Goal: Task Accomplishment & Management: Manage account settings

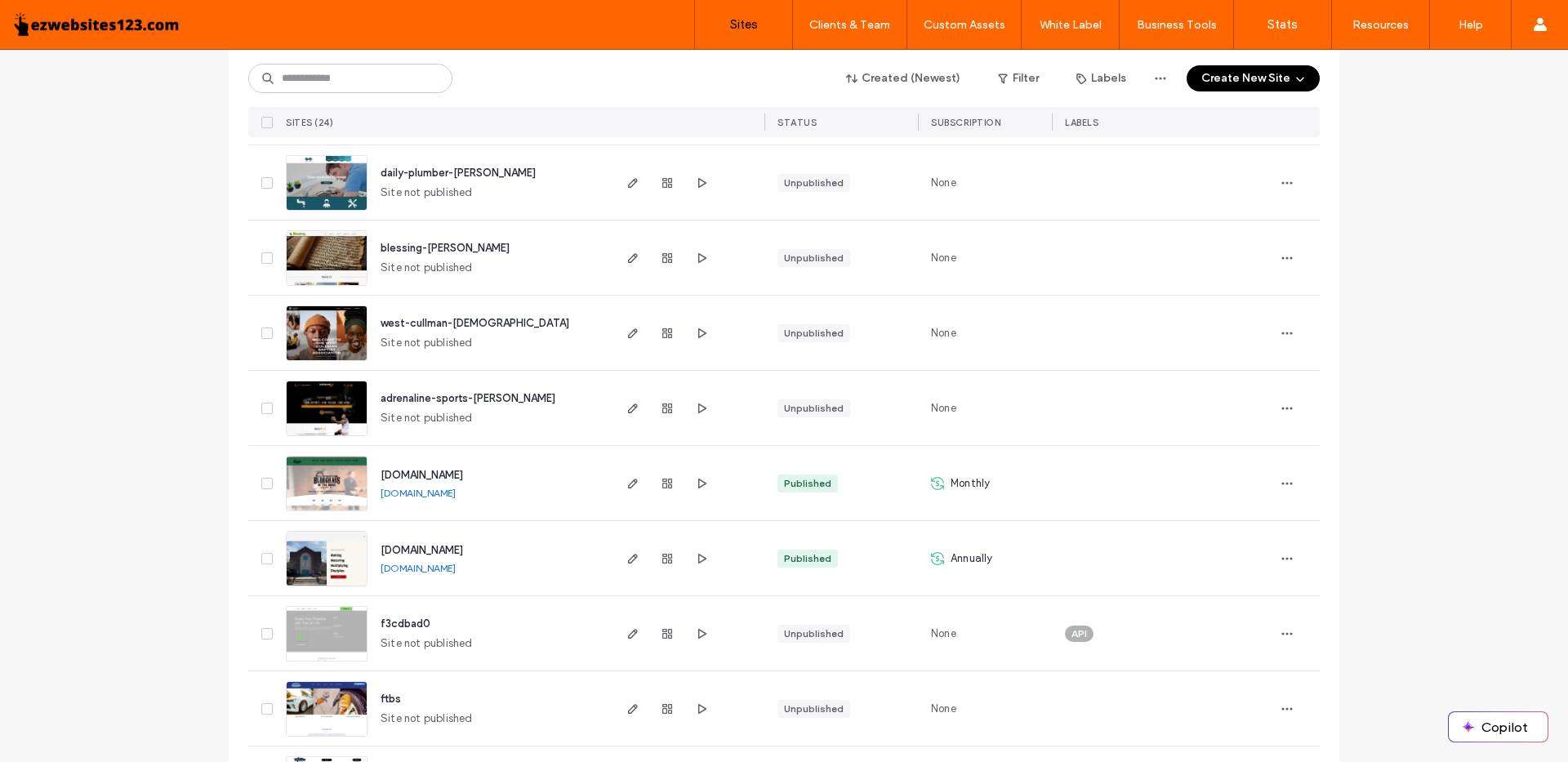
scroll to position [82, 0]
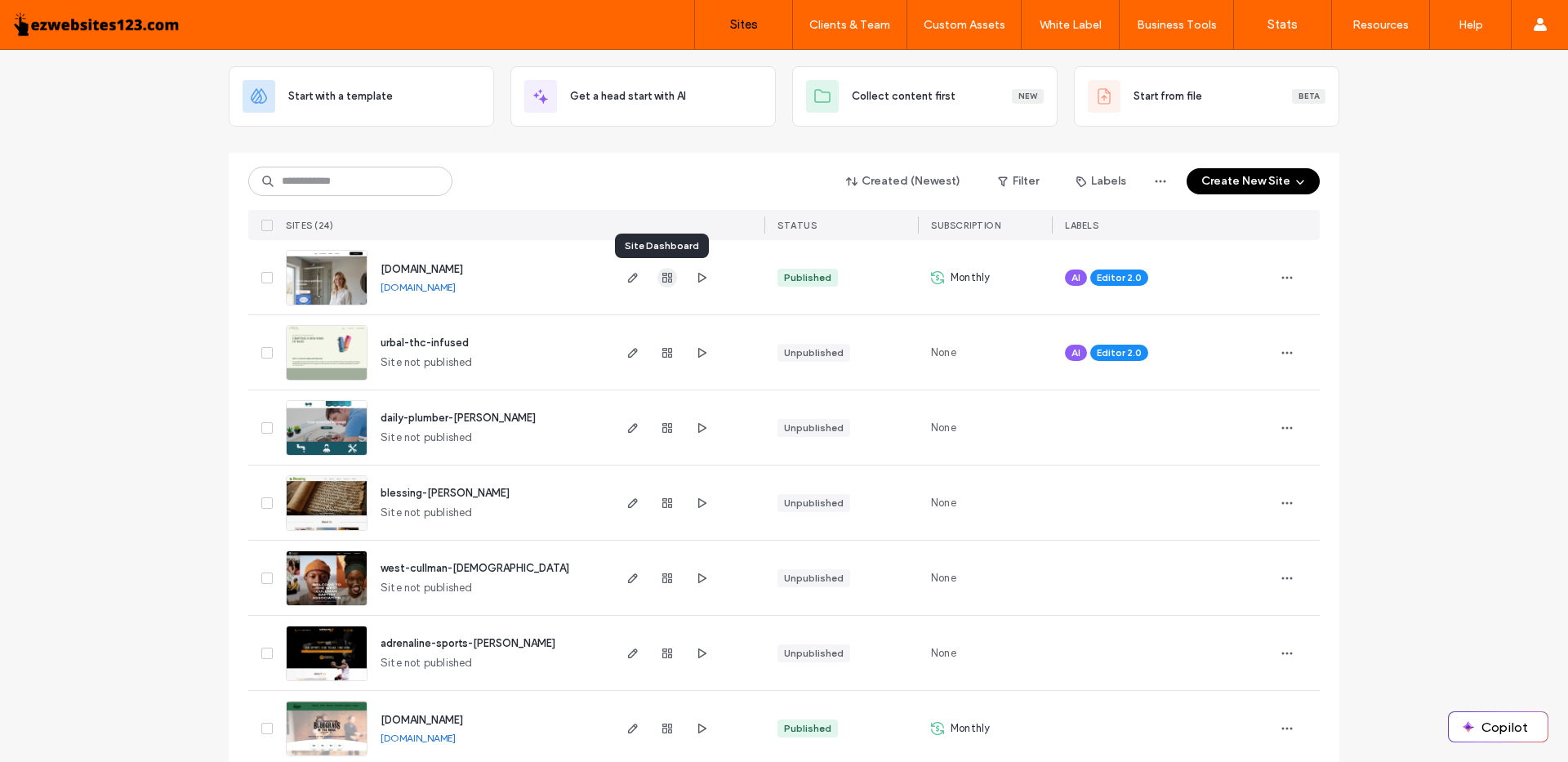
click at [660, 278] on icon "button" at bounding box center [667, 278] width 13 height 13
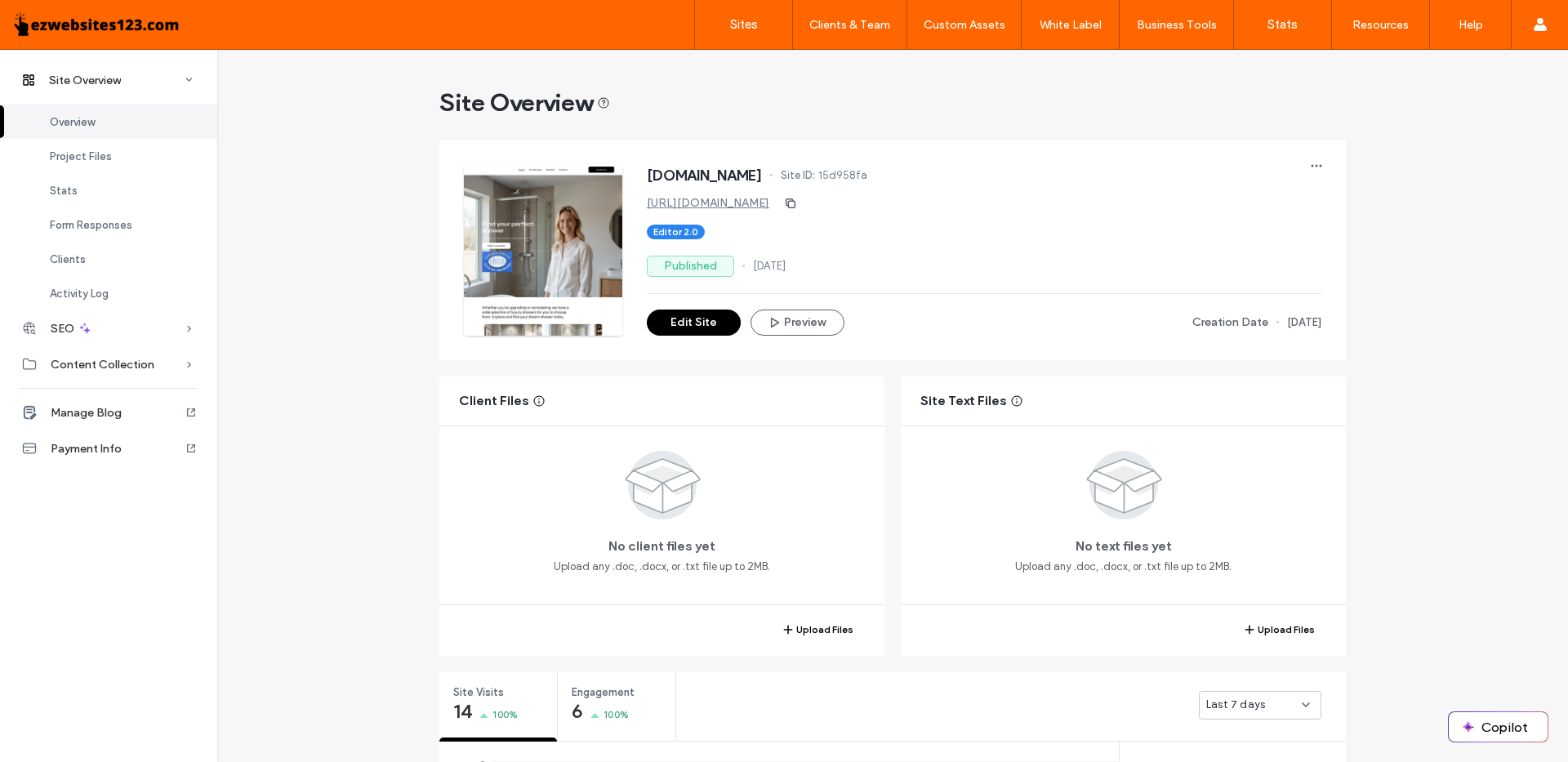
scroll to position [327, 0]
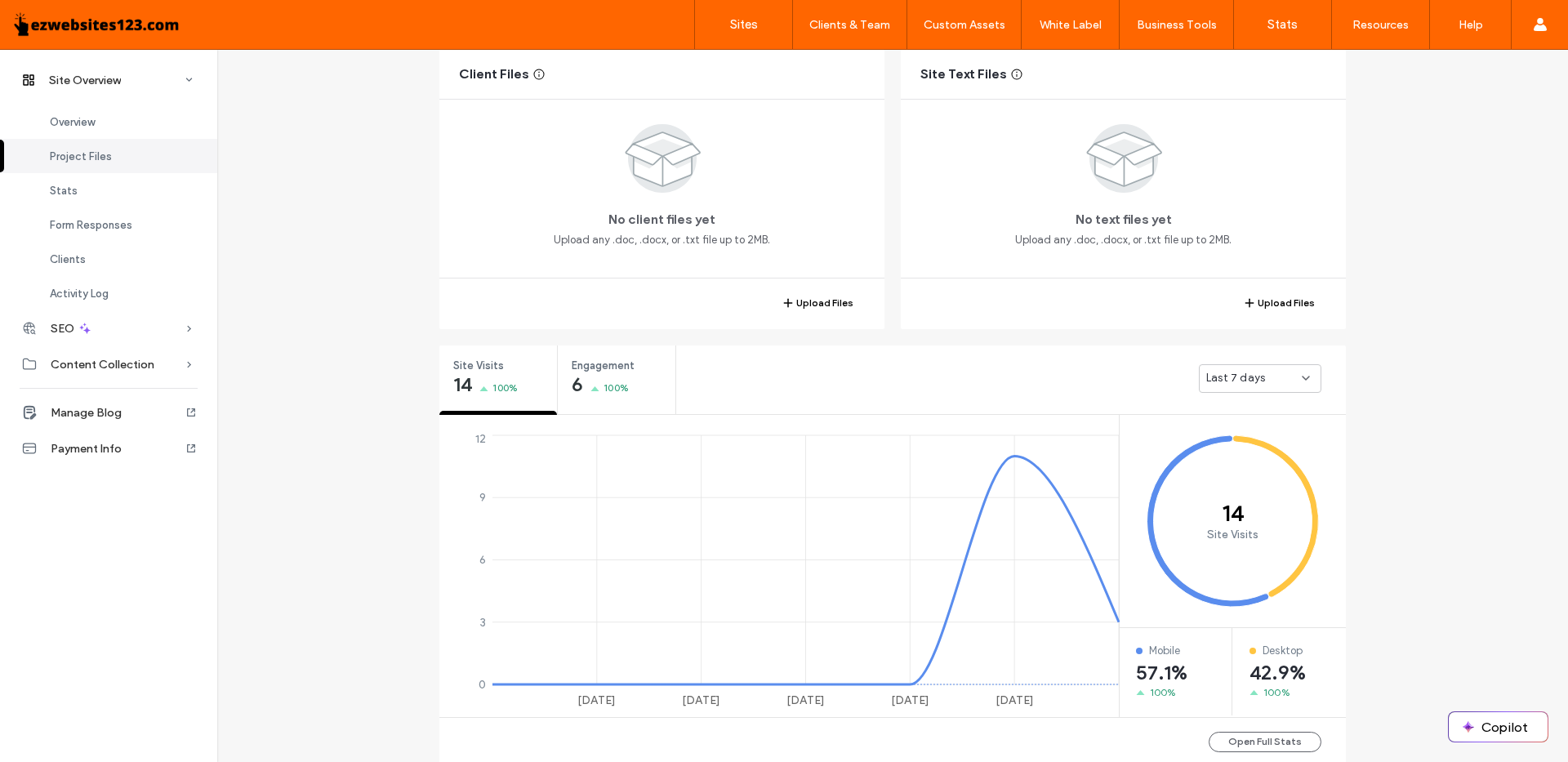
scroll to position [490, 0]
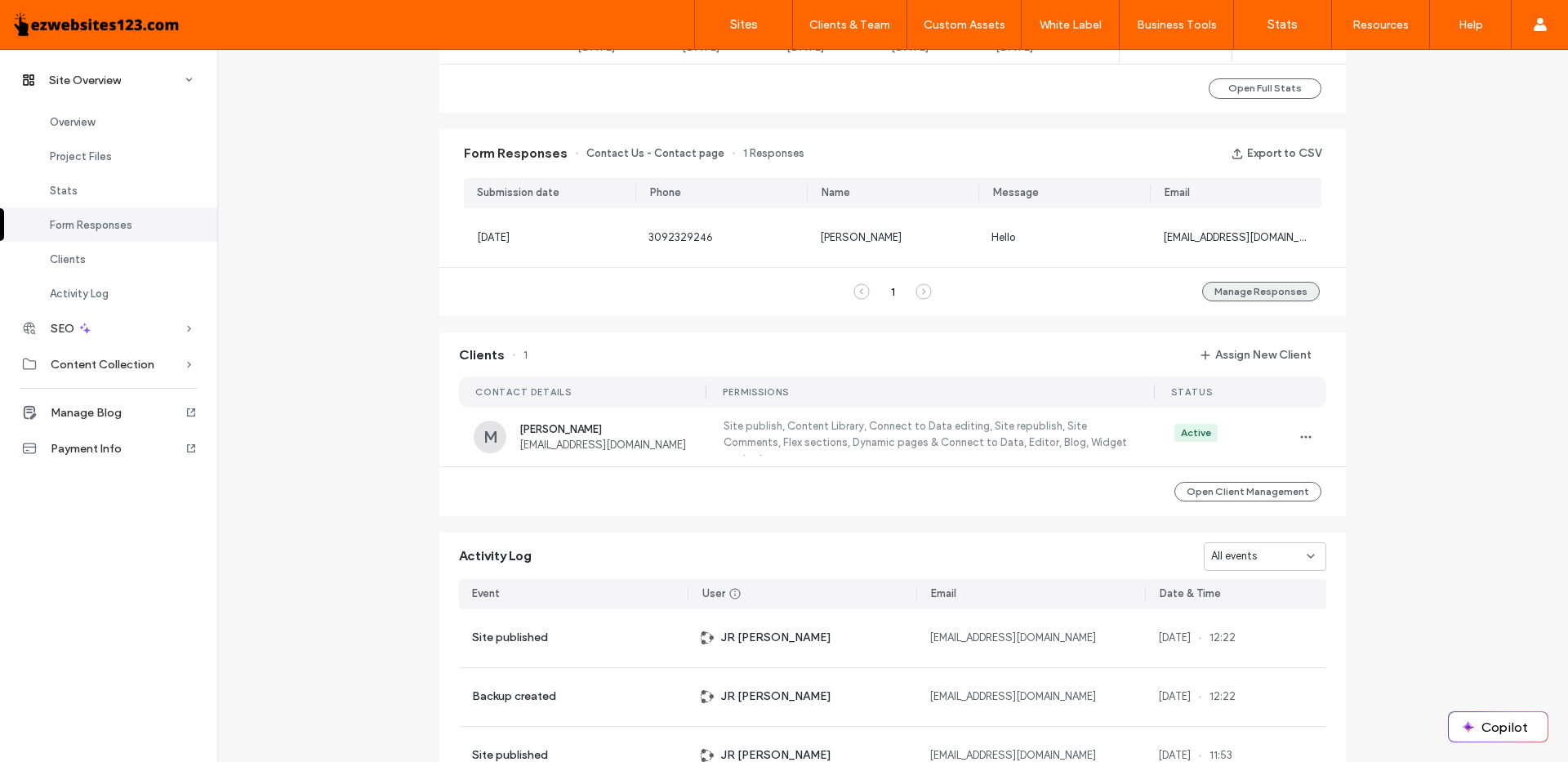
scroll to position [1062, 0]
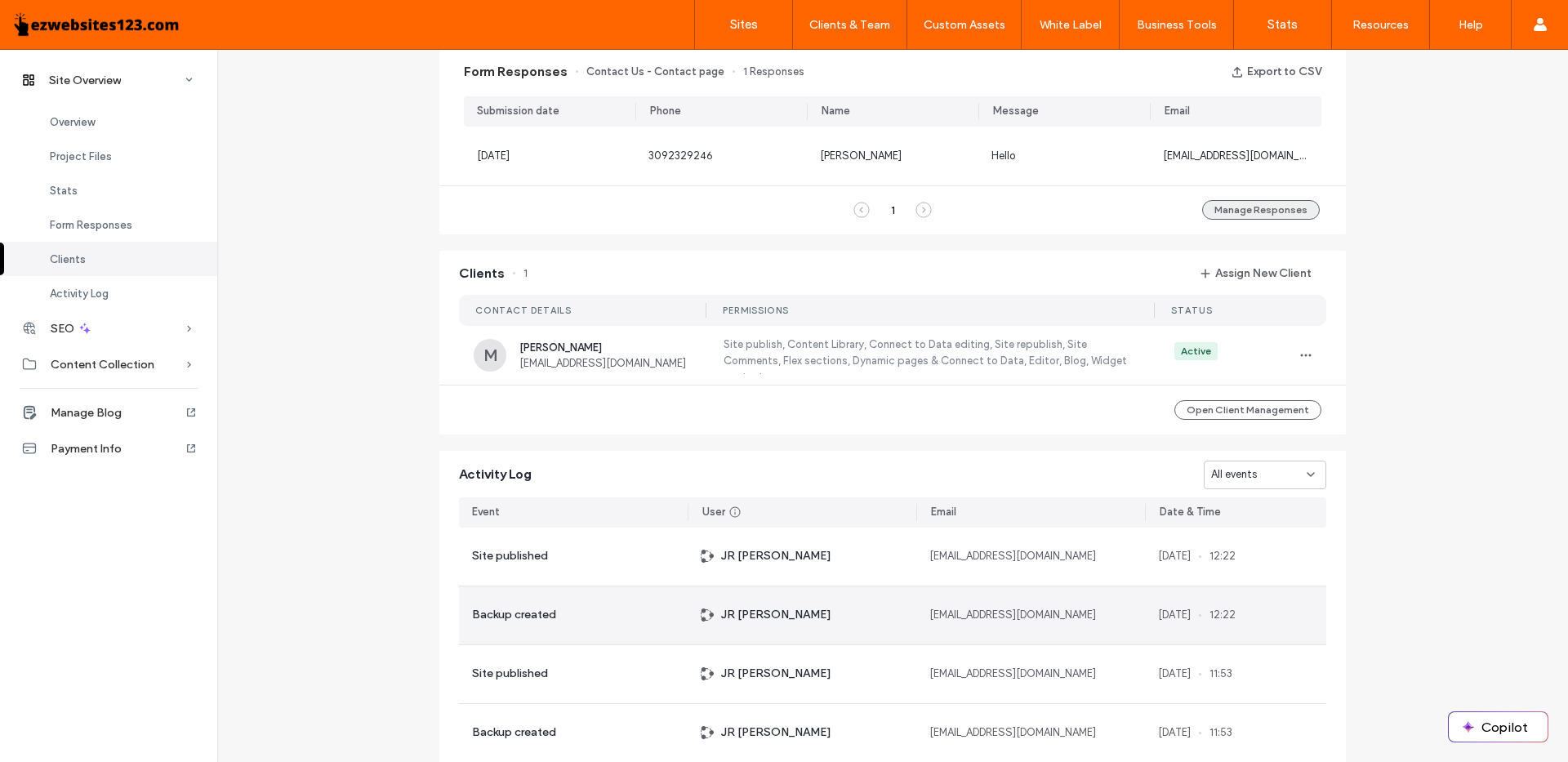
scroll to position [653, 0]
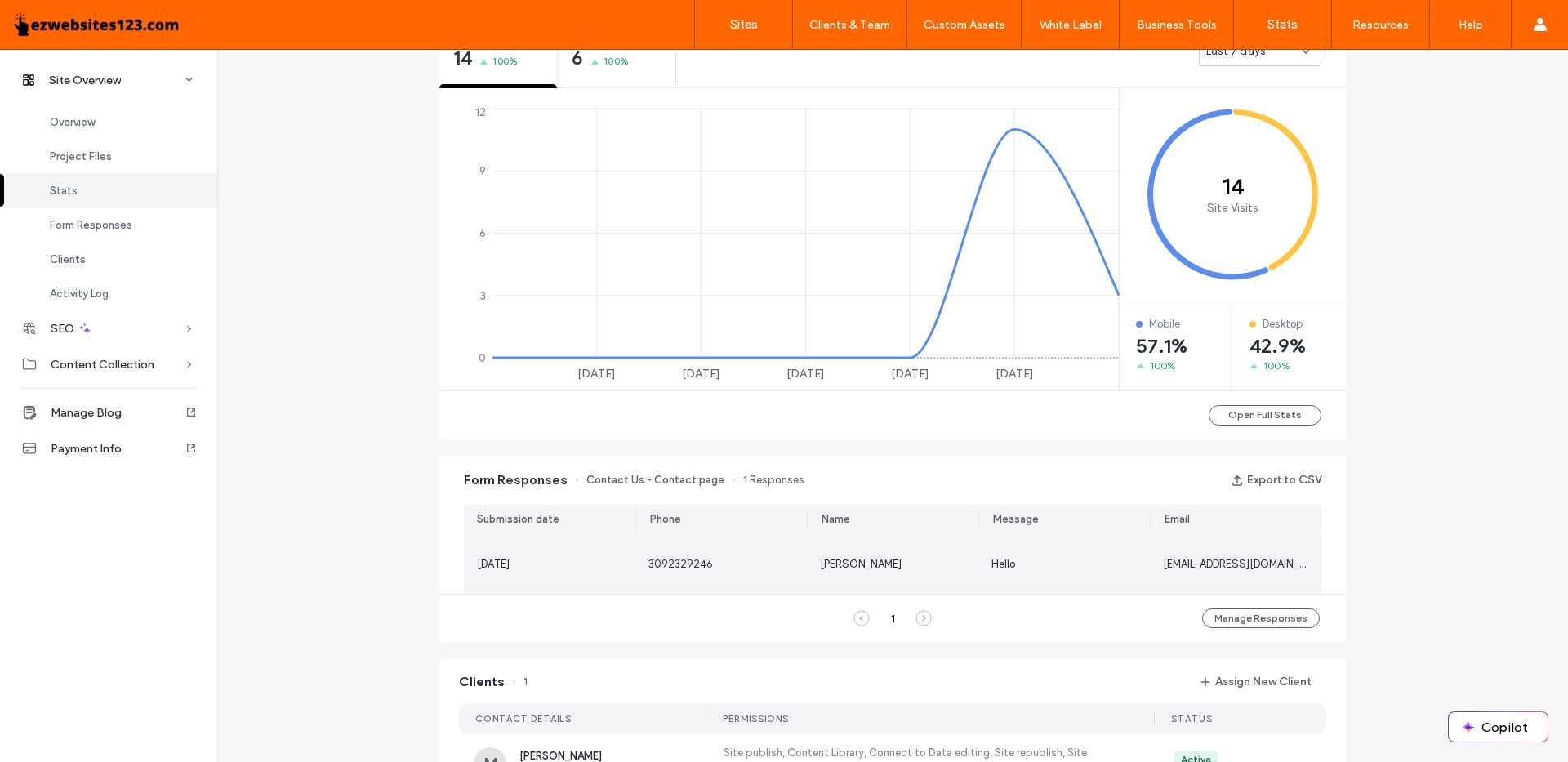
scroll to position [490, 0]
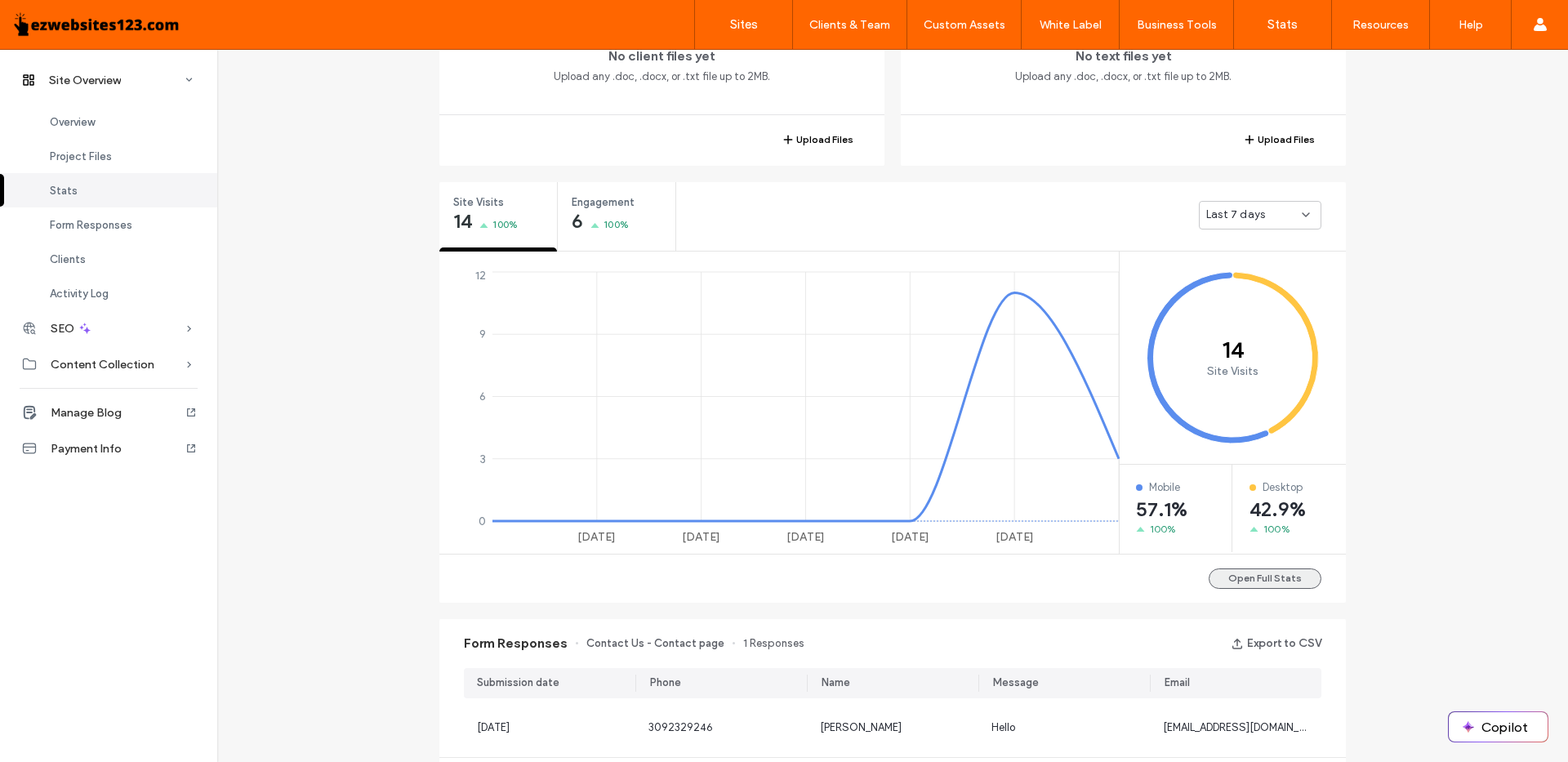
click at [1243, 572] on button "Open Full Stats" at bounding box center [1265, 579] width 113 height 21
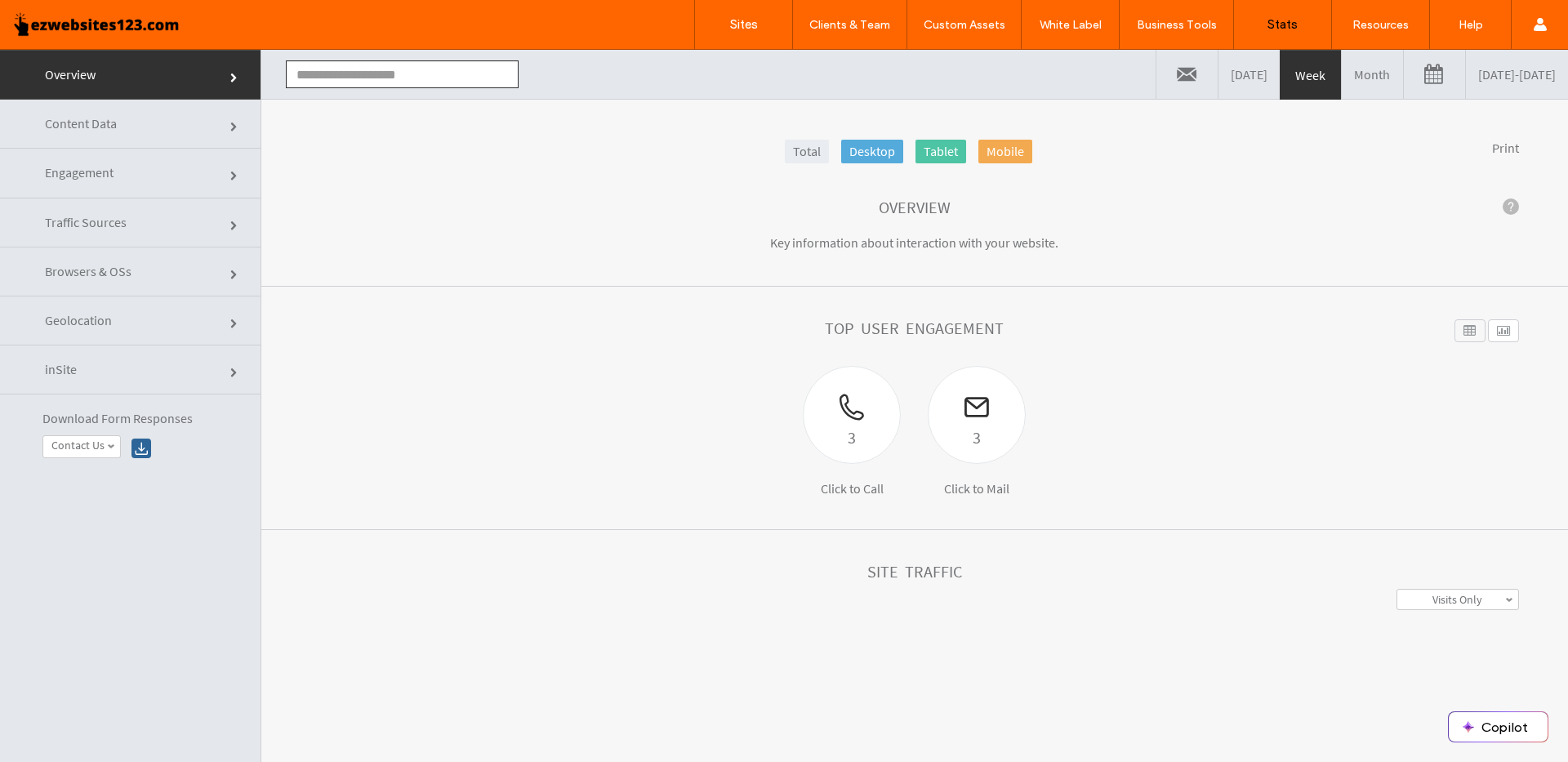
type input "**********"
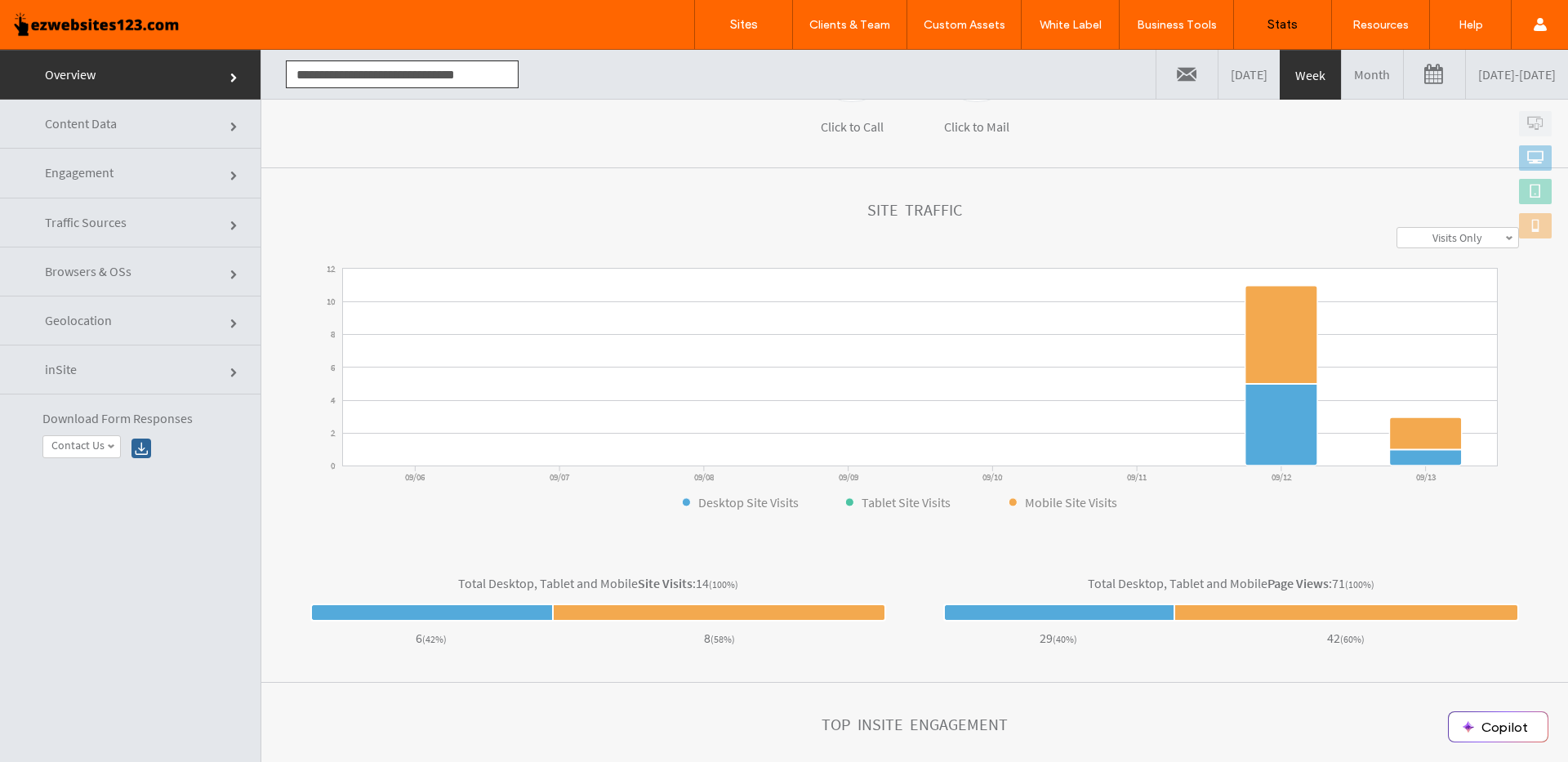
scroll to position [83, 0]
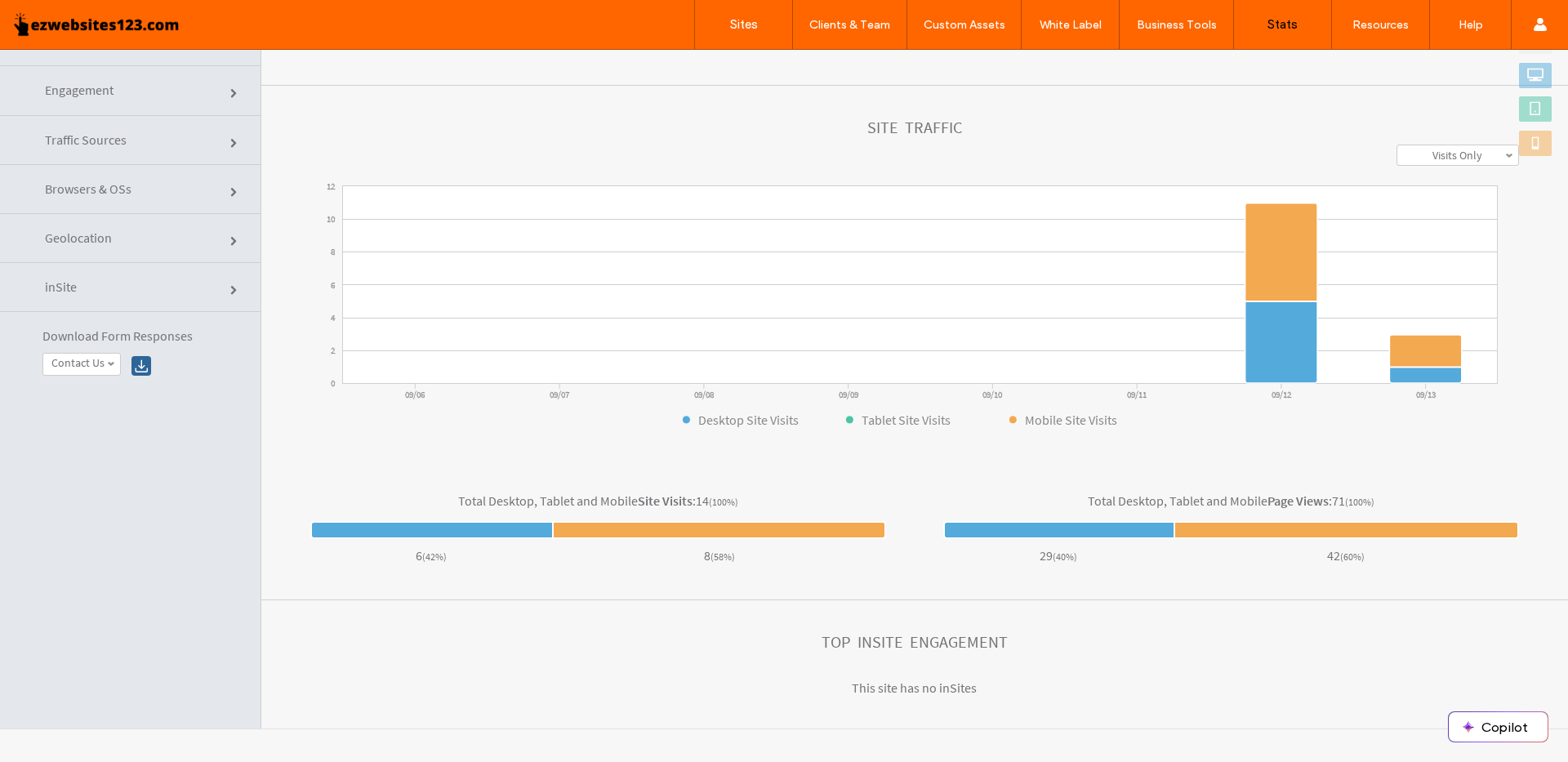
click at [122, 247] on link "Geolocation" at bounding box center [130, 239] width 260 height 49
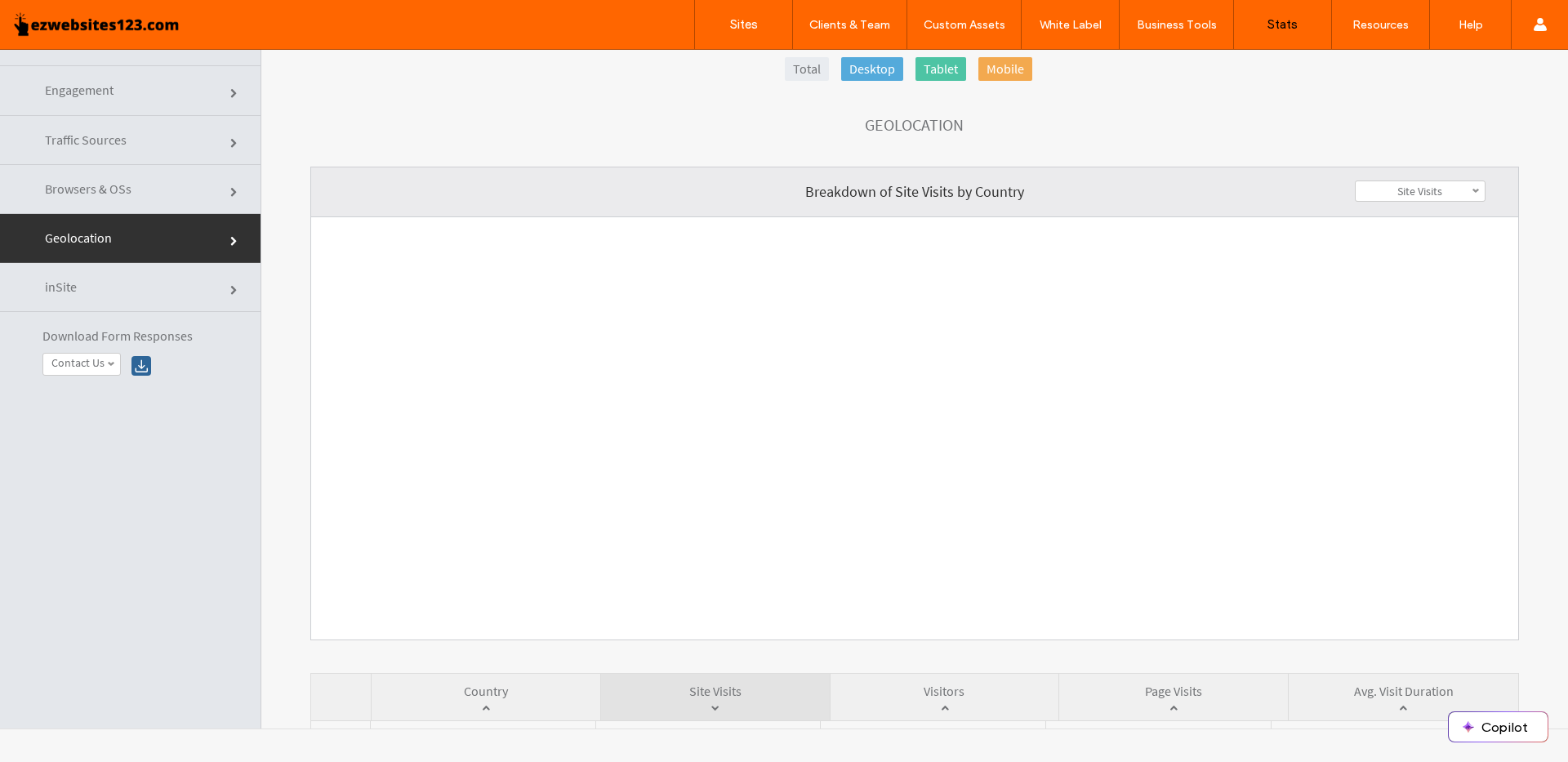
scroll to position [0, 0]
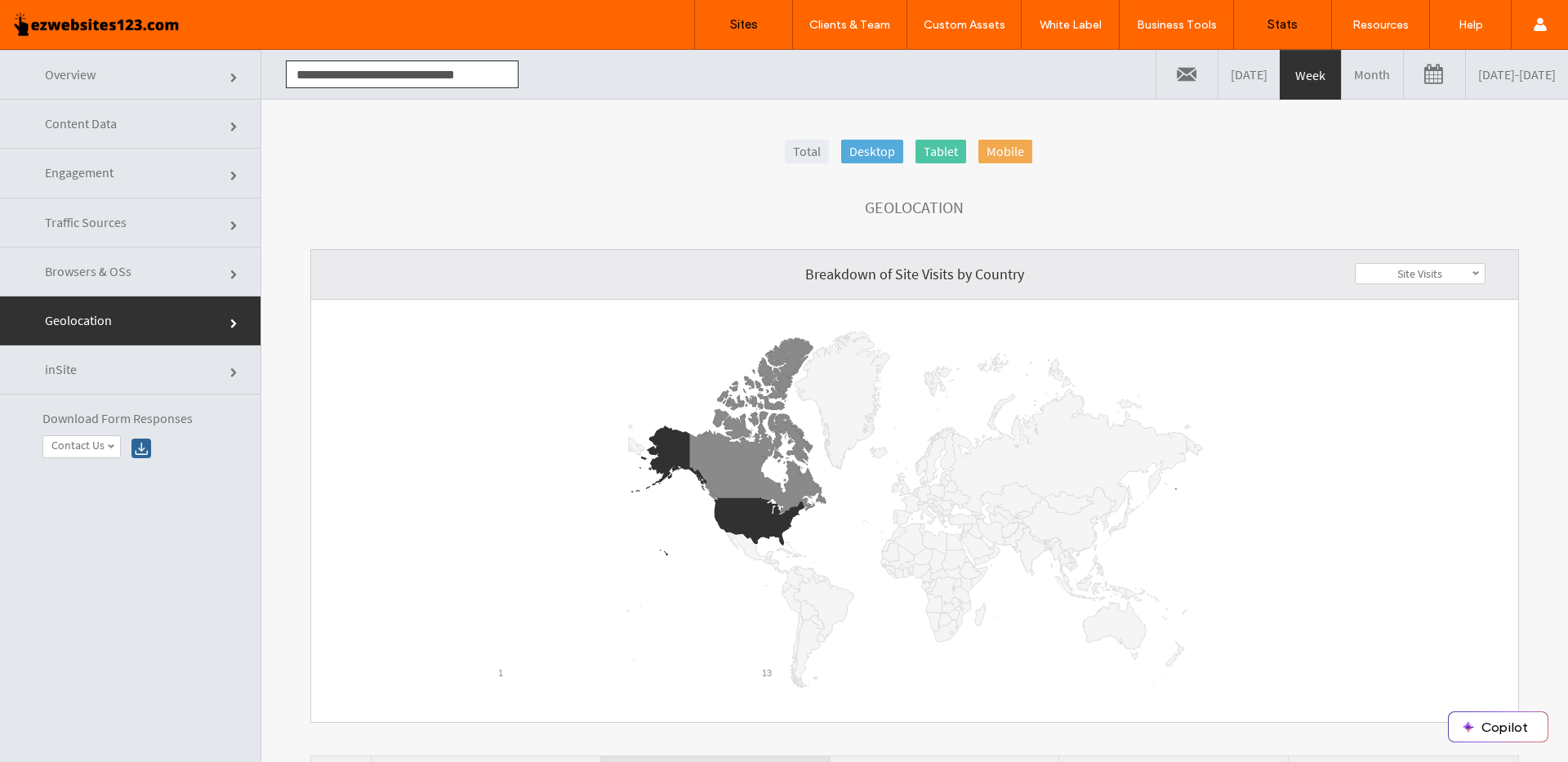
click at [753, 30] on label "Sites" at bounding box center [744, 24] width 28 height 15
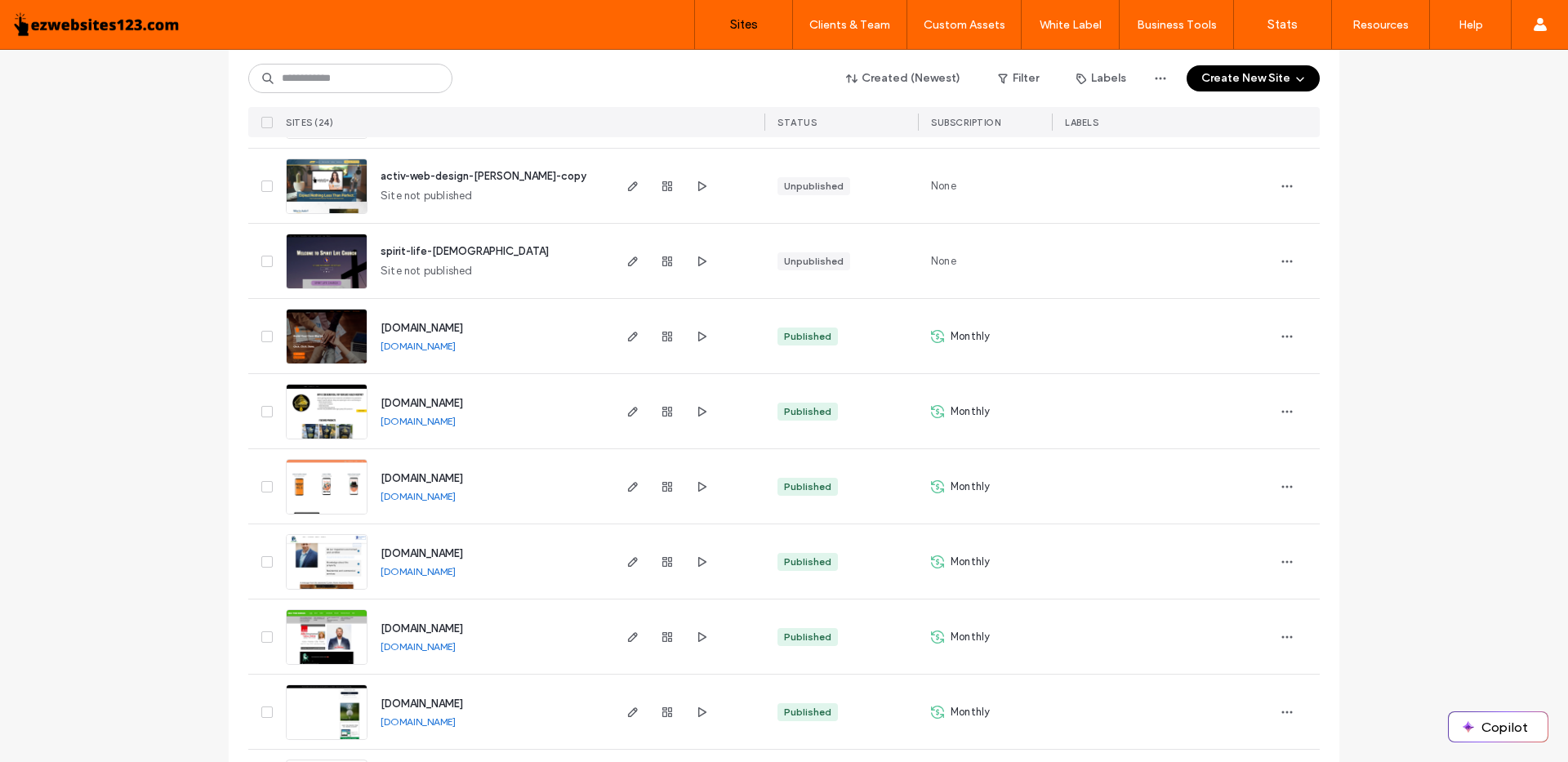
scroll to position [1383, 0]
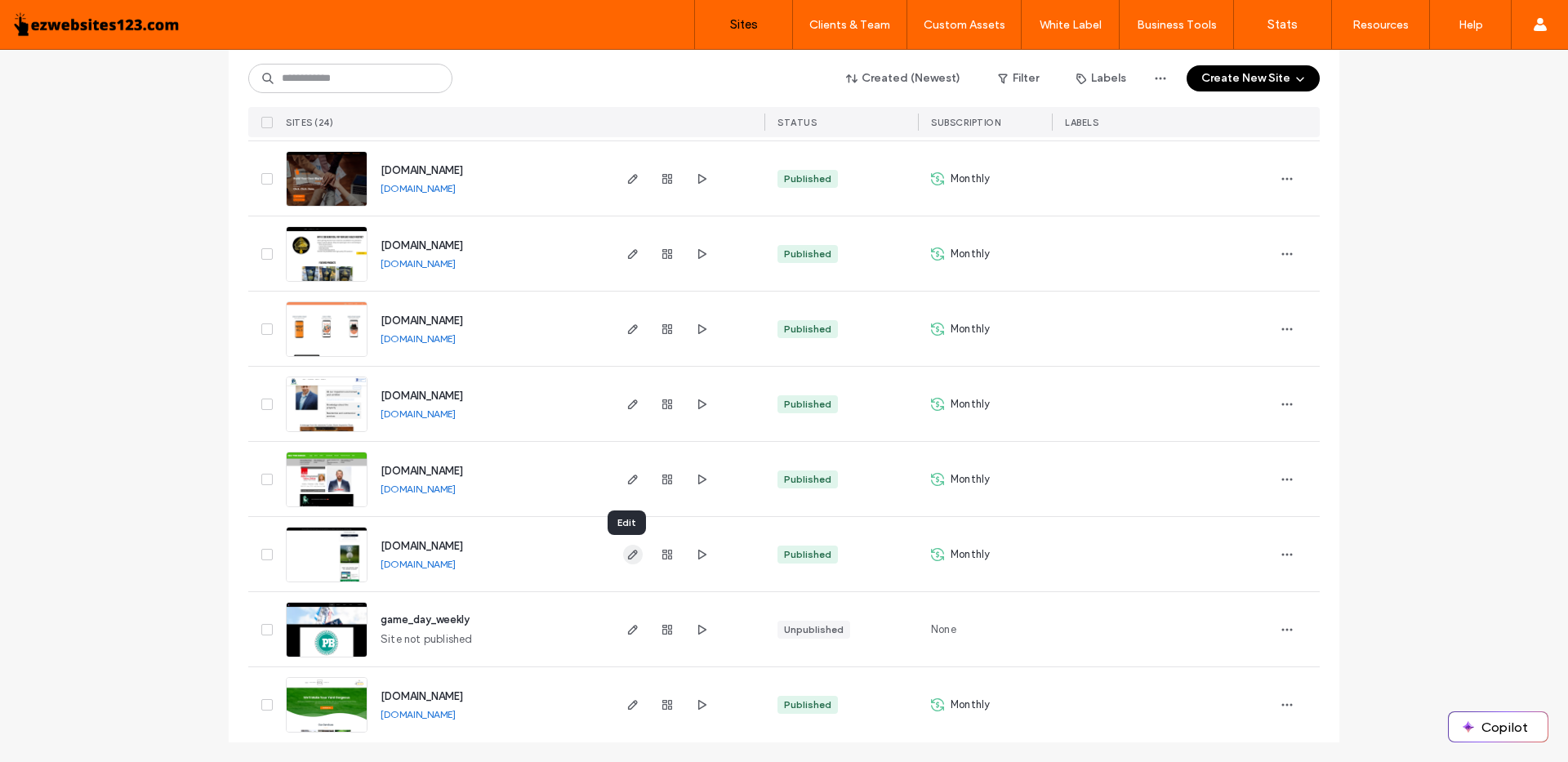
click at [628, 557] on use "button" at bounding box center [632, 554] width 9 height 9
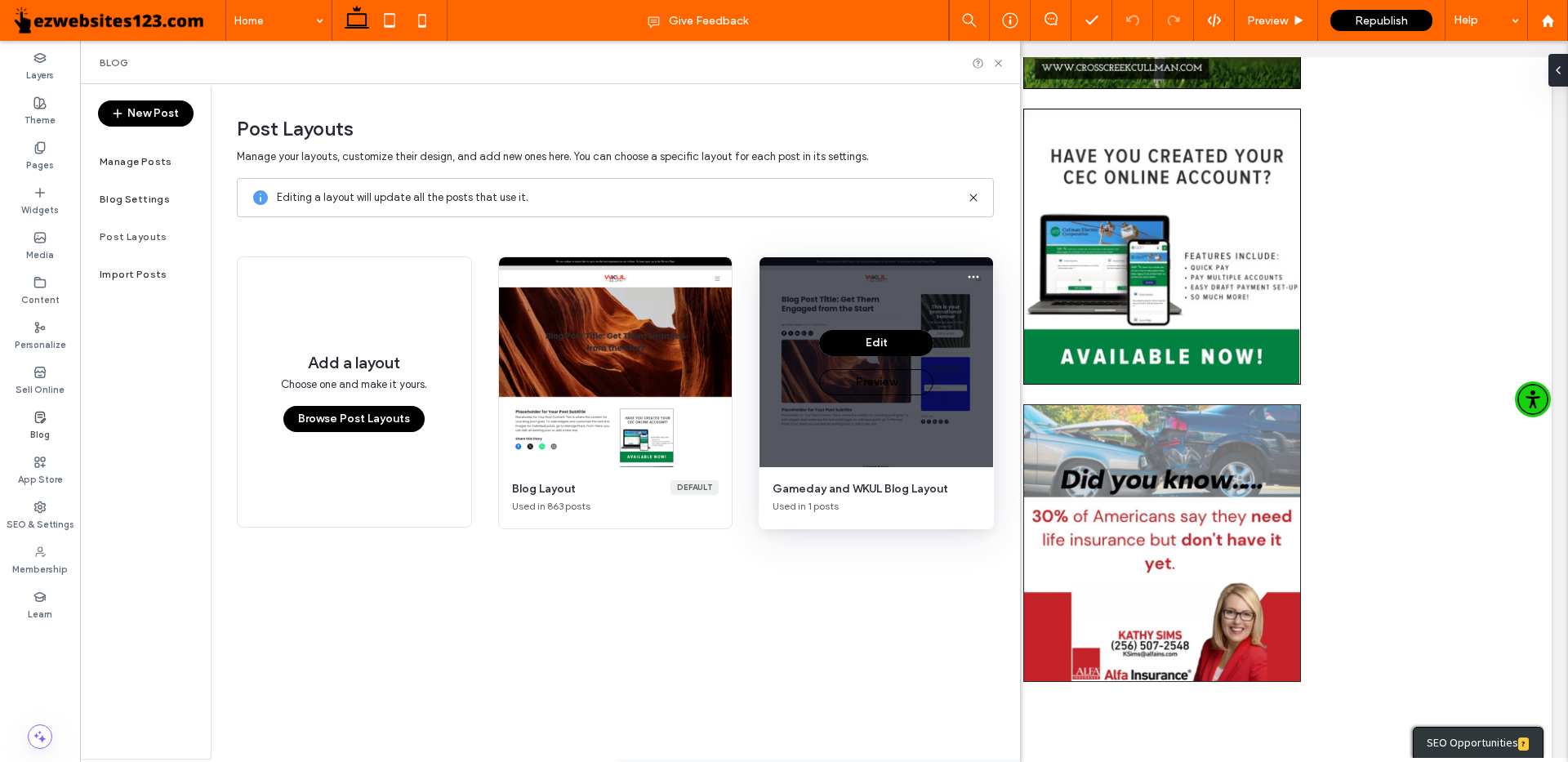
click at [871, 381] on button "Preview" at bounding box center [877, 382] width 115 height 26
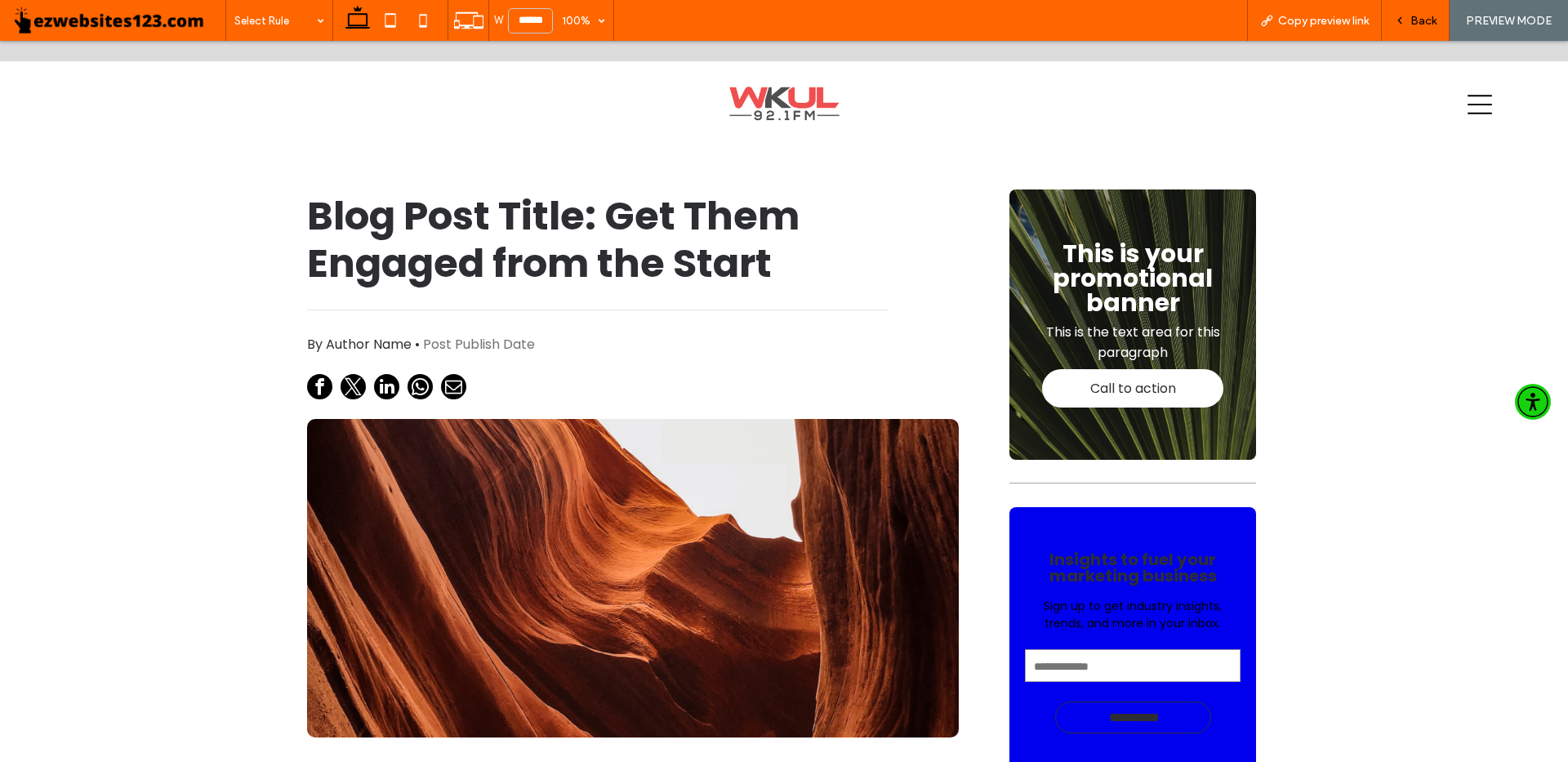
drag, startPoint x: 1409, startPoint y: 23, endPoint x: 677, endPoint y: 333, distance: 794.9
click at [1410, 23] on span "Back" at bounding box center [1423, 21] width 26 height 14
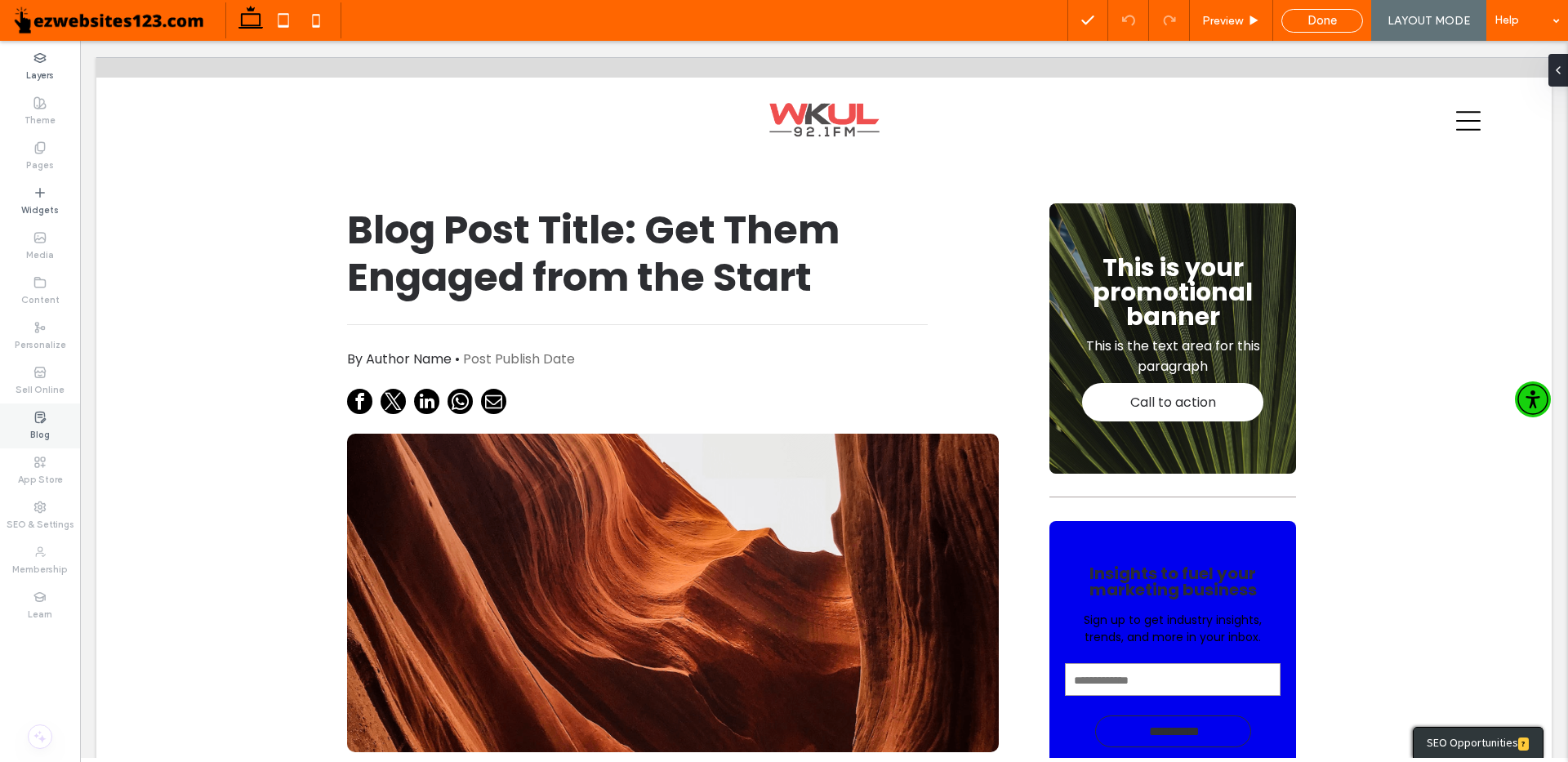
click at [22, 421] on div "Blog" at bounding box center [39, 426] width 80 height 45
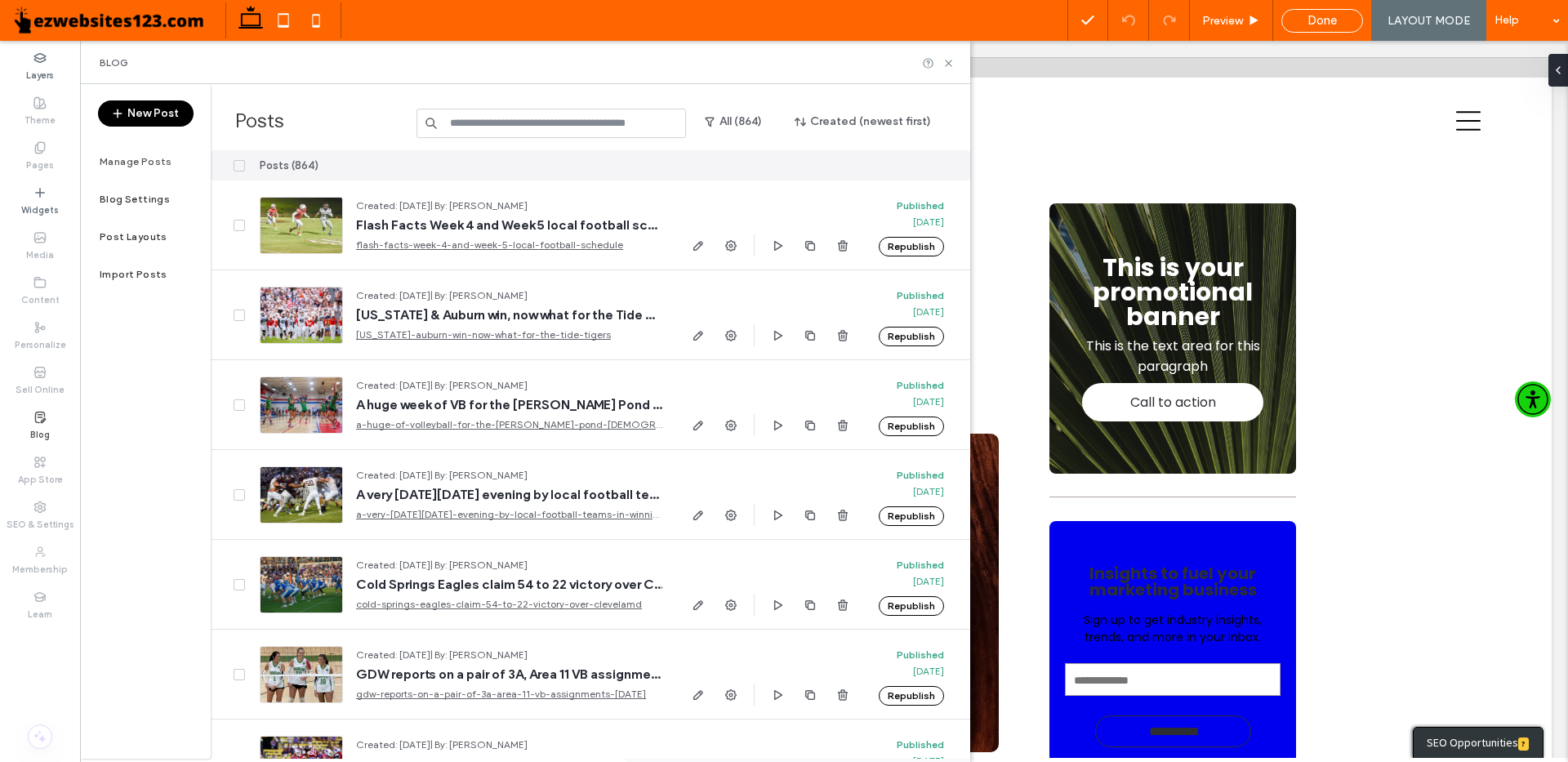
click at [144, 125] on button "New Post" at bounding box center [146, 114] width 96 height 26
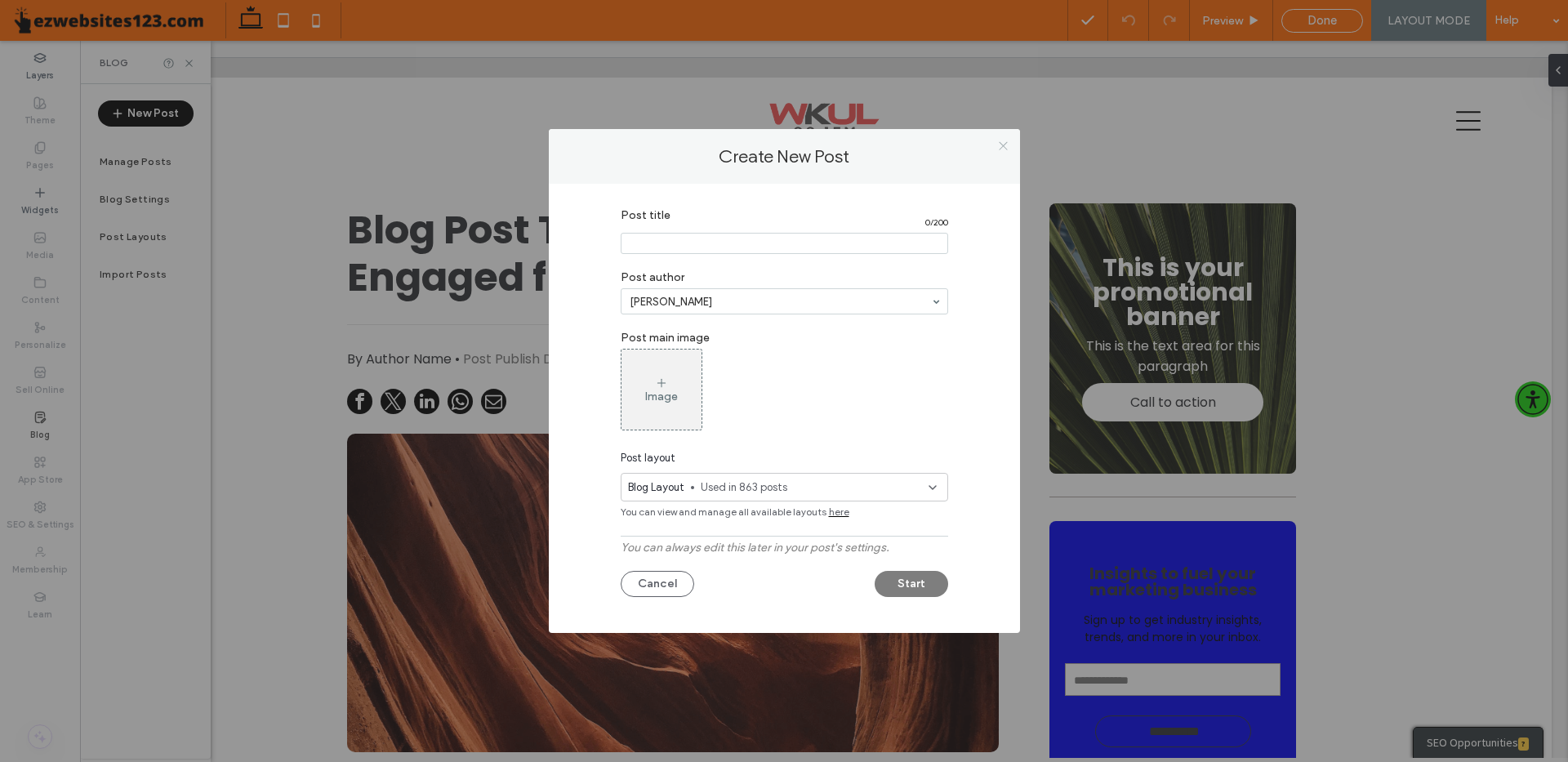
click at [1009, 143] on icon at bounding box center [1002, 146] width 12 height 12
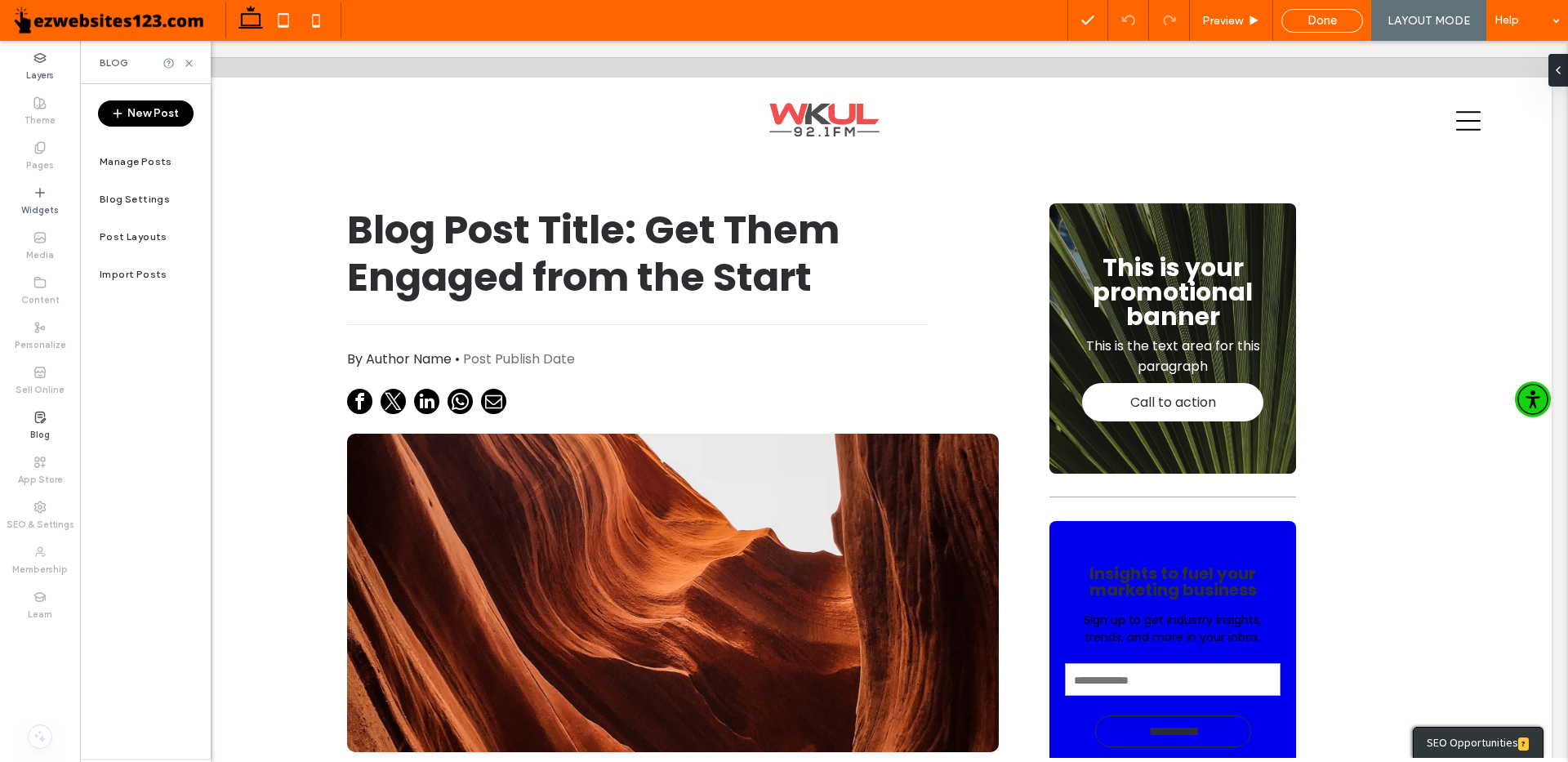
click at [50, 428] on div "Blog" at bounding box center [39, 426] width 80 height 45
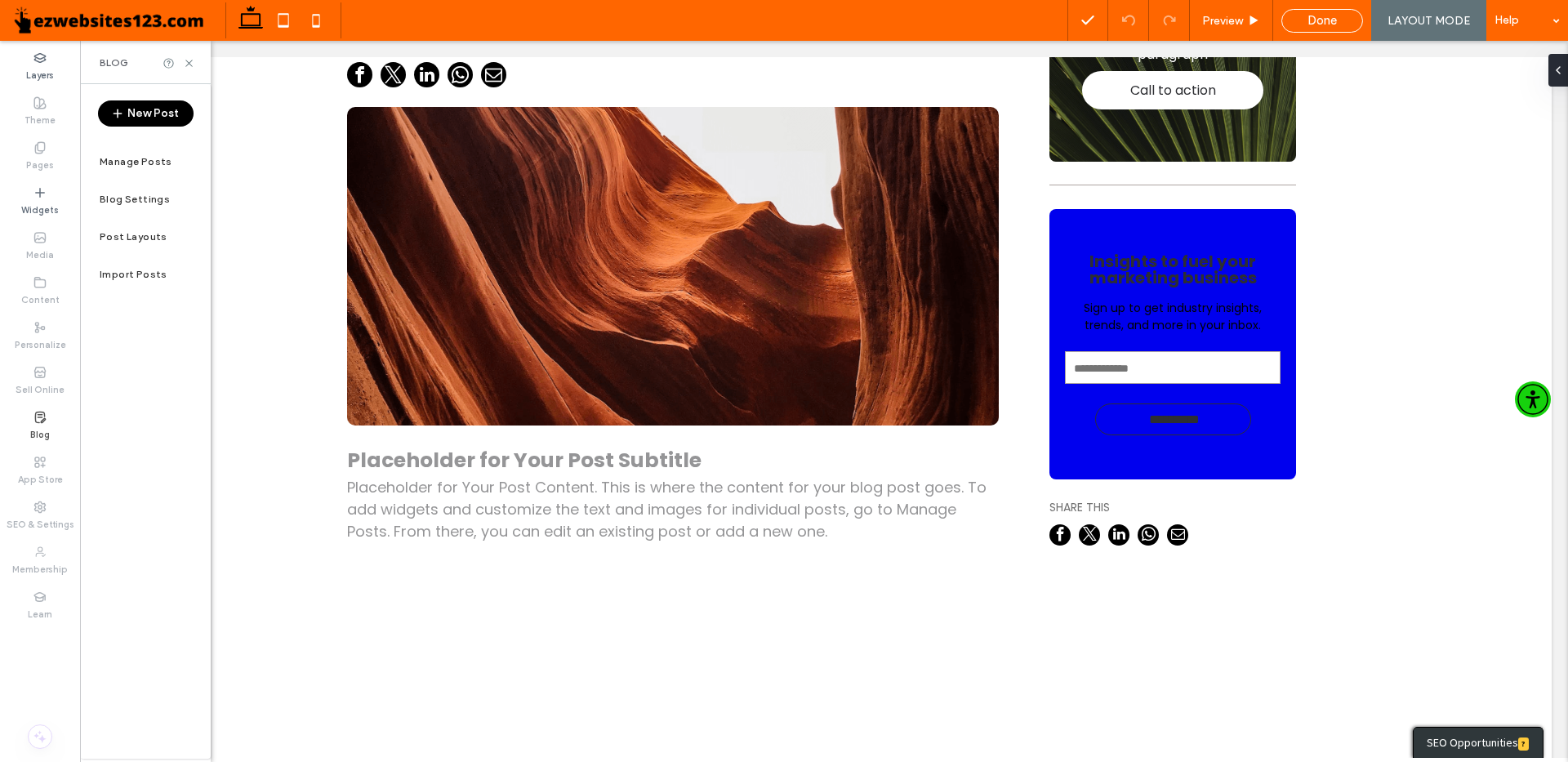
scroll to position [245, 0]
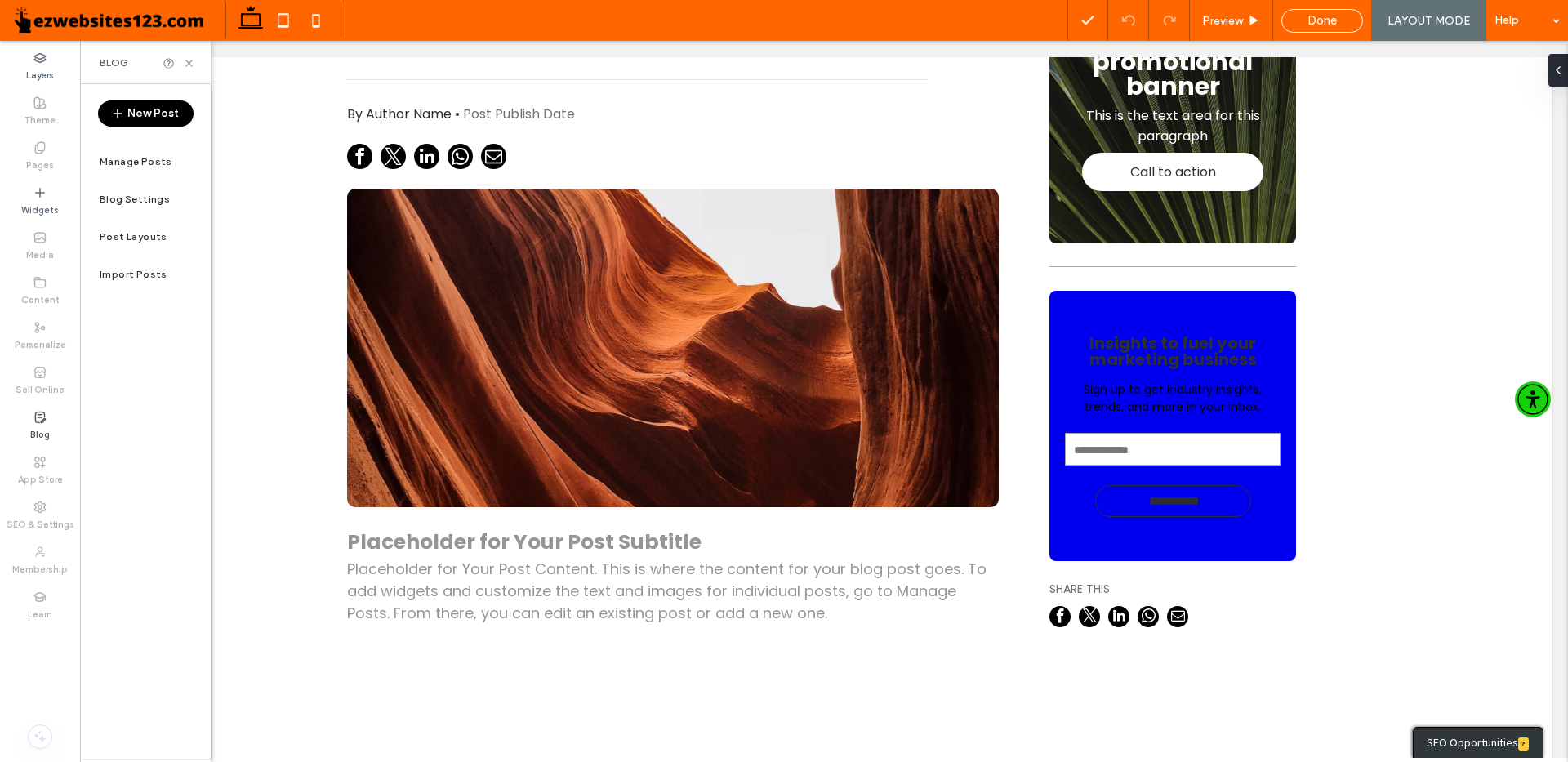
click at [38, 415] on icon at bounding box center [40, 417] width 13 height 13
click at [127, 194] on label "Blog Settings" at bounding box center [134, 199] width 70 height 11
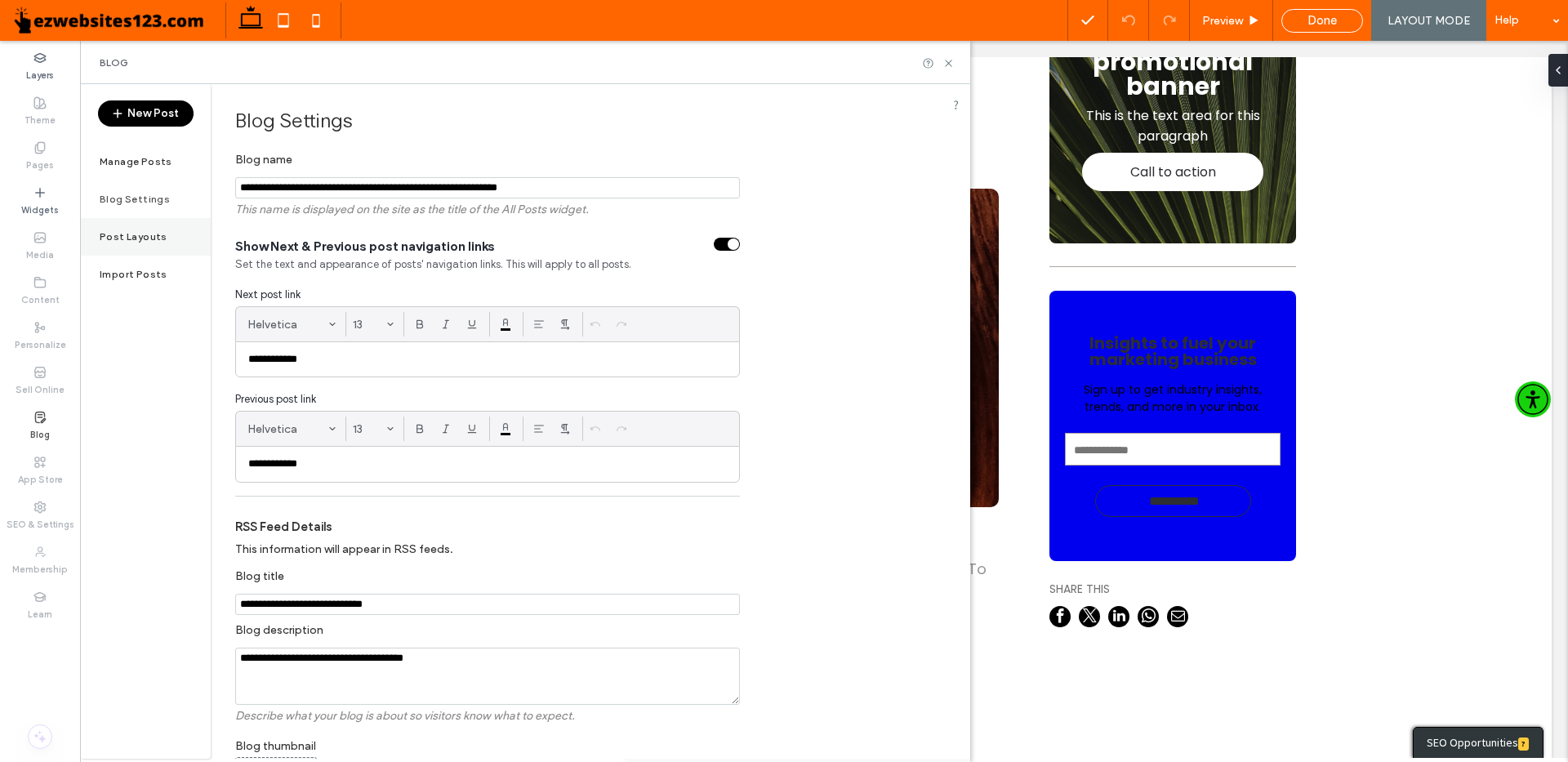
click at [108, 241] on label "Post Layouts" at bounding box center [133, 237] width 68 height 11
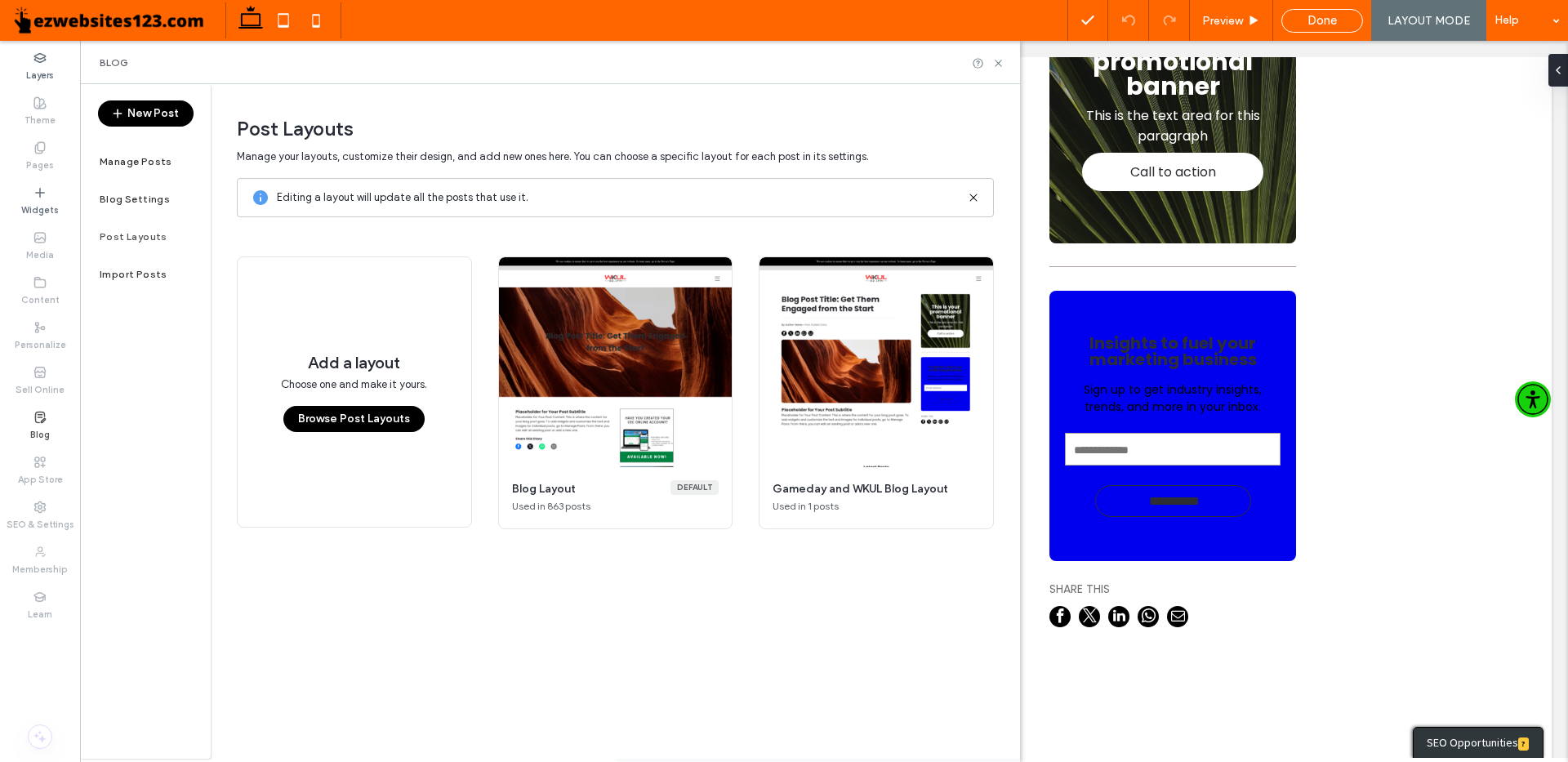
click at [372, 426] on button "Browse Post Layouts" at bounding box center [354, 419] width 141 height 26
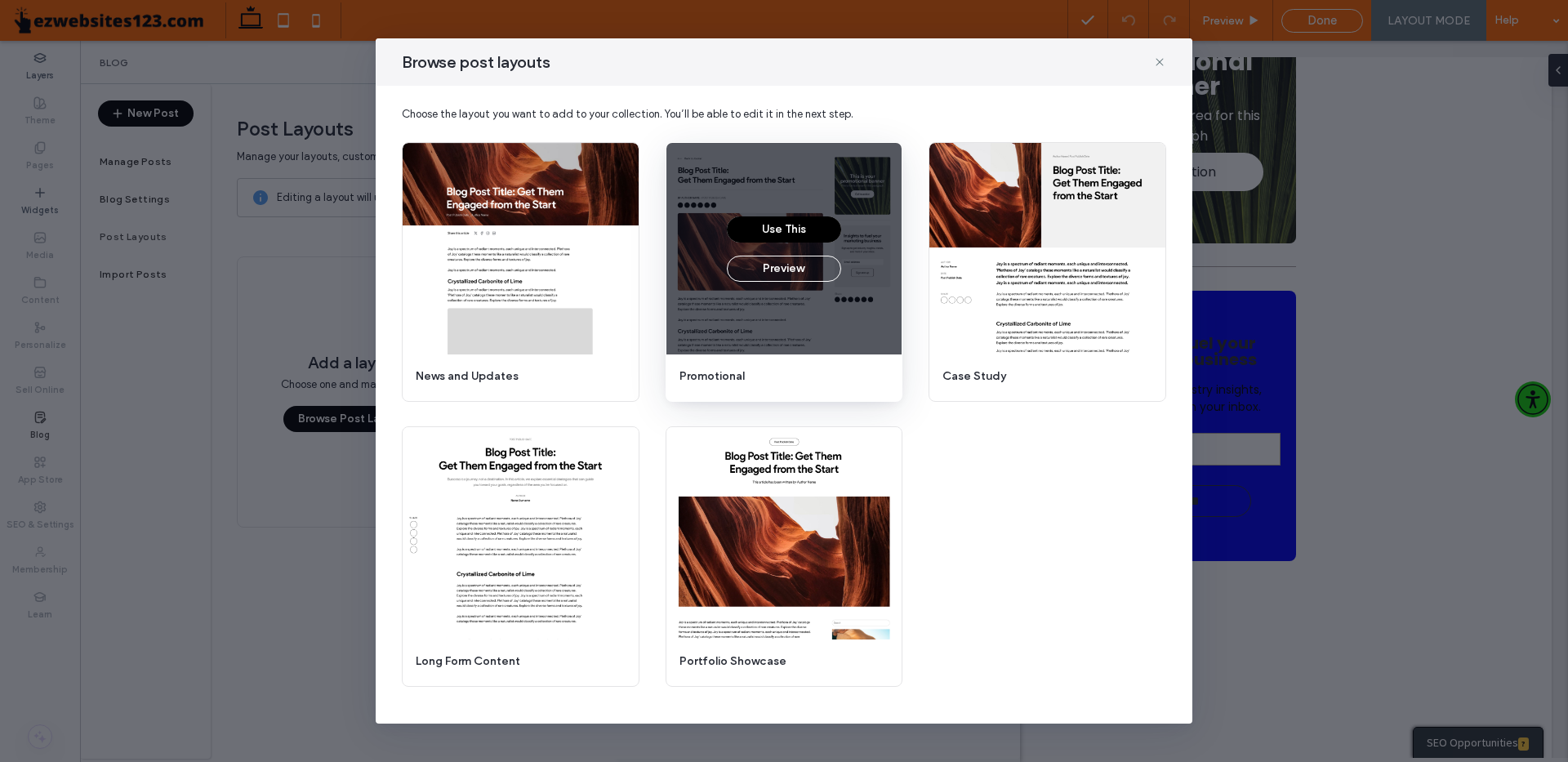
click at [787, 218] on button "Use This" at bounding box center [784, 229] width 115 height 26
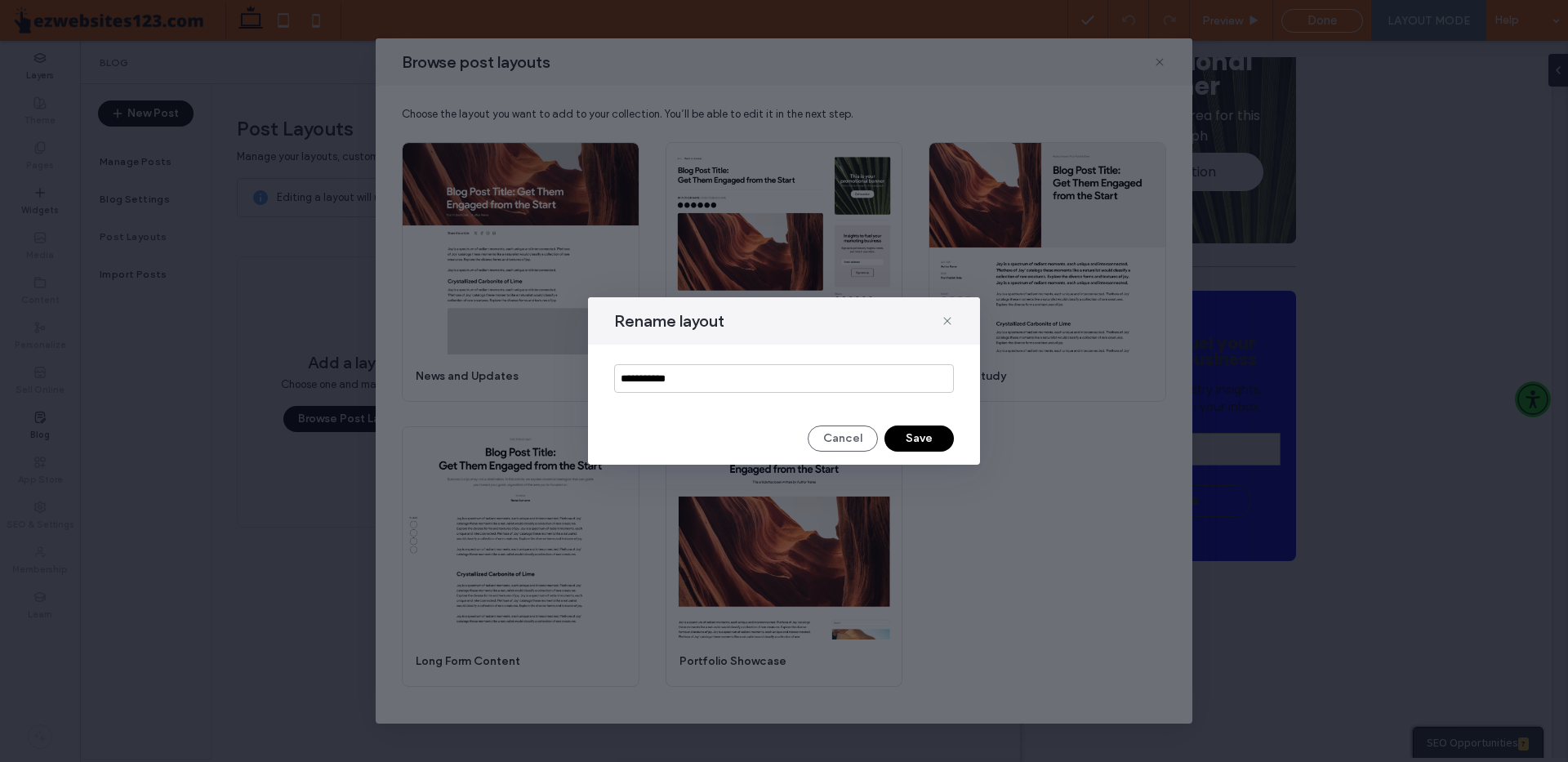
drag, startPoint x: 722, startPoint y: 388, endPoint x: 555, endPoint y: 381, distance: 167.1
click at [555, 381] on div "**********" at bounding box center [784, 381] width 1568 height 762
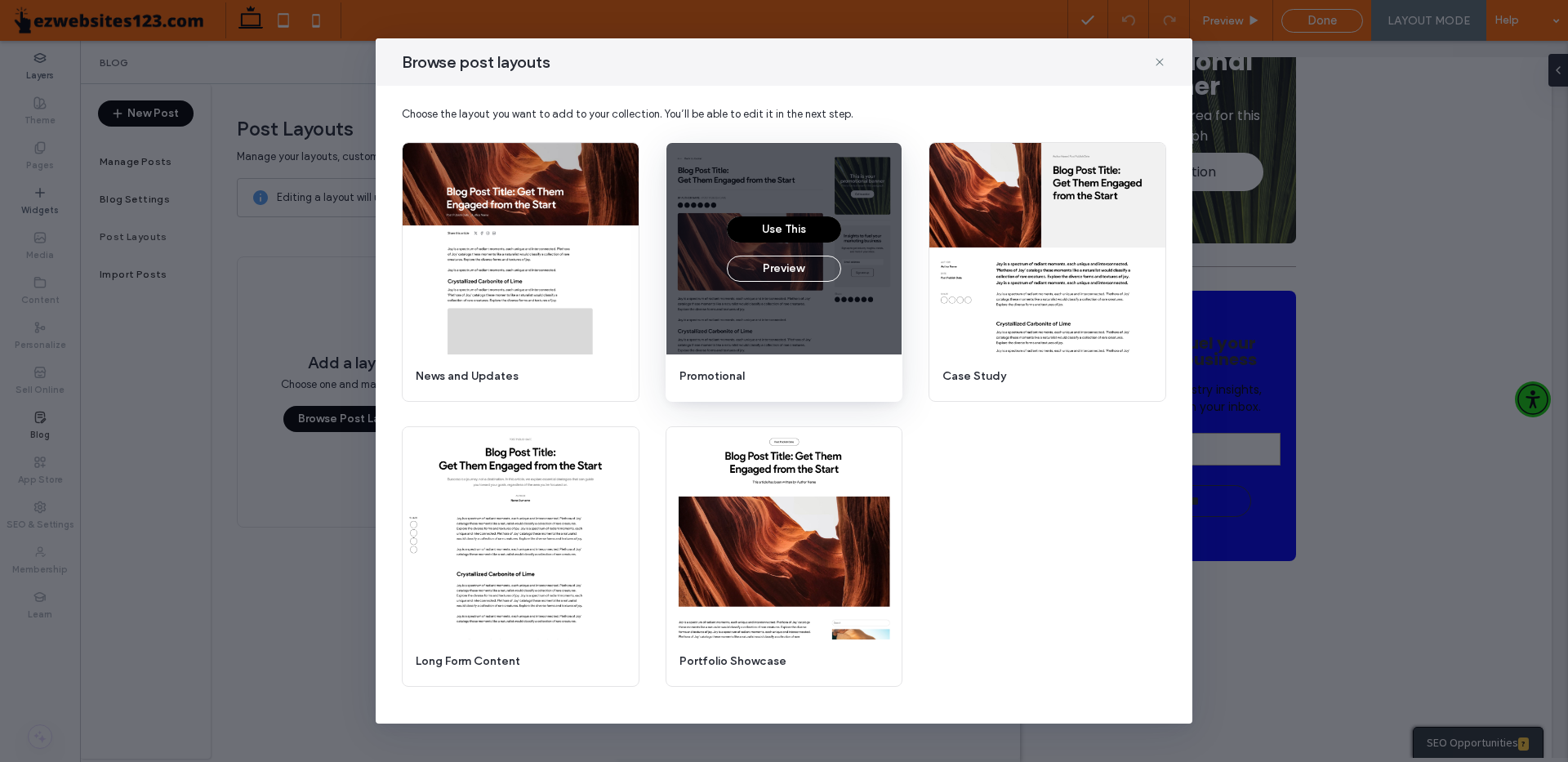
click at [769, 228] on button "Use This" at bounding box center [784, 229] width 115 height 26
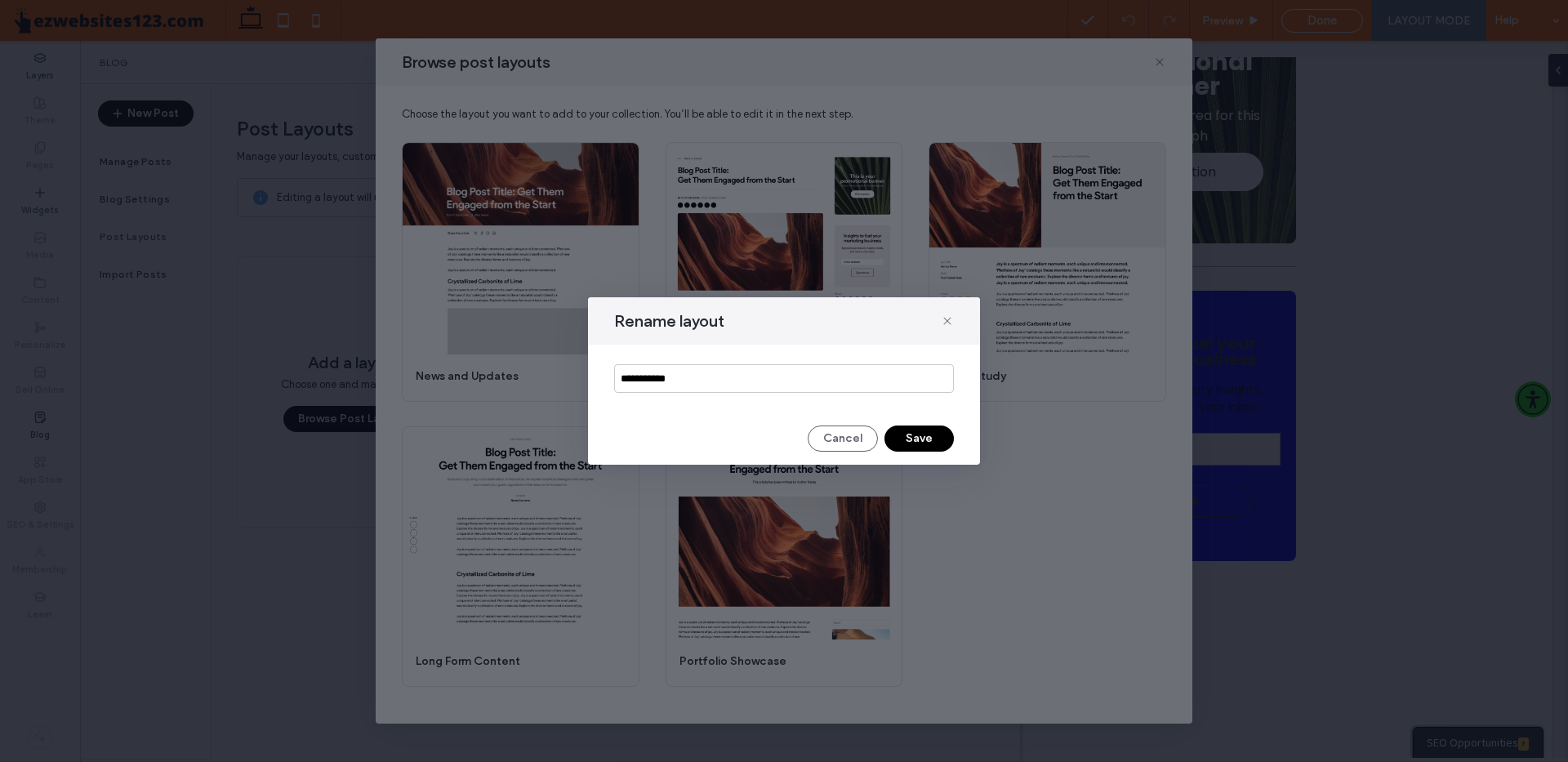
click at [905, 434] on button "Save" at bounding box center [919, 439] width 70 height 26
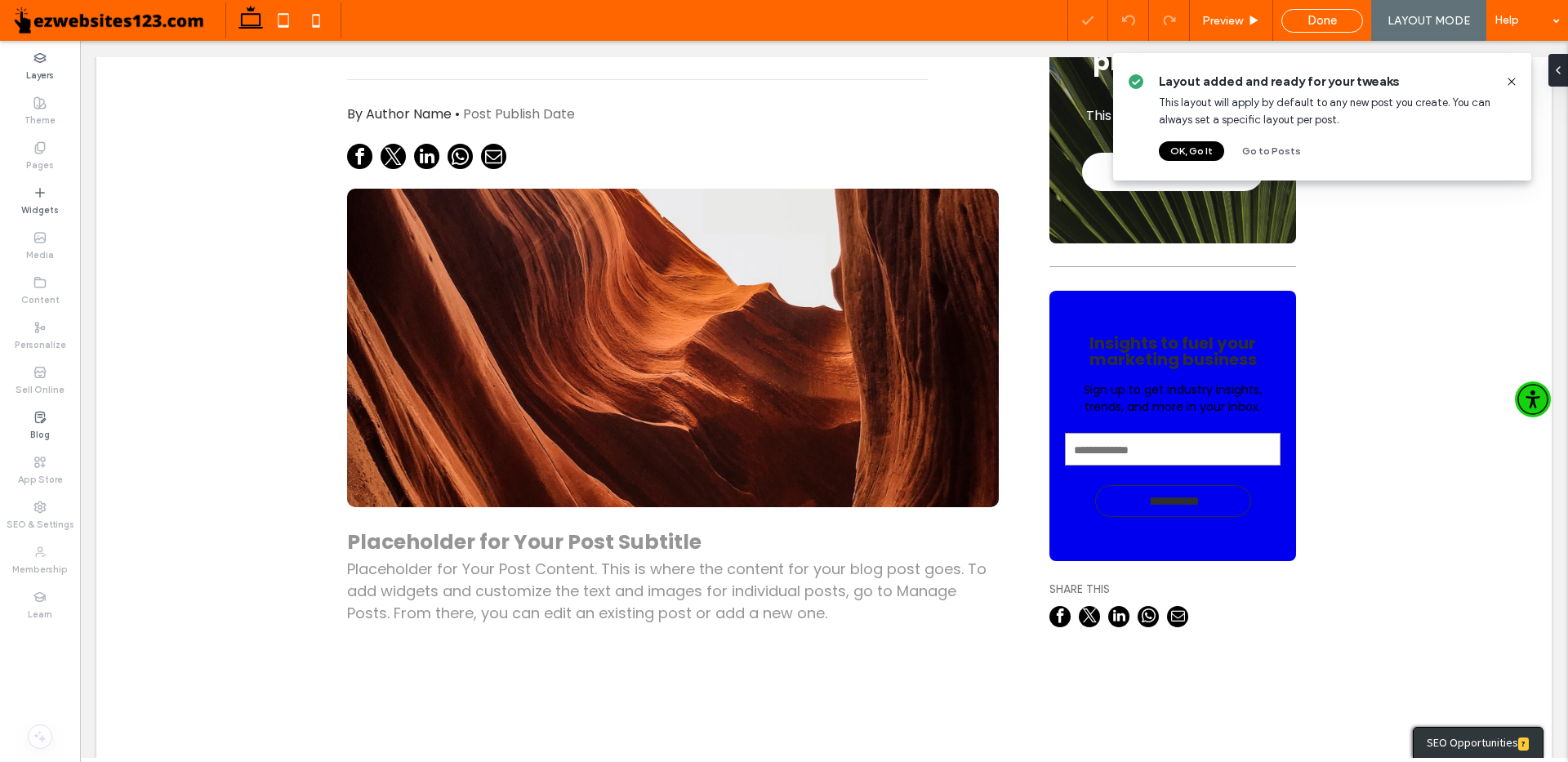
click at [1186, 148] on button "OK, Go It" at bounding box center [1191, 150] width 66 height 20
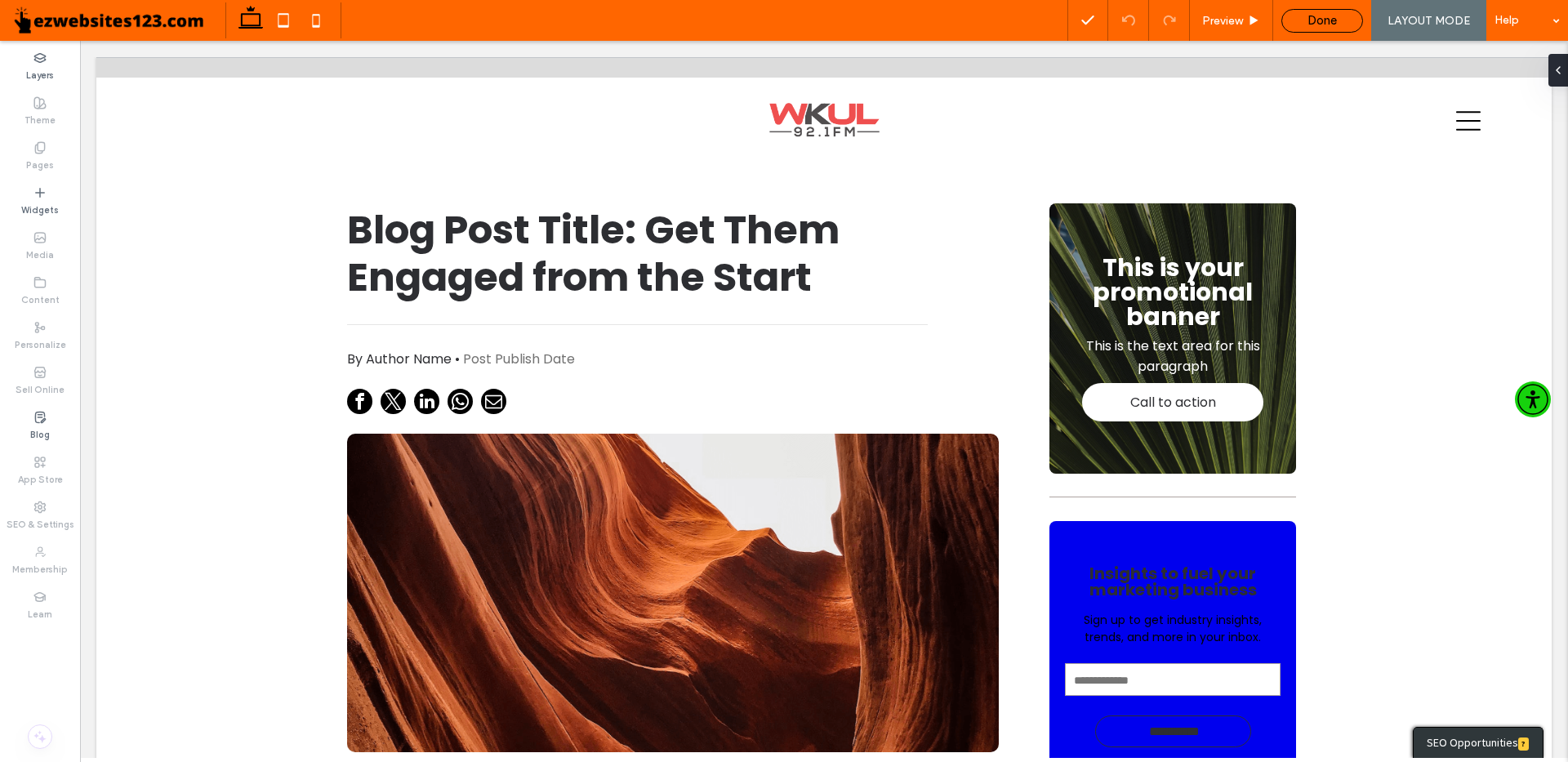
click at [1301, 18] on div "Done" at bounding box center [1322, 21] width 80 height 15
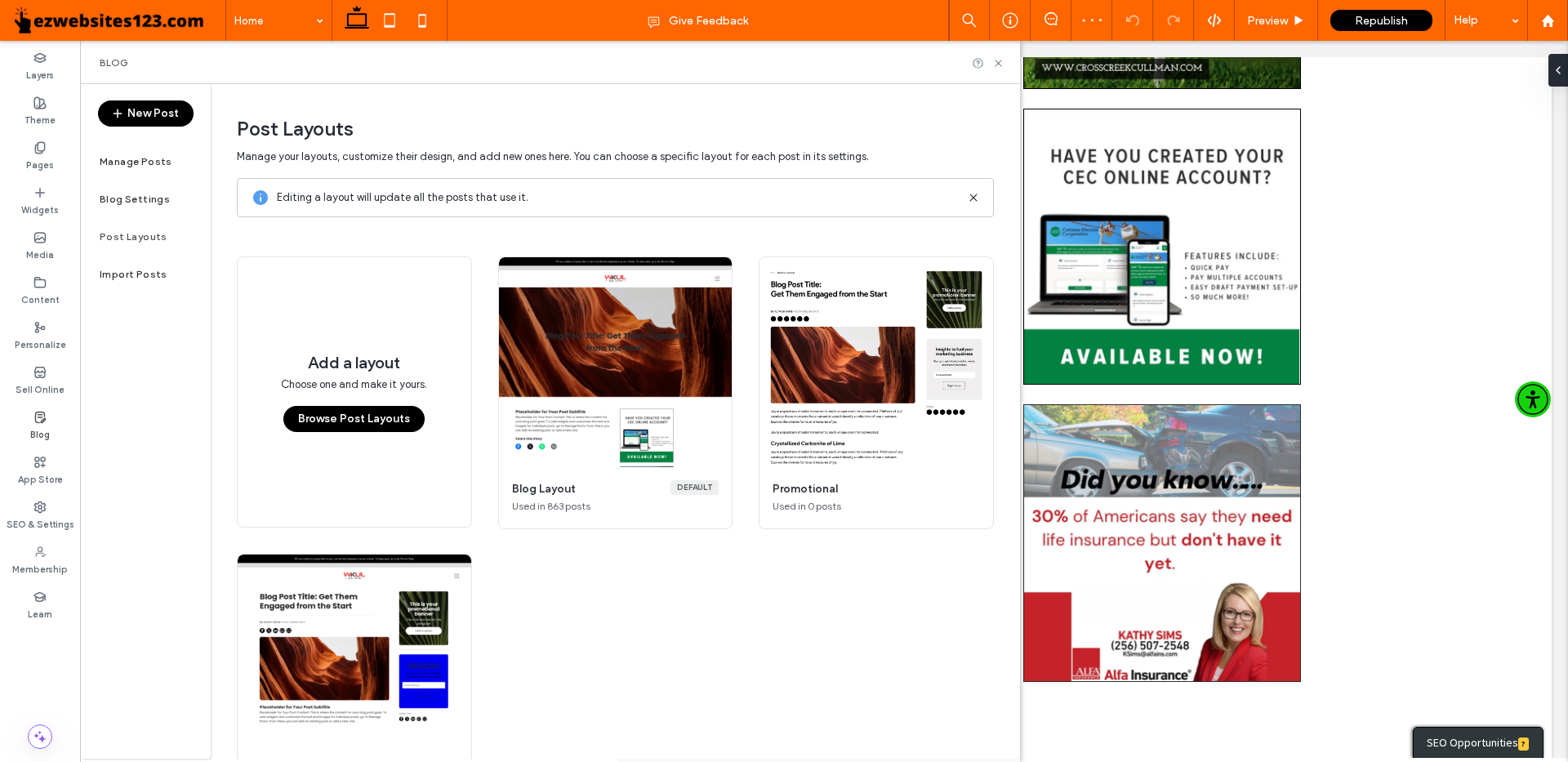
scroll to position [101, 0]
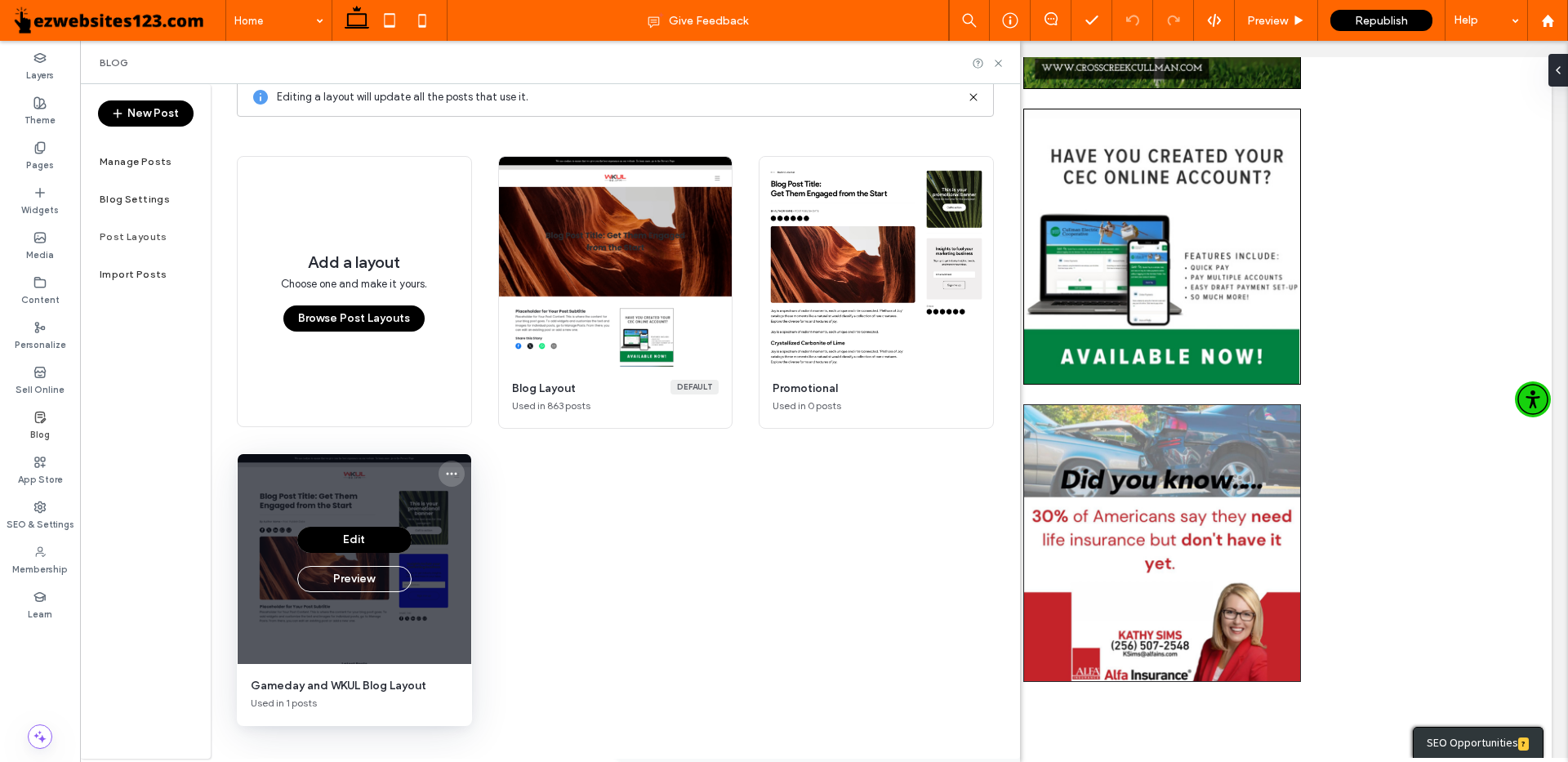
click at [446, 473] on use "More options" at bounding box center [451, 474] width 10 height 3
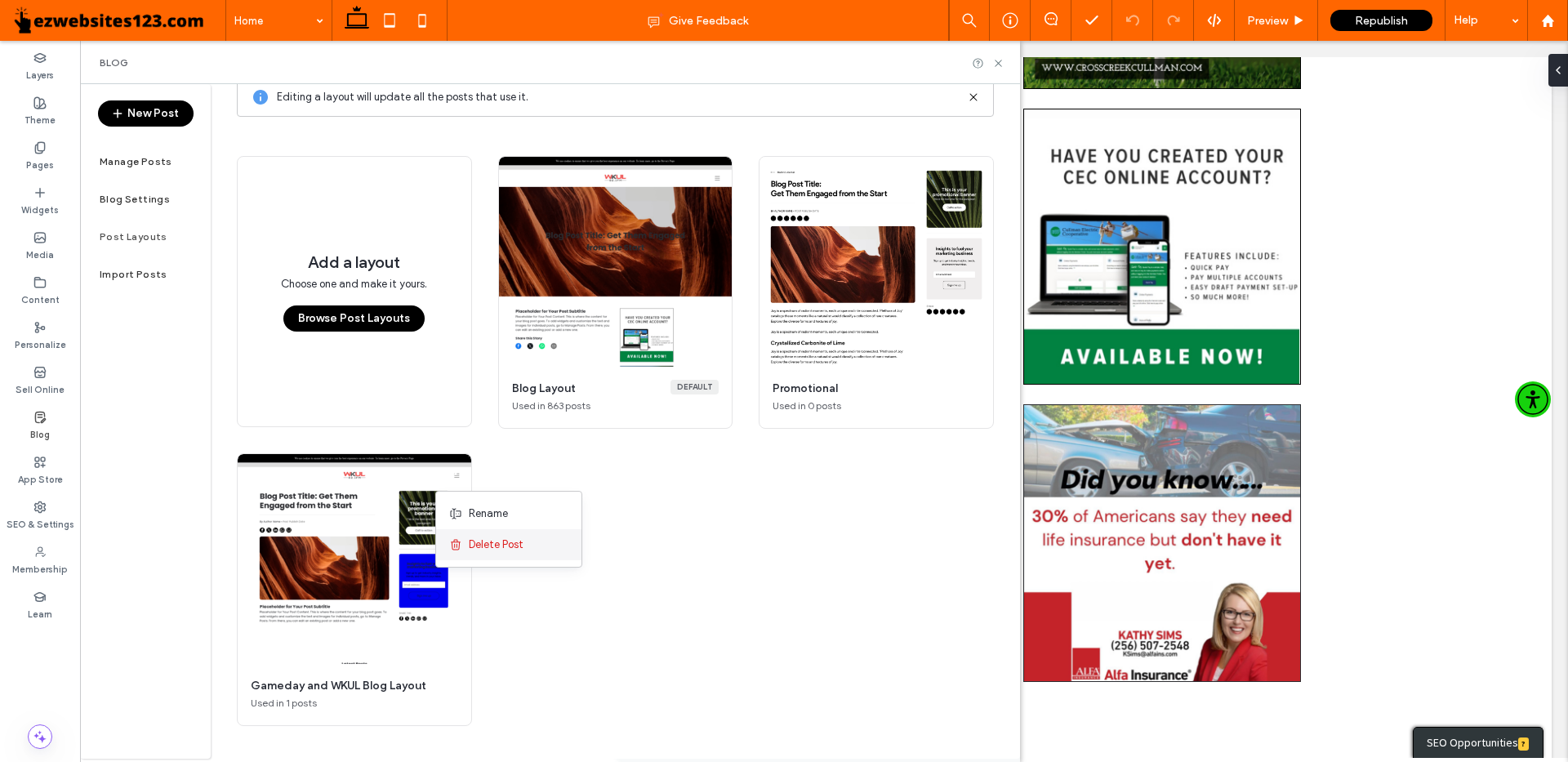
click at [482, 545] on span "Delete Post" at bounding box center [496, 544] width 54 height 16
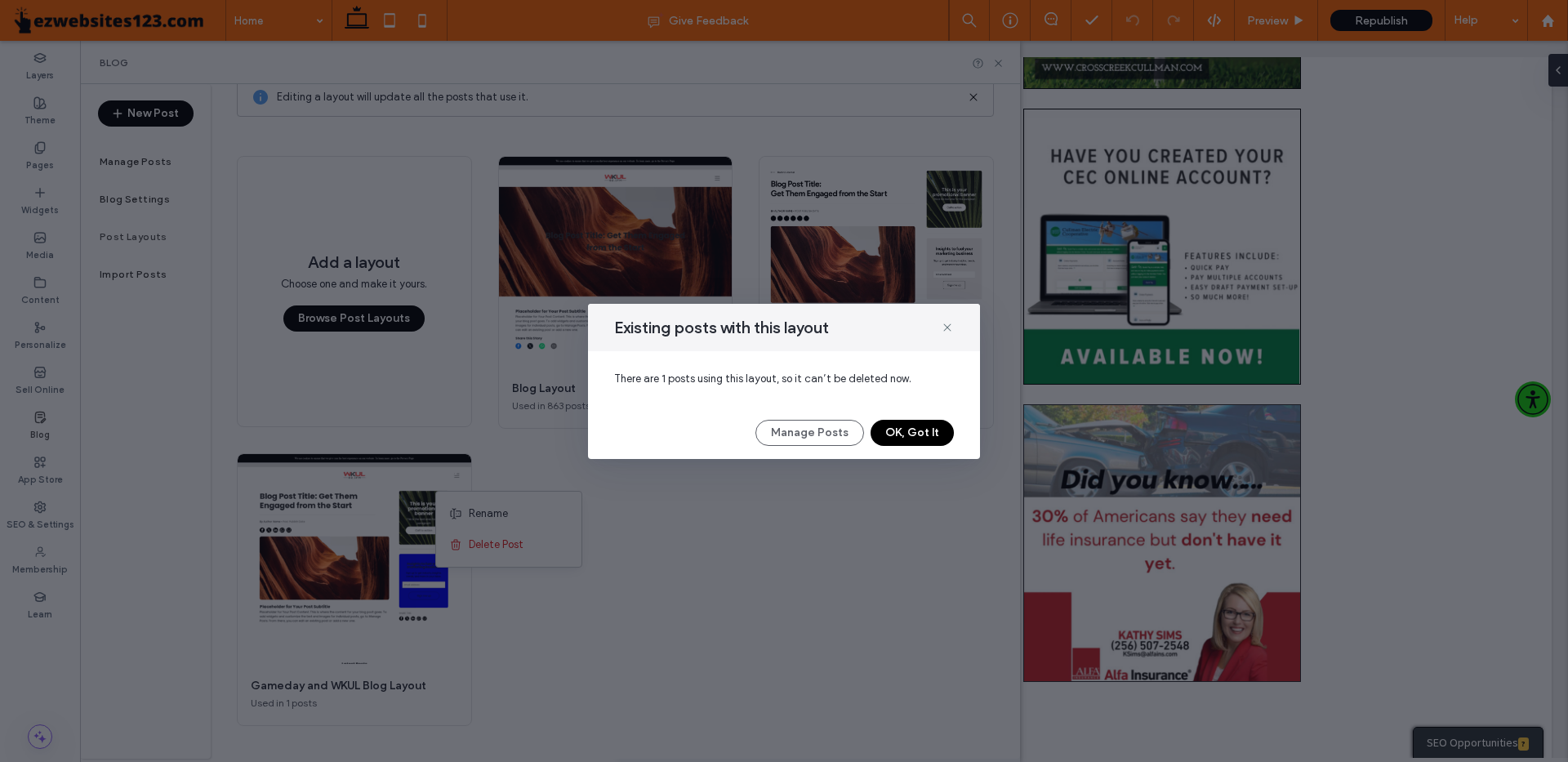
click at [909, 429] on button "OK, Got It" at bounding box center [912, 433] width 84 height 26
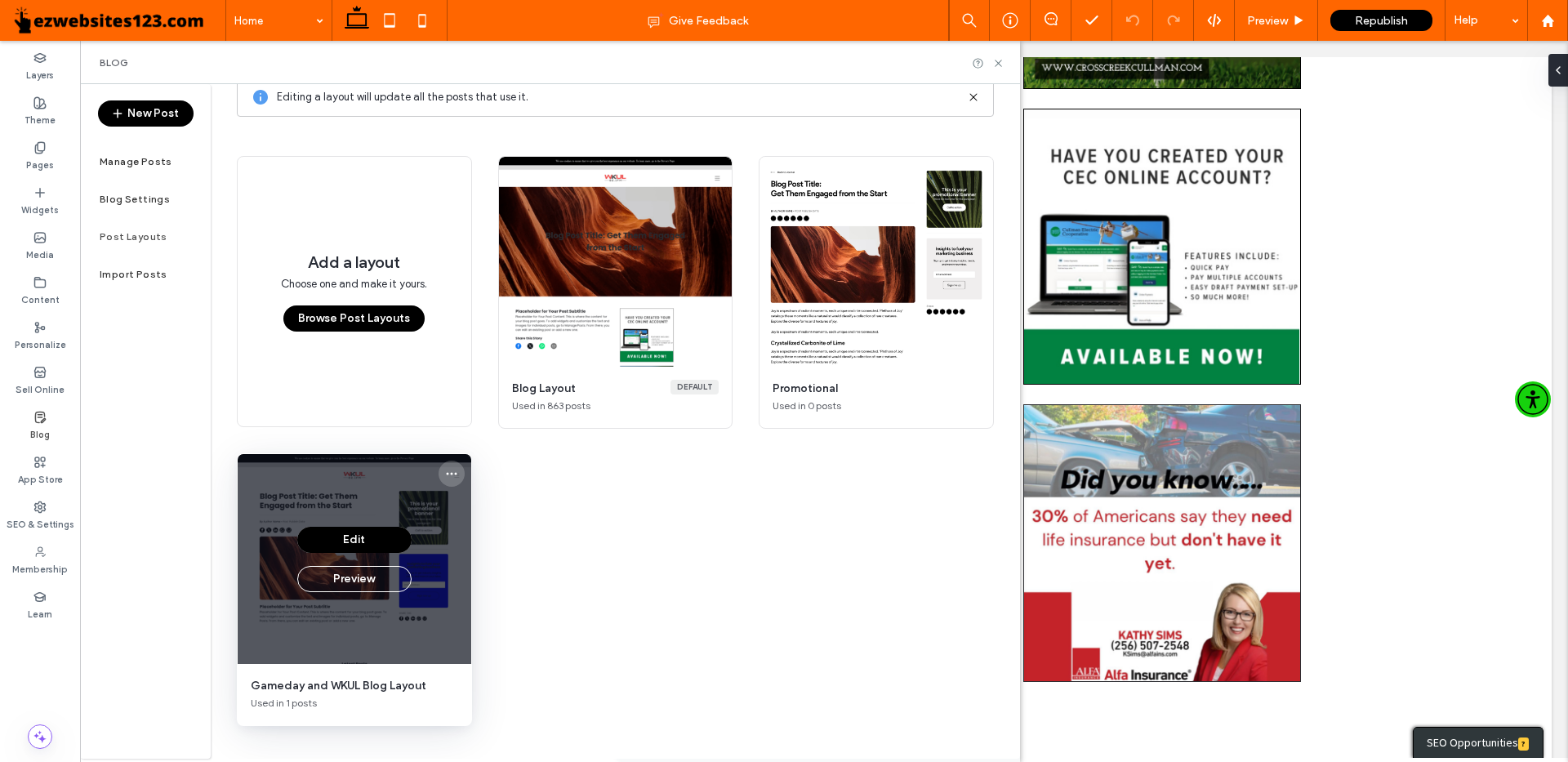
click at [446, 474] on icon "More options" at bounding box center [452, 474] width 13 height 13
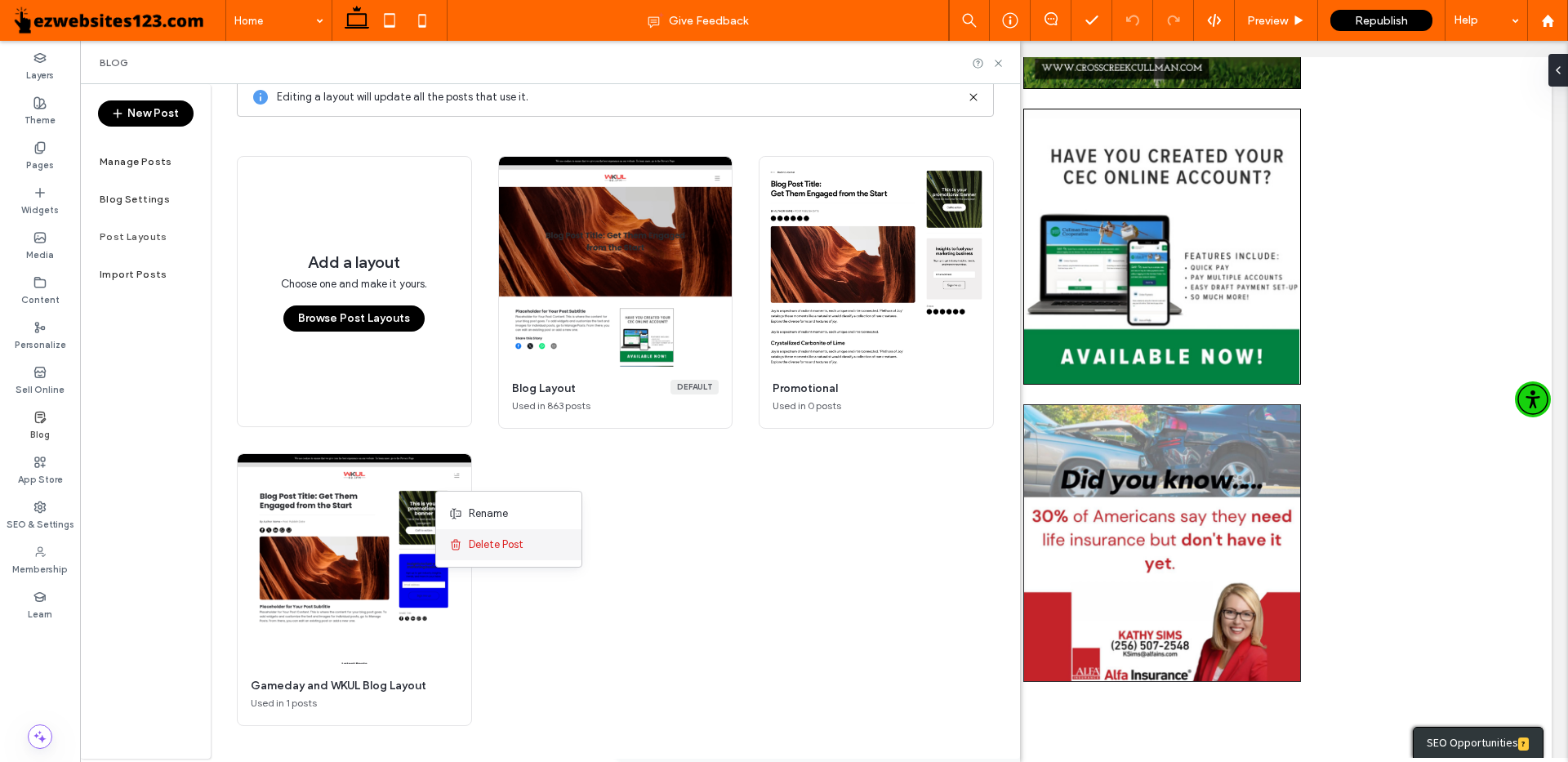
click at [499, 542] on span "Delete Post" at bounding box center [496, 544] width 54 height 16
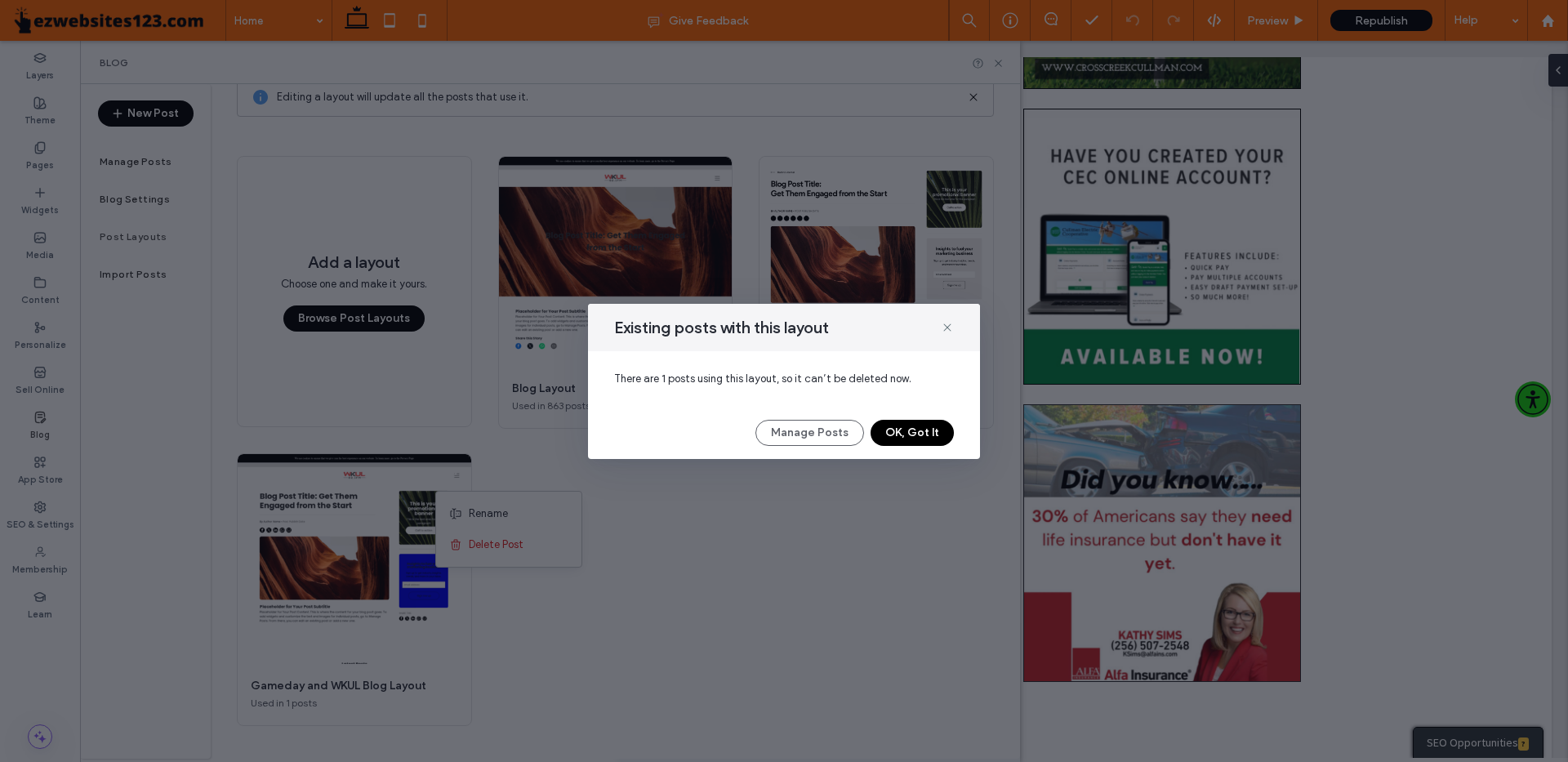
click at [903, 428] on button "OK, Got It" at bounding box center [912, 433] width 84 height 26
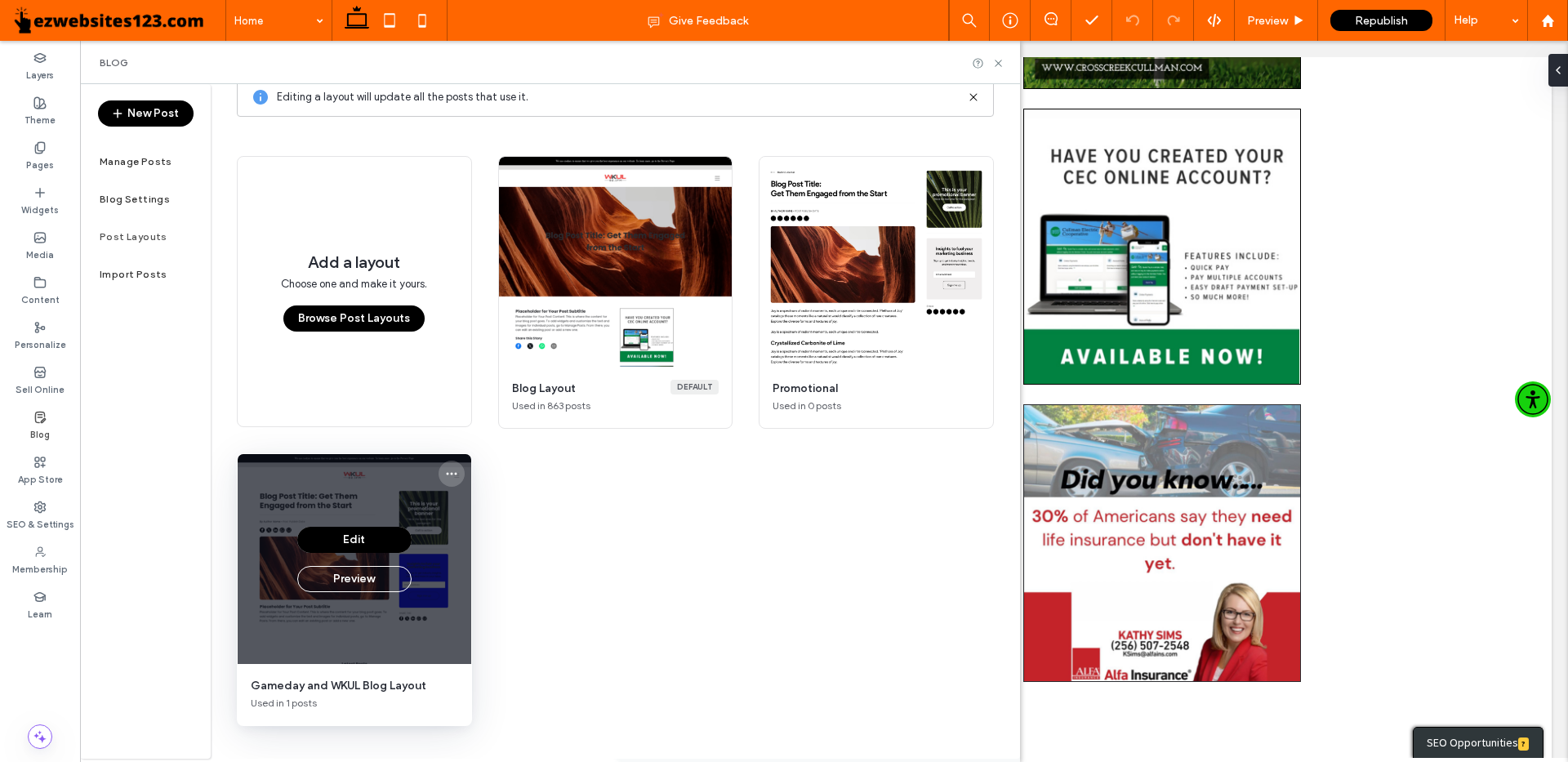
click at [445, 473] on icon "More options" at bounding box center [452, 474] width 13 height 13
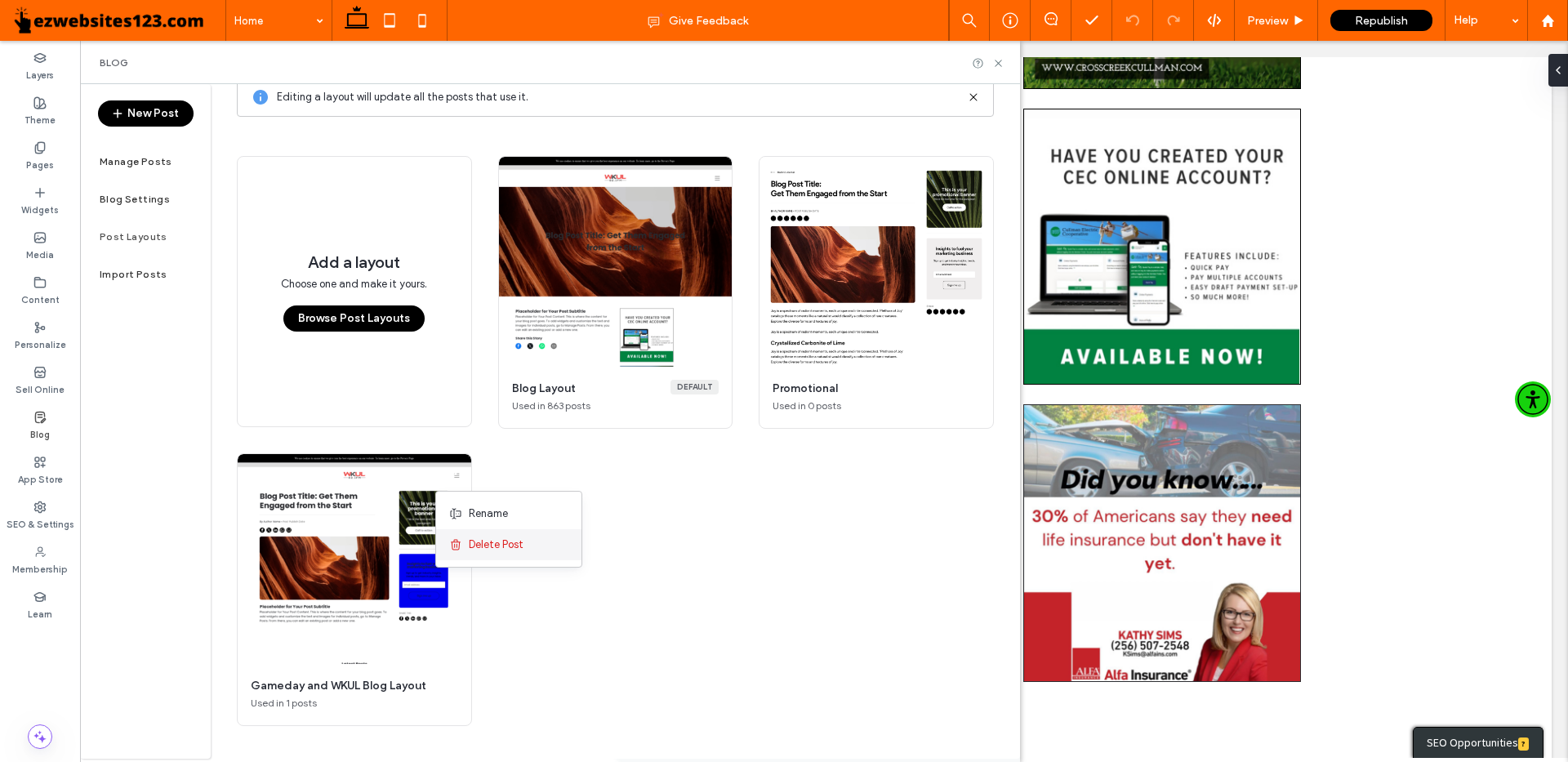
click at [484, 546] on span "Delete Post" at bounding box center [496, 544] width 54 height 16
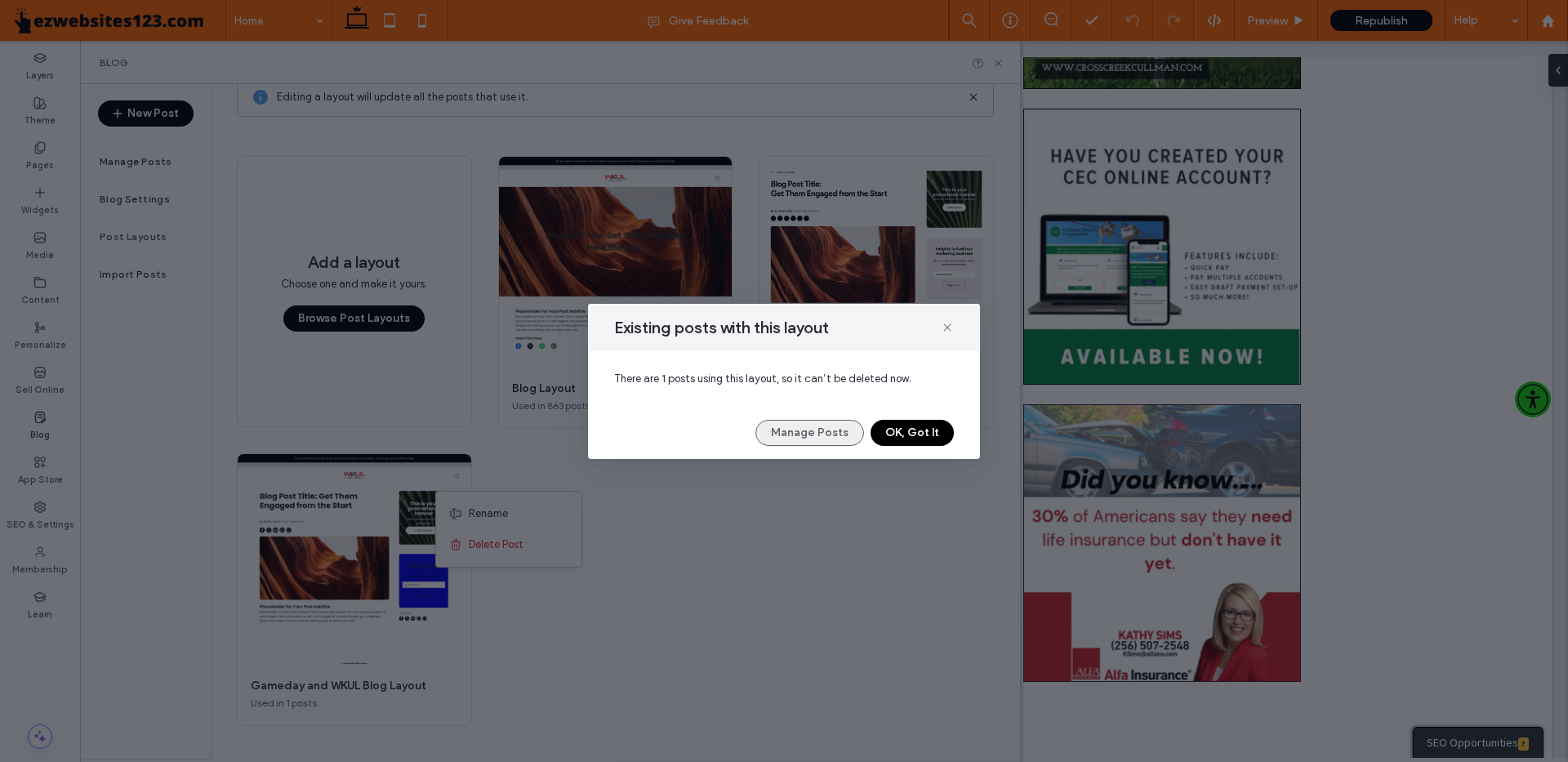
click at [806, 434] on button "Manage Posts" at bounding box center [810, 433] width 109 height 26
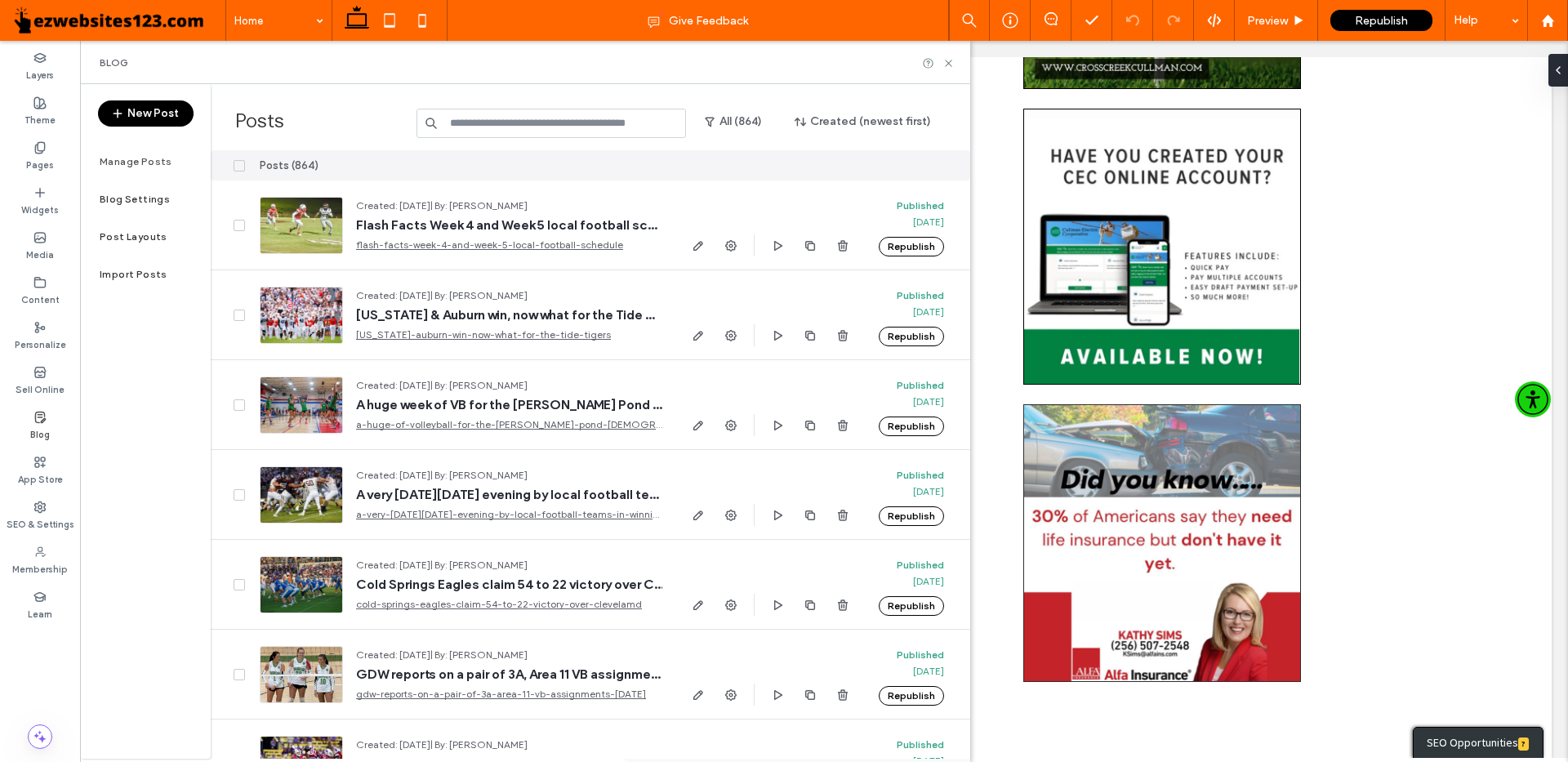
click at [139, 160] on label "Manage Posts" at bounding box center [135, 162] width 72 height 11
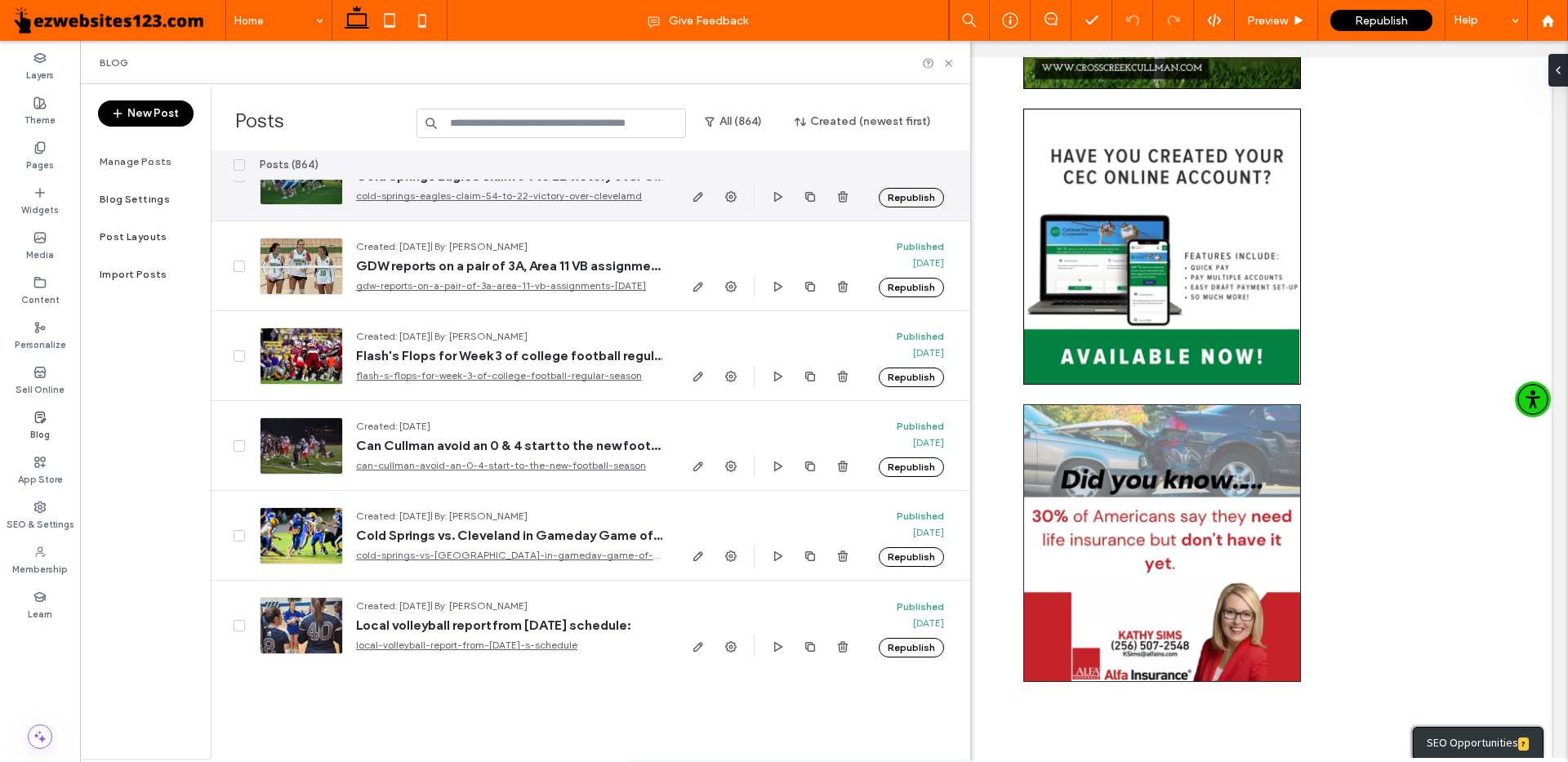
scroll to position [82, 0]
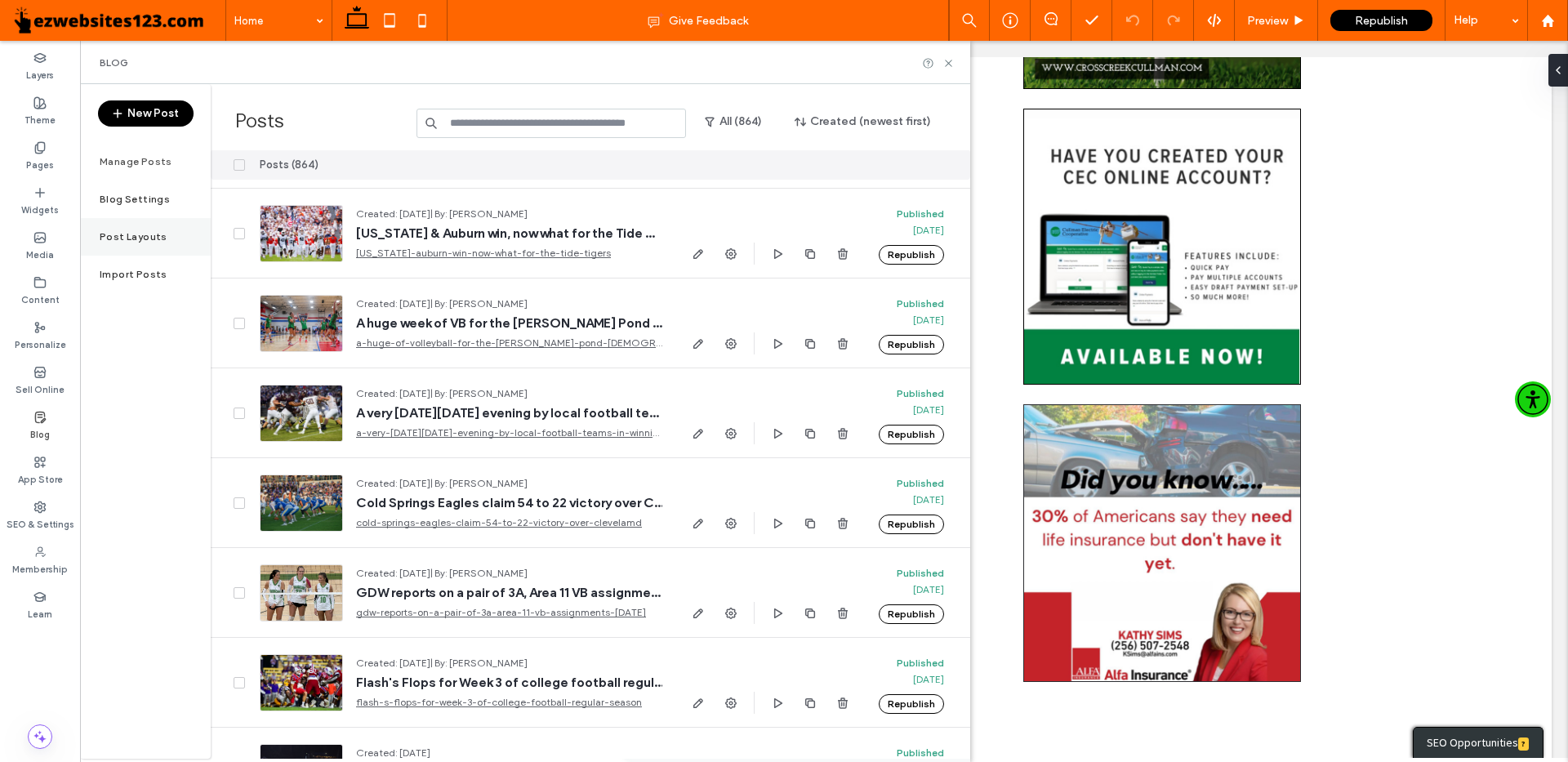
click at [146, 236] on label "Post Layouts" at bounding box center [133, 237] width 68 height 11
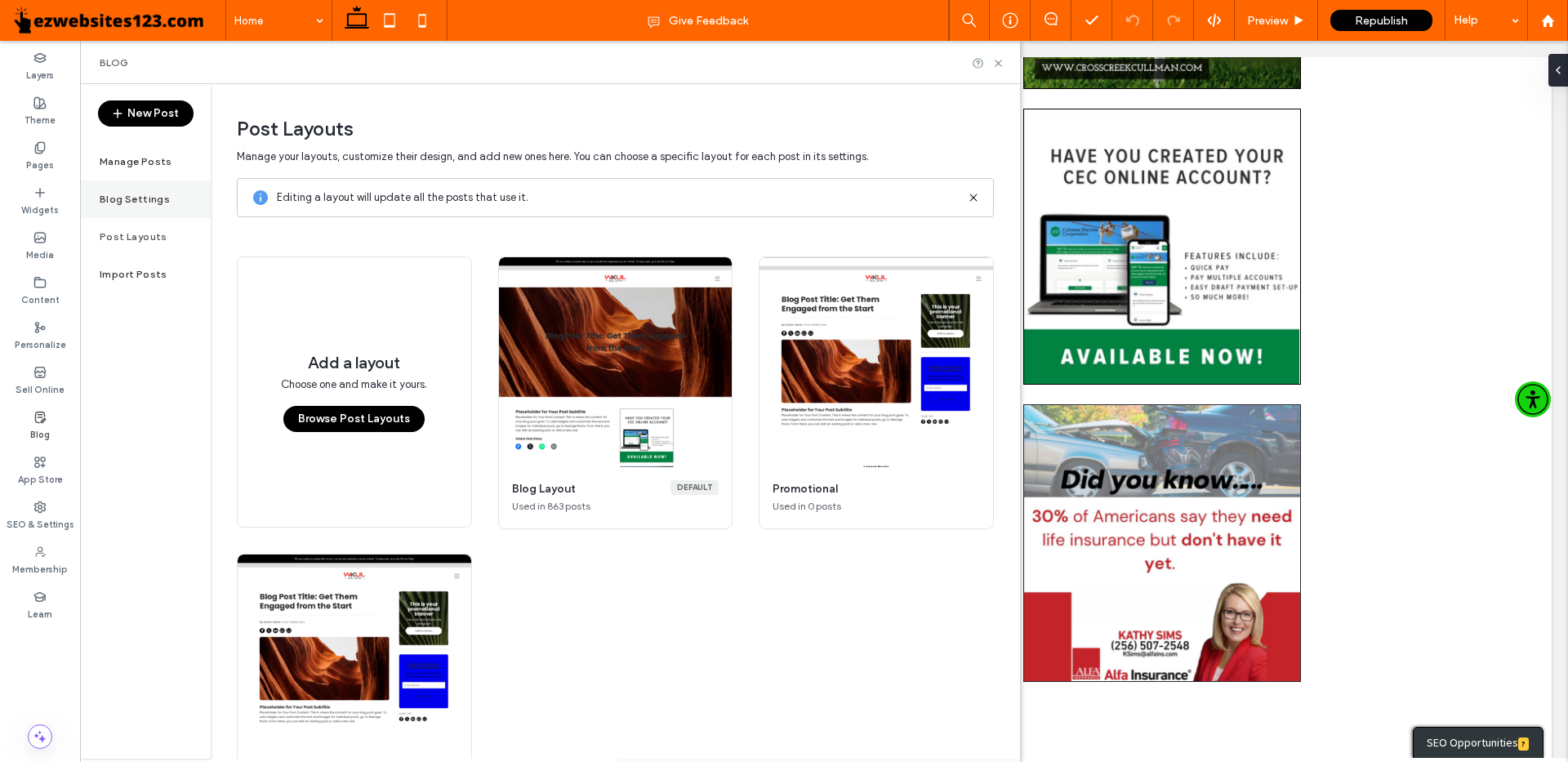
click at [146, 200] on label "Blog Settings" at bounding box center [134, 199] width 70 height 11
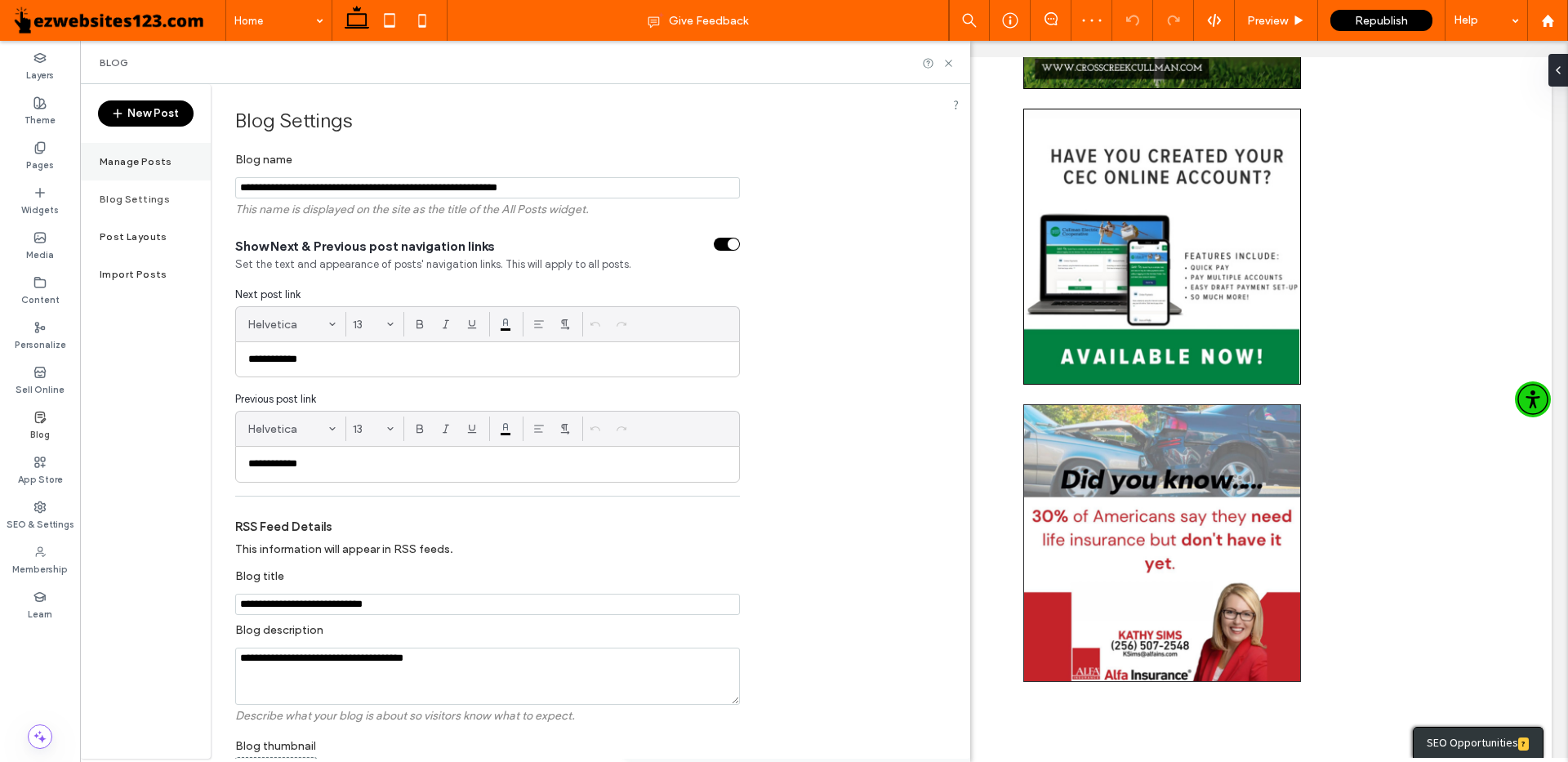
click at [158, 163] on label "Manage Posts" at bounding box center [135, 162] width 72 height 11
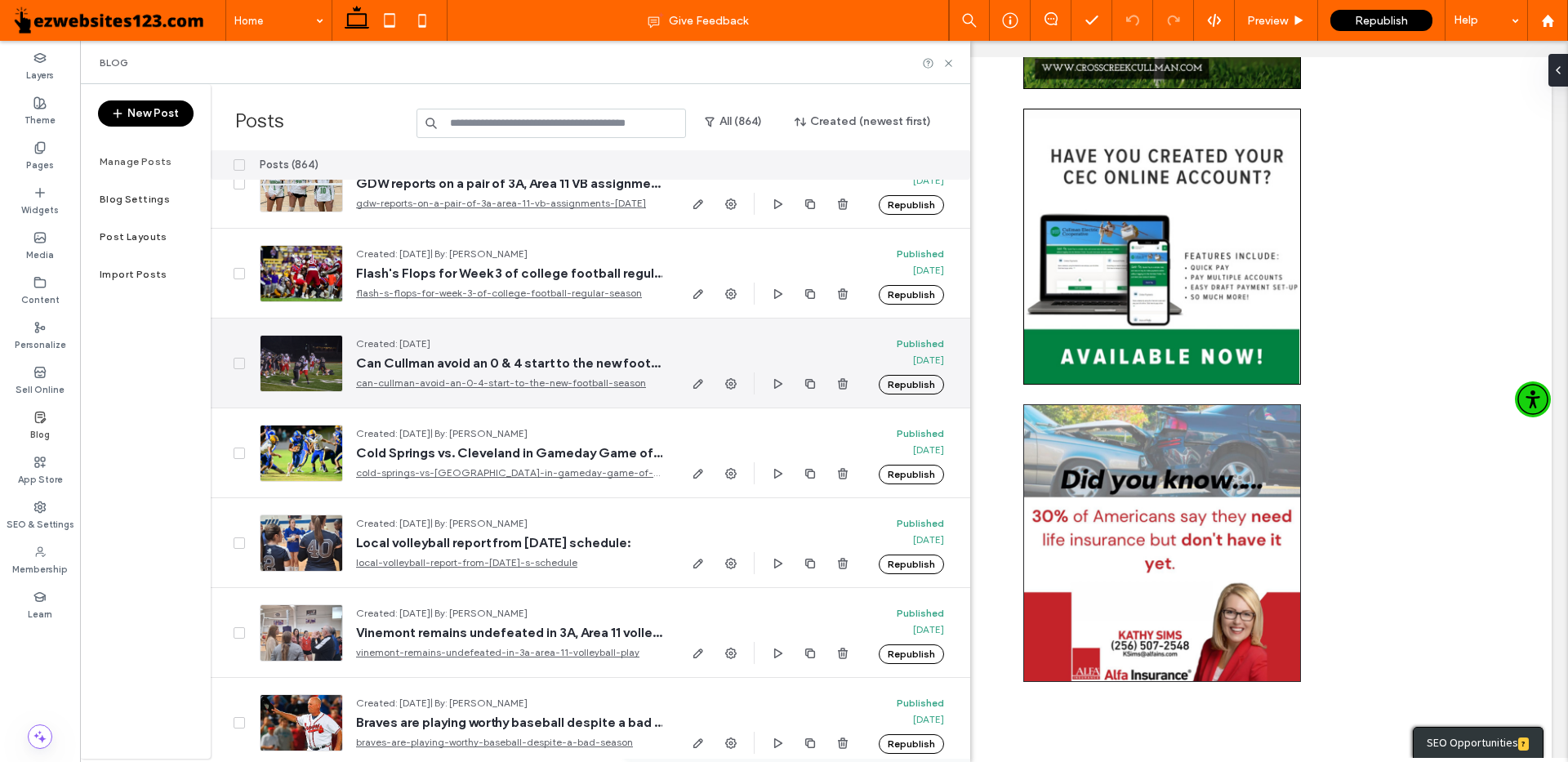
scroll to position [409, 0]
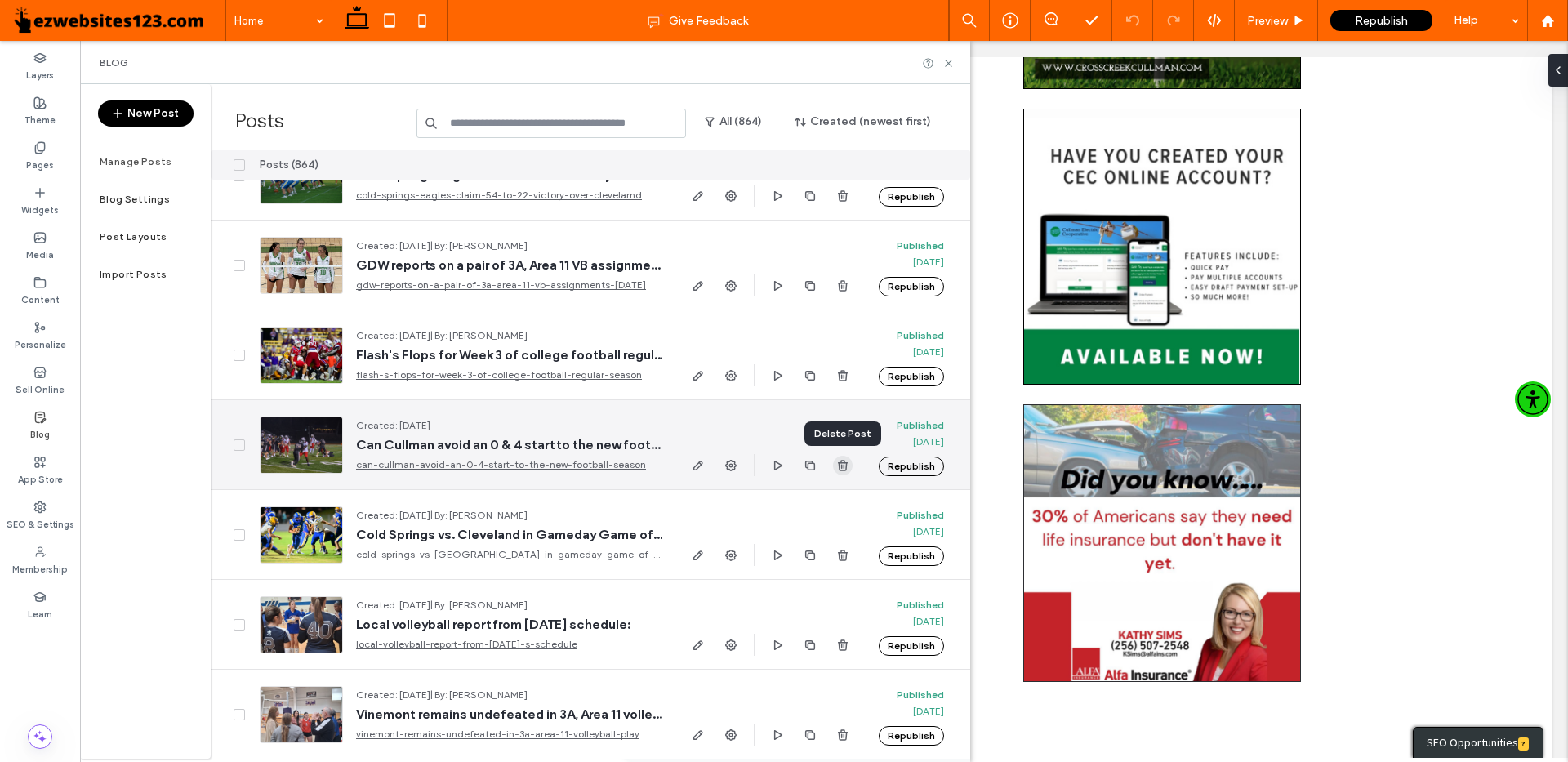
click at [847, 467] on icon "button" at bounding box center [843, 466] width 13 height 13
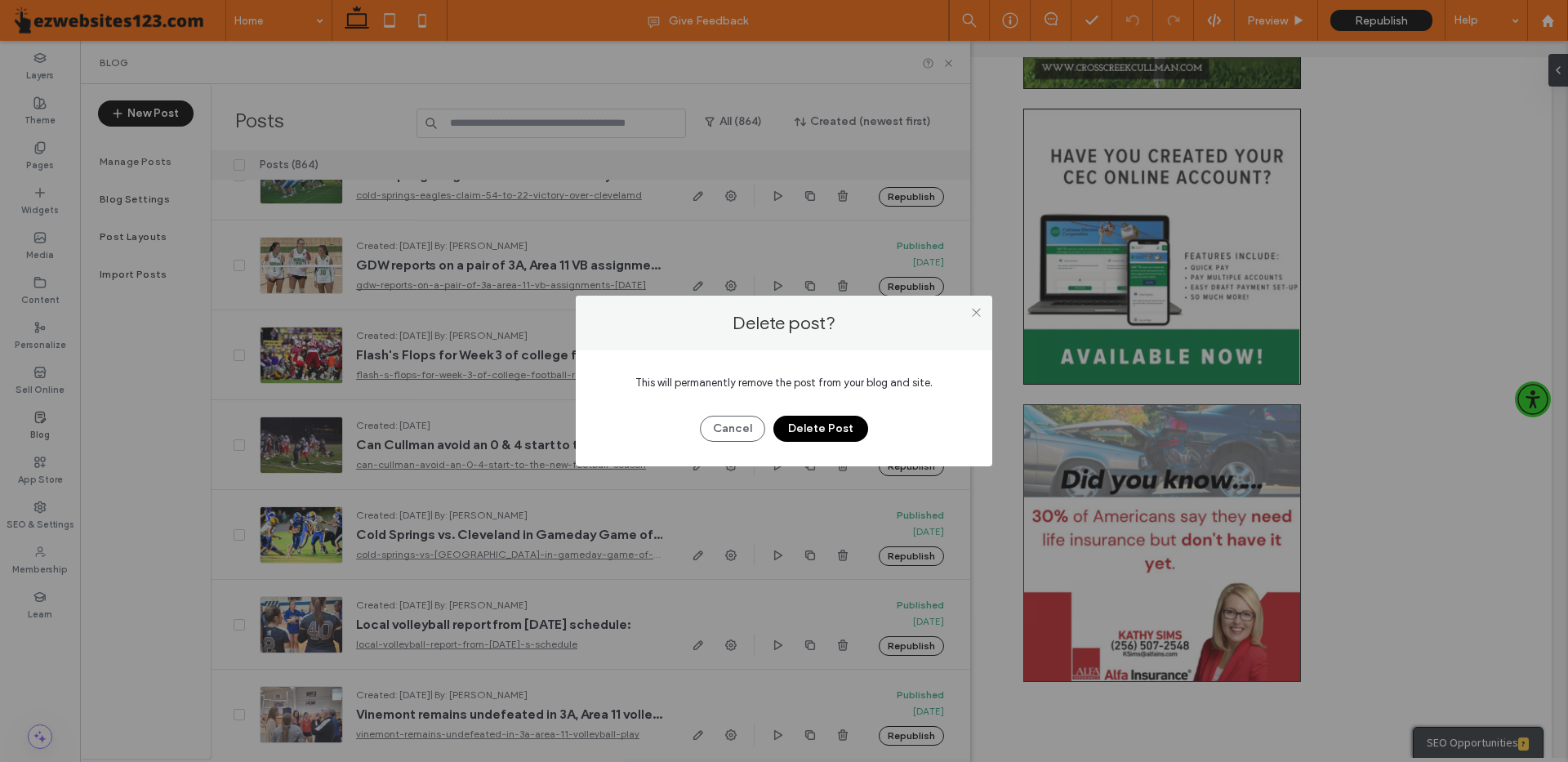
click at [816, 439] on button "Delete Post" at bounding box center [820, 428] width 95 height 26
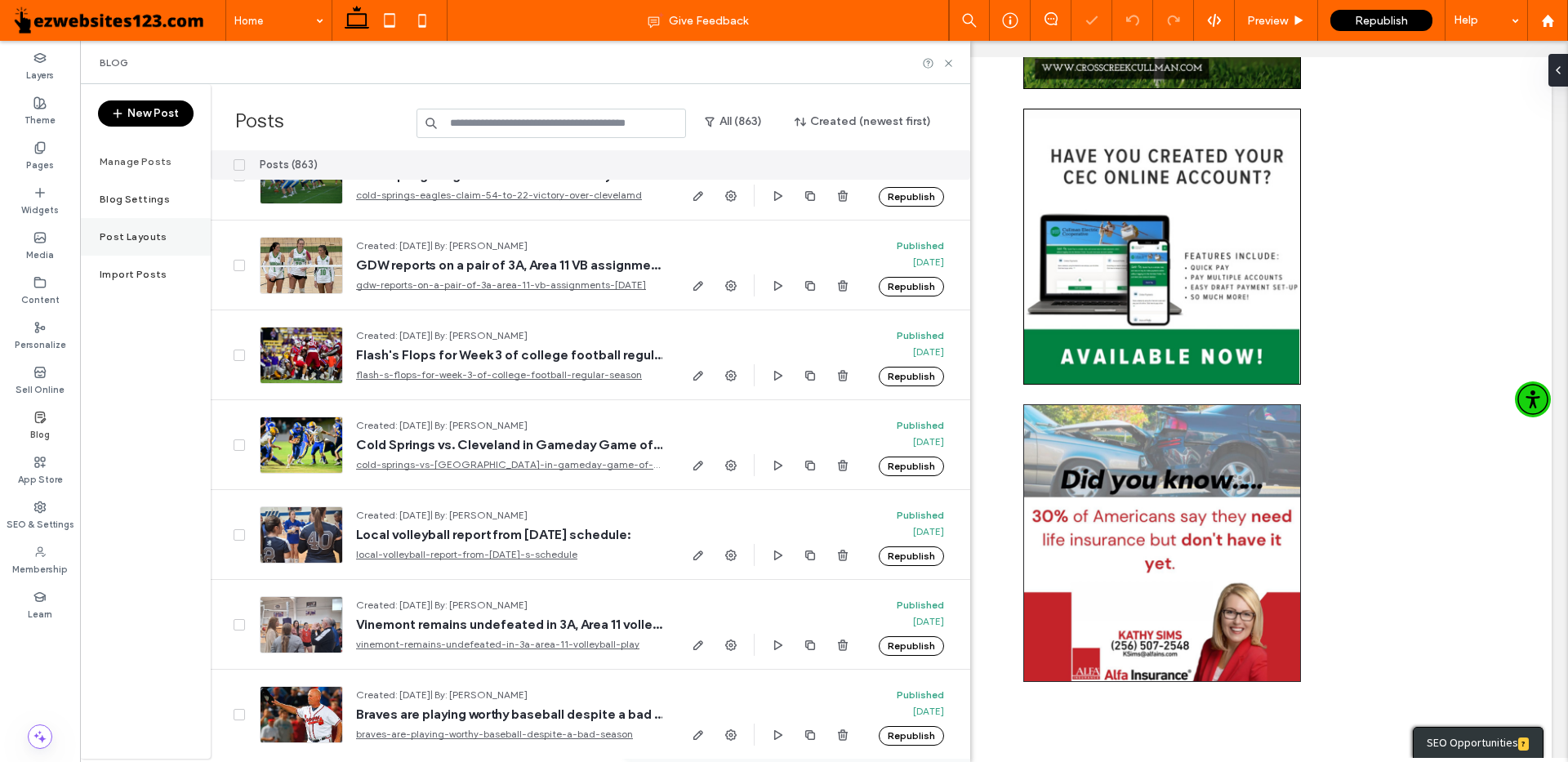
click at [147, 234] on label "Post Layouts" at bounding box center [133, 237] width 68 height 11
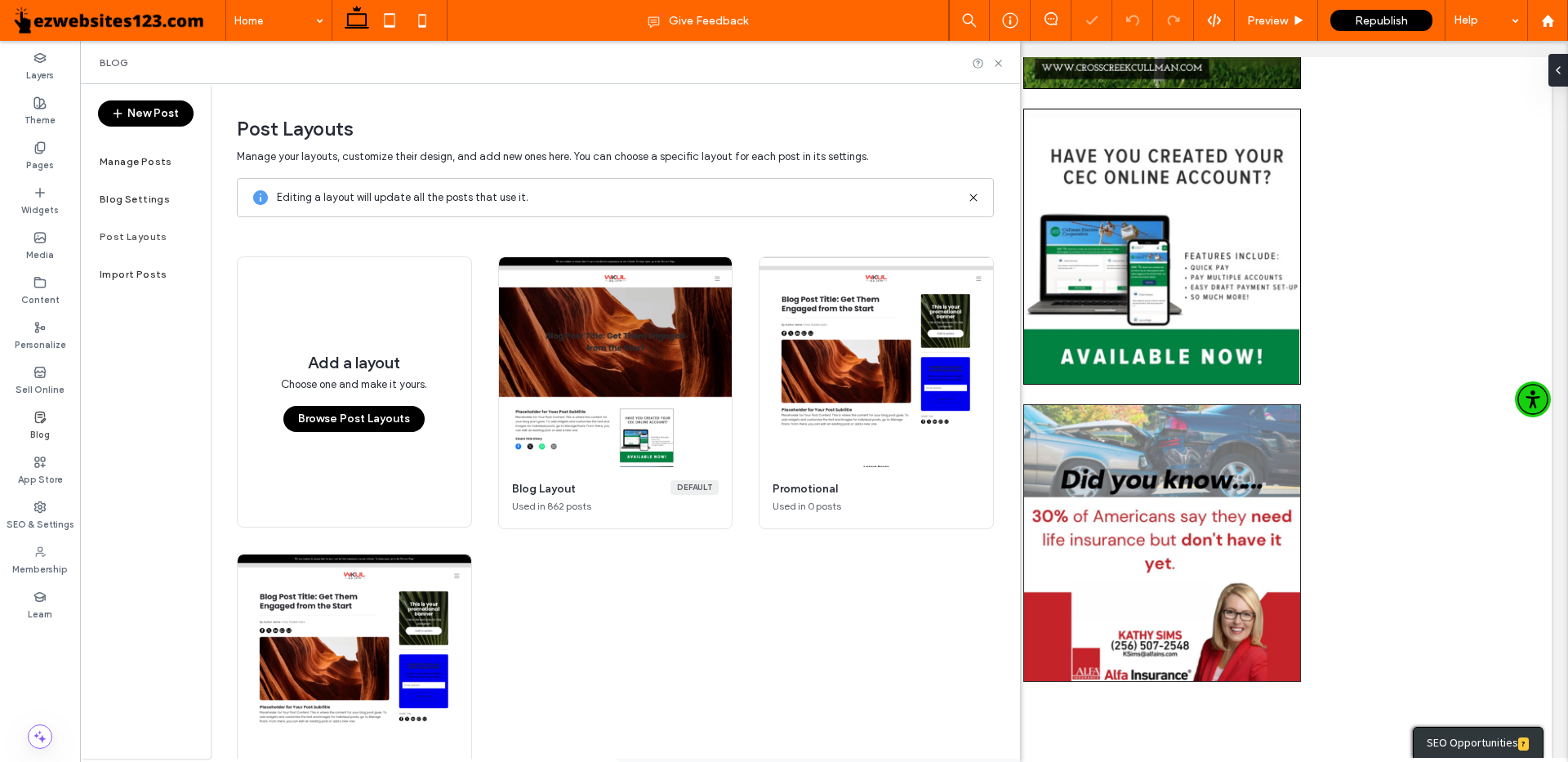
scroll to position [0, 0]
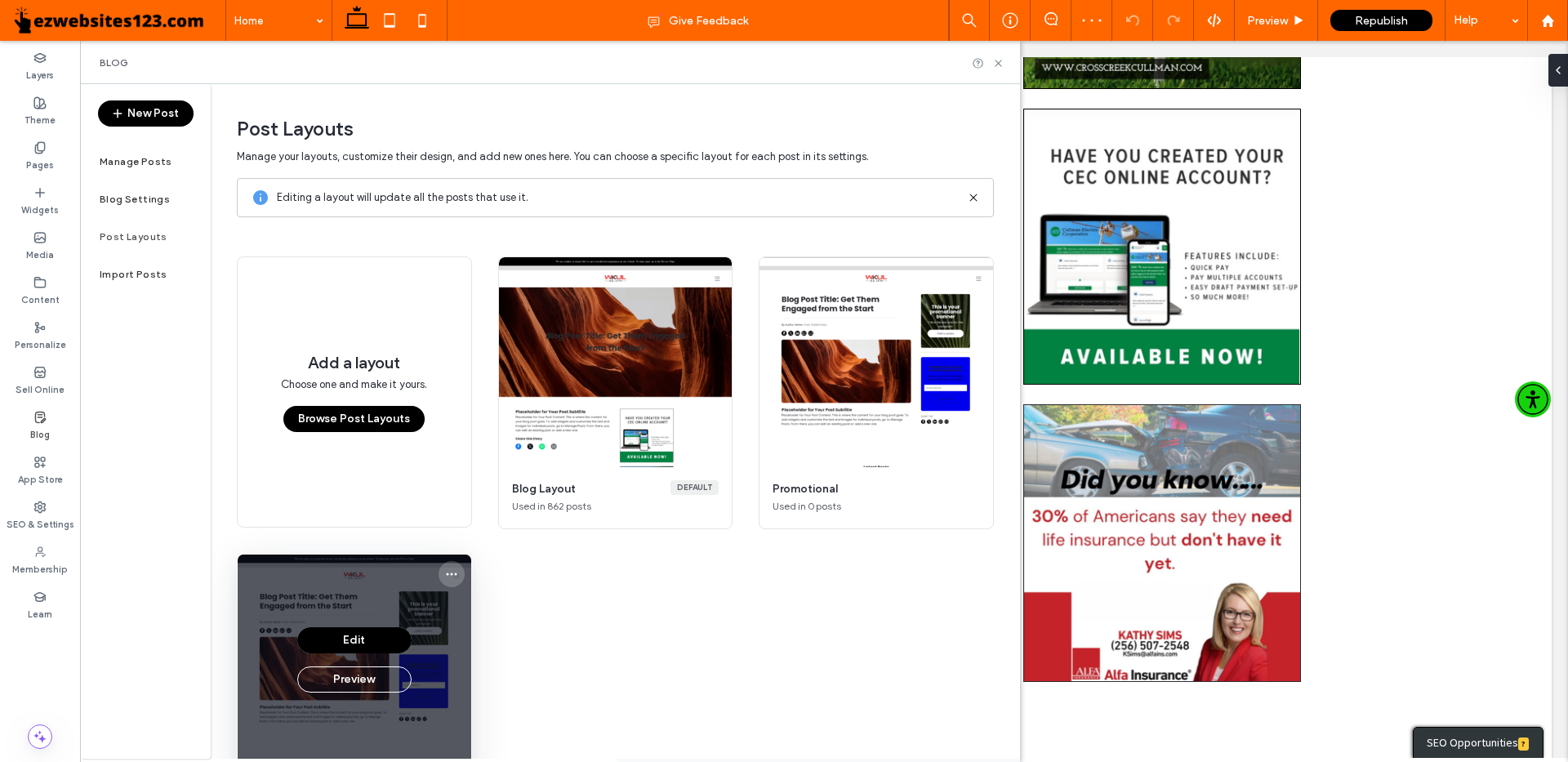
click at [445, 574] on icon "More options" at bounding box center [452, 574] width 13 height 13
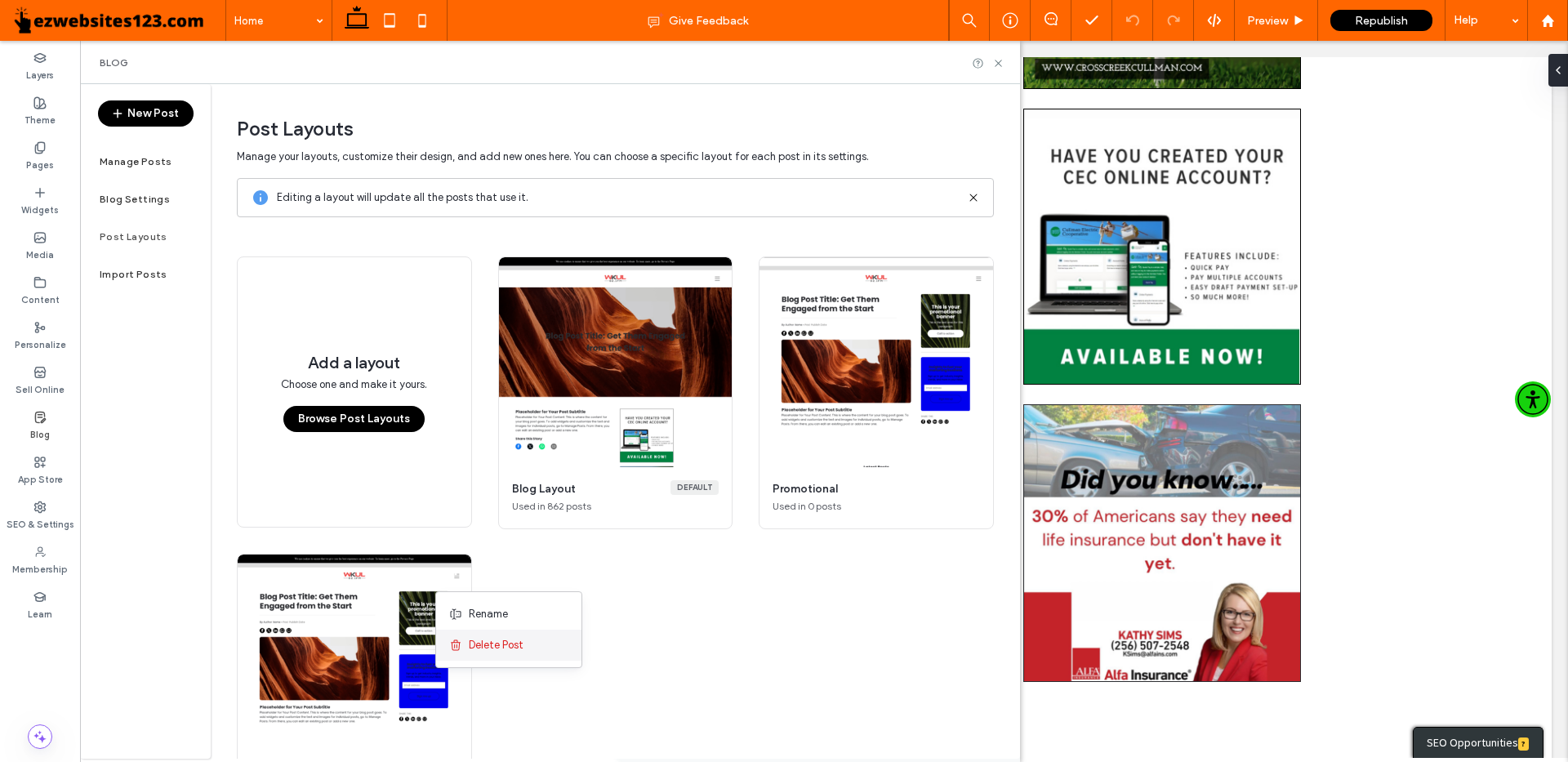
click at [467, 639] on span at bounding box center [458, 645] width 20 height 18
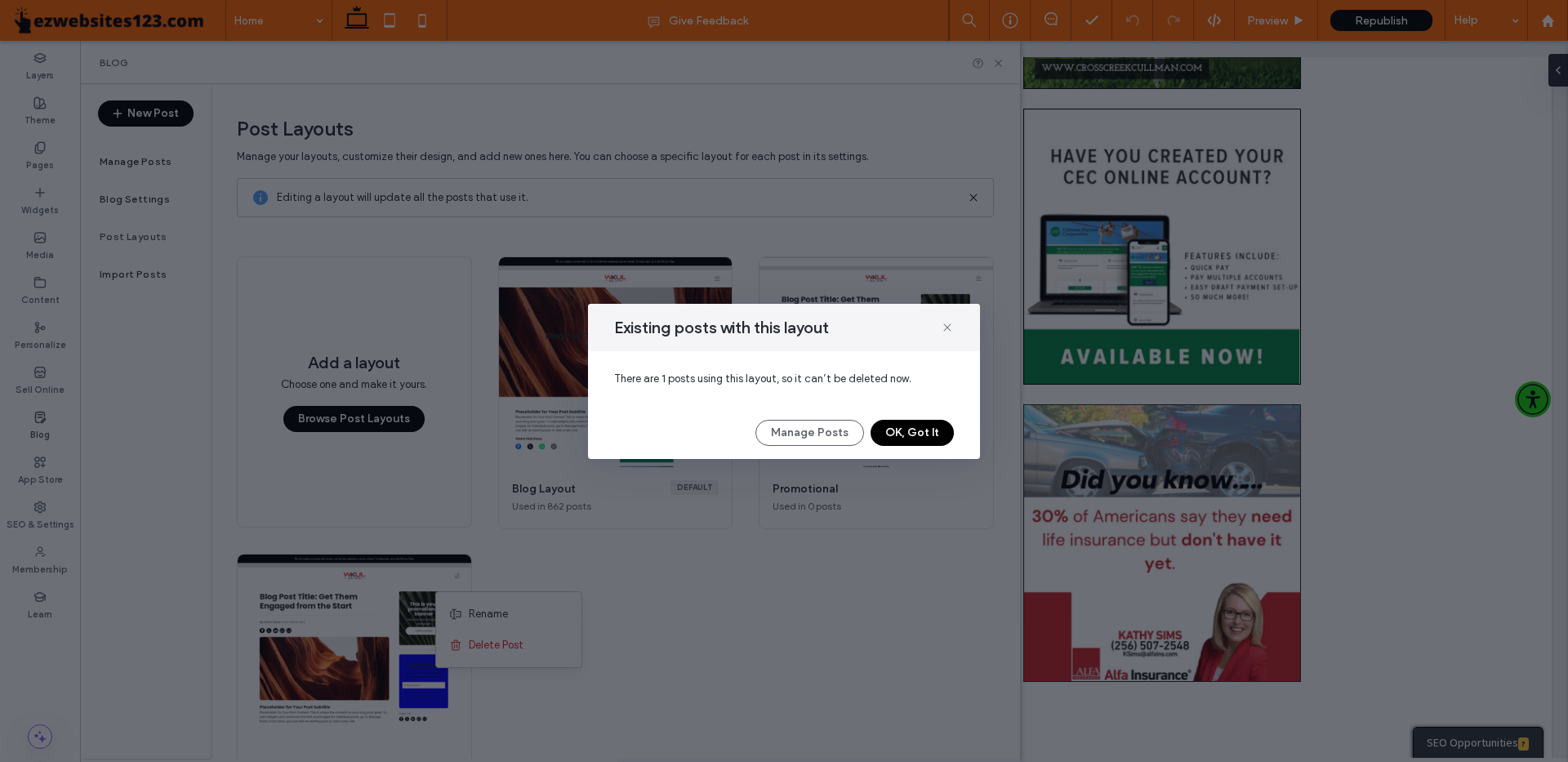
click at [895, 429] on button "OK, Got It" at bounding box center [912, 433] width 84 height 26
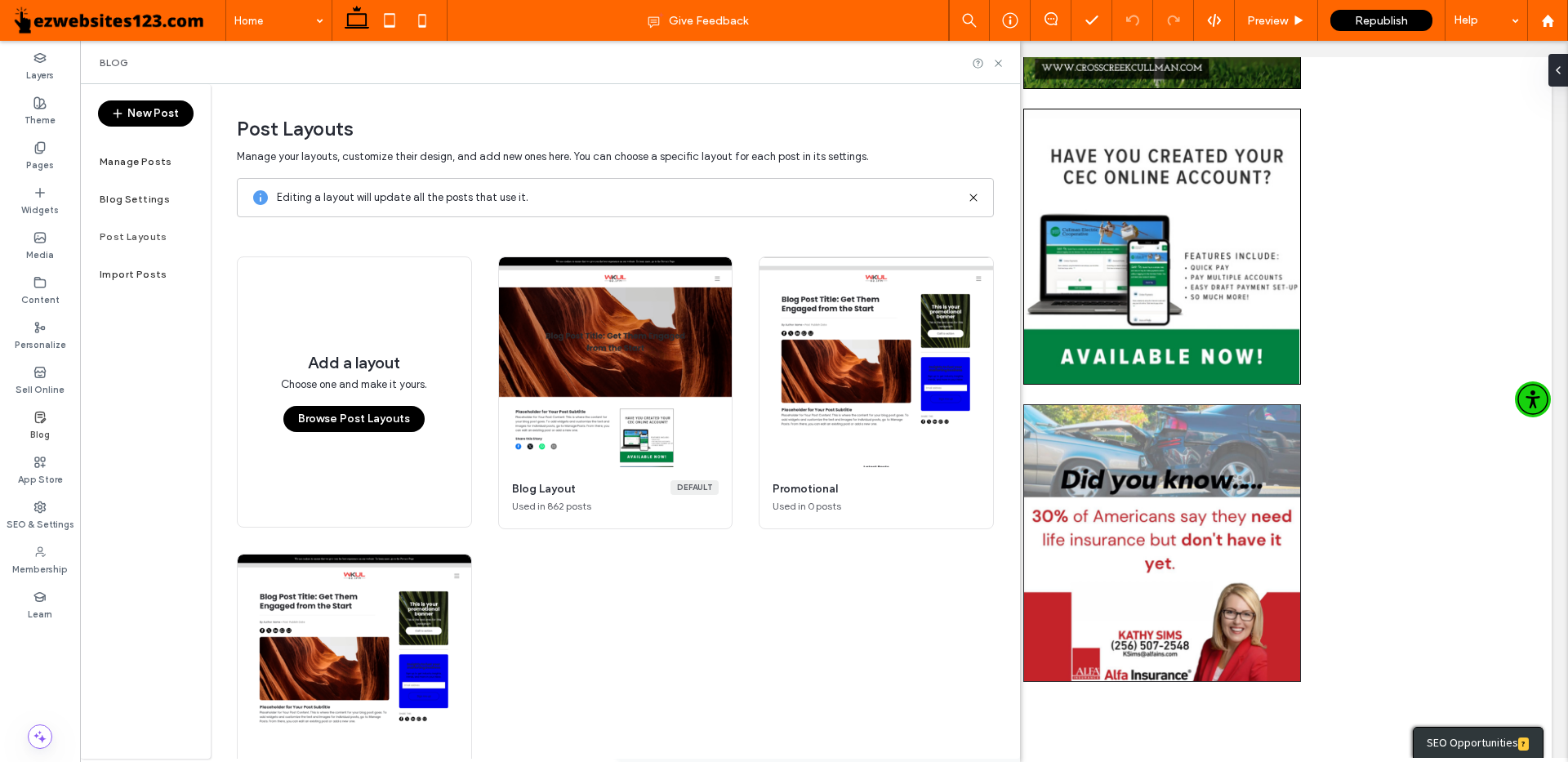
scroll to position [101, 0]
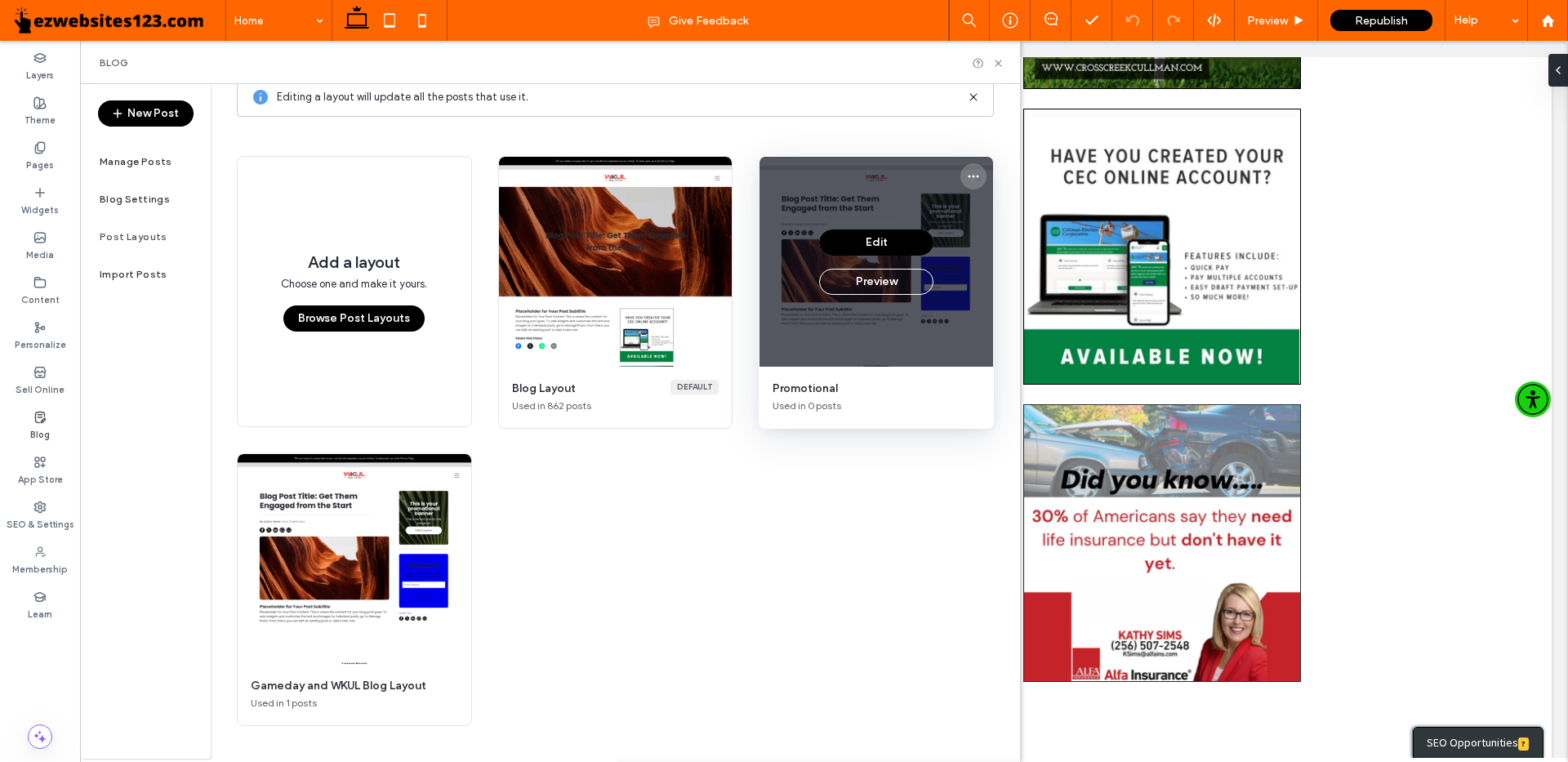
click at [967, 178] on icon "More options" at bounding box center [973, 177] width 13 height 13
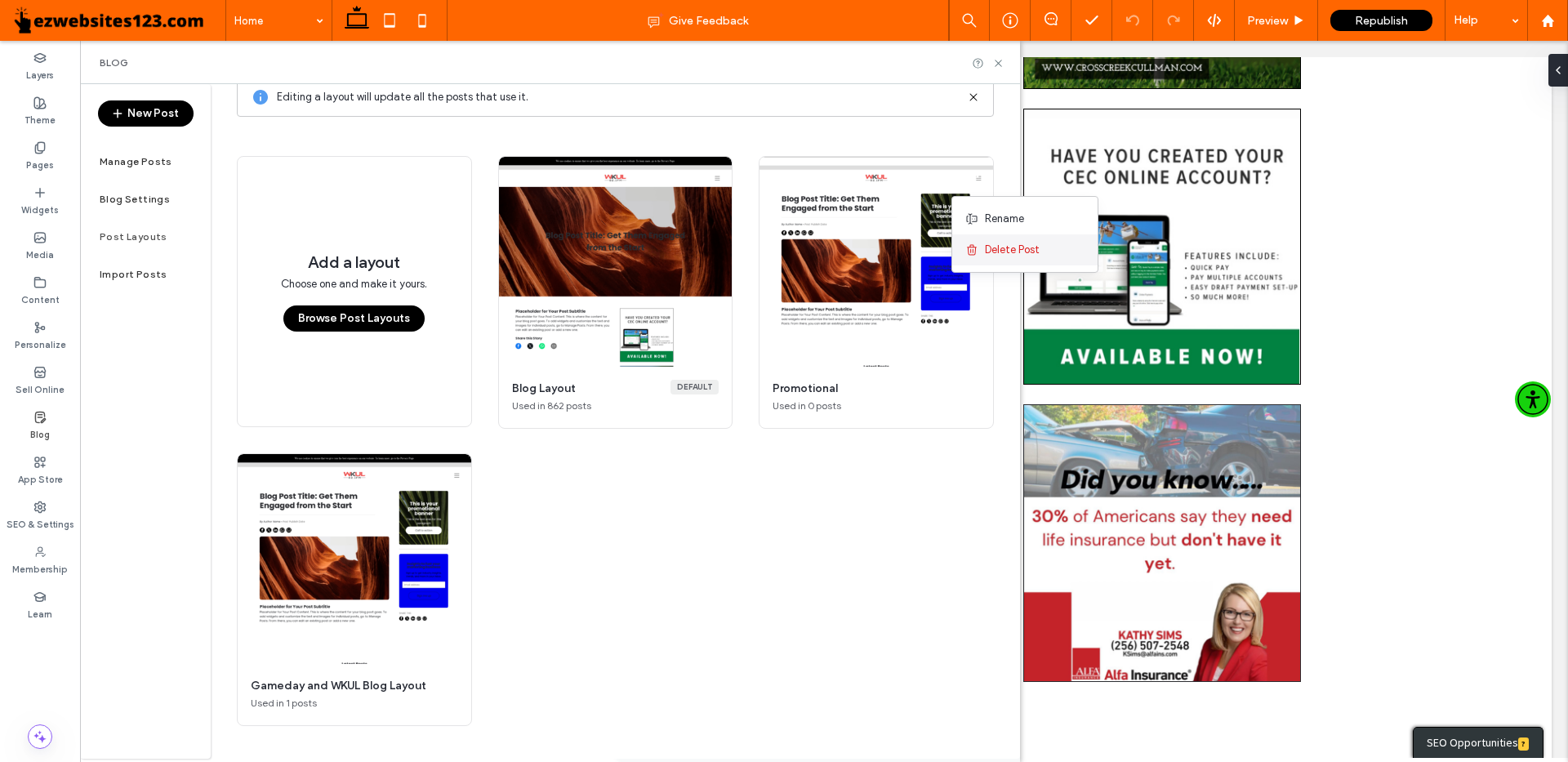
click at [973, 247] on use at bounding box center [971, 250] width 9 height 10
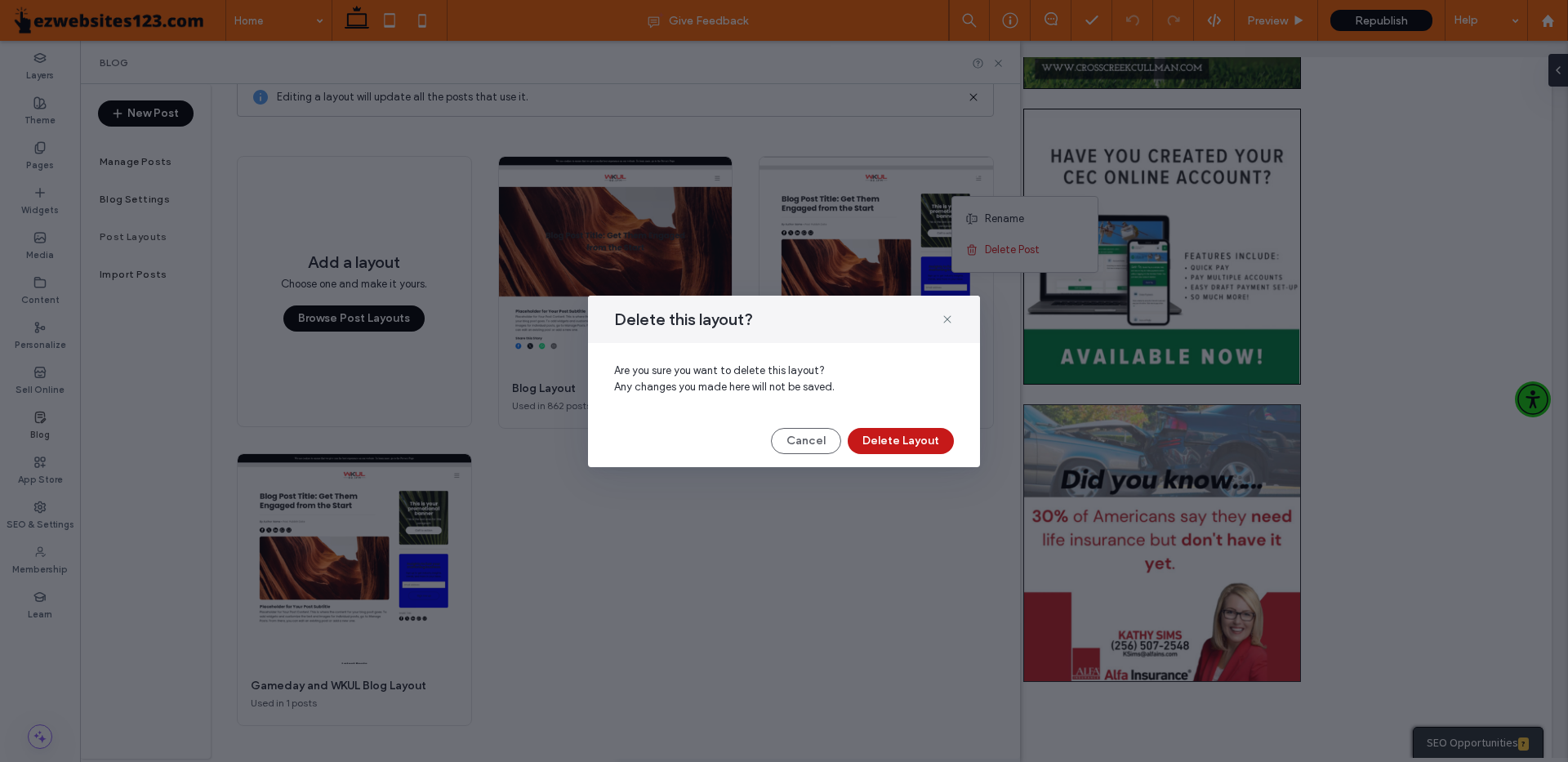
click at [908, 439] on button "Delete Layout" at bounding box center [900, 441] width 106 height 26
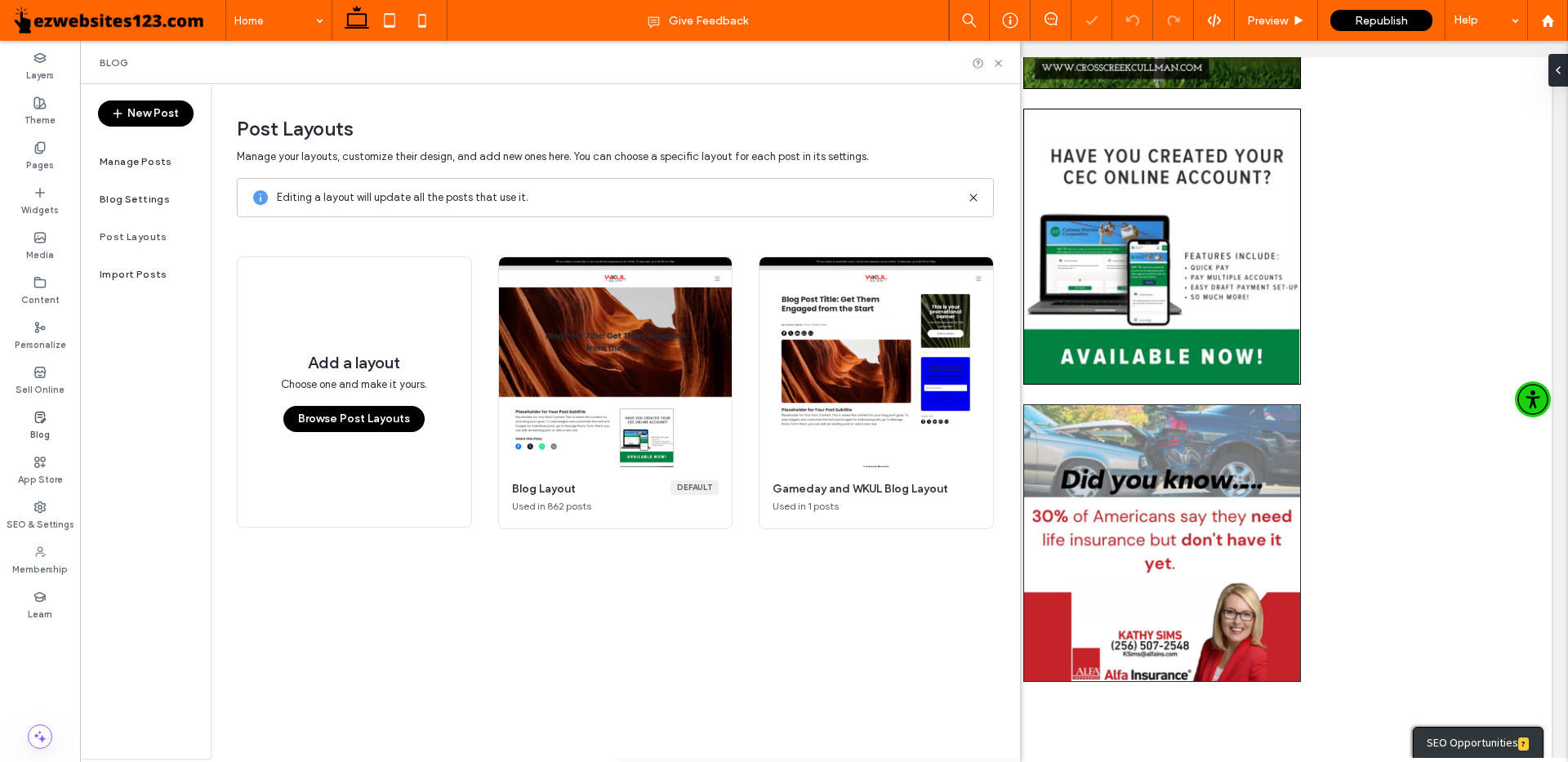
scroll to position [0, 0]
click at [871, 654] on main "Manage your layouts, customize their design, and add new ones here. You can cho…" at bounding box center [615, 436] width 757 height 578
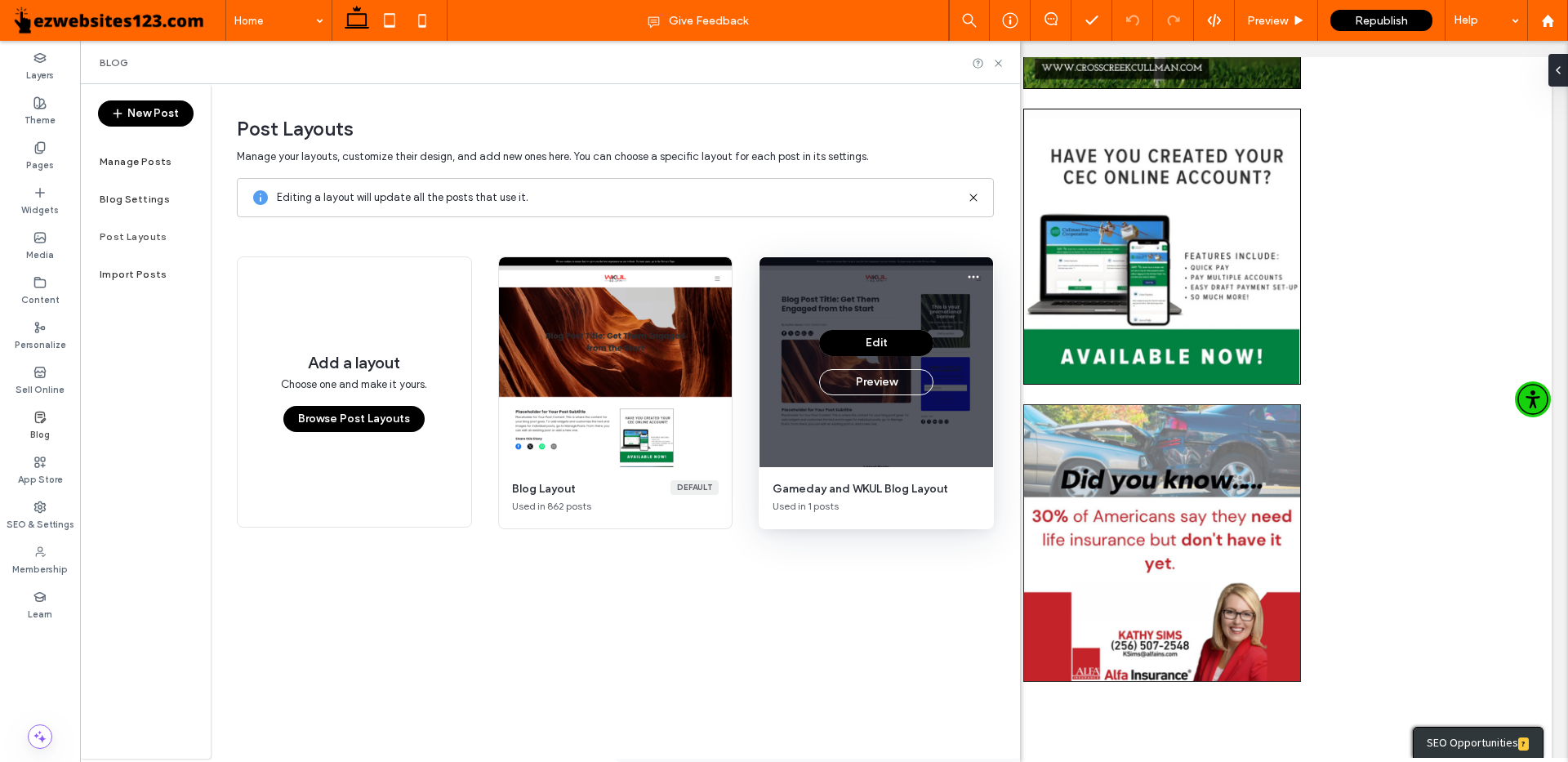
drag, startPoint x: 891, startPoint y: 347, endPoint x: 893, endPoint y: 457, distance: 110.0
click at [893, 457] on div "Edit Preview" at bounding box center [876, 362] width 234 height 210
click at [975, 272] on icon "More options" at bounding box center [973, 277] width 13 height 13
drag, startPoint x: 908, startPoint y: 563, endPoint x: 878, endPoint y: 422, distance: 144.2
click at [908, 562] on main "Manage your layouts, customize their design, and add new ones here. You can cho…" at bounding box center [615, 436] width 757 height 578
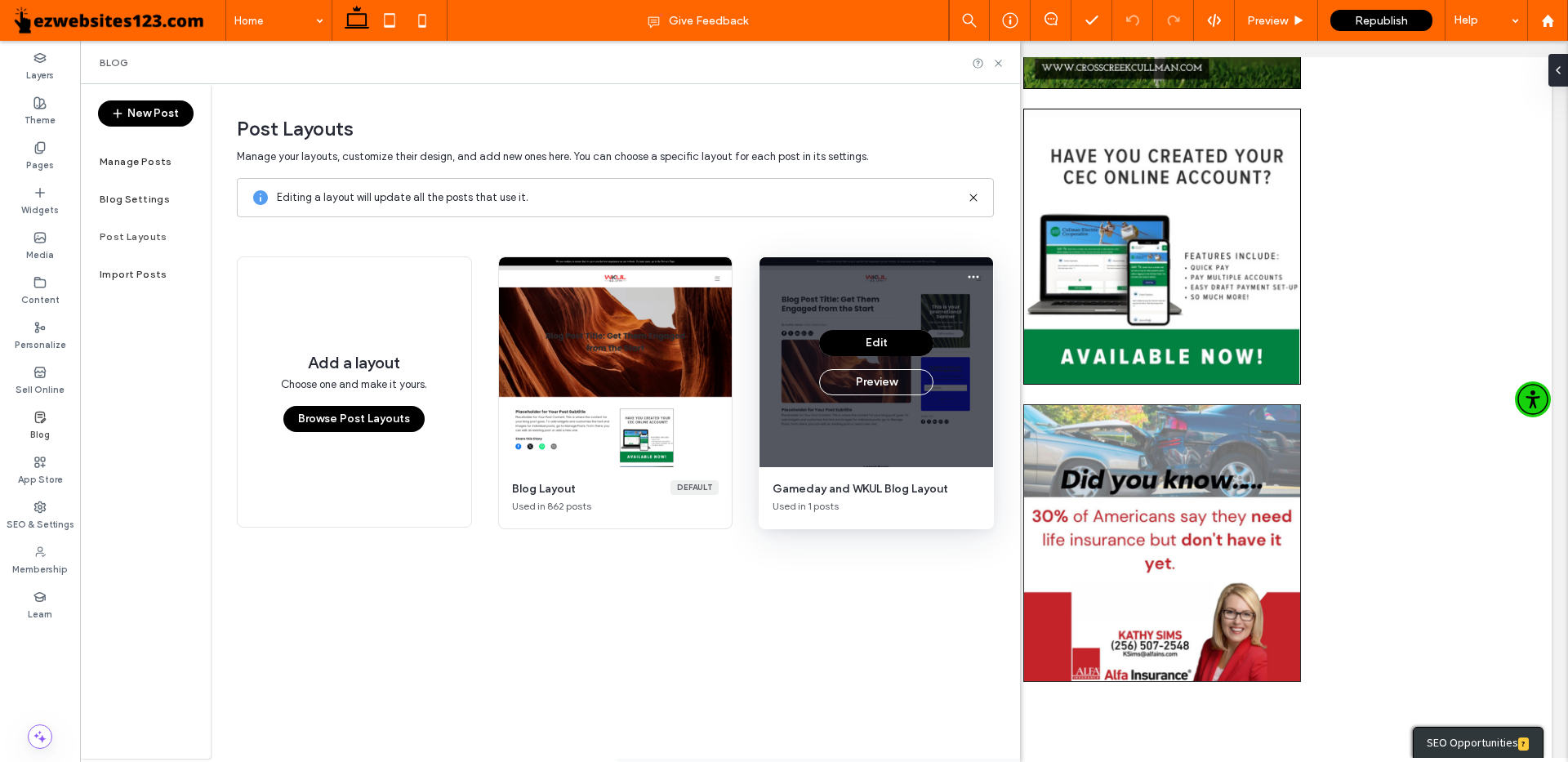
click at [883, 337] on button "Edit" at bounding box center [877, 343] width 115 height 26
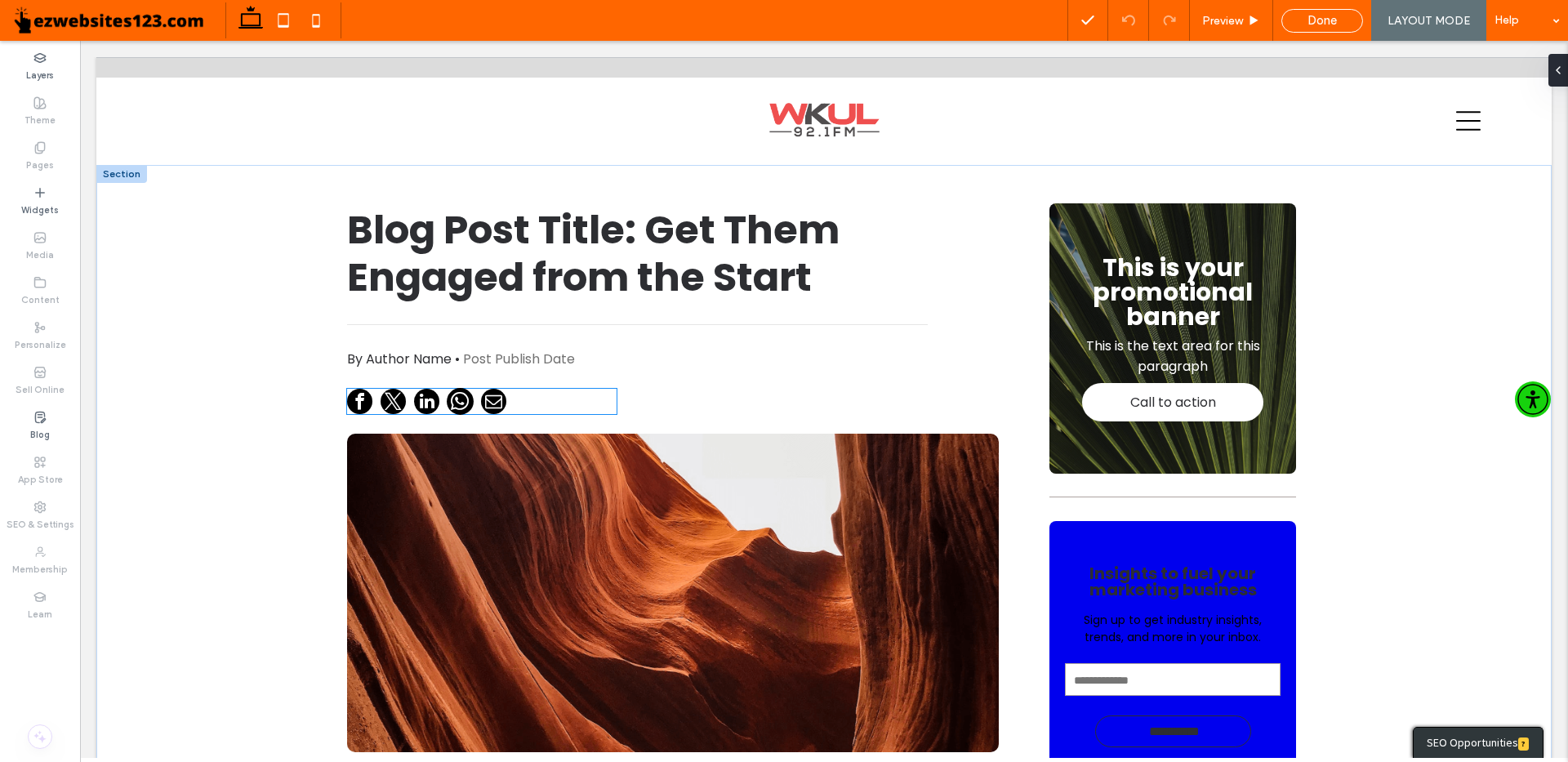
click at [446, 402] on span at bounding box center [459, 401] width 27 height 27
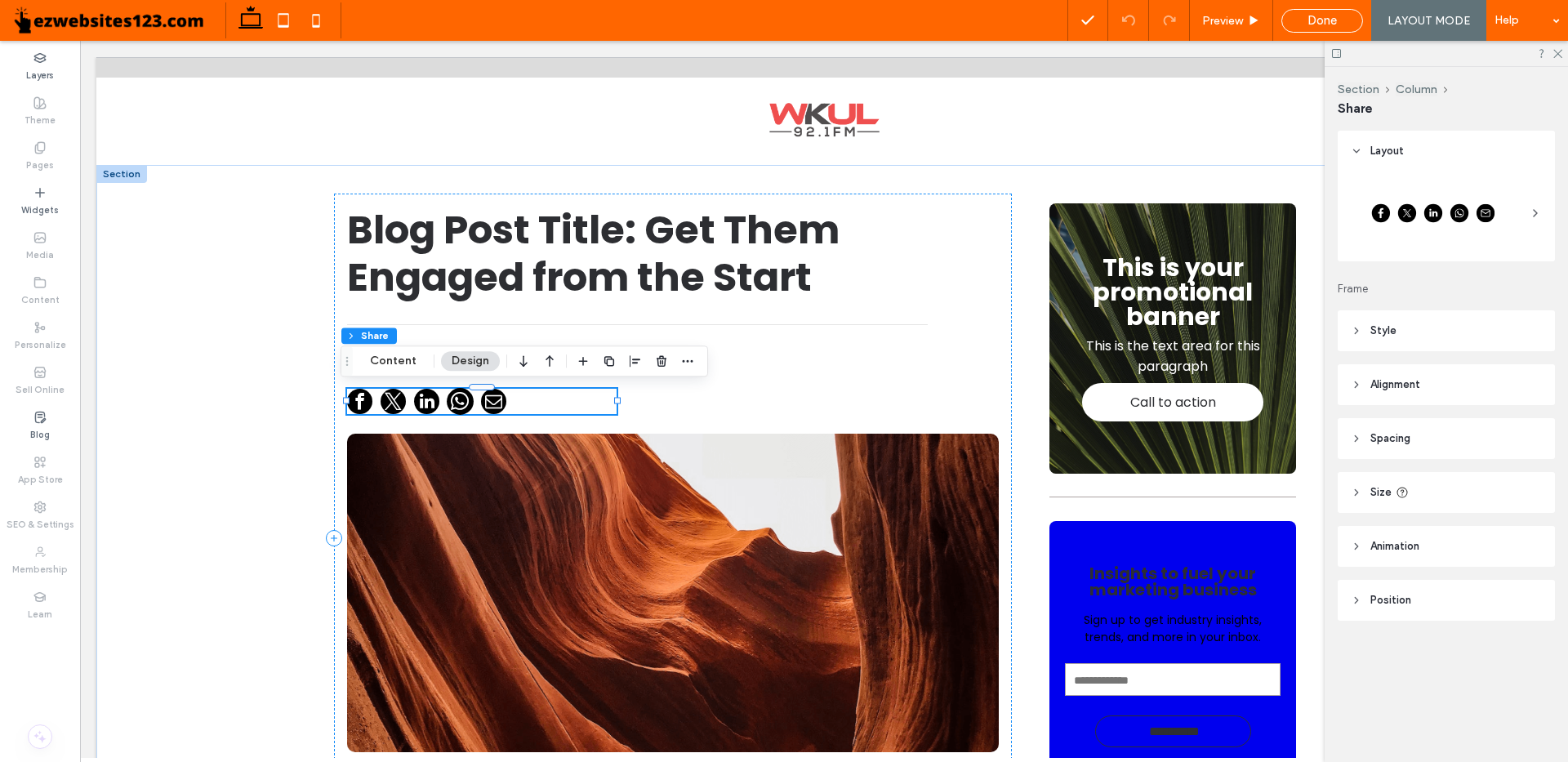
type input "**"
type input "****"
type input "**"
type input "****"
click at [390, 354] on button "Content" at bounding box center [393, 361] width 68 height 20
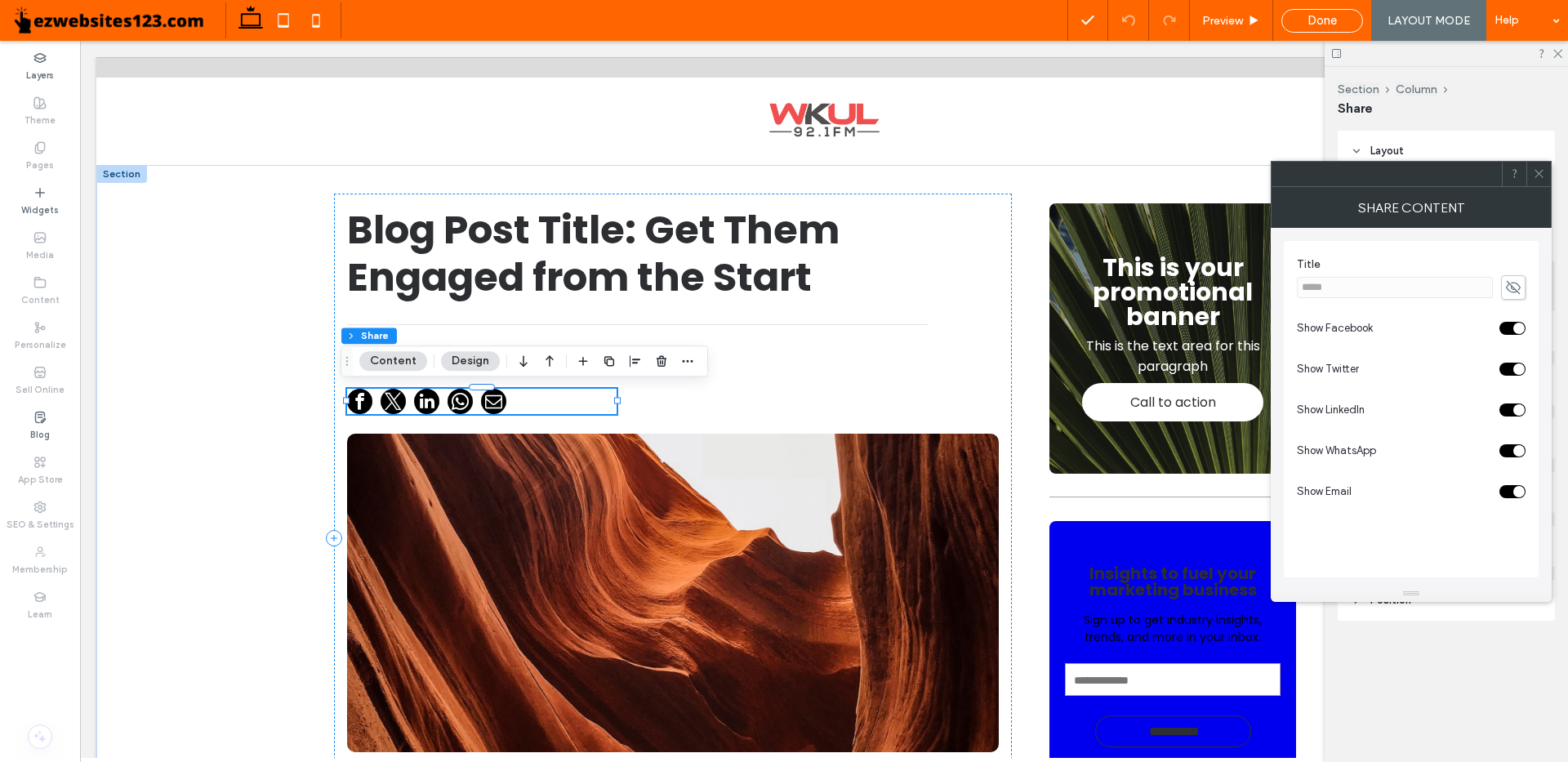
click at [1506, 410] on div "toggle" at bounding box center [1513, 410] width 26 height 13
click at [1504, 366] on div "toggle" at bounding box center [1513, 369] width 26 height 13
click at [1503, 443] on section "Show WhatsApp" at bounding box center [1410, 450] width 228 height 40
click at [1502, 449] on div "toggle" at bounding box center [1513, 451] width 26 height 13
click at [1546, 169] on div at bounding box center [1539, 174] width 24 height 24
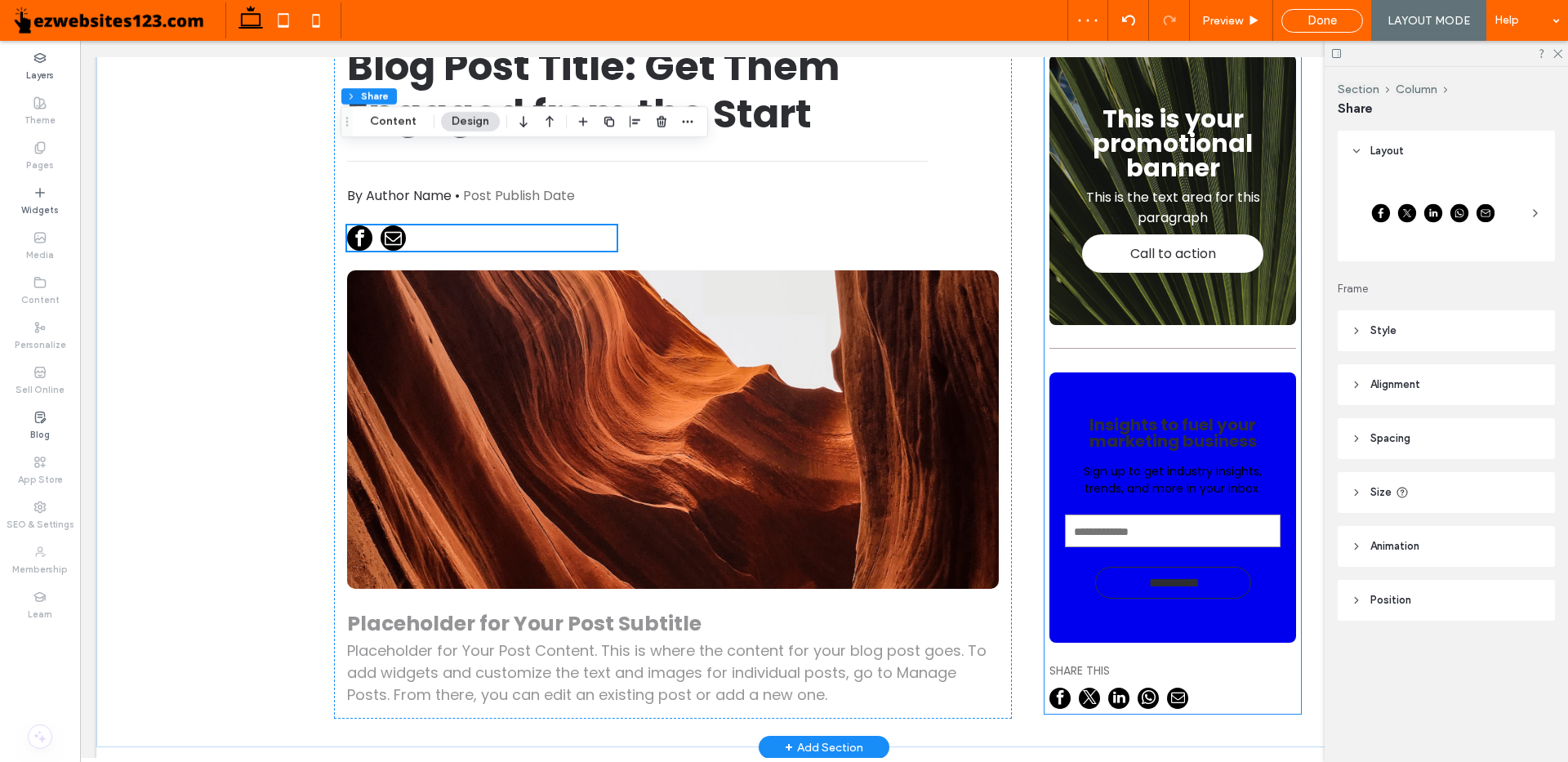
scroll to position [245, 0]
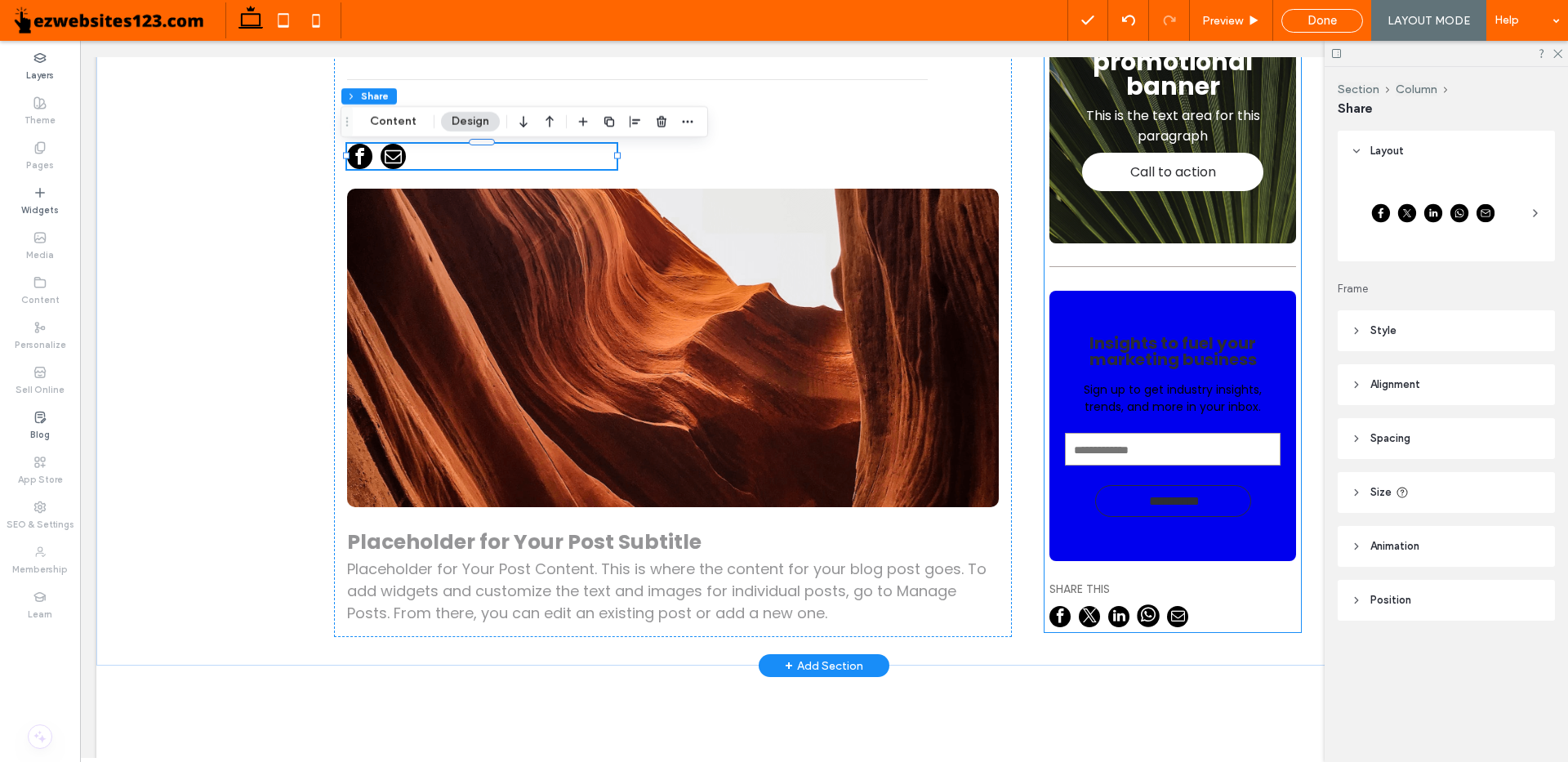
click at [1137, 607] on span at bounding box center [1148, 616] width 23 height 23
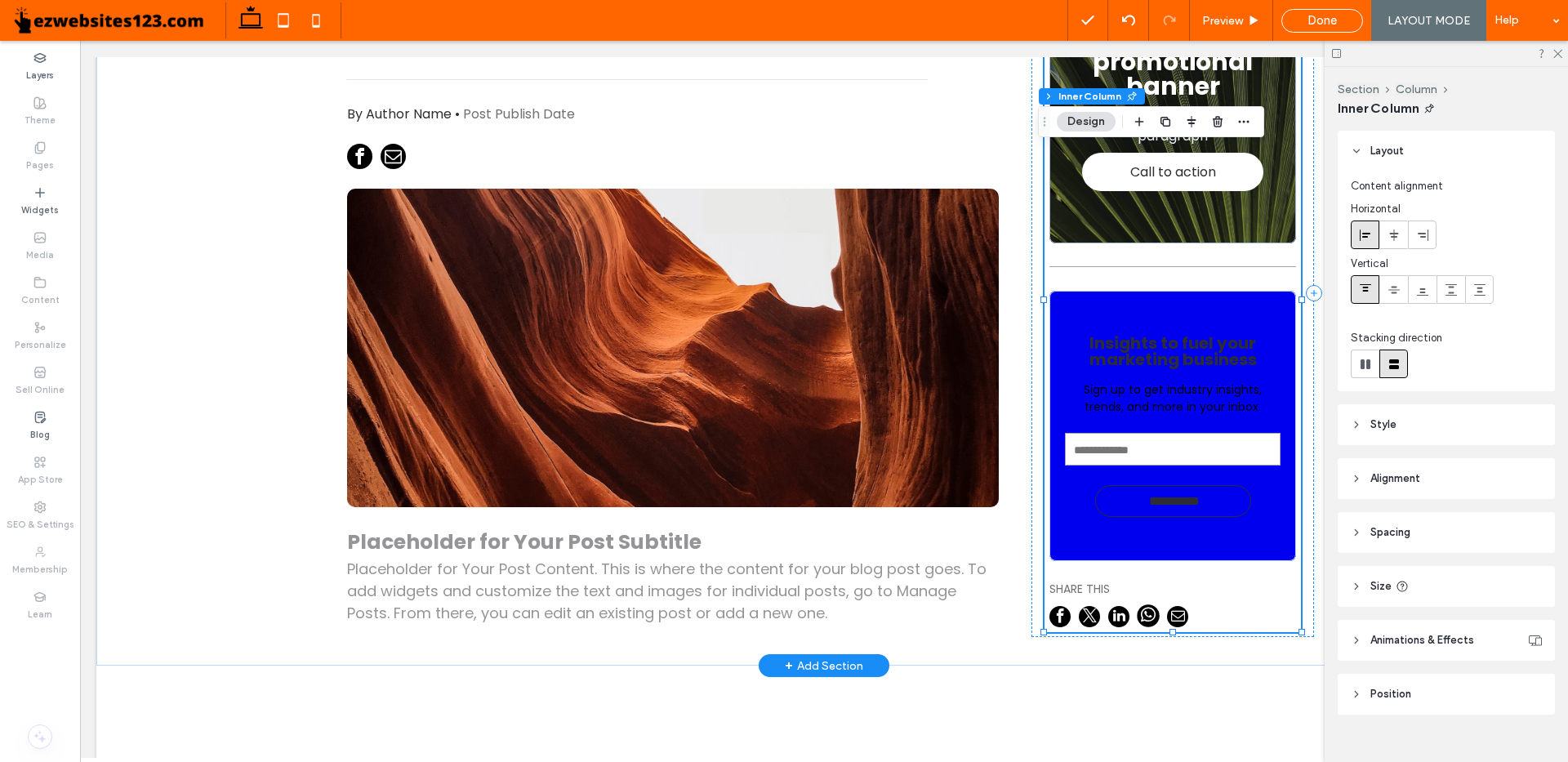
click at [1137, 607] on span at bounding box center [1148, 616] width 23 height 23
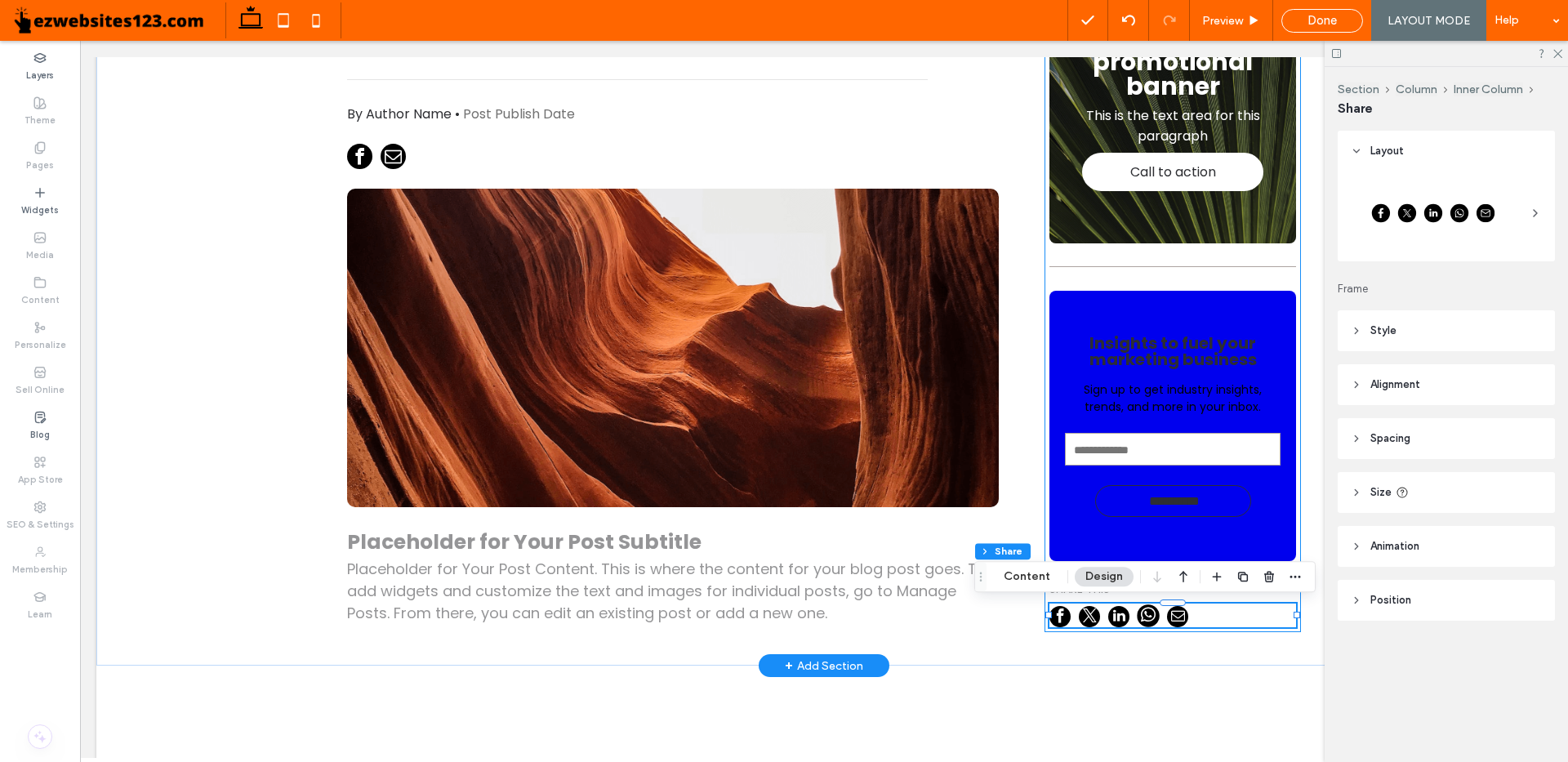
type input "**"
type input "****"
type input "**"
type input "****"
click at [1033, 581] on button "Content" at bounding box center [1027, 576] width 68 height 20
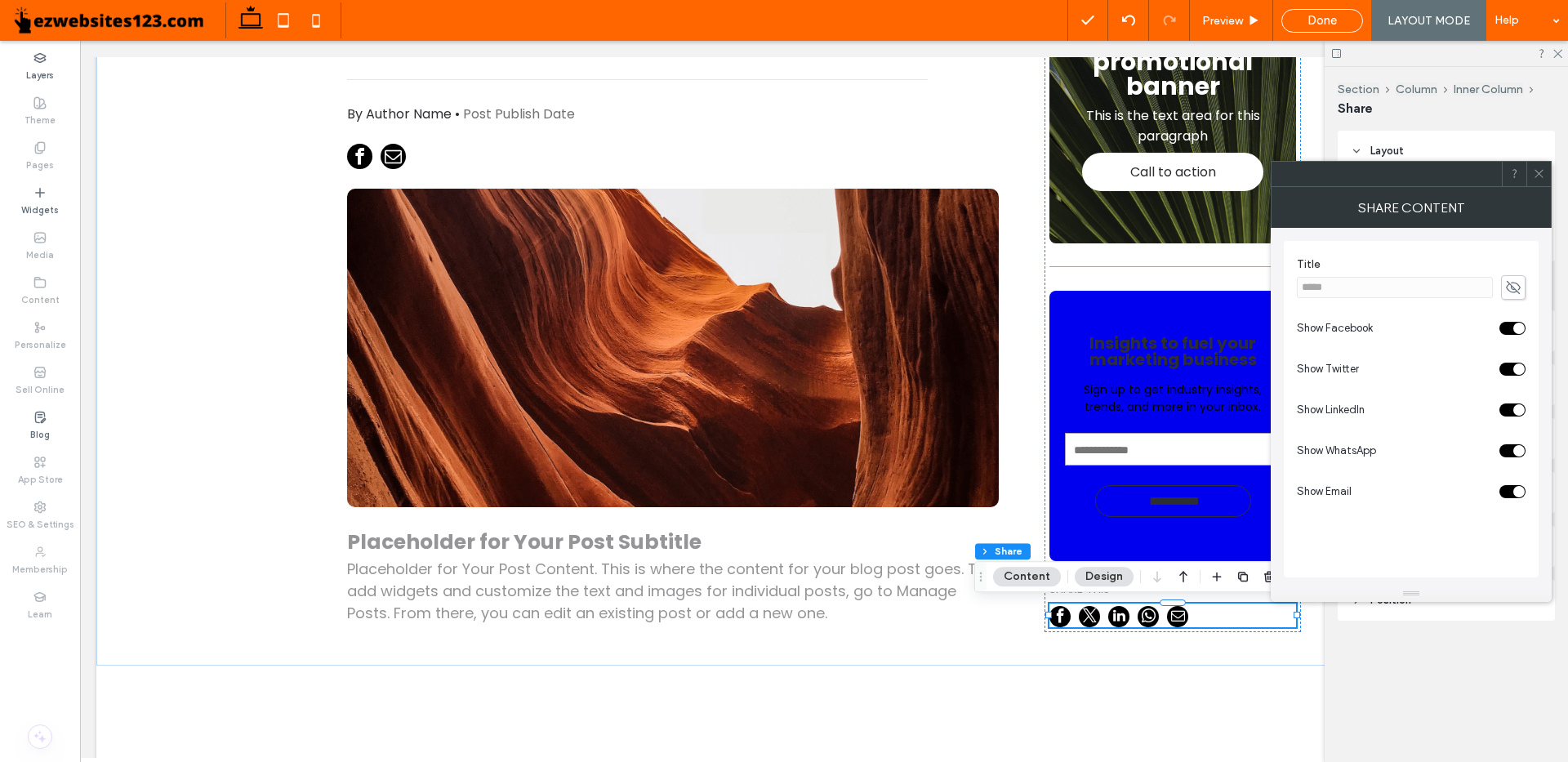
click at [1337, 452] on span "Show WhatsApp" at bounding box center [1336, 450] width 79 height 12
click at [1502, 450] on div "toggle" at bounding box center [1513, 451] width 26 height 13
click at [1507, 405] on div "toggle" at bounding box center [1513, 410] width 26 height 13
click at [1507, 366] on div "toggle" at bounding box center [1513, 369] width 26 height 13
click at [1543, 172] on icon at bounding box center [1539, 173] width 12 height 12
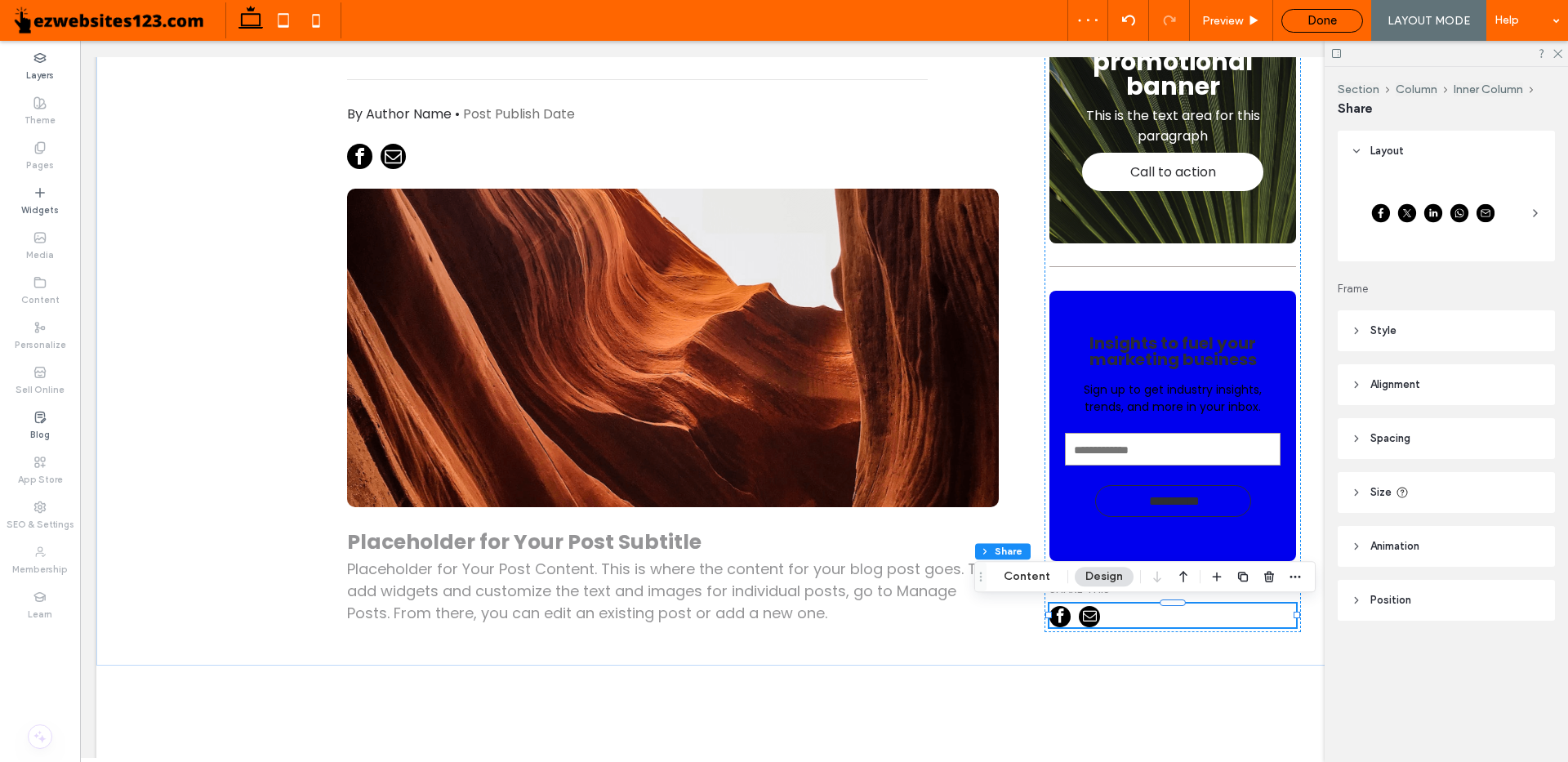
click at [1327, 18] on span "Done" at bounding box center [1322, 21] width 29 height 15
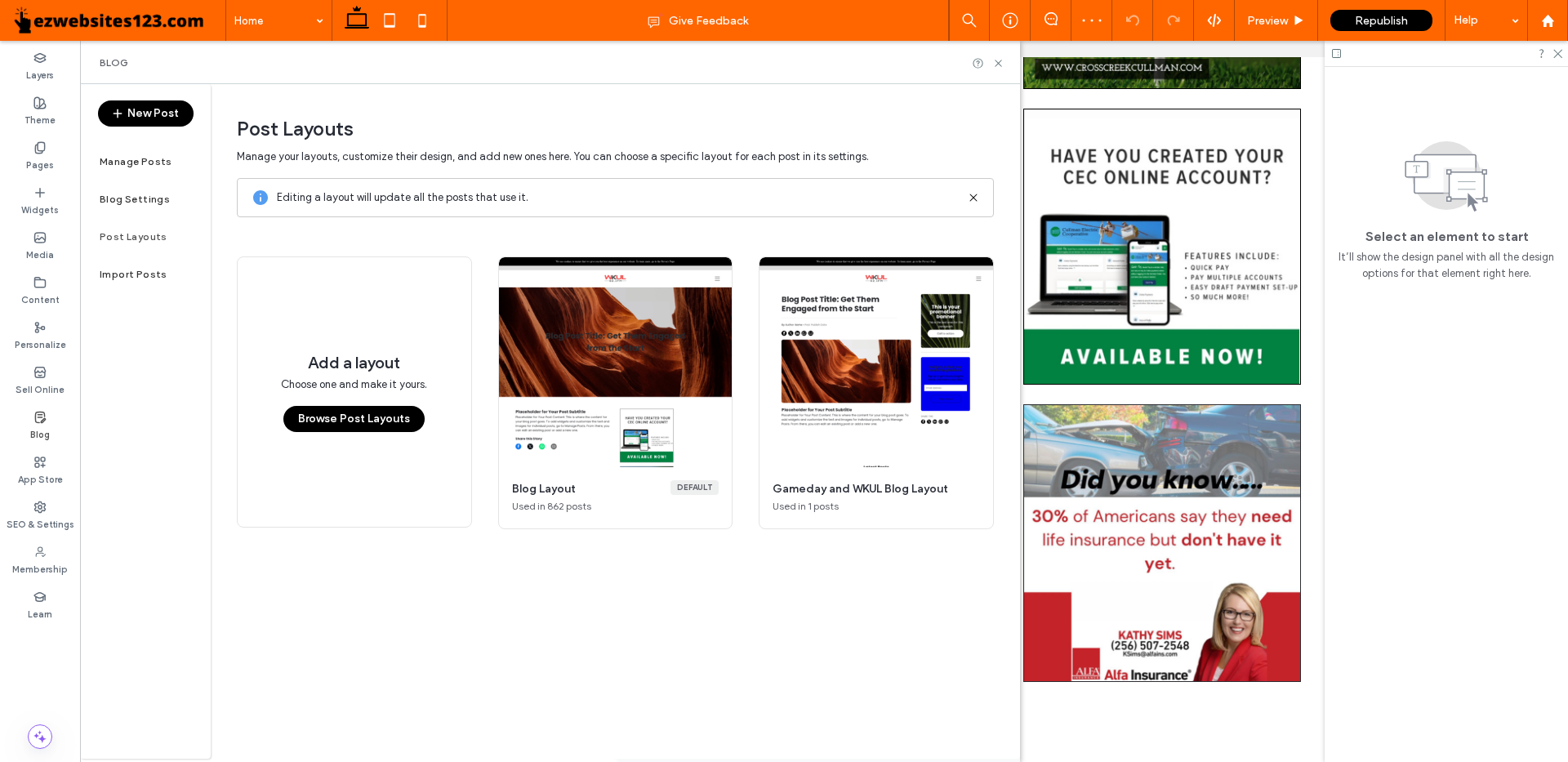
drag, startPoint x: 127, startPoint y: 163, endPoint x: 151, endPoint y: 109, distance: 59.1
click at [127, 163] on label "Manage Posts" at bounding box center [135, 162] width 72 height 11
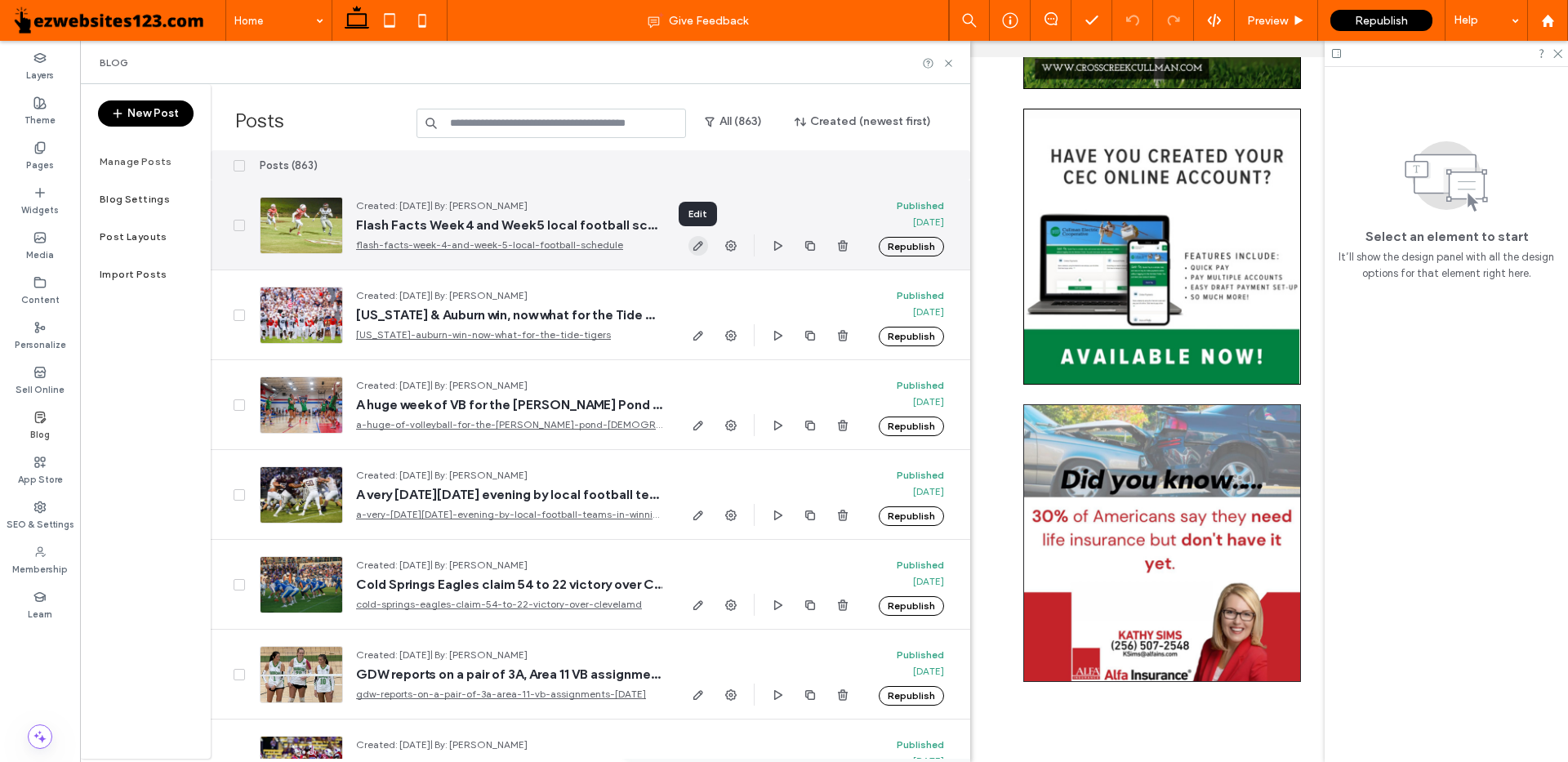
click at [692, 248] on icon "button" at bounding box center [698, 246] width 13 height 13
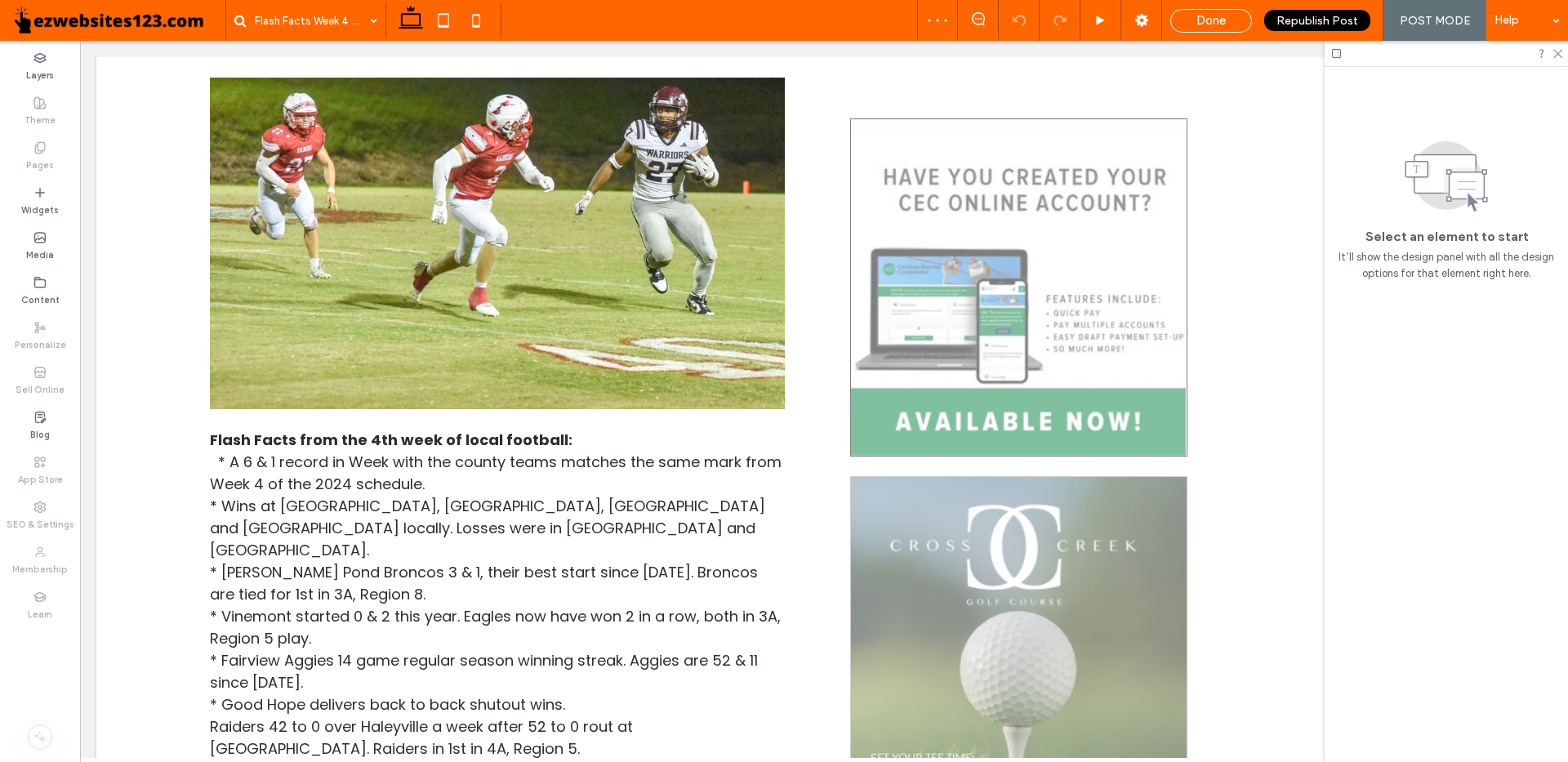
scroll to position [245, 0]
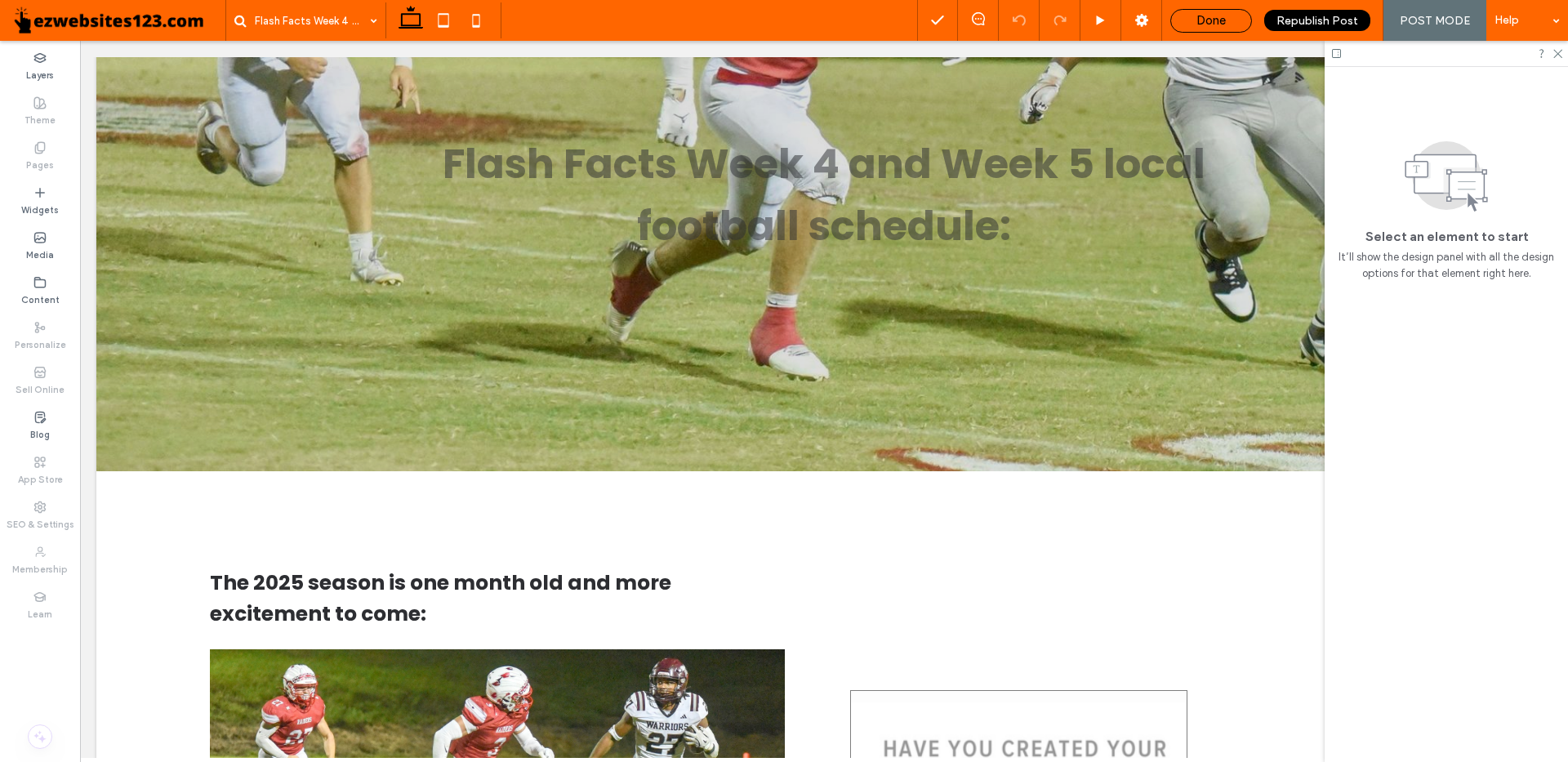
click at [1228, 24] on div "Done" at bounding box center [1210, 21] width 80 height 15
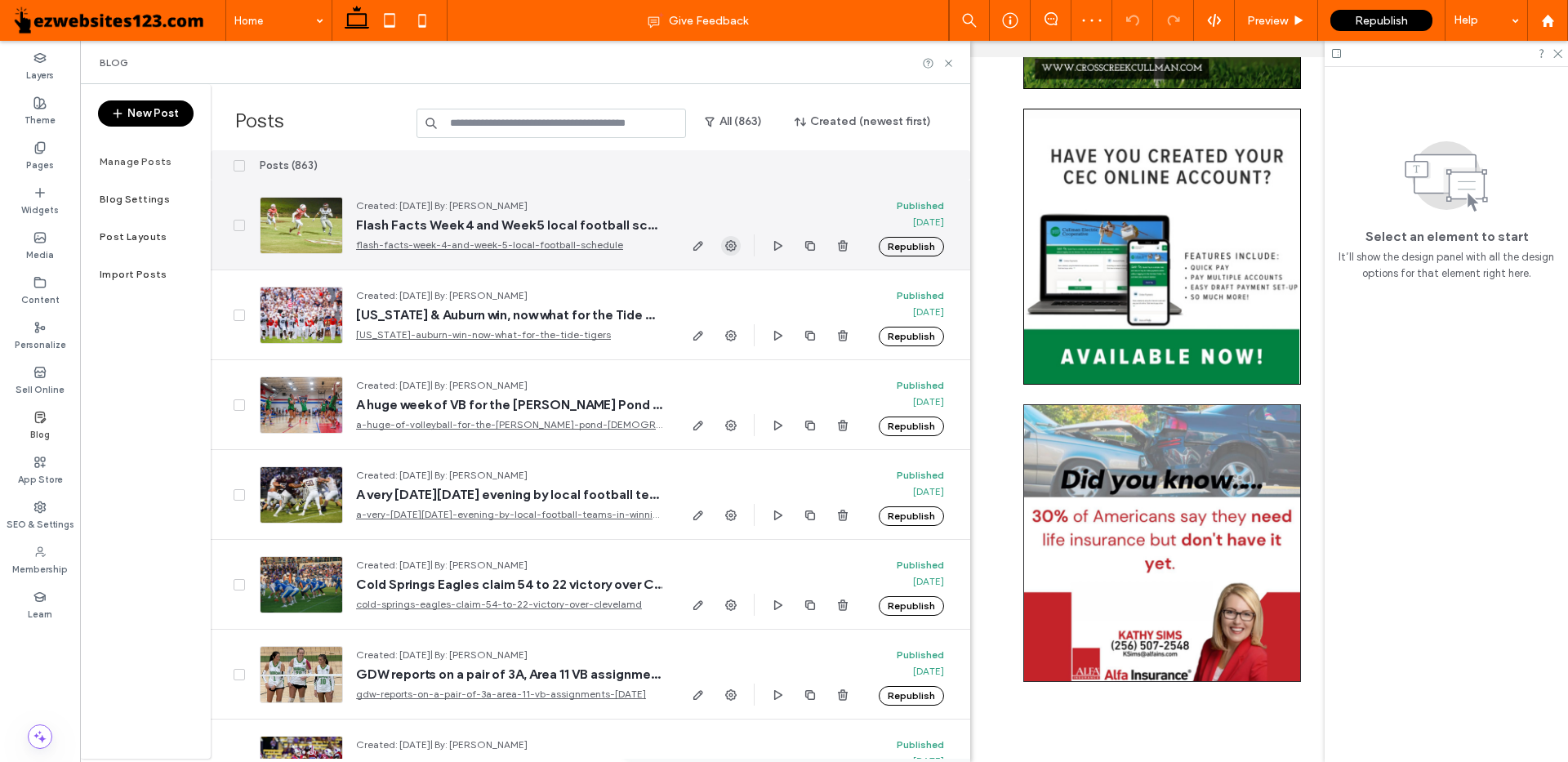
click at [736, 243] on icon "button" at bounding box center [731, 246] width 13 height 13
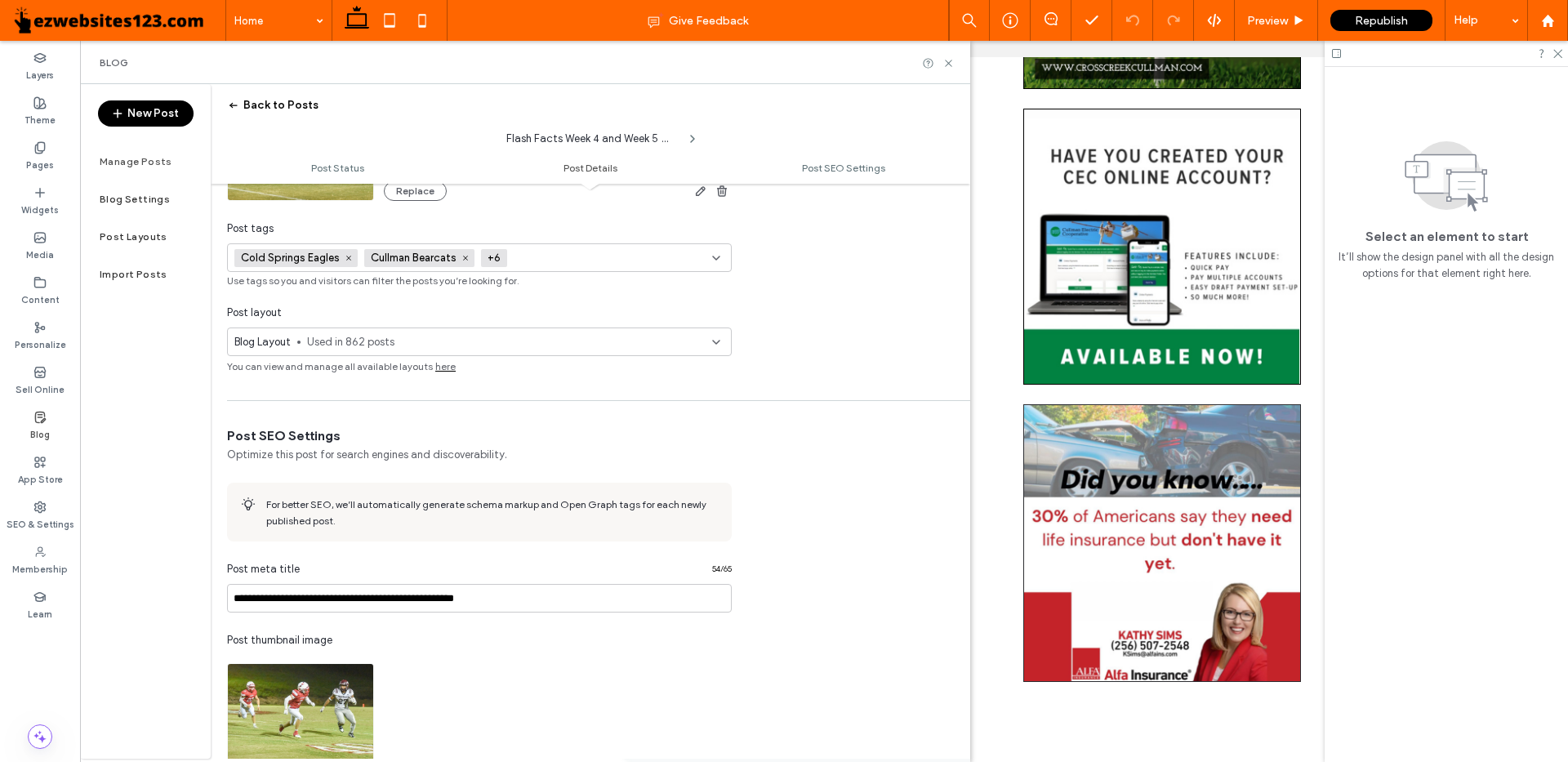
scroll to position [490, 0]
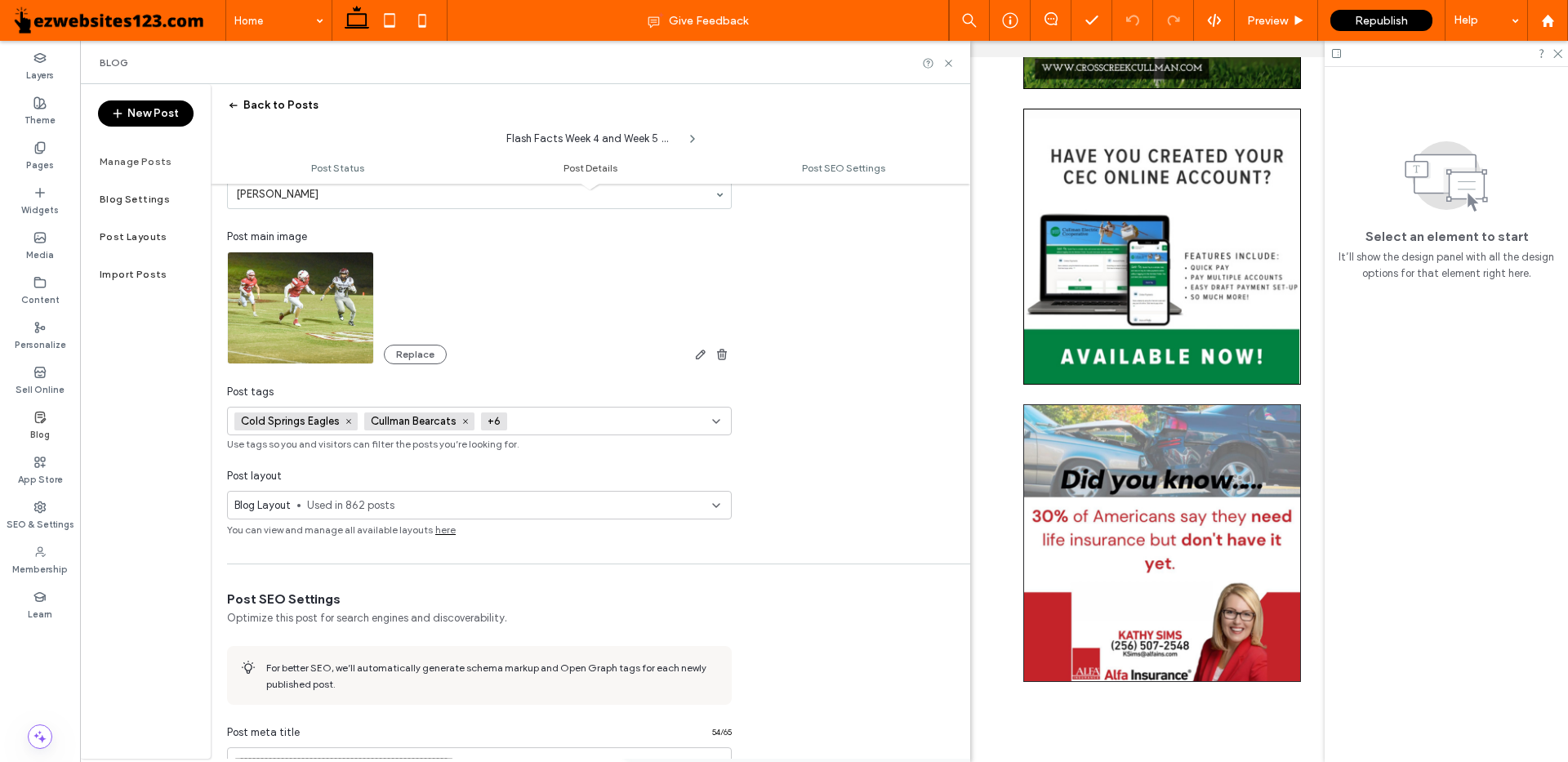
click at [373, 509] on span "Used in 862 posts" at bounding box center [509, 505] width 405 height 16
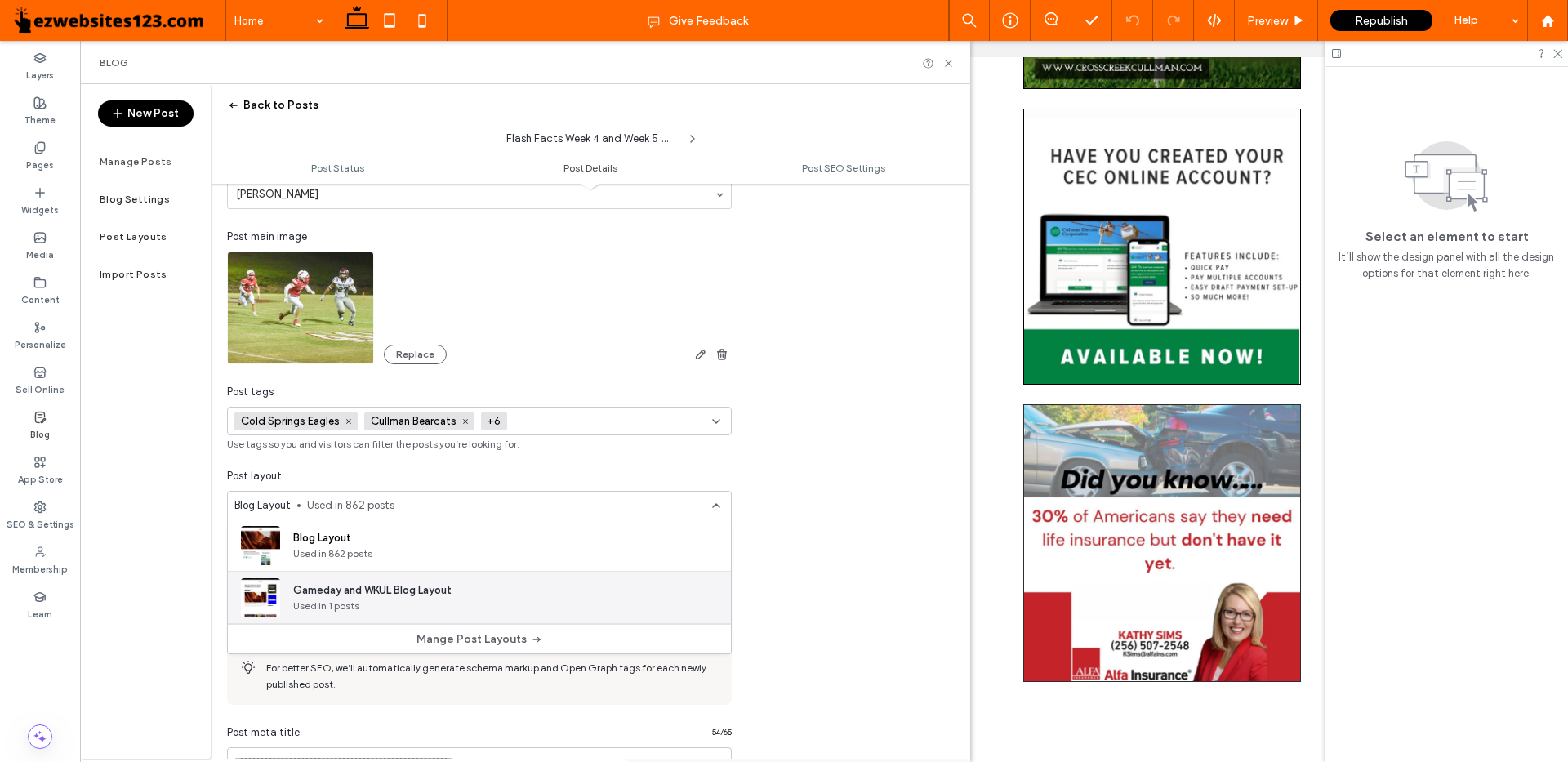
click at [340, 600] on span "Used in 1 posts" at bounding box center [372, 606] width 159 height 15
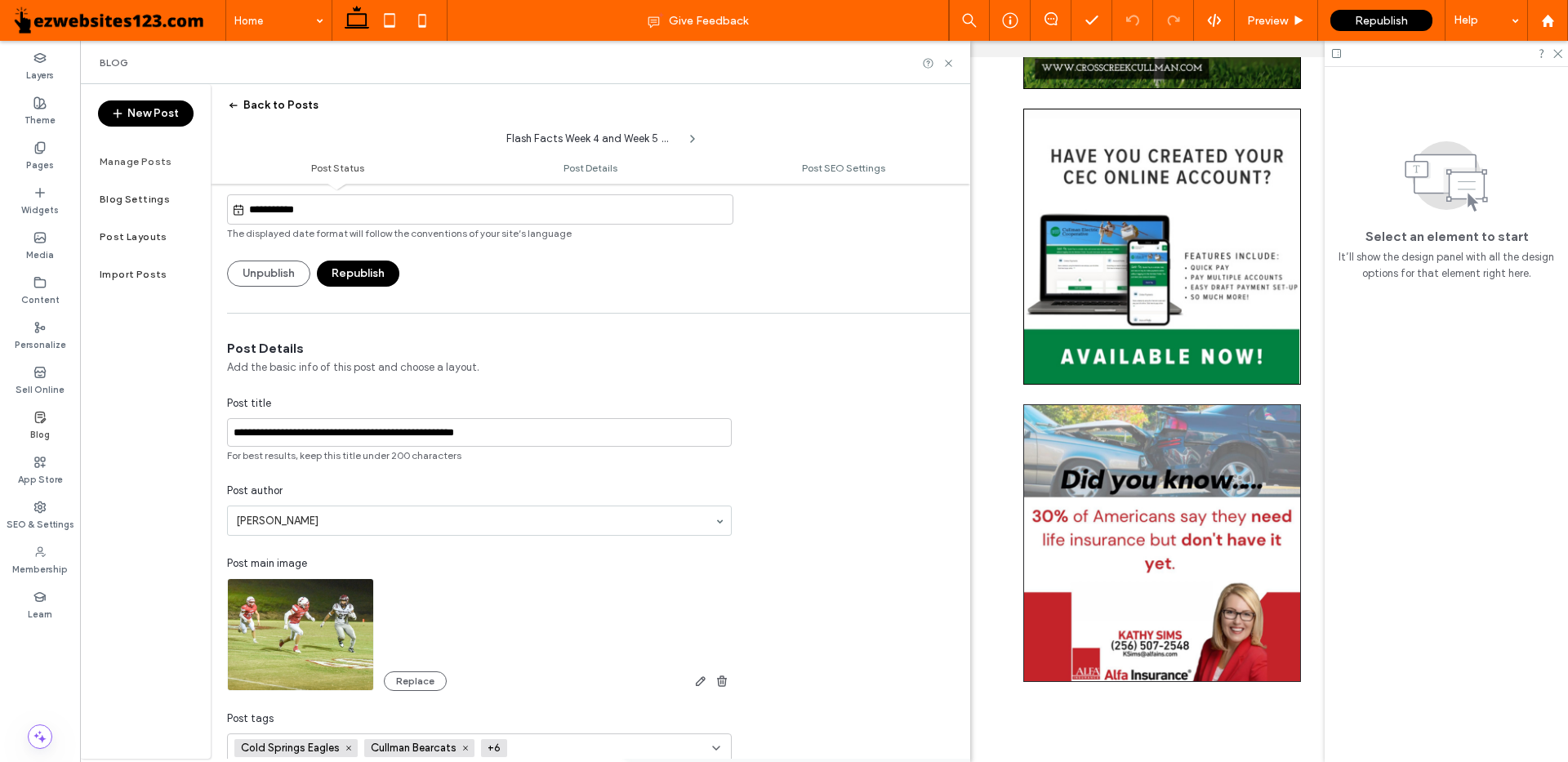
scroll to position [0, 0]
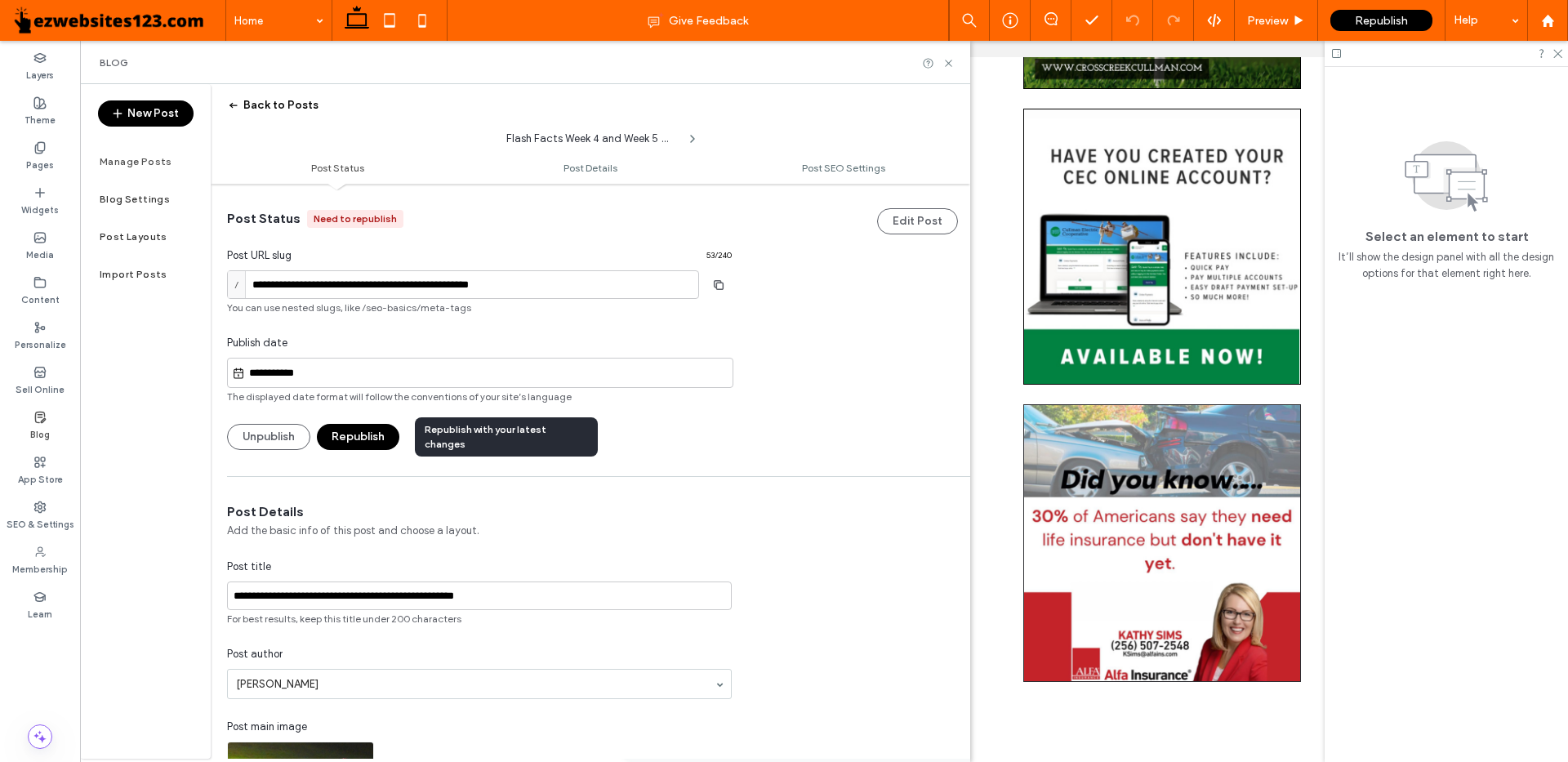
click at [348, 431] on button "Republish" at bounding box center [358, 437] width 83 height 26
click at [258, 106] on button "Back to Posts" at bounding box center [272, 105] width 91 height 26
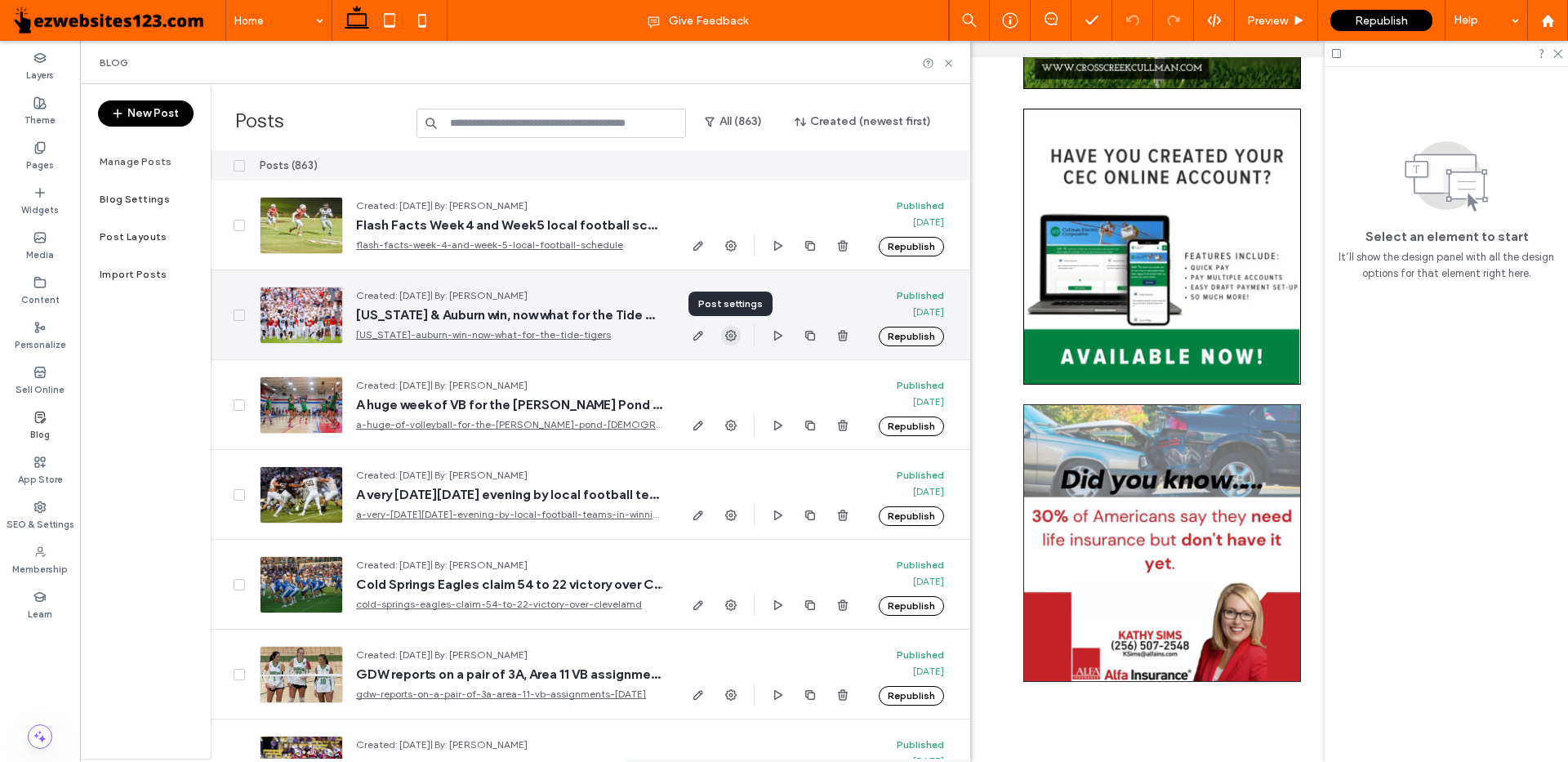
click at [732, 340] on use "button" at bounding box center [731, 335] width 11 height 11
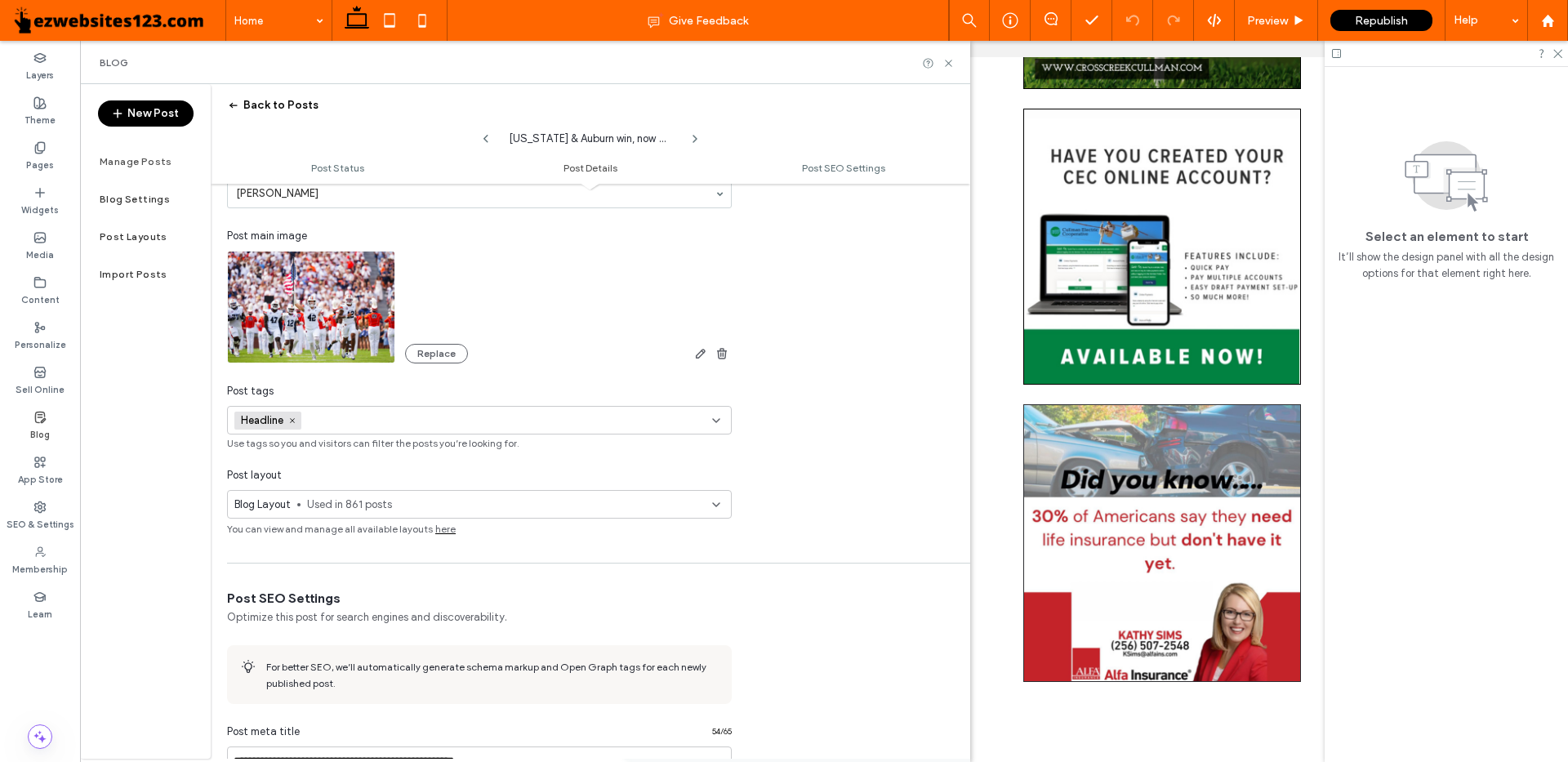
scroll to position [654, 0]
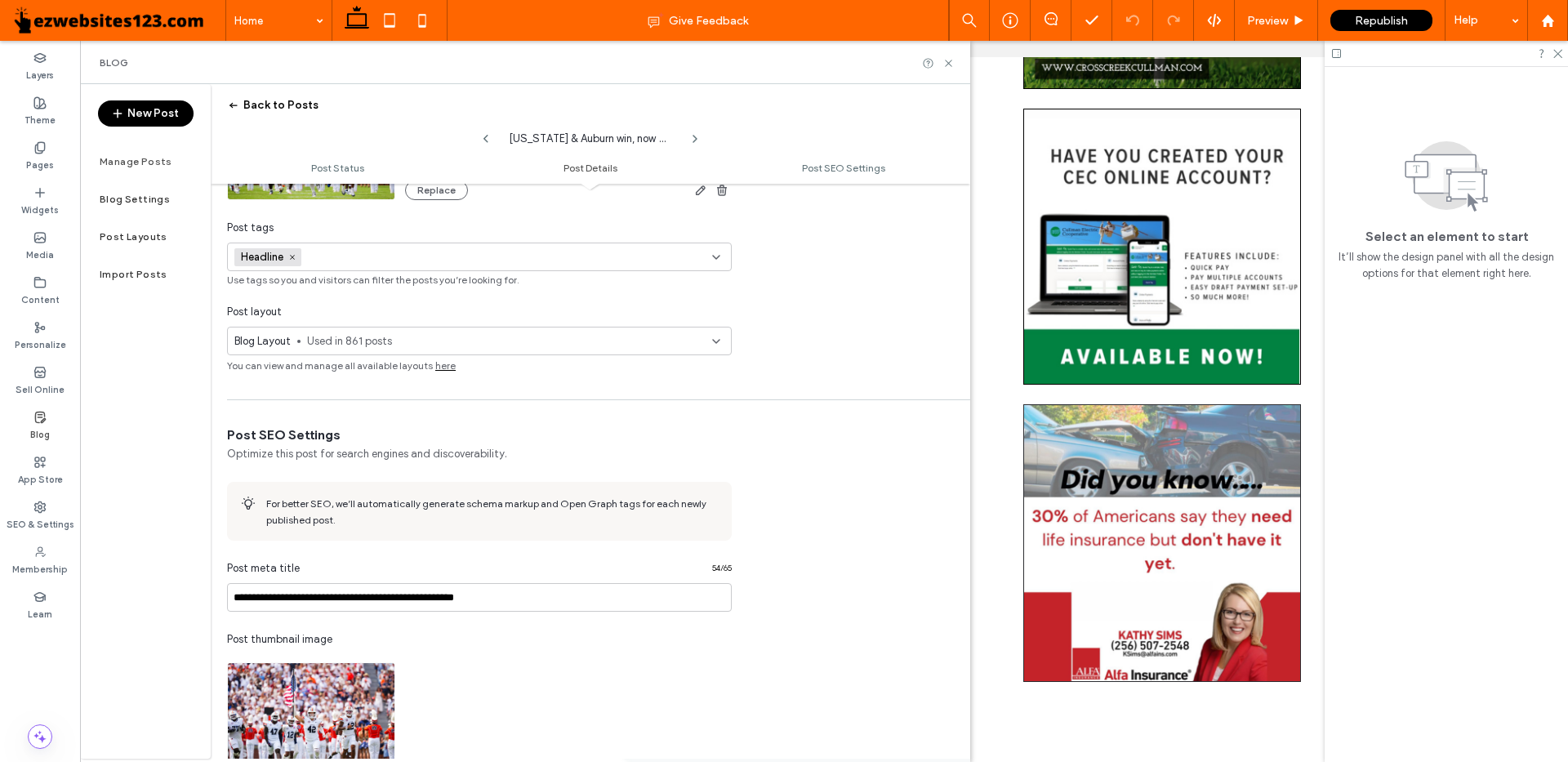
click at [453, 339] on span "Used in 861 posts" at bounding box center [509, 341] width 405 height 16
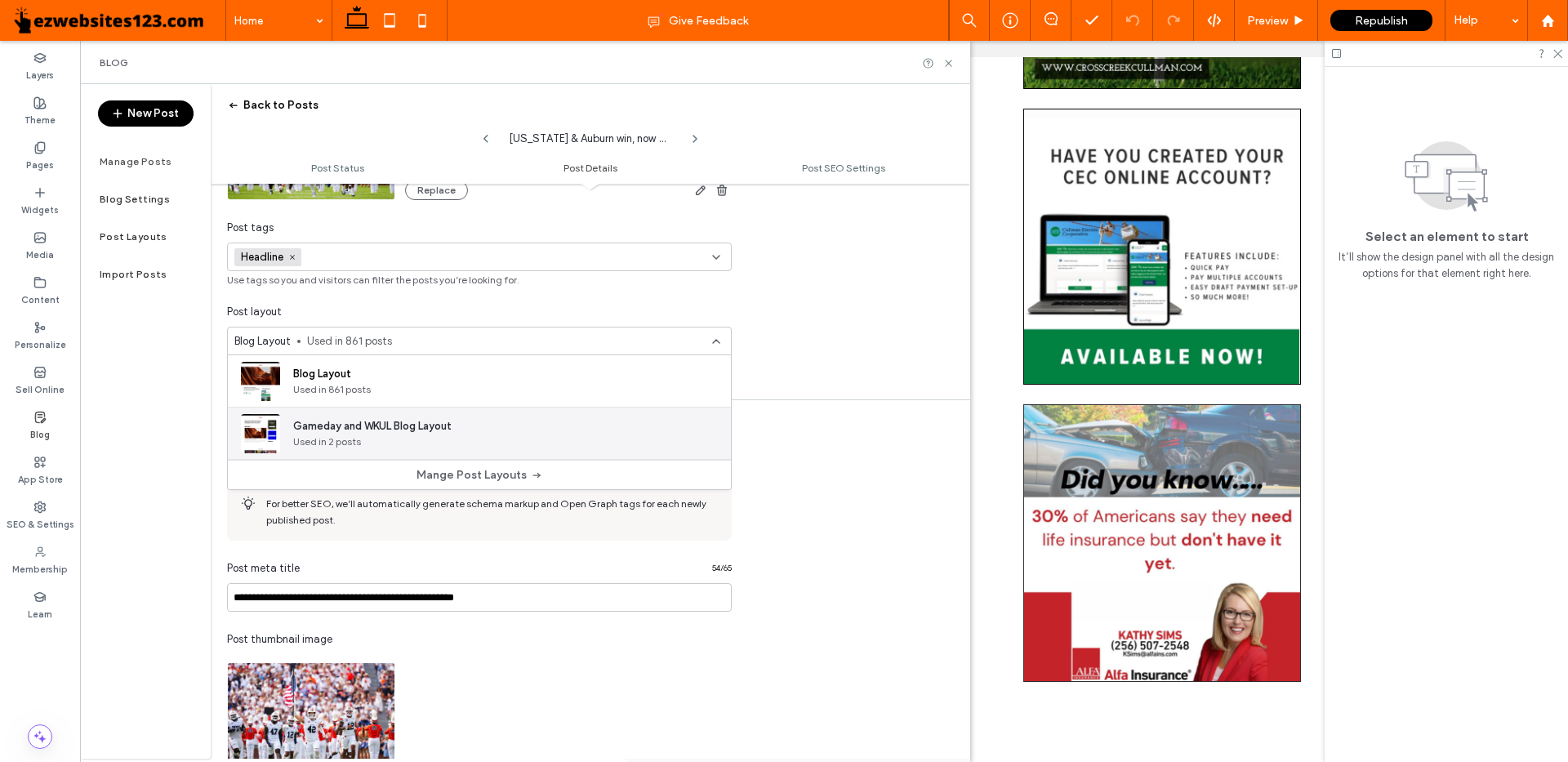
click at [395, 434] on span "Used in 2 posts" at bounding box center [372, 442] width 159 height 15
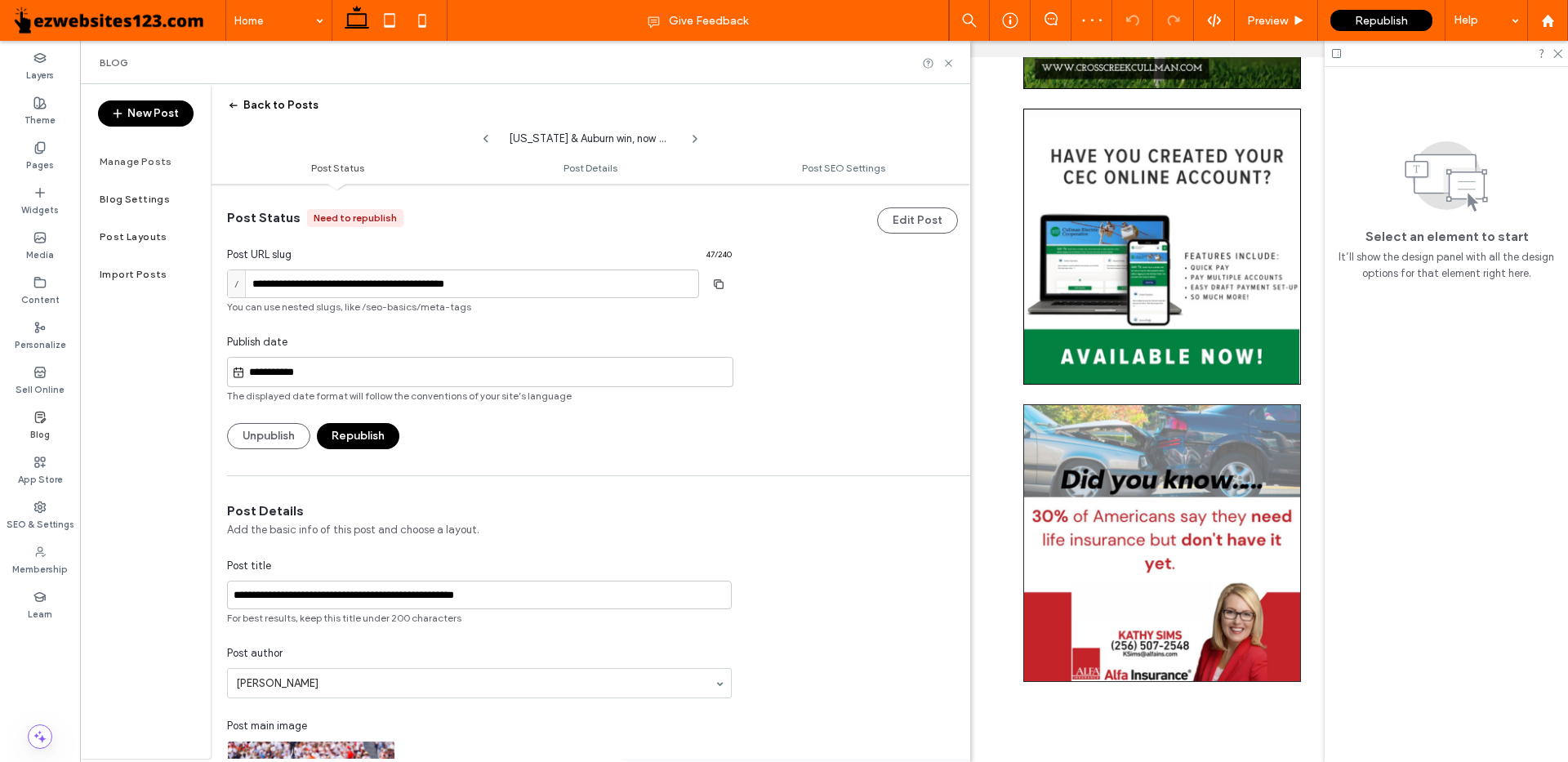
scroll to position [0, 0]
click at [352, 431] on button "Republish" at bounding box center [358, 437] width 83 height 26
click at [245, 101] on button "Back to Posts" at bounding box center [272, 105] width 91 height 26
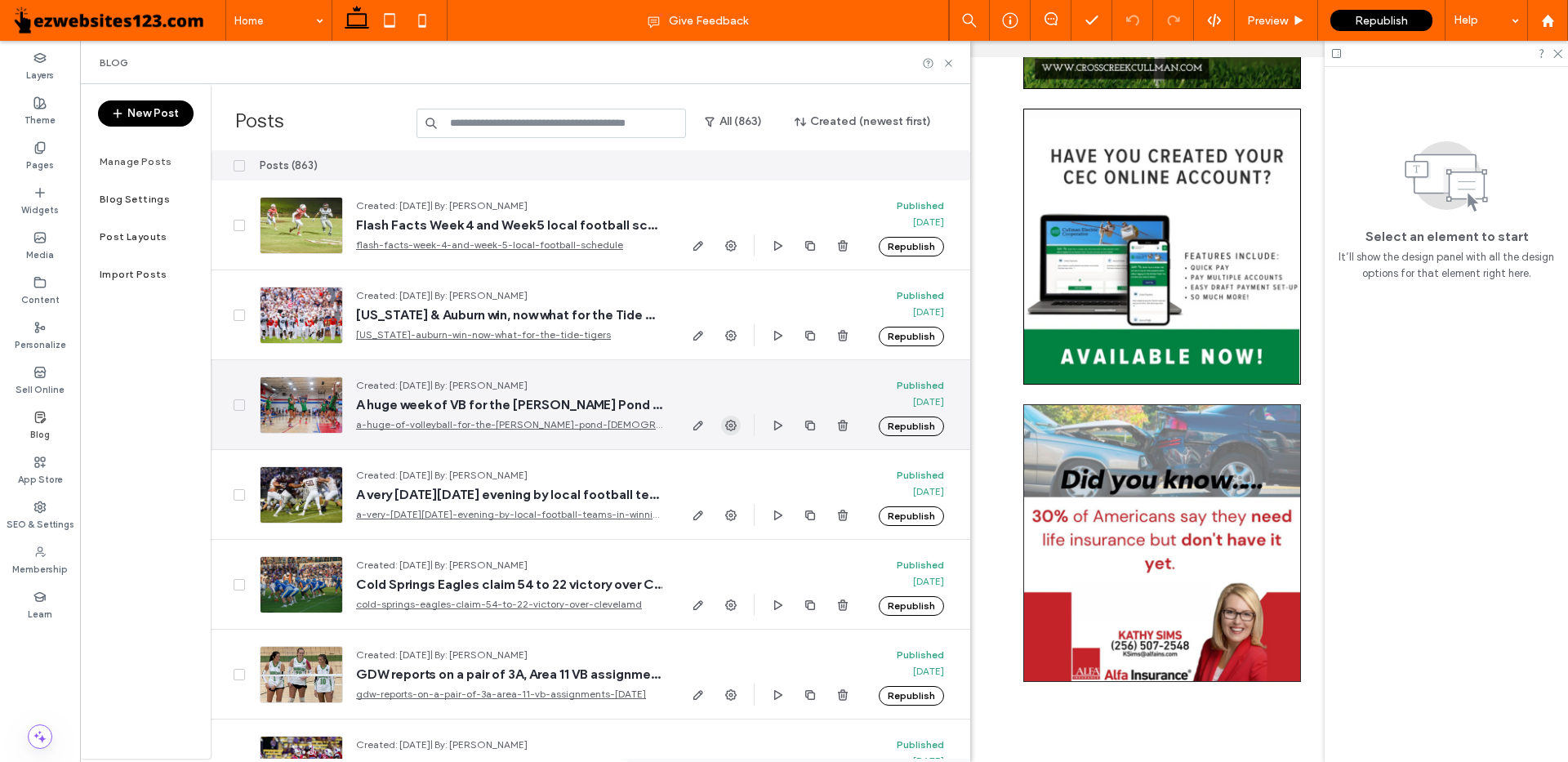
click at [730, 428] on icon "button" at bounding box center [731, 426] width 13 height 13
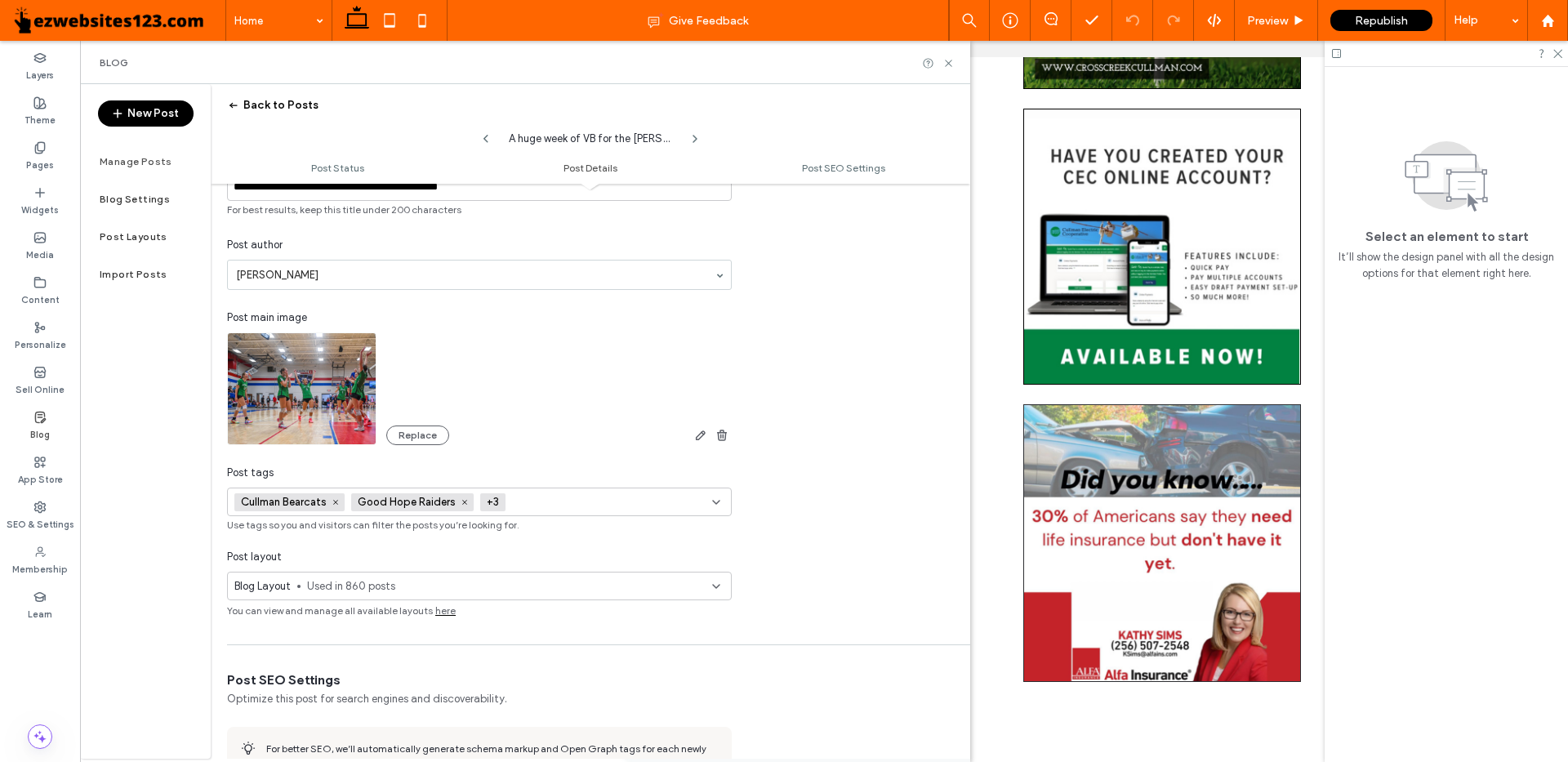
scroll to position [572, 0]
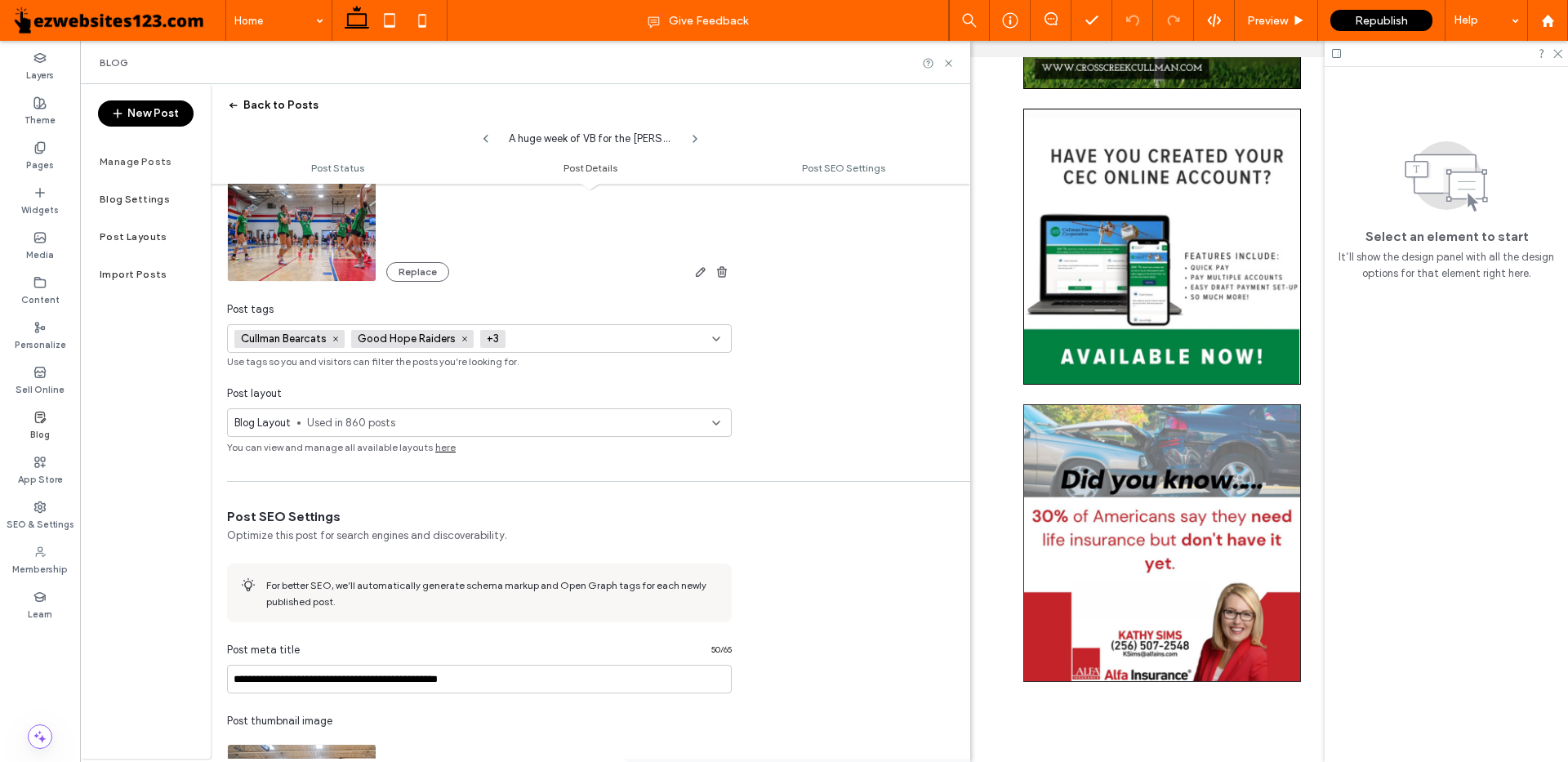
click at [405, 428] on span "Used in 860 posts" at bounding box center [509, 423] width 405 height 16
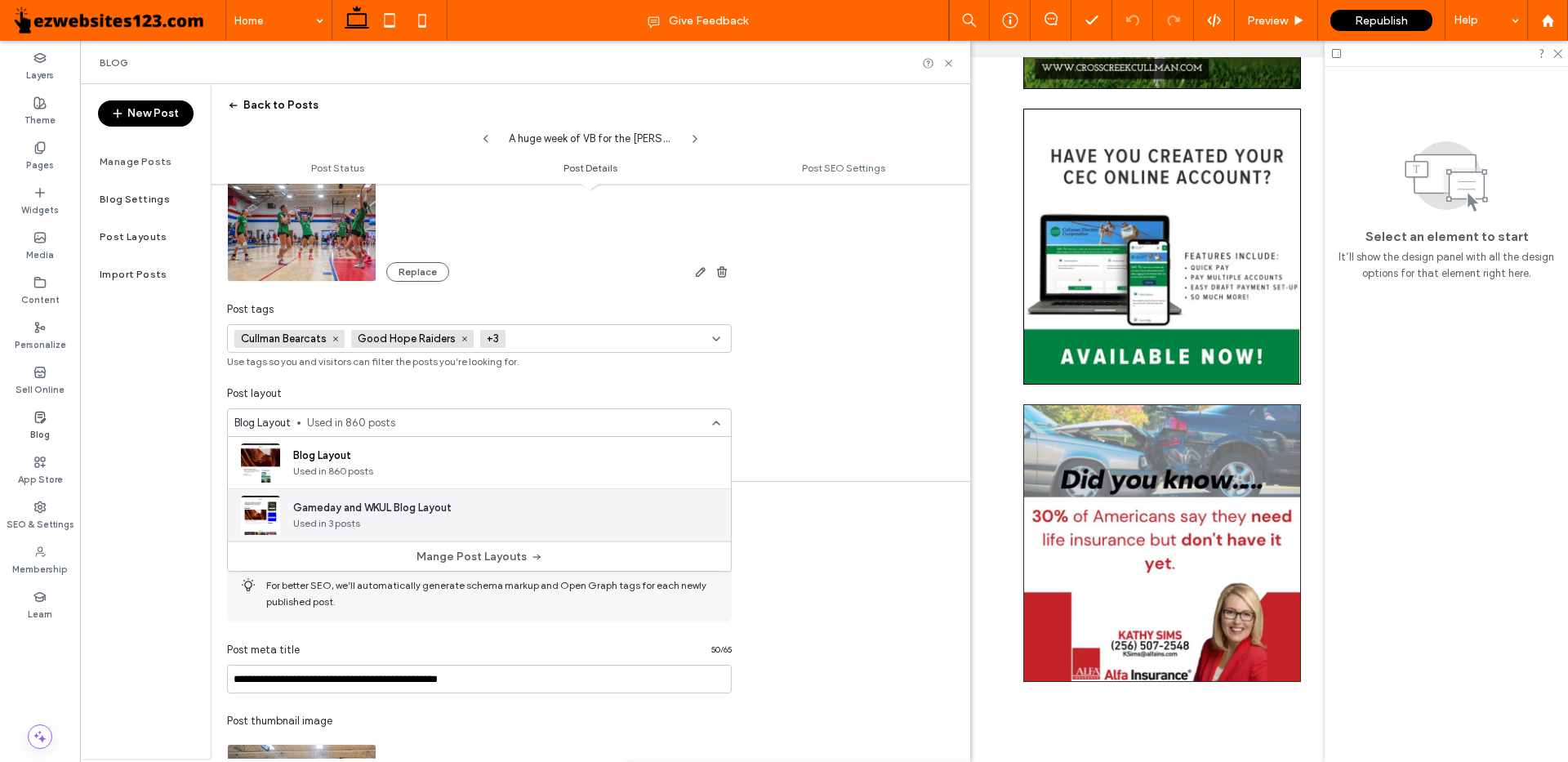
click at [375, 511] on span "Gameday and WKUL Blog Layout" at bounding box center [372, 507] width 159 height 16
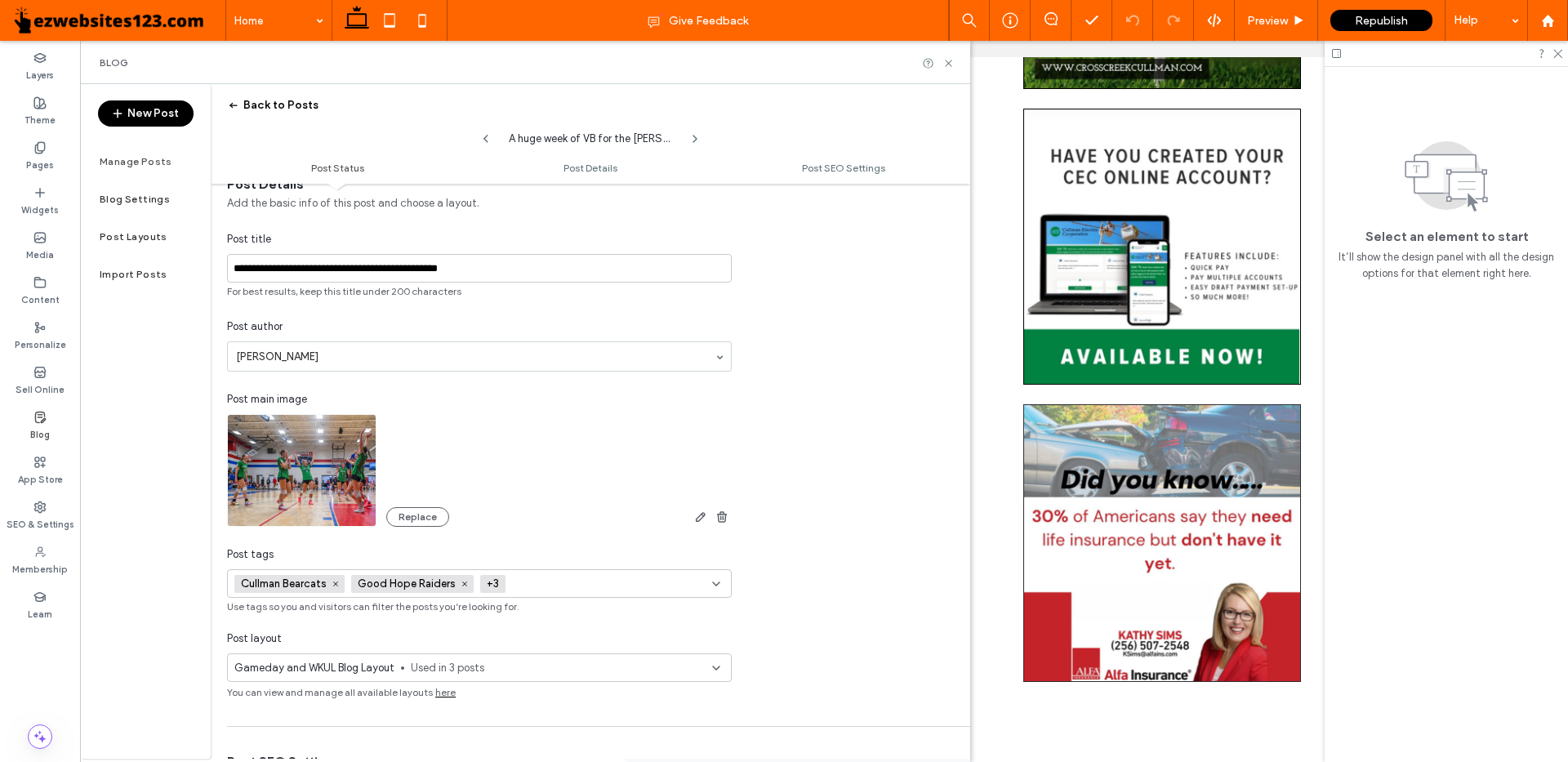
scroll to position [0, 0]
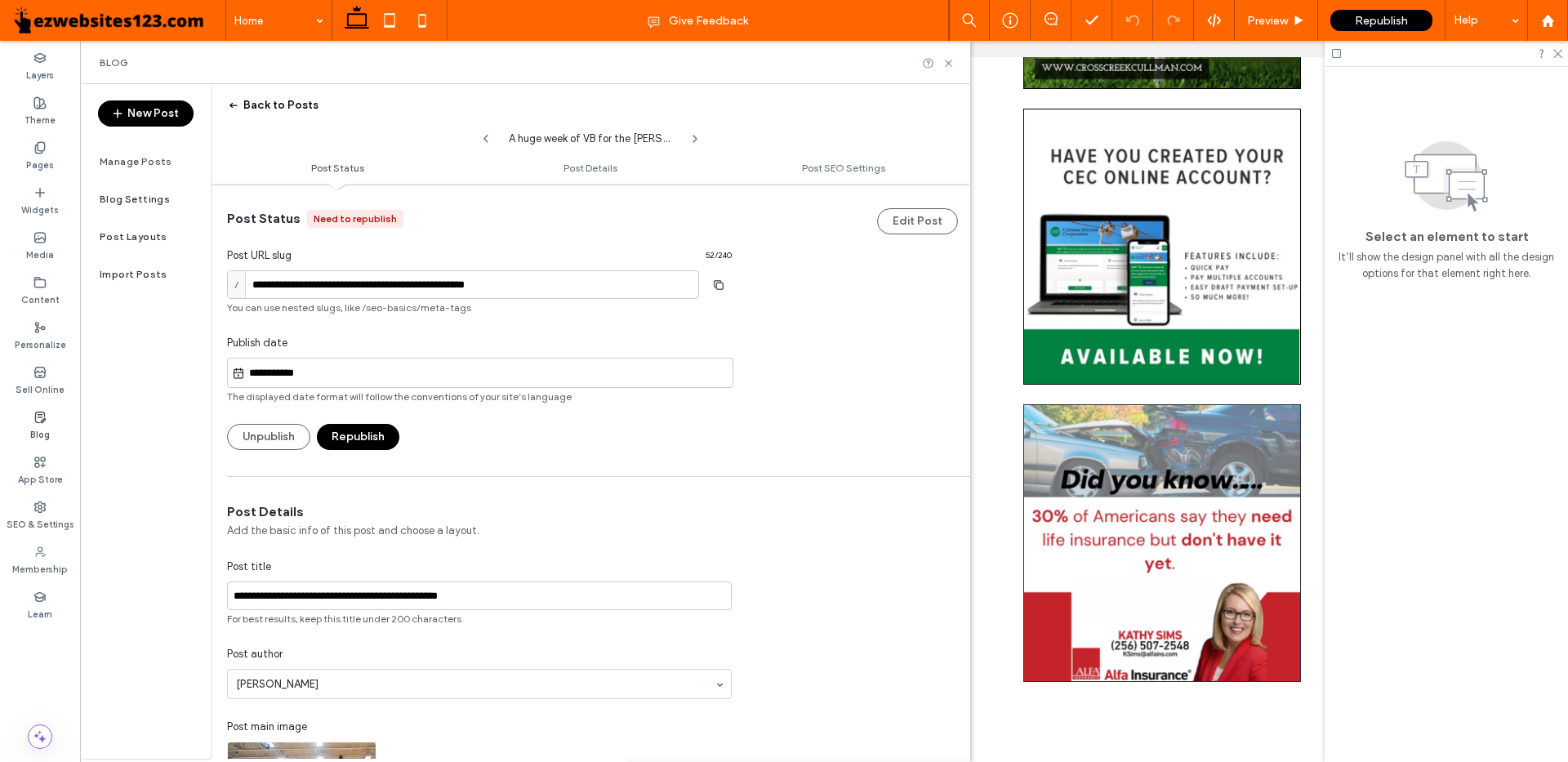
click at [359, 444] on button "Republish" at bounding box center [358, 437] width 83 height 26
click at [235, 102] on icon "button" at bounding box center [234, 105] width 13 height 13
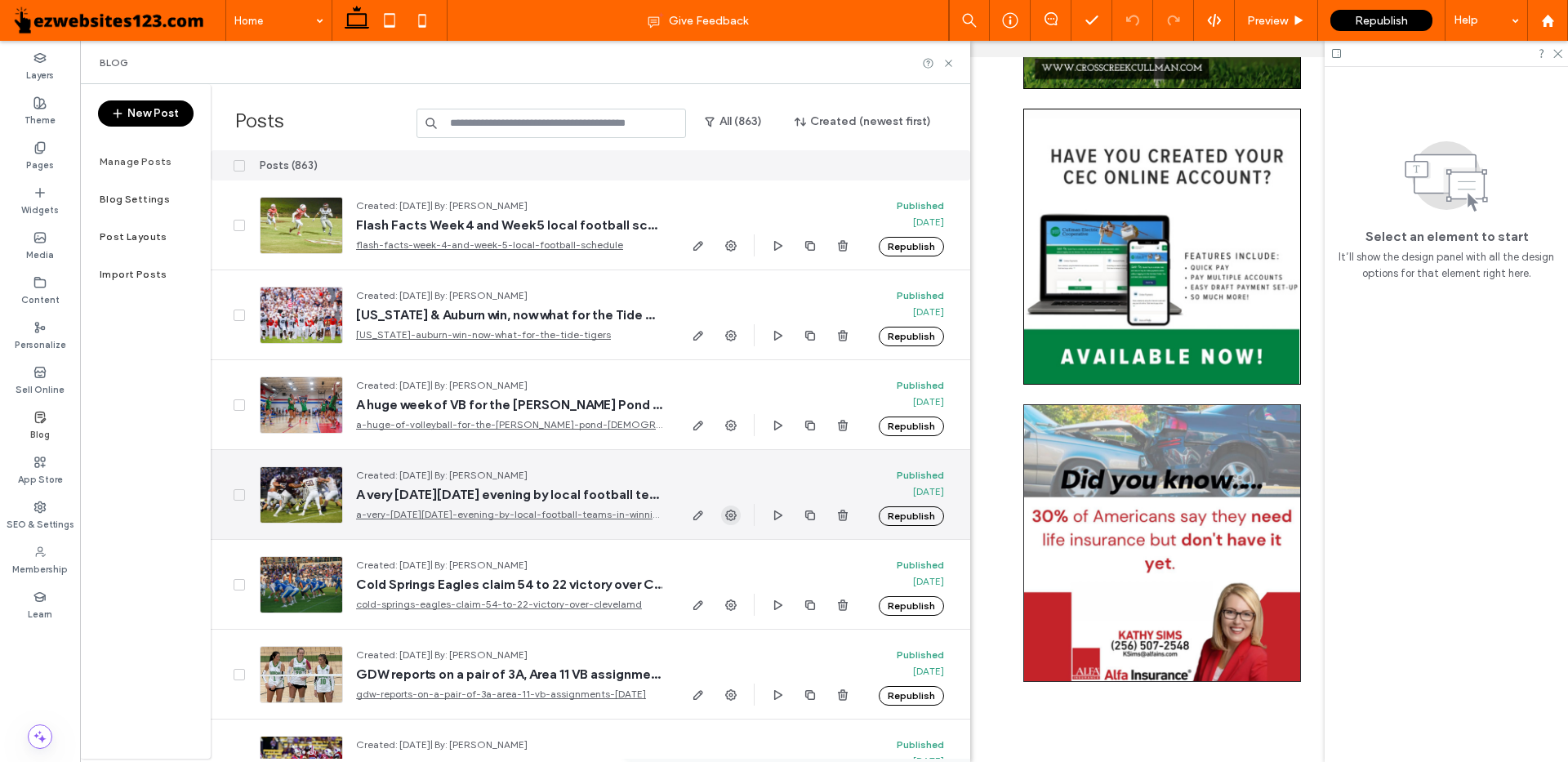
click at [735, 515] on icon "button" at bounding box center [731, 516] width 13 height 13
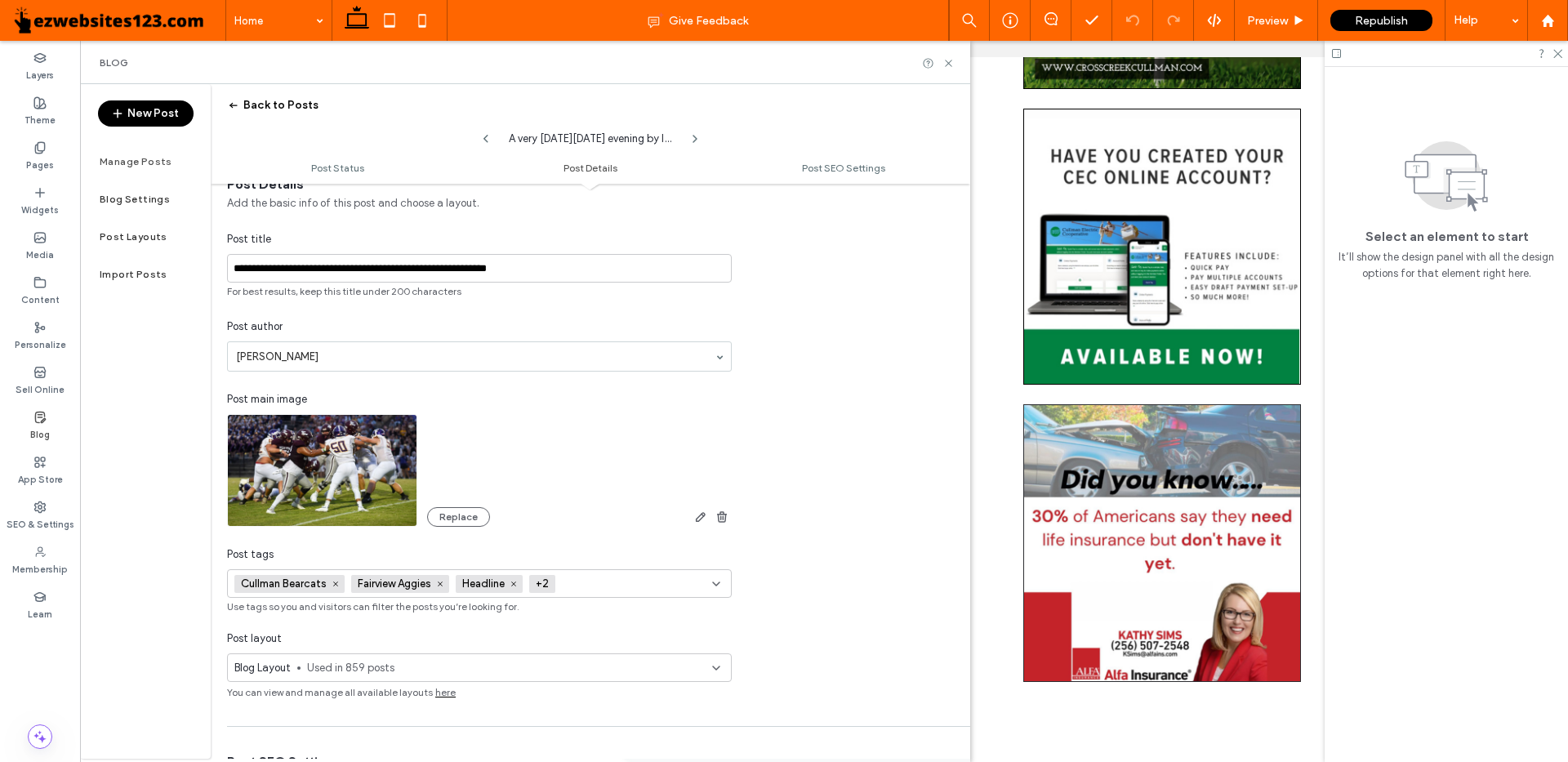
scroll to position [572, 0]
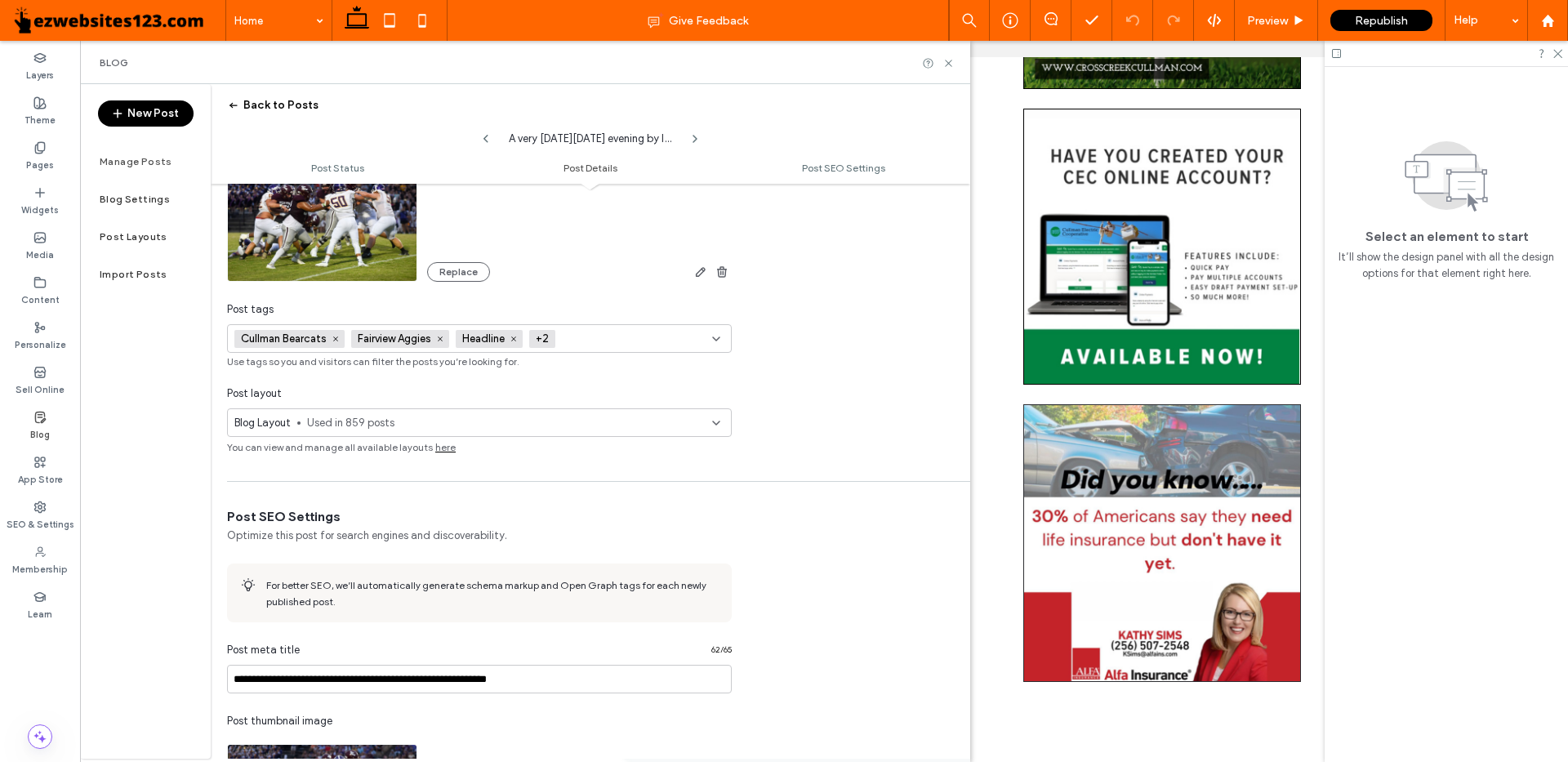
click at [335, 427] on span "Used in 859 posts" at bounding box center [509, 423] width 405 height 16
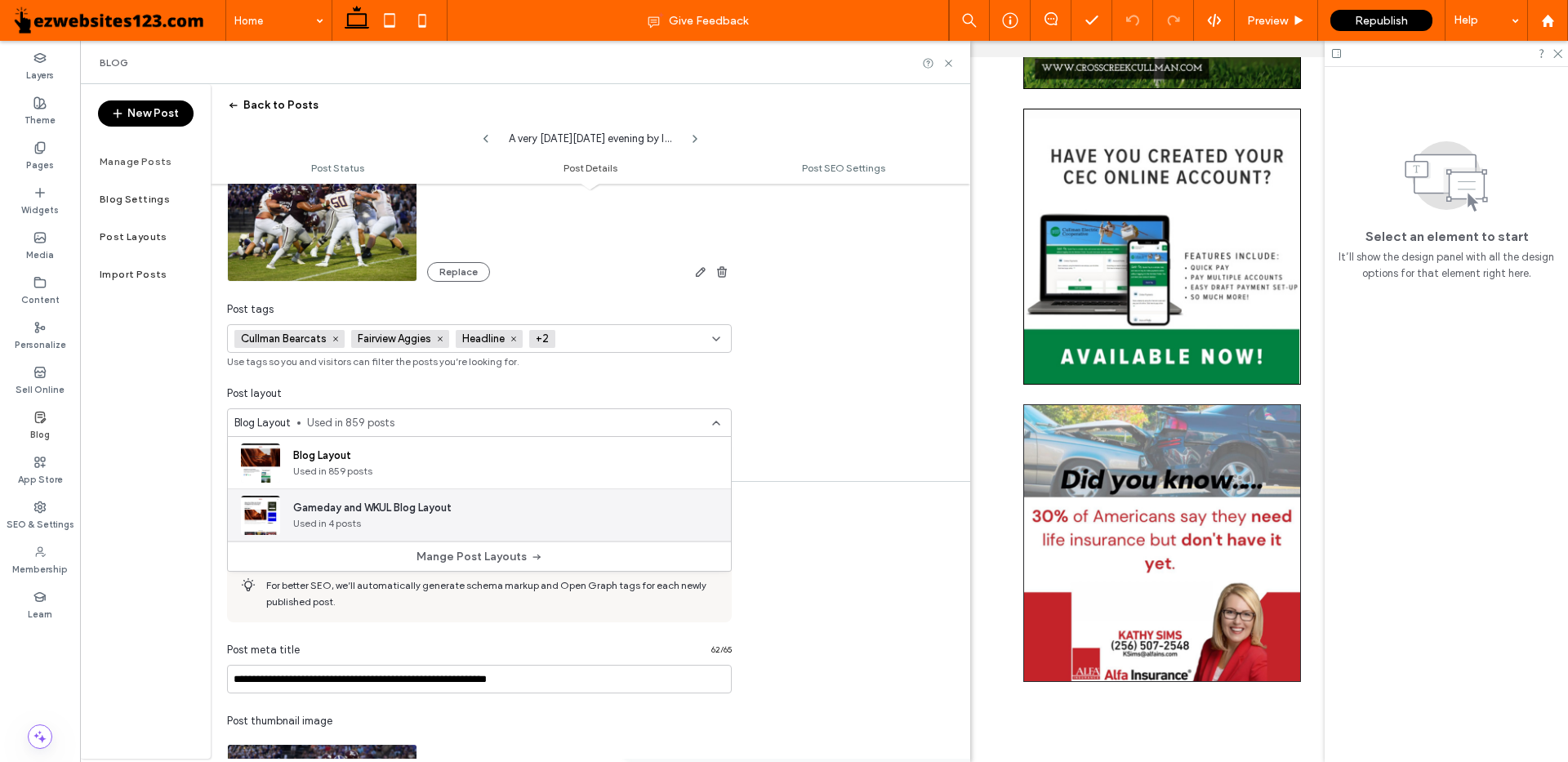
click at [339, 509] on span "Gameday and WKUL Blog Layout" at bounding box center [372, 507] width 159 height 16
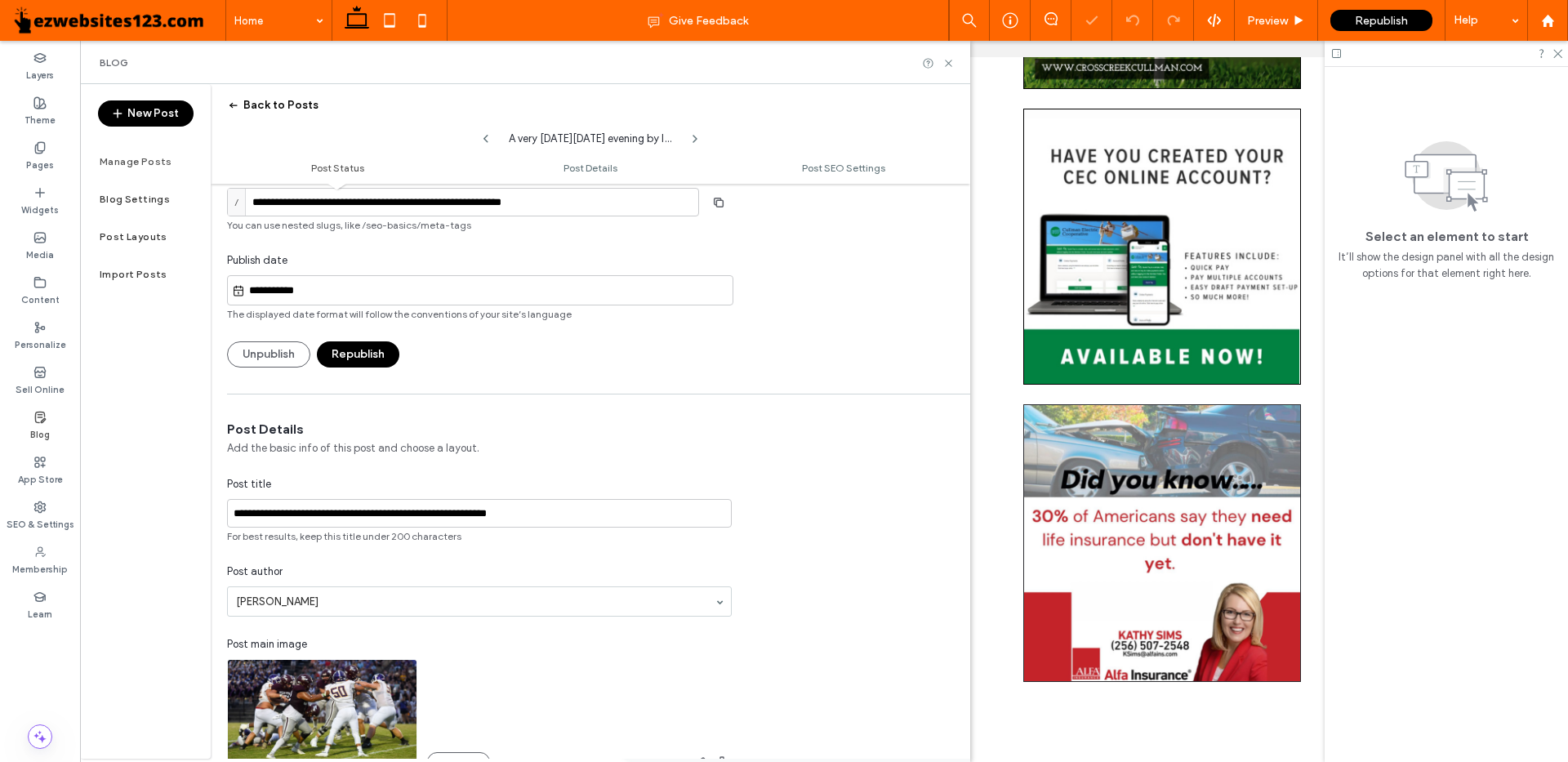
scroll to position [0, 0]
click at [365, 360] on button "Republish" at bounding box center [358, 354] width 83 height 26
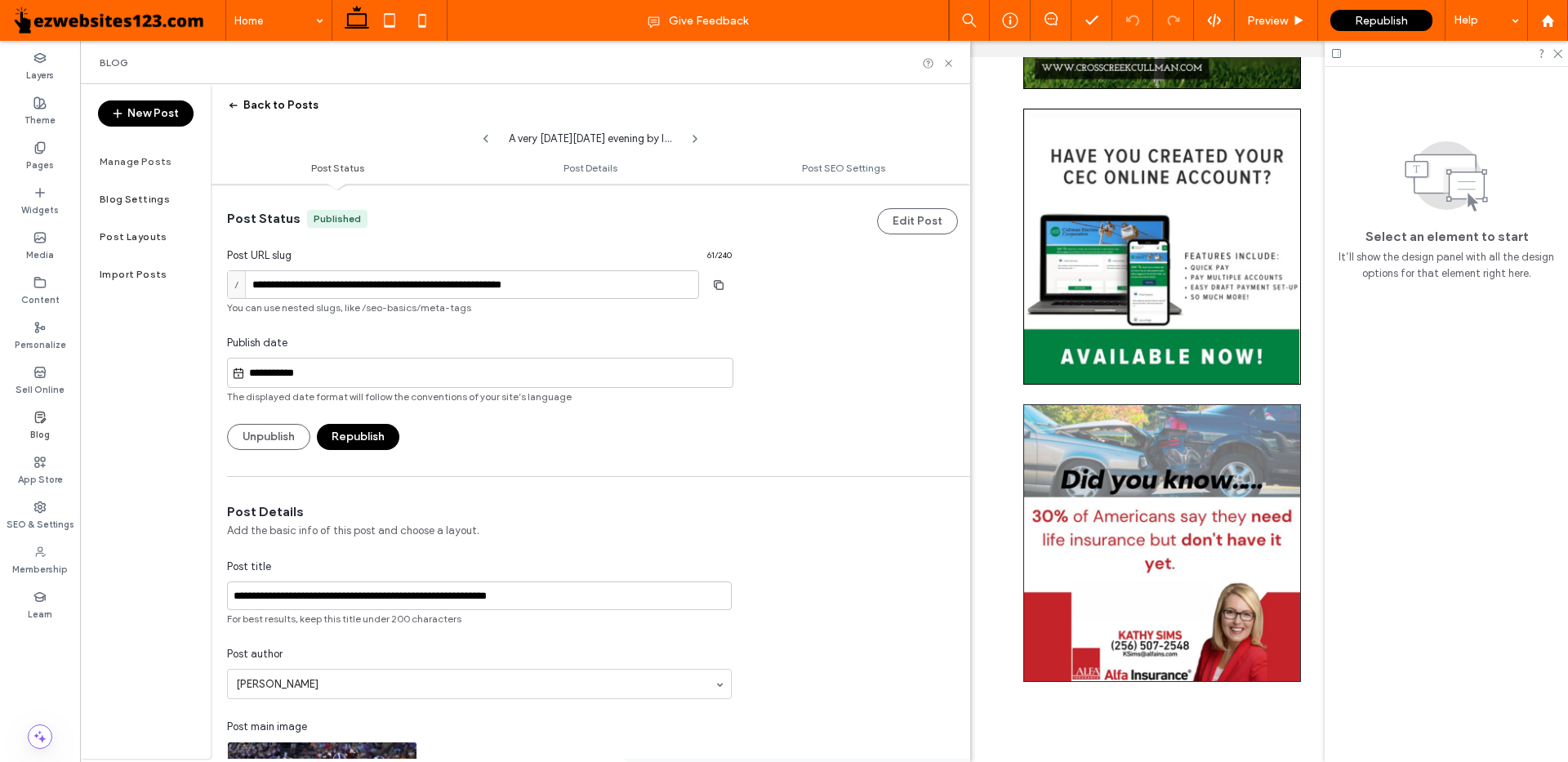
click at [252, 103] on button "Back to Posts" at bounding box center [272, 105] width 91 height 26
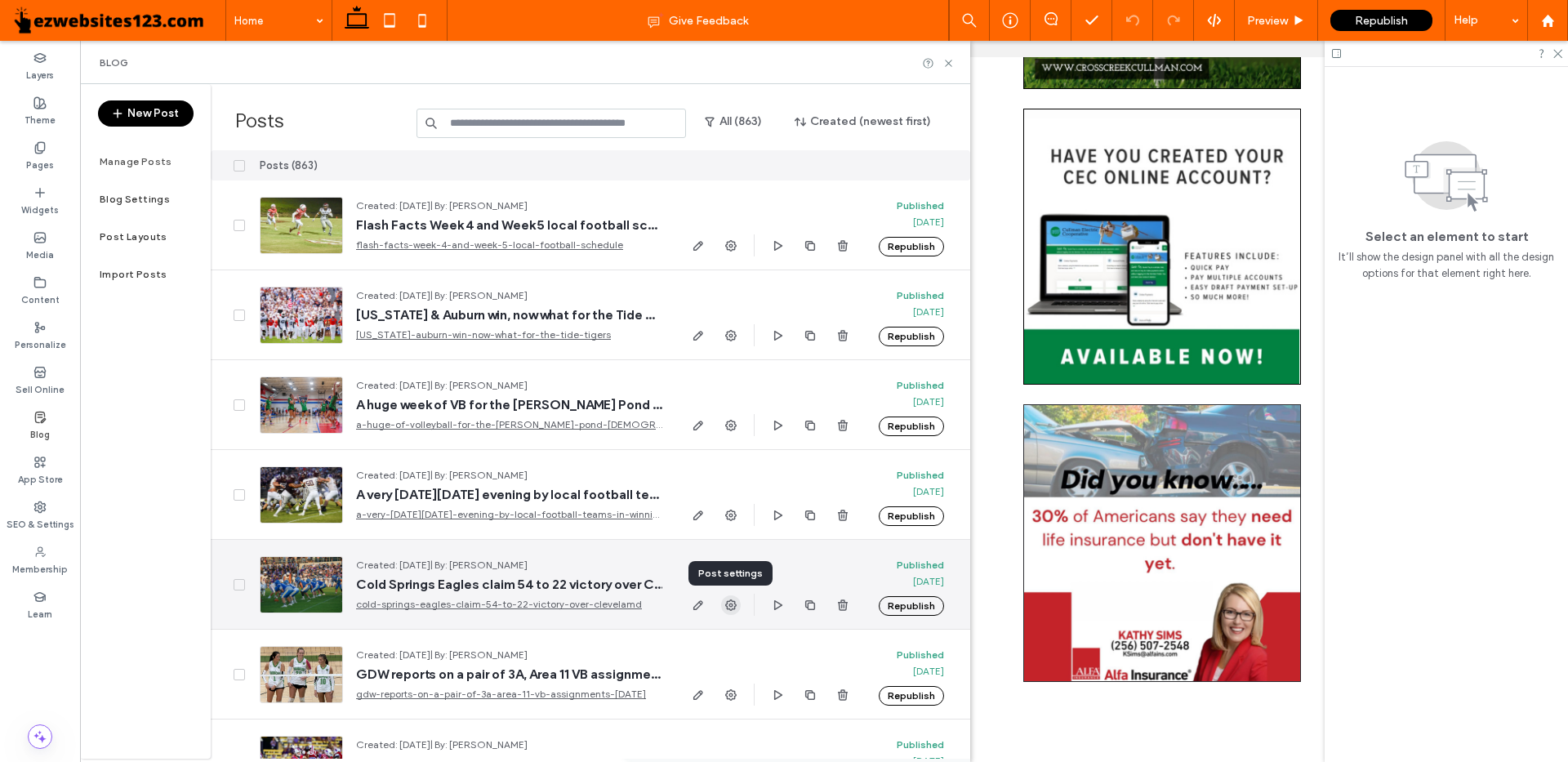
click at [731, 603] on use "button" at bounding box center [731, 605] width 11 height 11
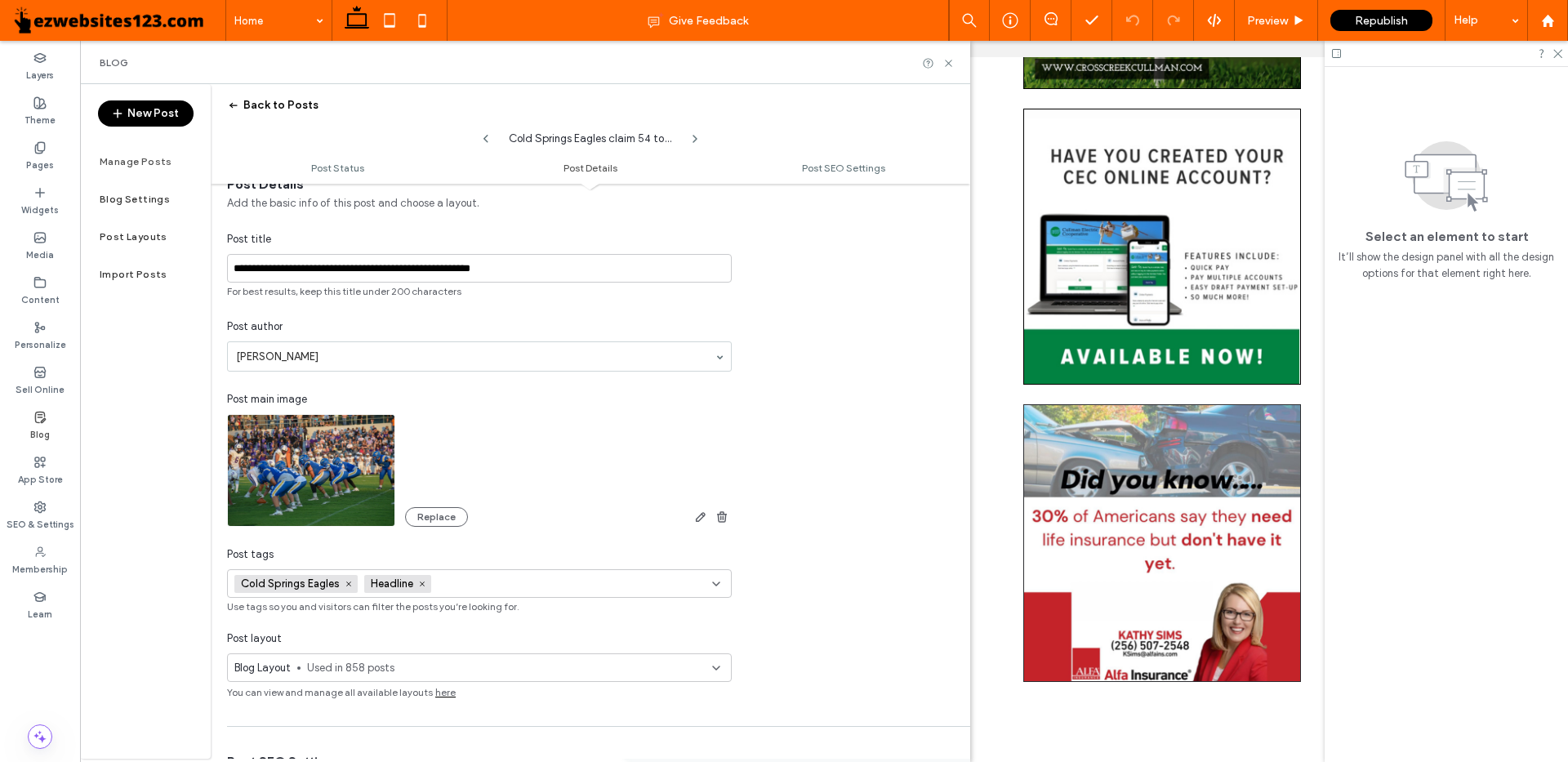
scroll to position [490, 0]
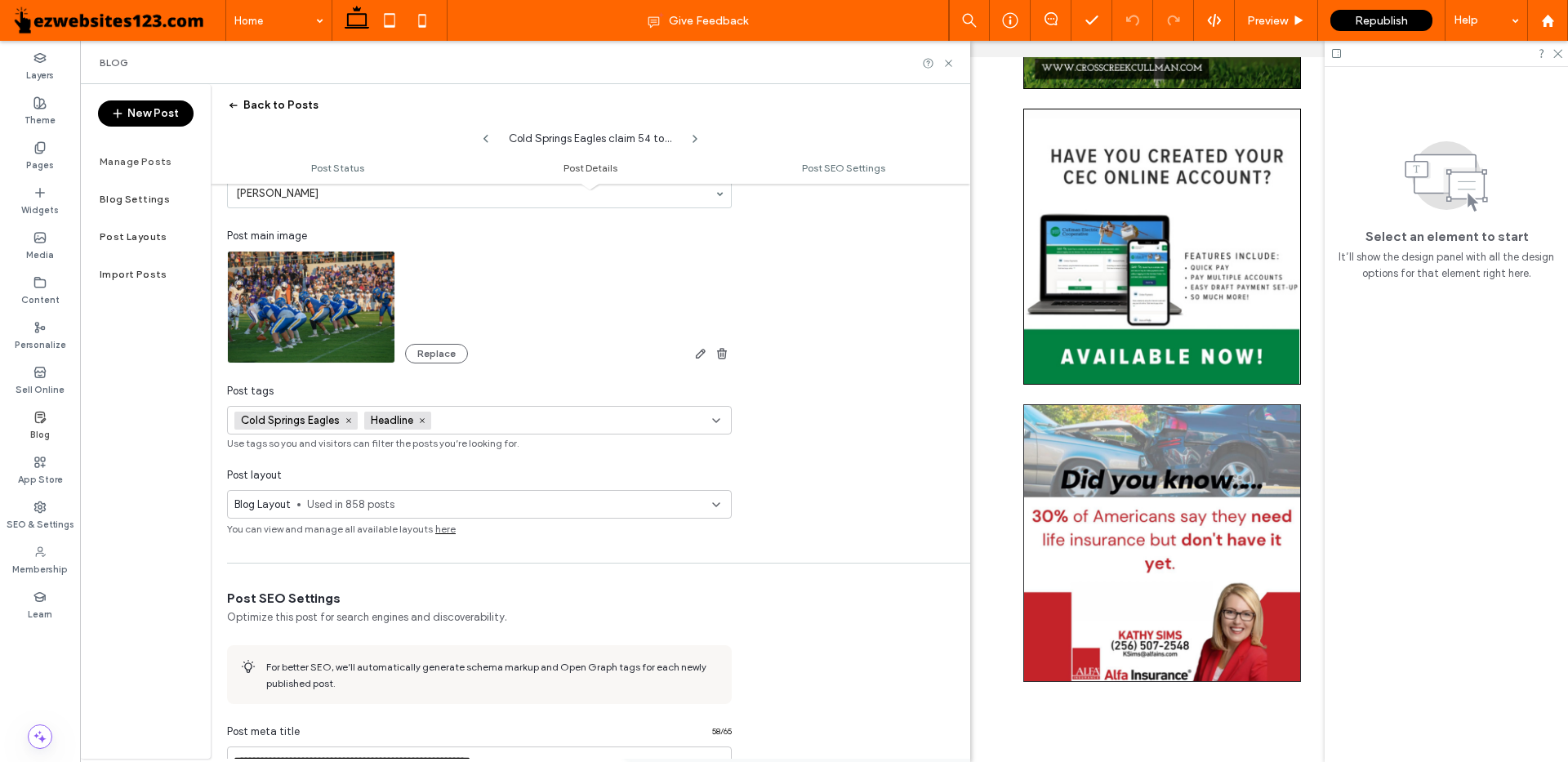
click at [376, 509] on span "Used in 858 posts" at bounding box center [509, 504] width 405 height 16
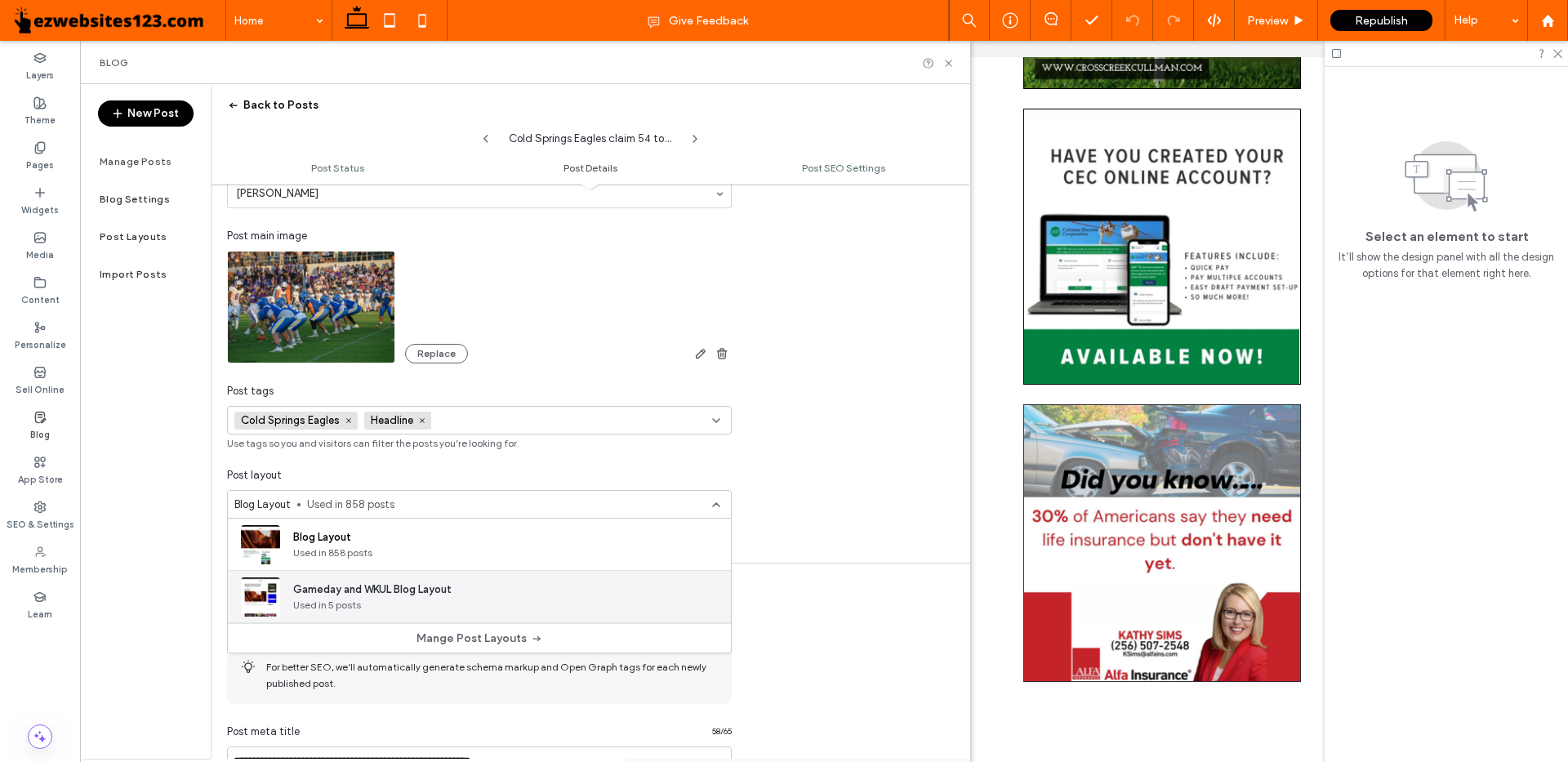
click at [376, 595] on span "Gameday and WKUL Blog Layout" at bounding box center [372, 589] width 159 height 16
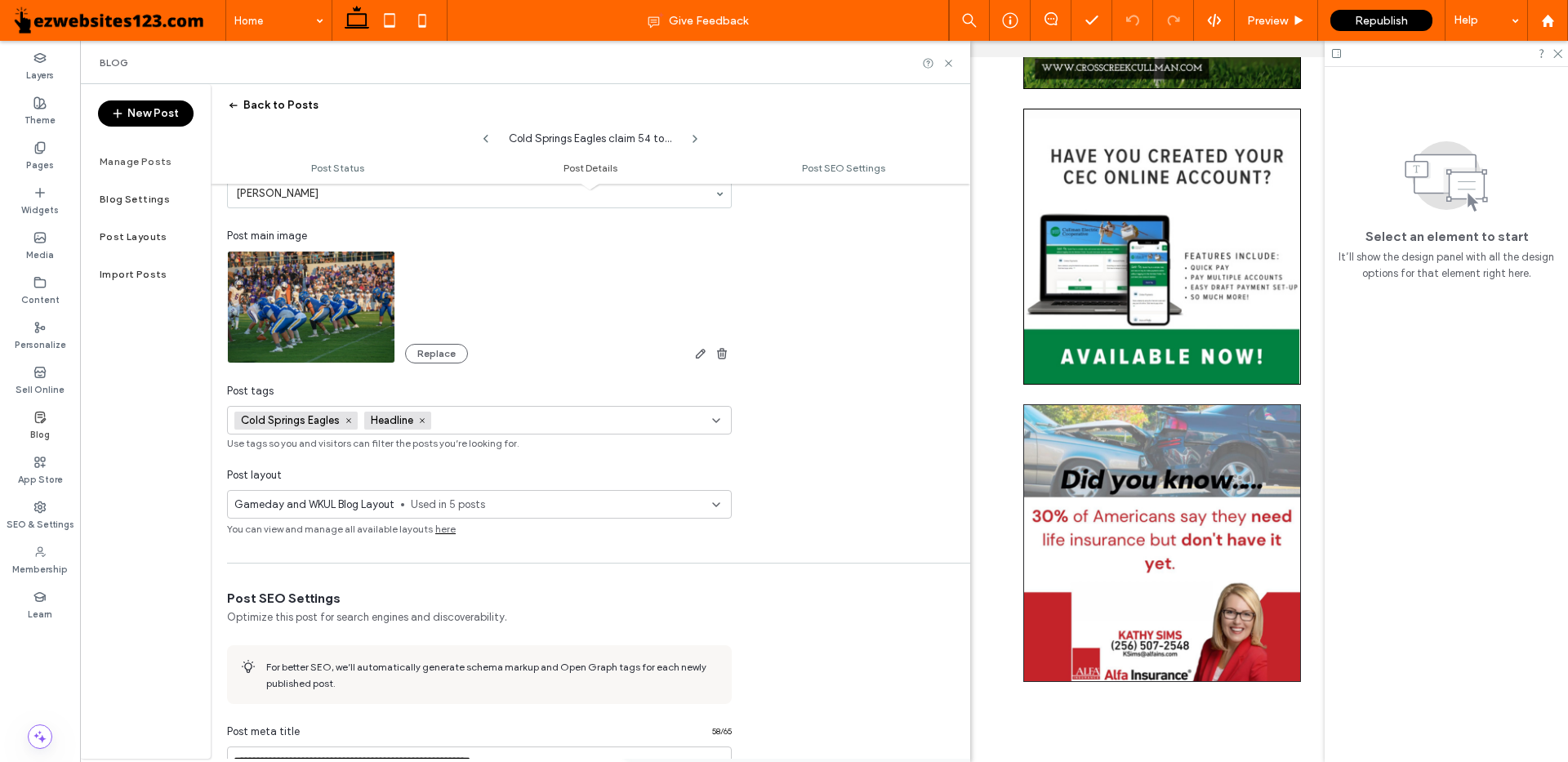
scroll to position [164, 0]
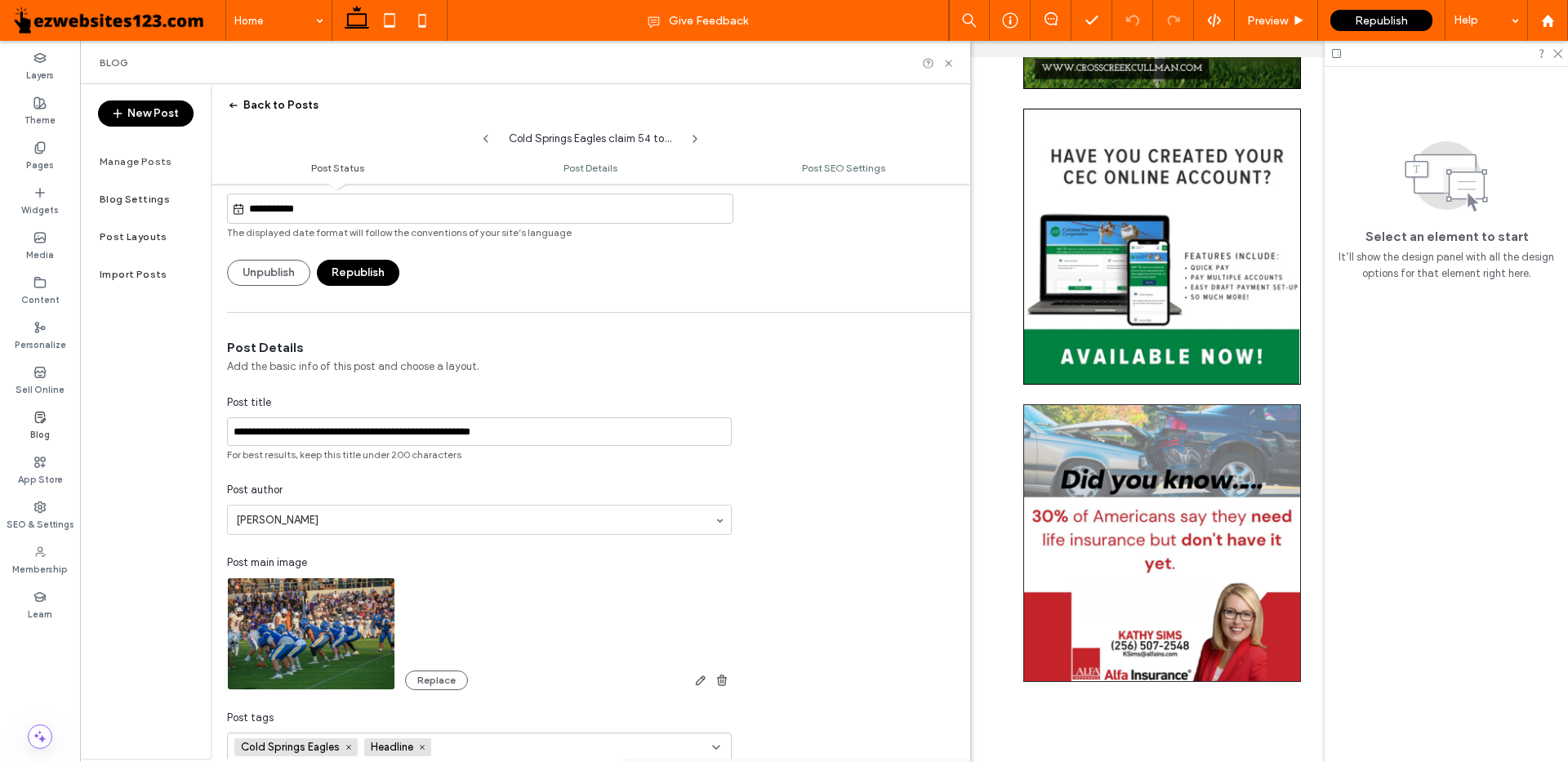
click at [338, 272] on button "Republish" at bounding box center [358, 272] width 83 height 26
click at [247, 99] on button "Back to Posts" at bounding box center [272, 105] width 91 height 26
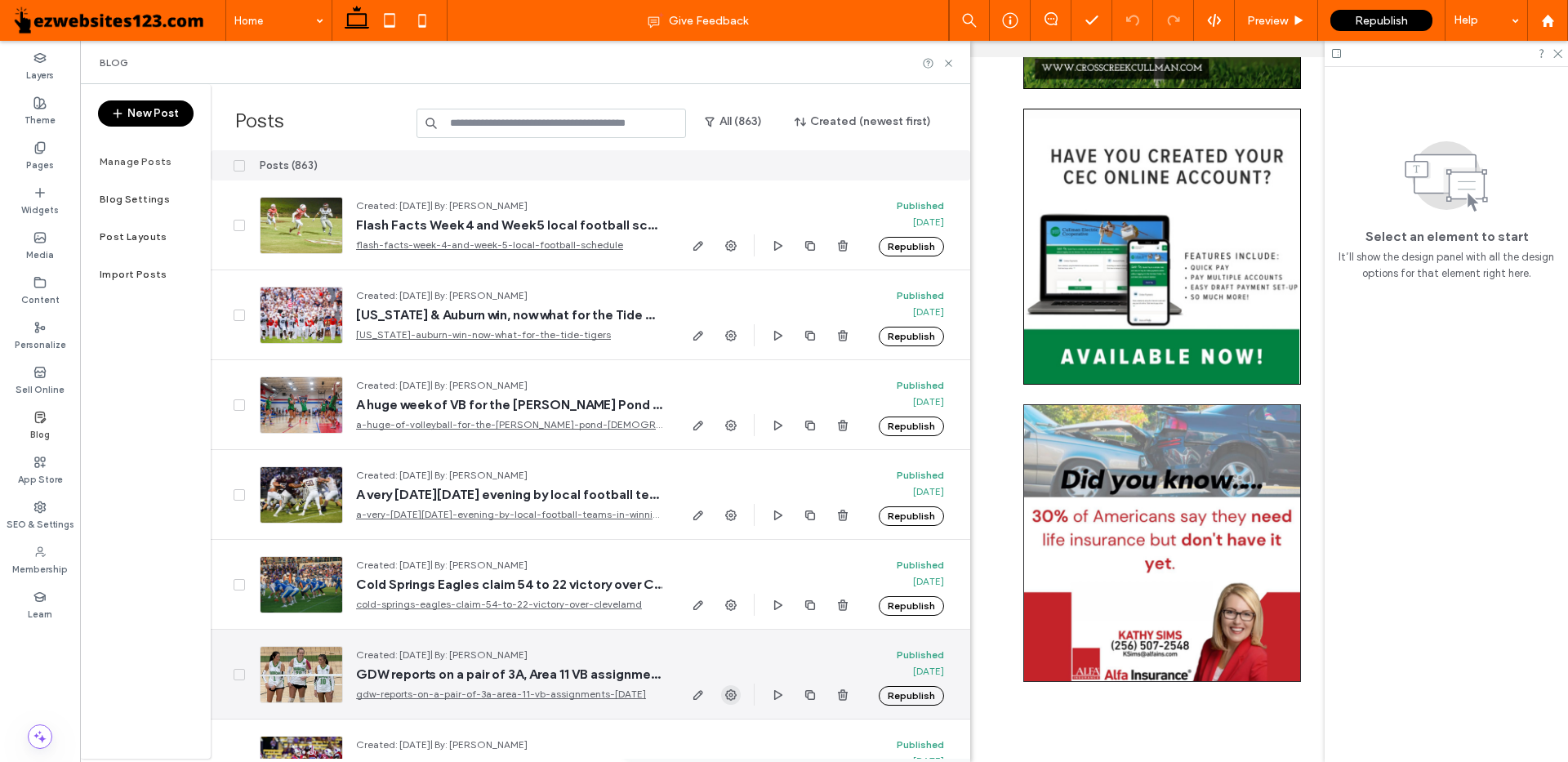
click at [726, 693] on use "button" at bounding box center [731, 695] width 11 height 11
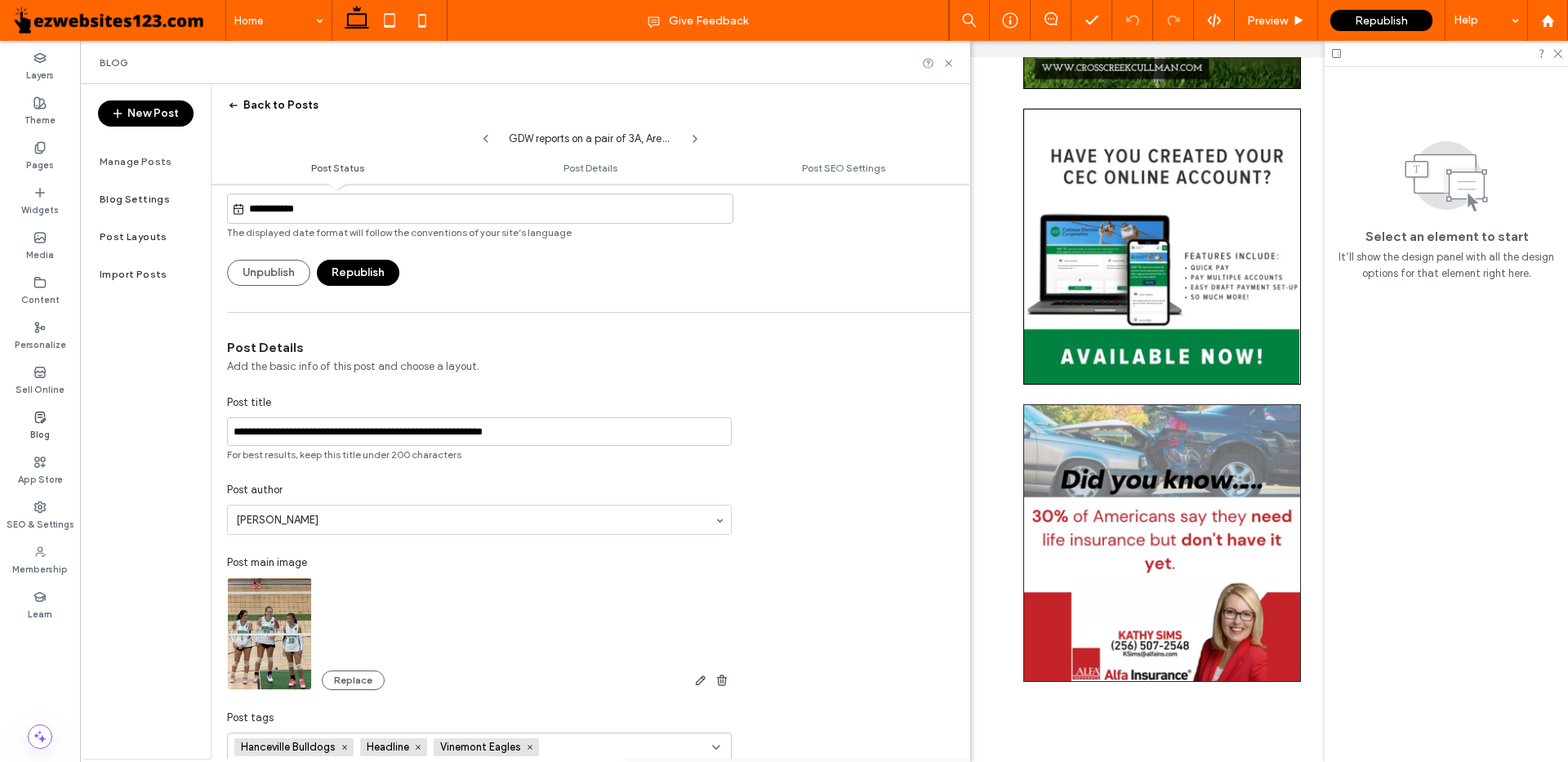
scroll to position [328, 0]
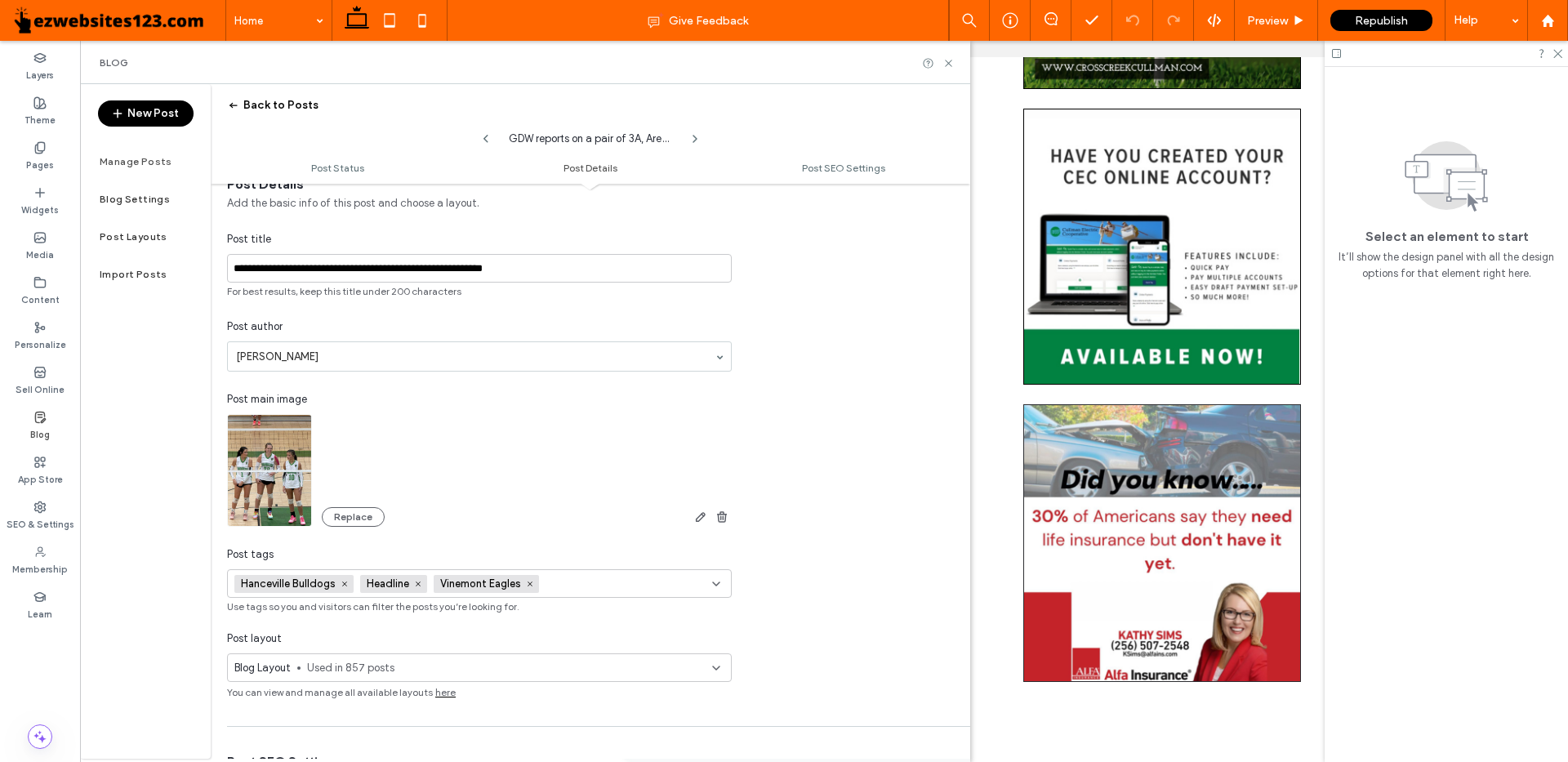
click at [385, 666] on span "Used in 857 posts" at bounding box center [509, 667] width 405 height 16
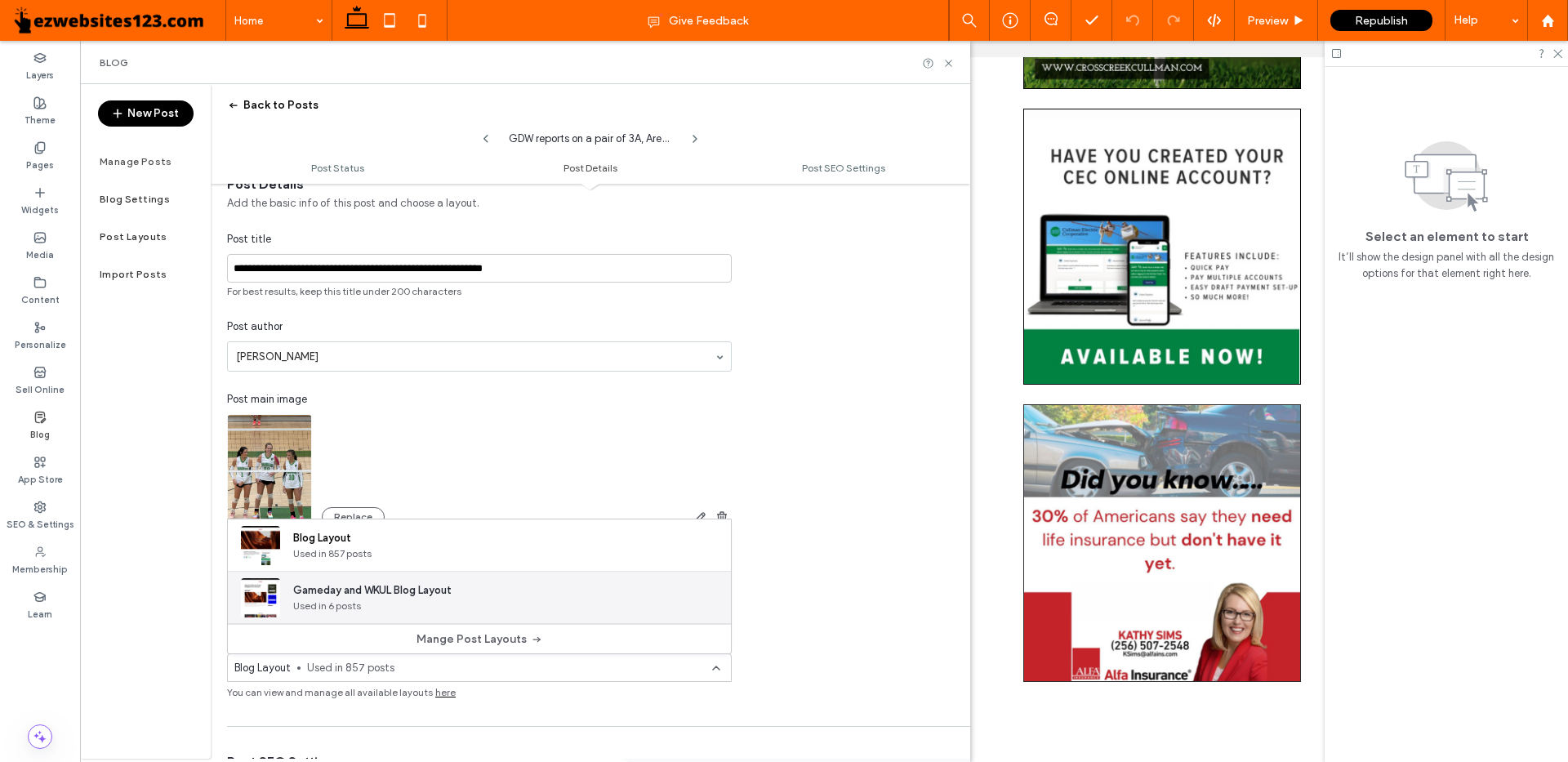
click at [396, 588] on span "Gameday and WKUL Blog Layout" at bounding box center [372, 590] width 159 height 16
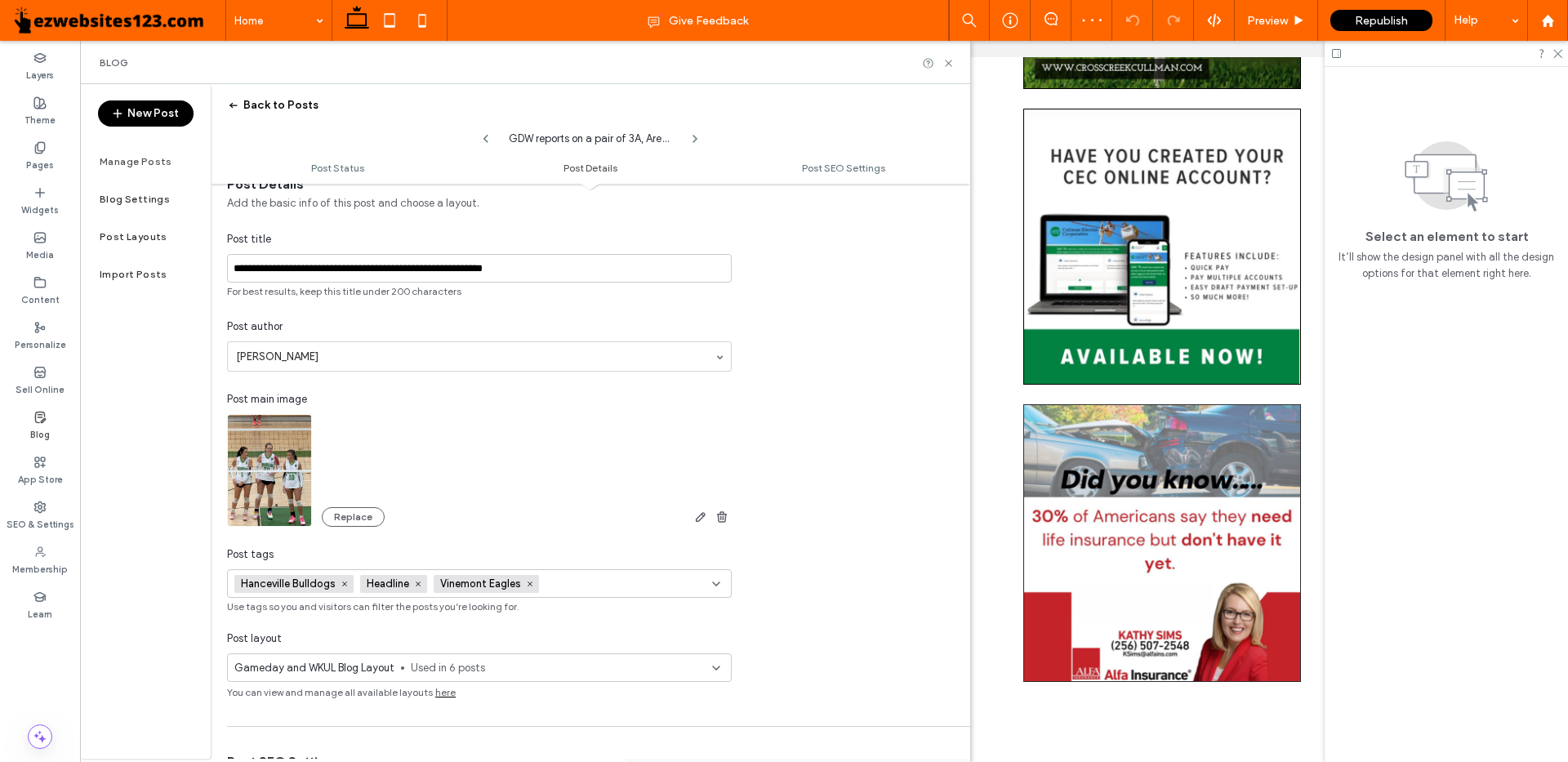
scroll to position [0, 0]
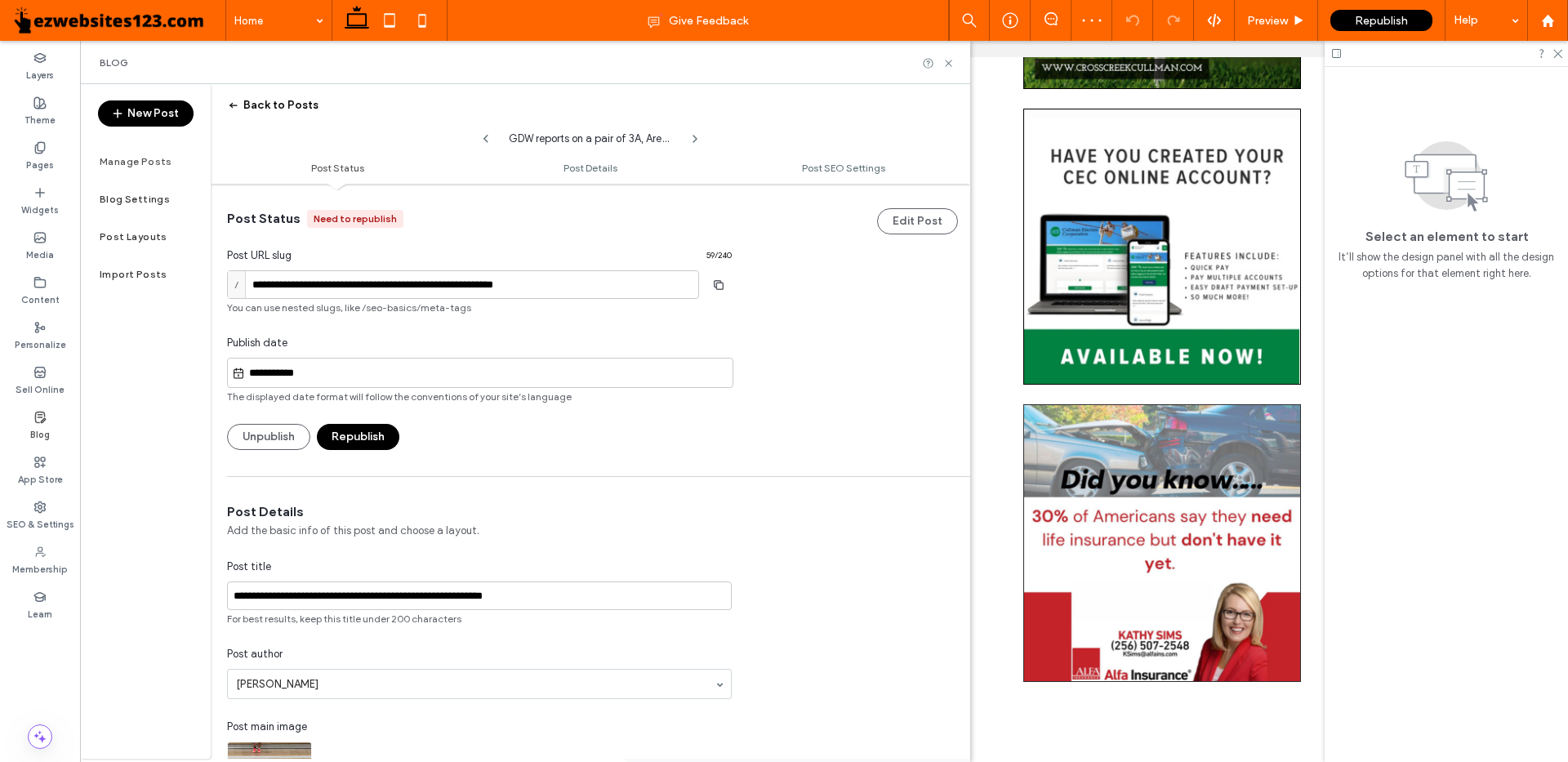
click at [362, 441] on button "Republish" at bounding box center [358, 437] width 83 height 26
click at [266, 101] on button "Back to Posts" at bounding box center [272, 105] width 91 height 26
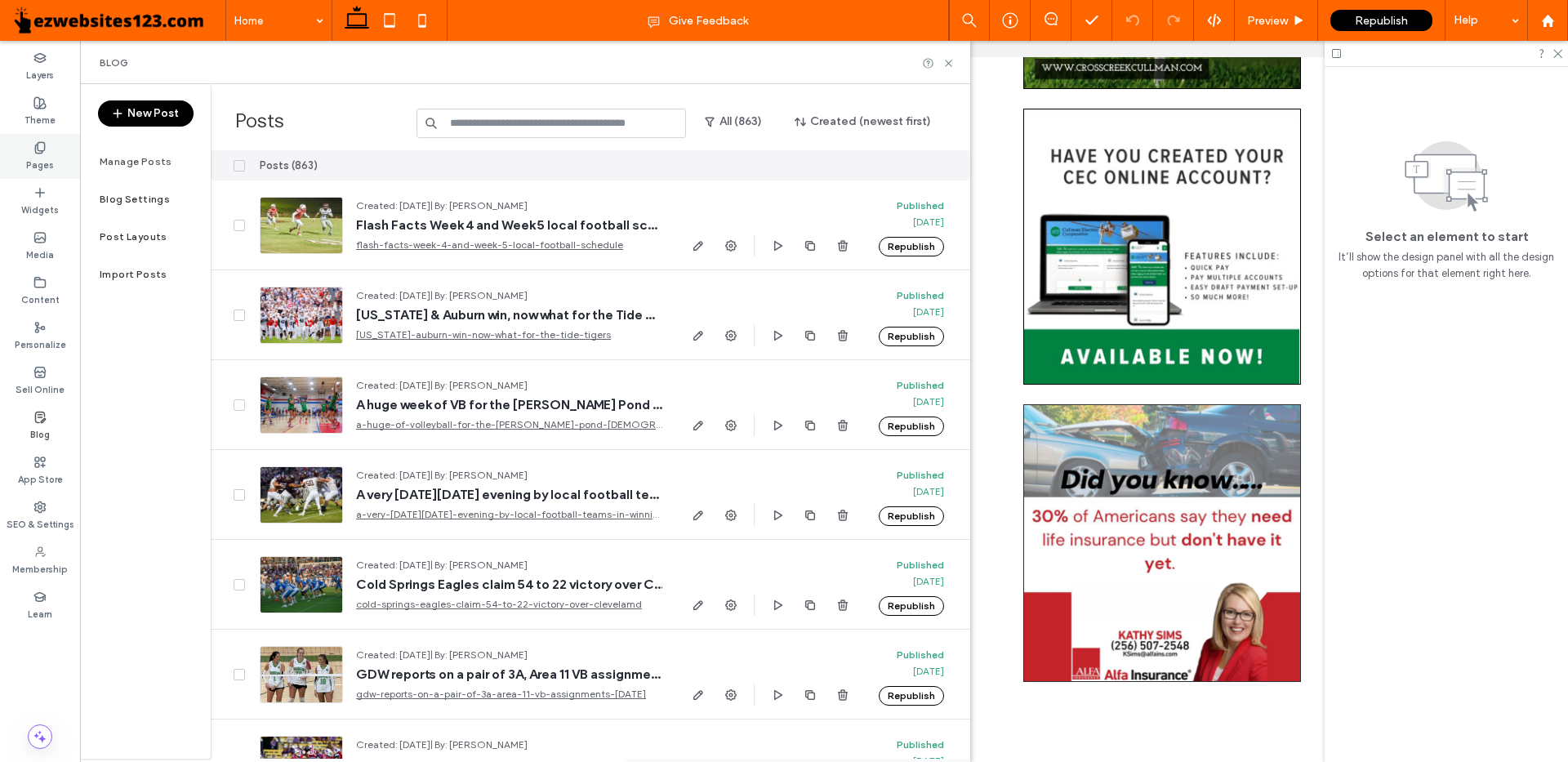
click at [46, 153] on icon at bounding box center [40, 148] width 13 height 13
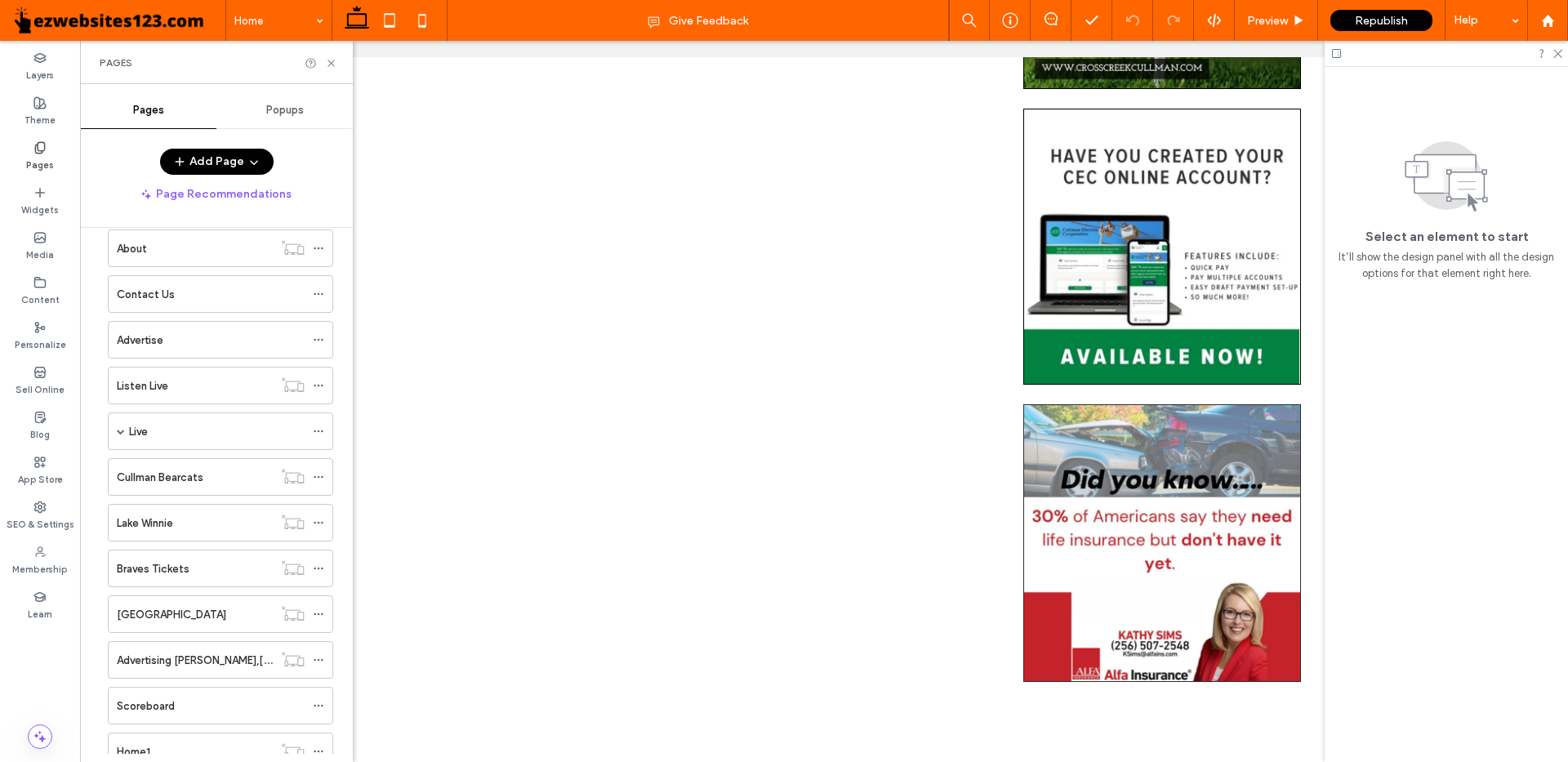
scroll to position [251, 0]
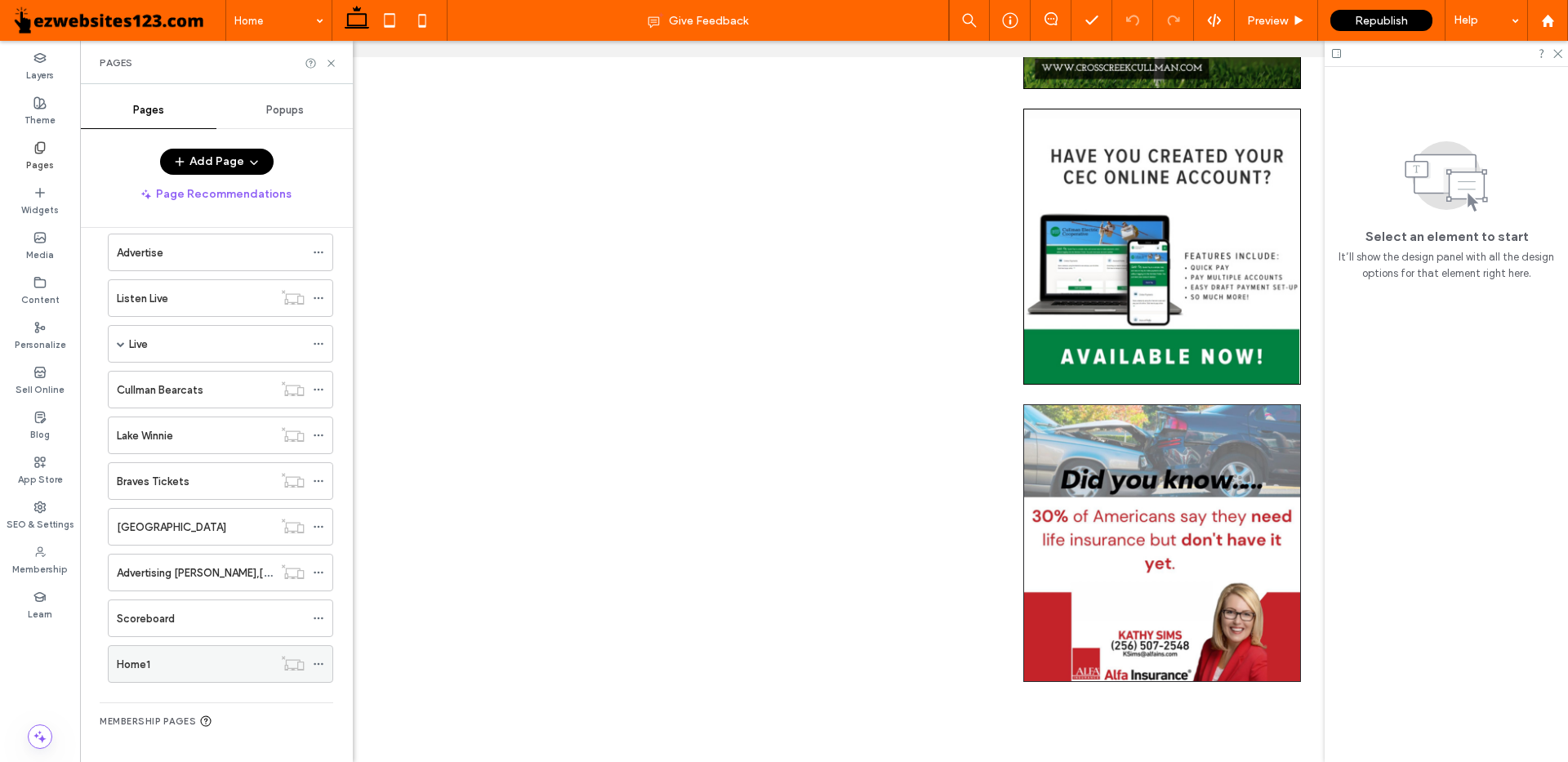
click at [222, 663] on div "Home1" at bounding box center [194, 664] width 156 height 17
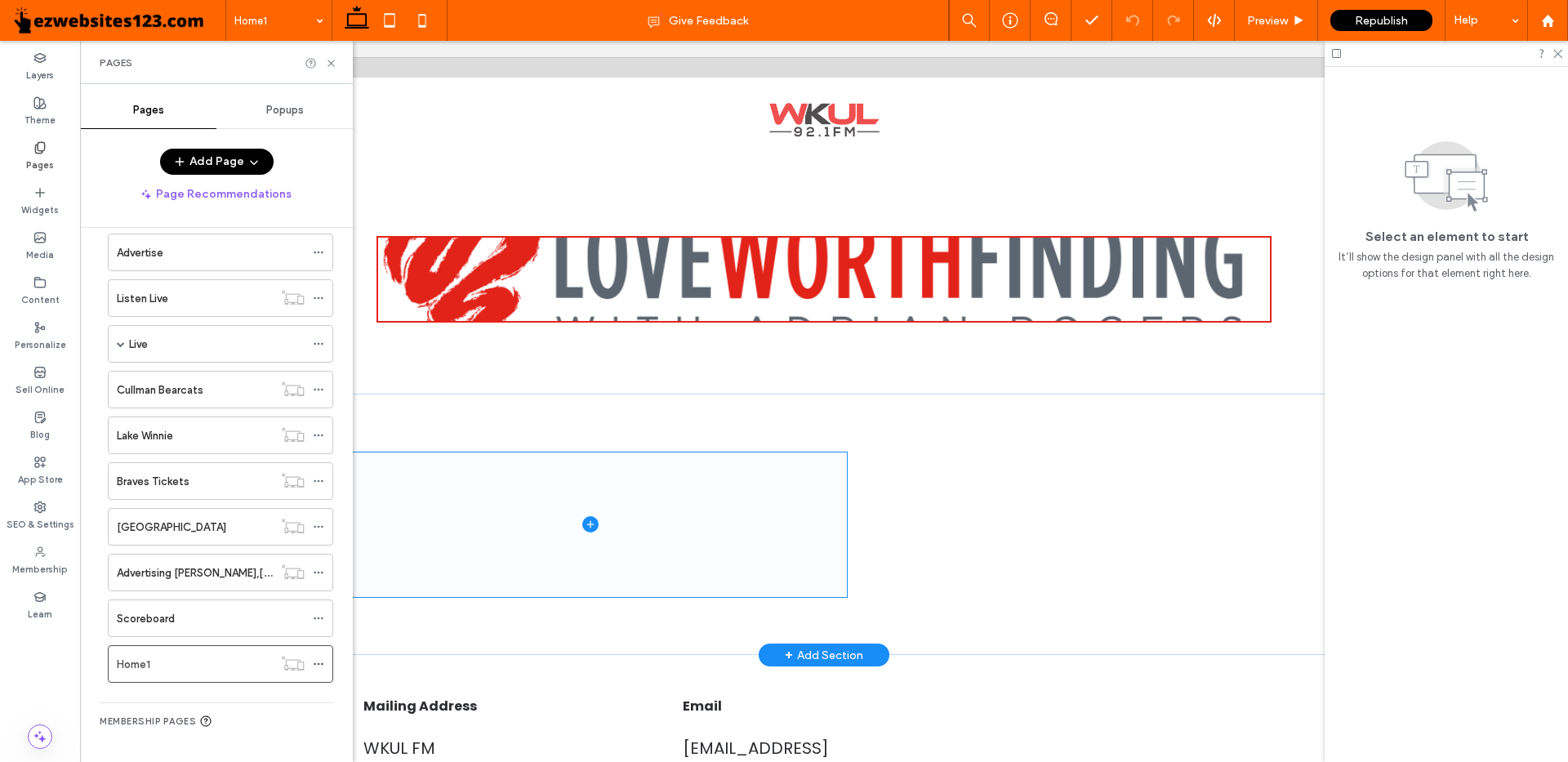
click at [582, 525] on icon at bounding box center [590, 523] width 16 height 16
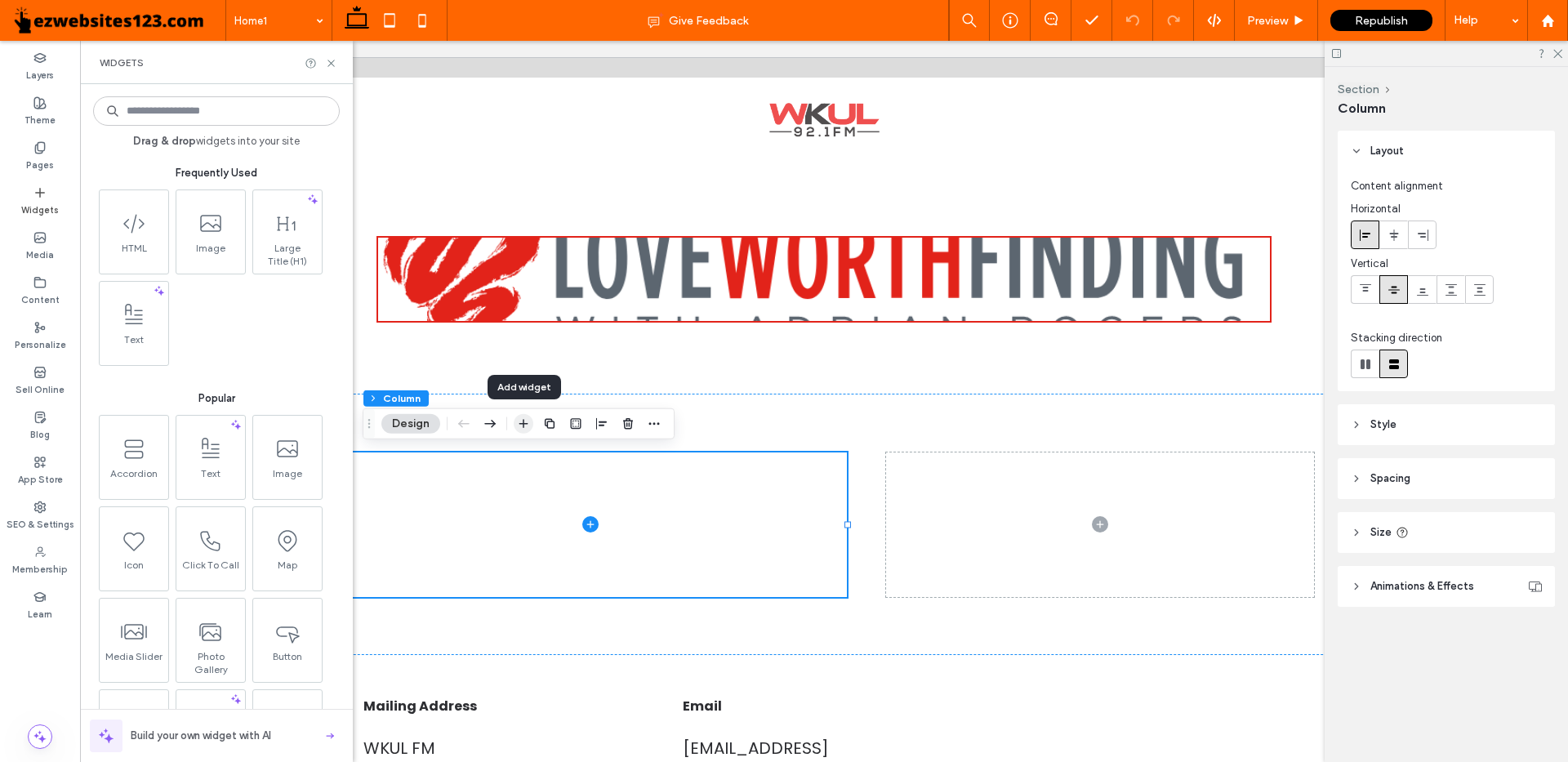
click at [527, 425] on icon "button" at bounding box center [523, 424] width 13 height 13
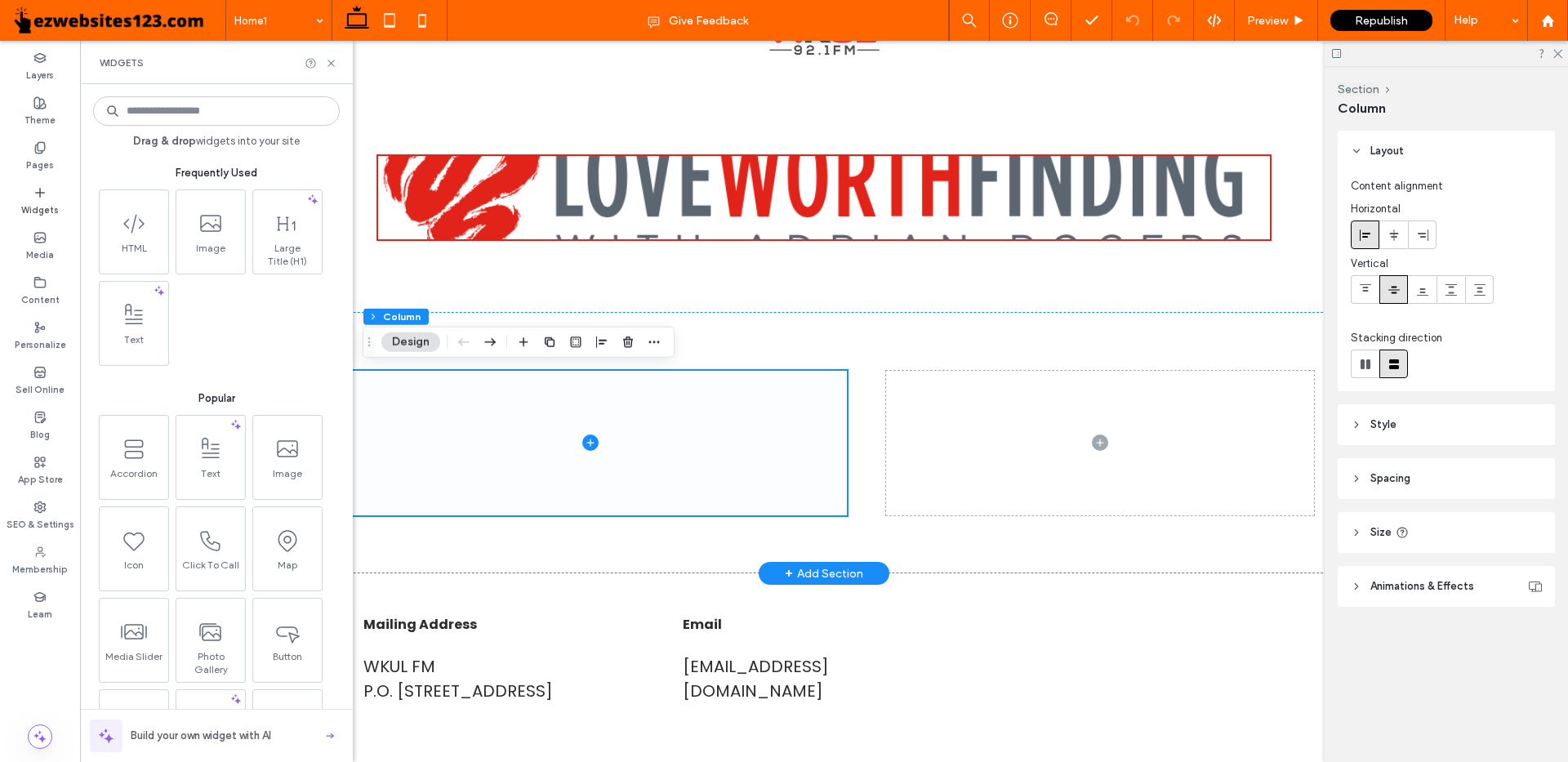
scroll to position [163, 0]
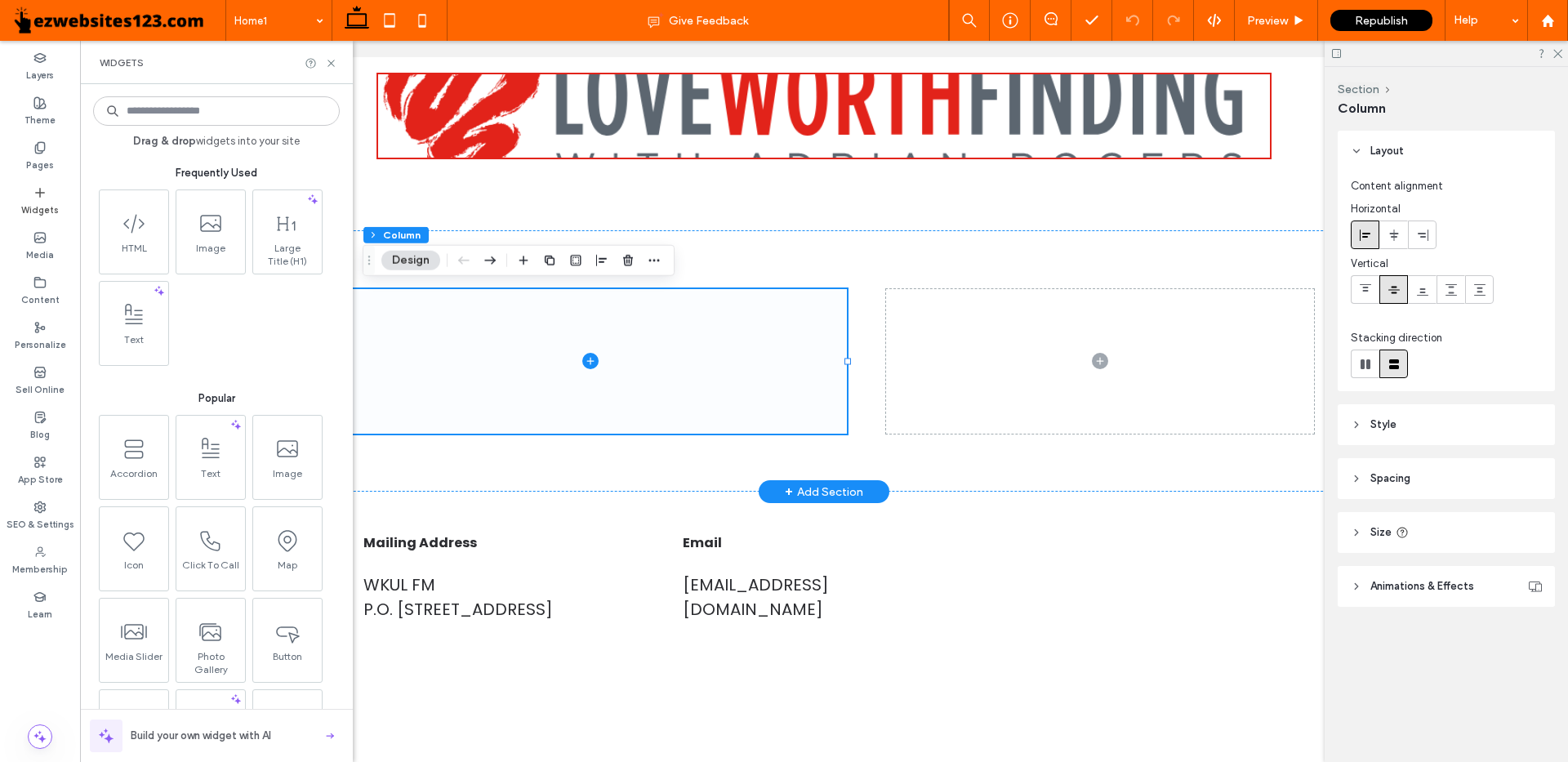
click at [582, 358] on icon at bounding box center [590, 361] width 16 height 16
drag, startPoint x: 526, startPoint y: 259, endPoint x: 483, endPoint y: 295, distance: 56.1
click at [526, 259] on icon "button" at bounding box center [523, 260] width 13 height 13
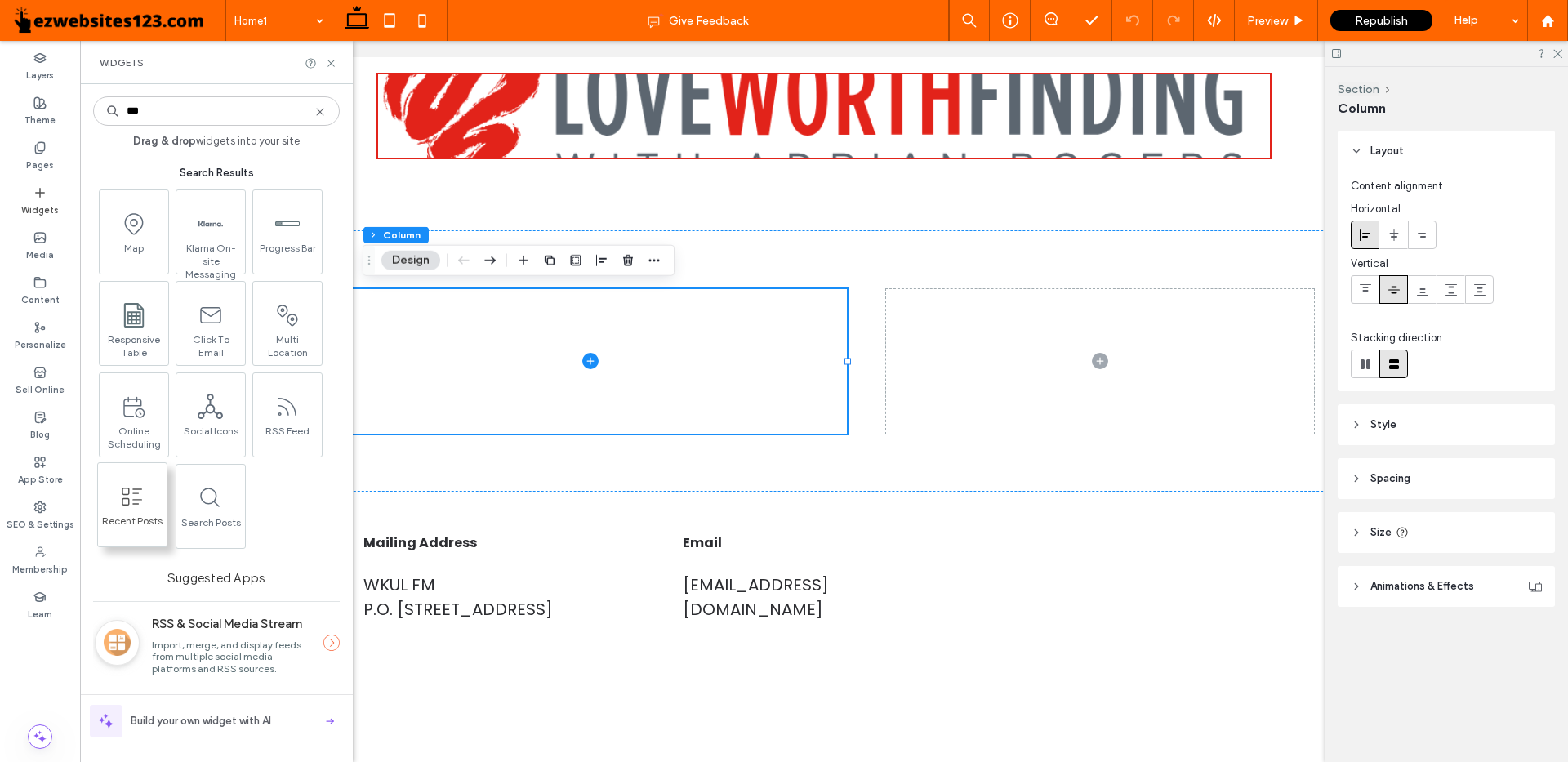
type input "***"
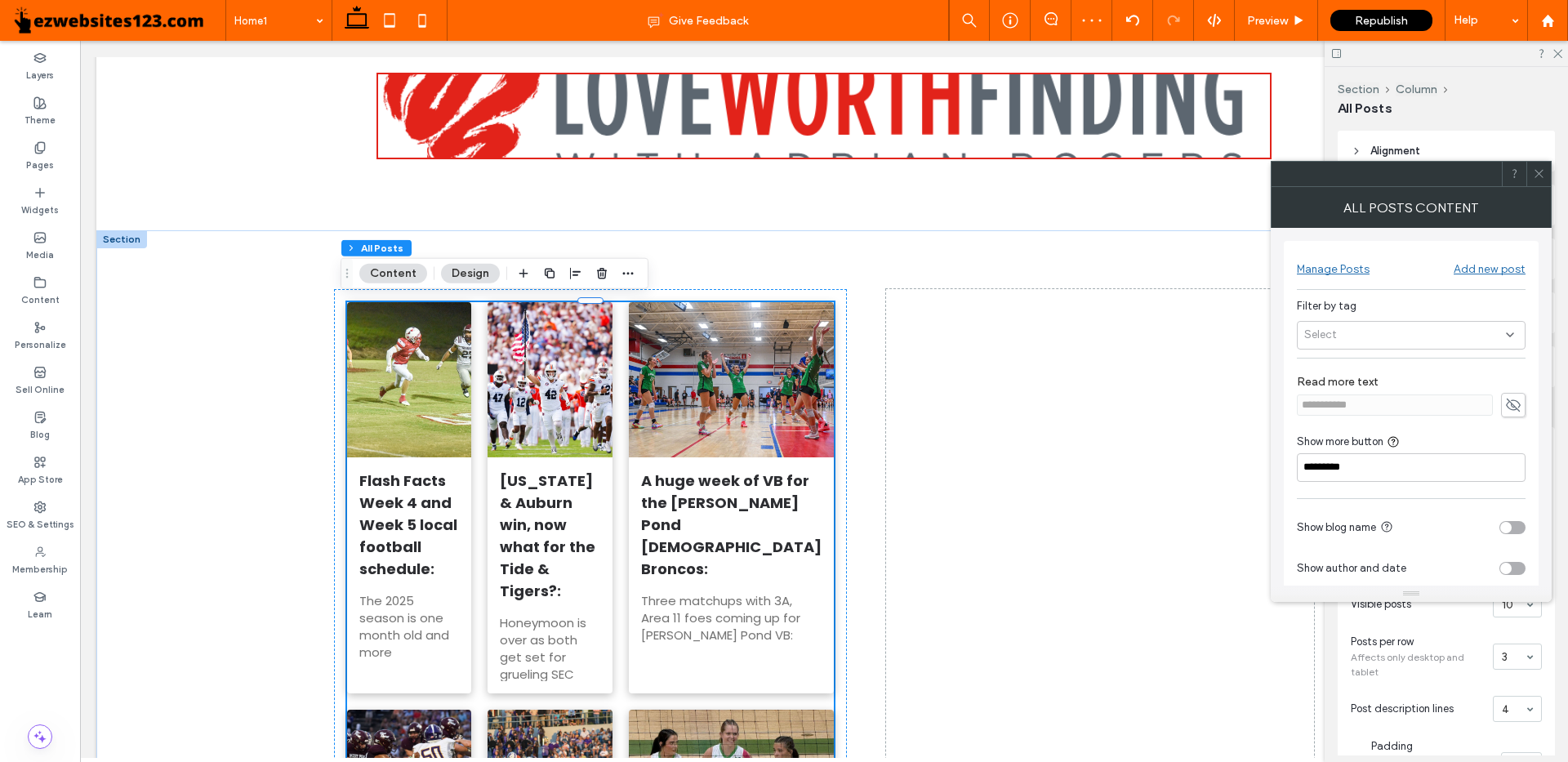
click at [1347, 323] on div "Select" at bounding box center [1410, 335] width 228 height 28
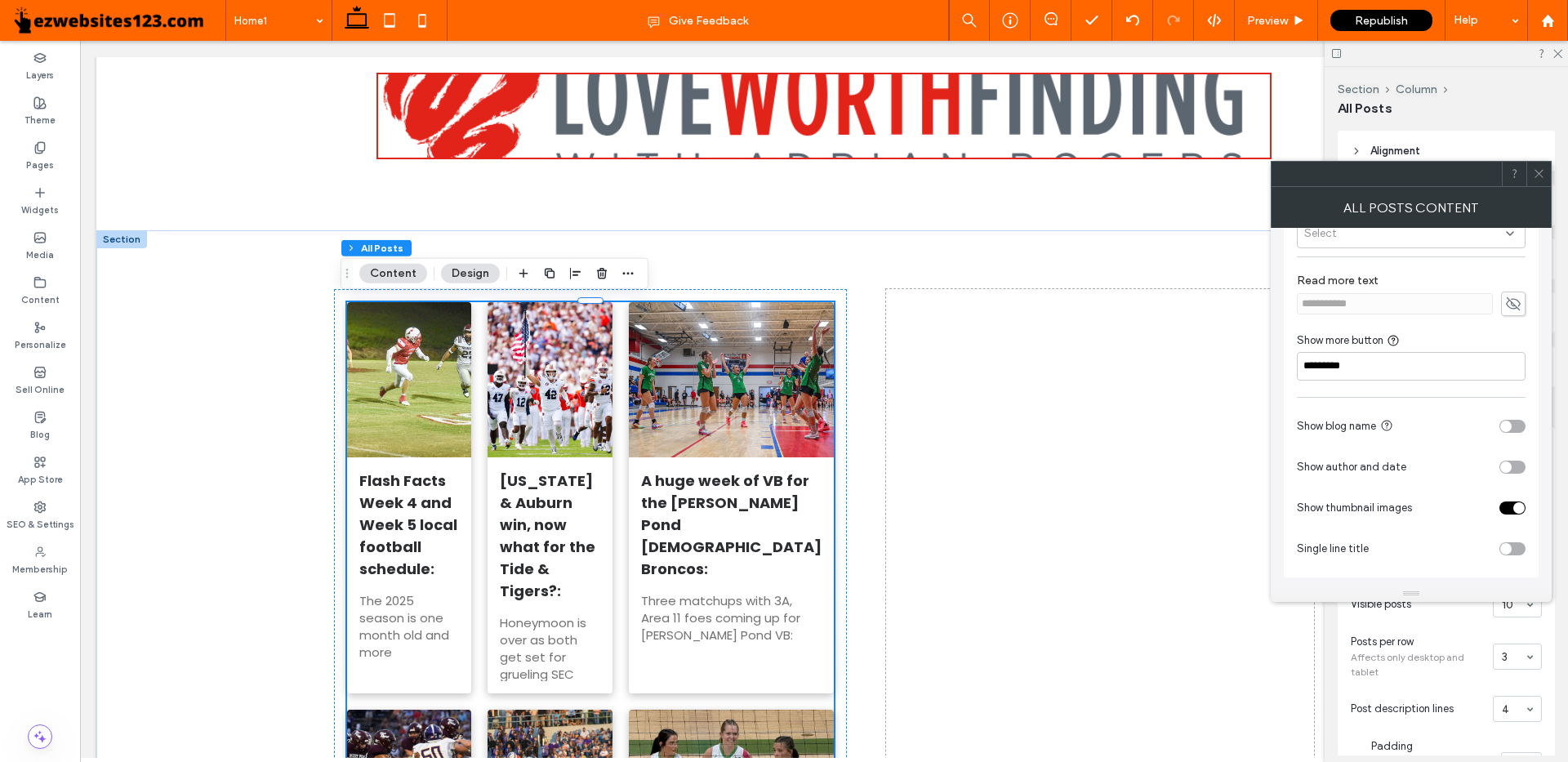
click at [1545, 169] on icon at bounding box center [1539, 173] width 12 height 12
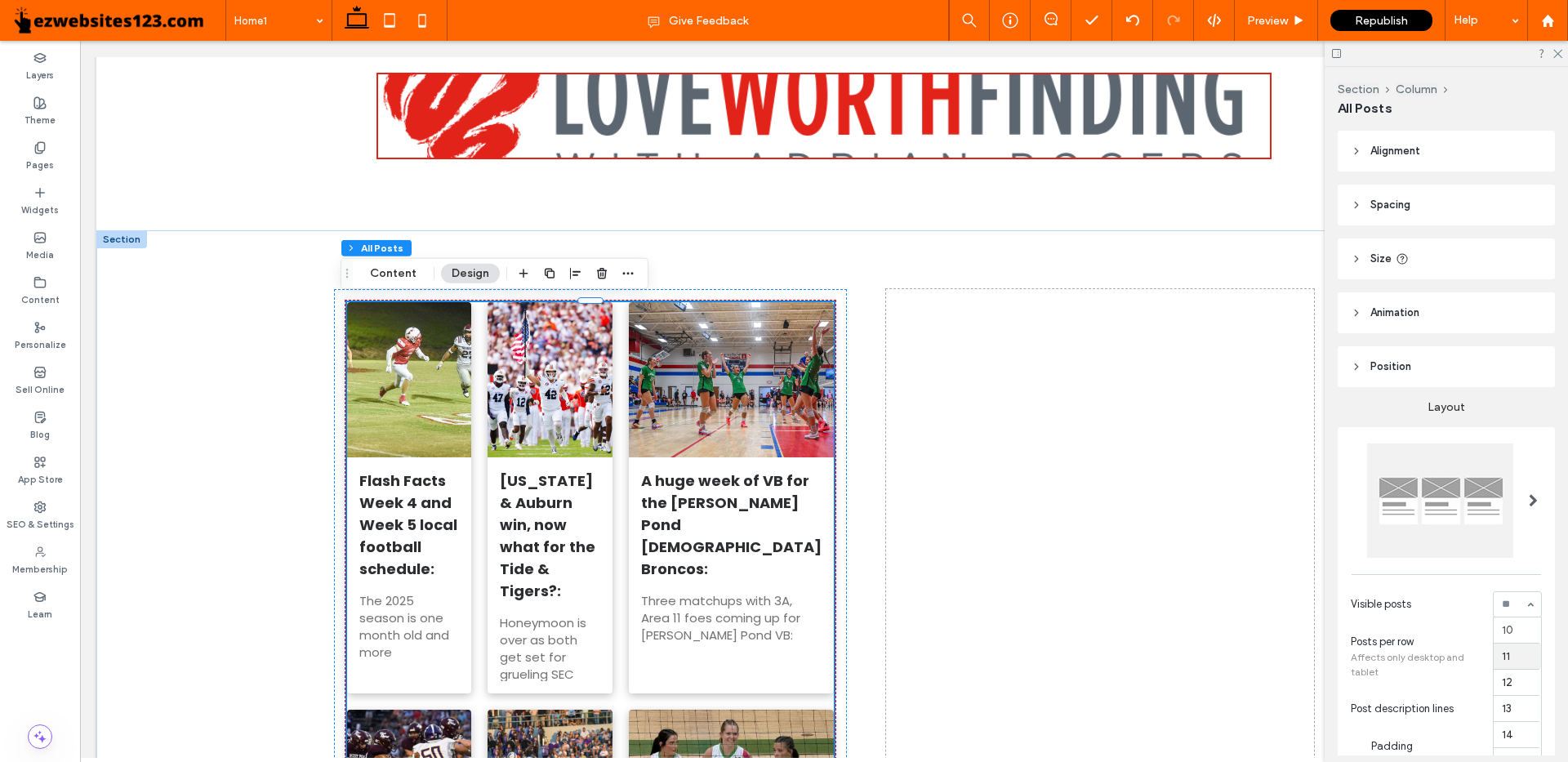
scroll to position [71, 0]
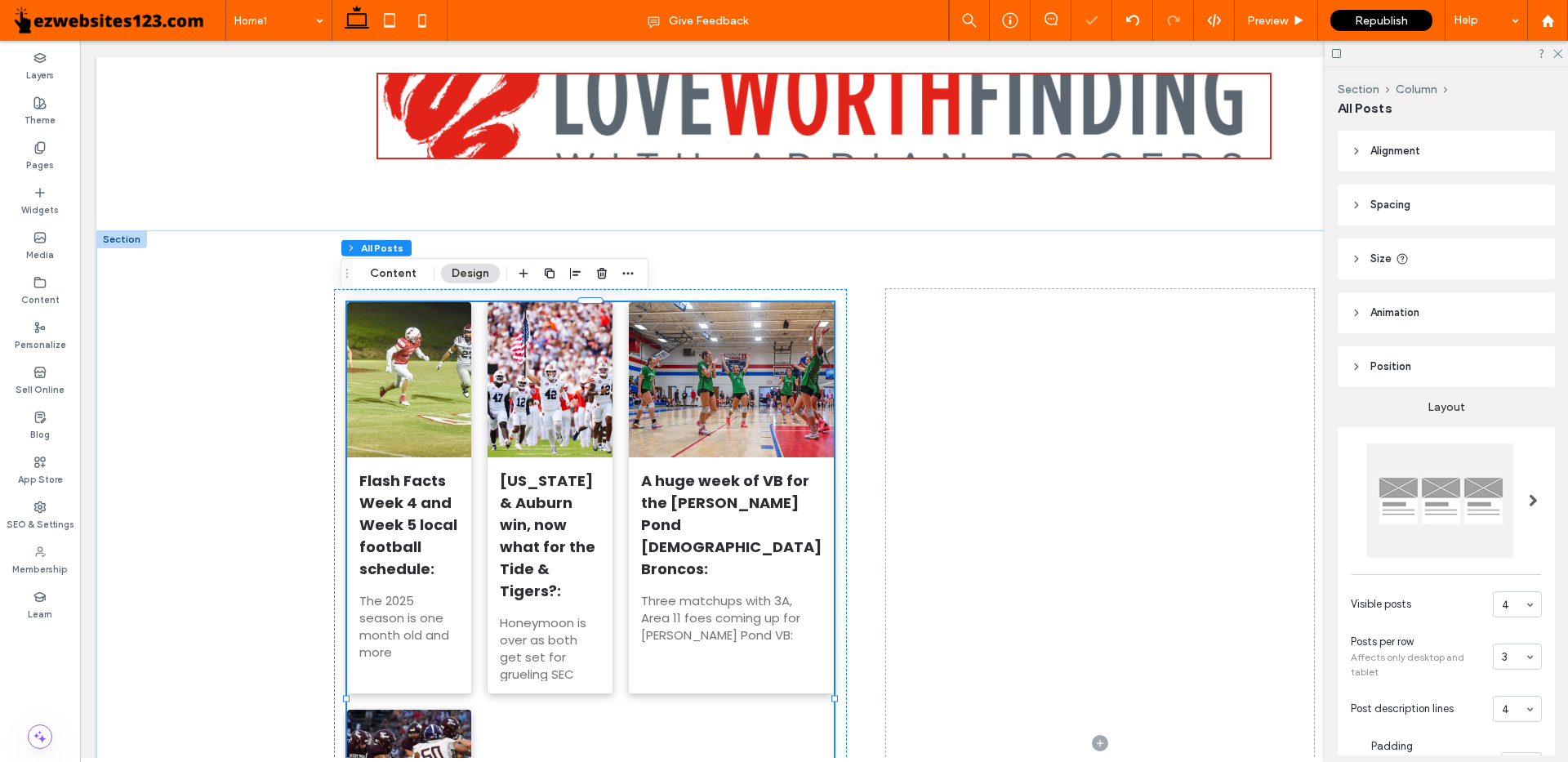
type input "**"
click at [1502, 610] on input at bounding box center [1514, 604] width 23 height 11
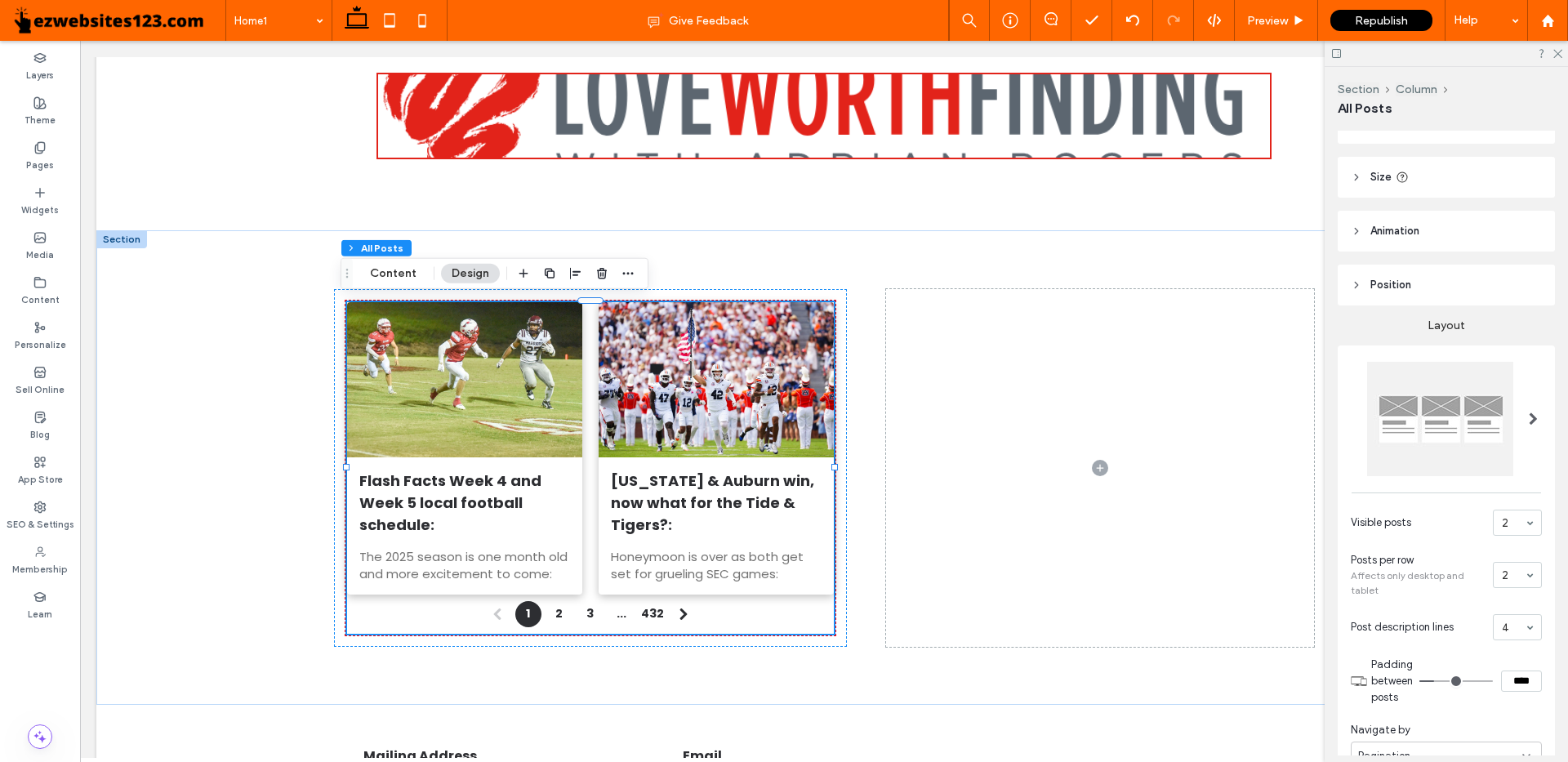
scroll to position [0, 0]
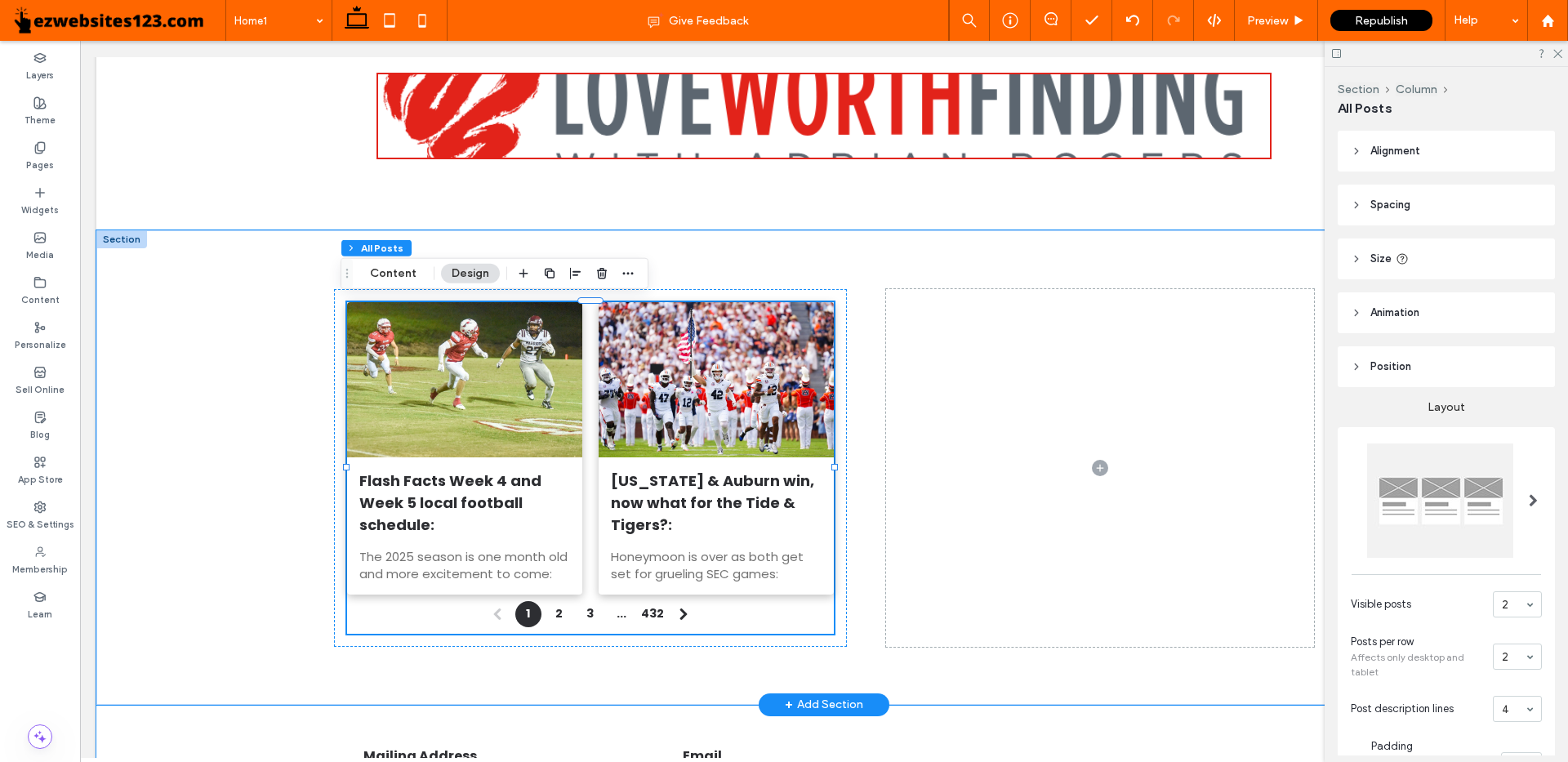
drag, startPoint x: 1049, startPoint y: 722, endPoint x: 1115, endPoint y: 667, distance: 85.9
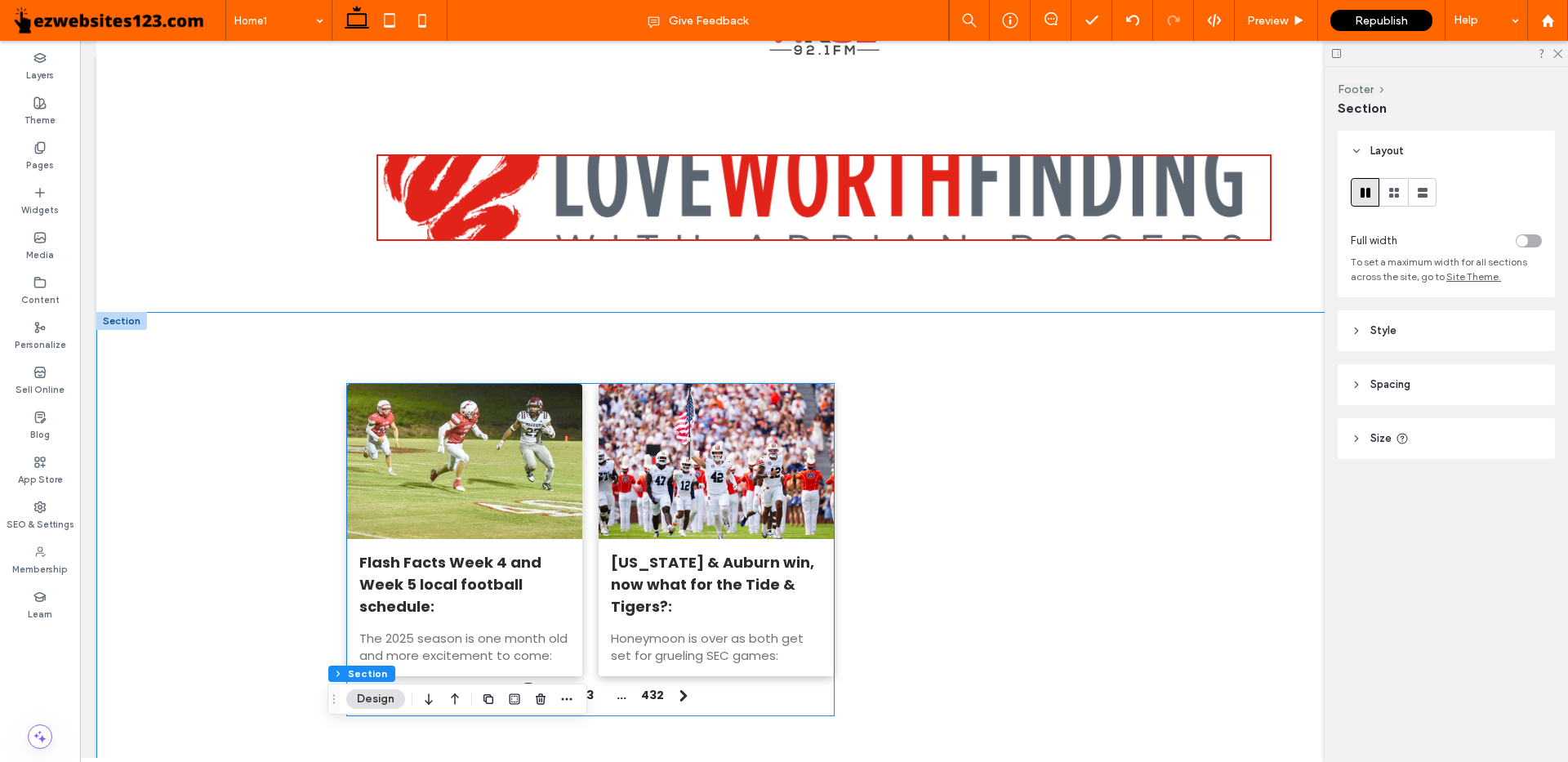
scroll to position [245, 0]
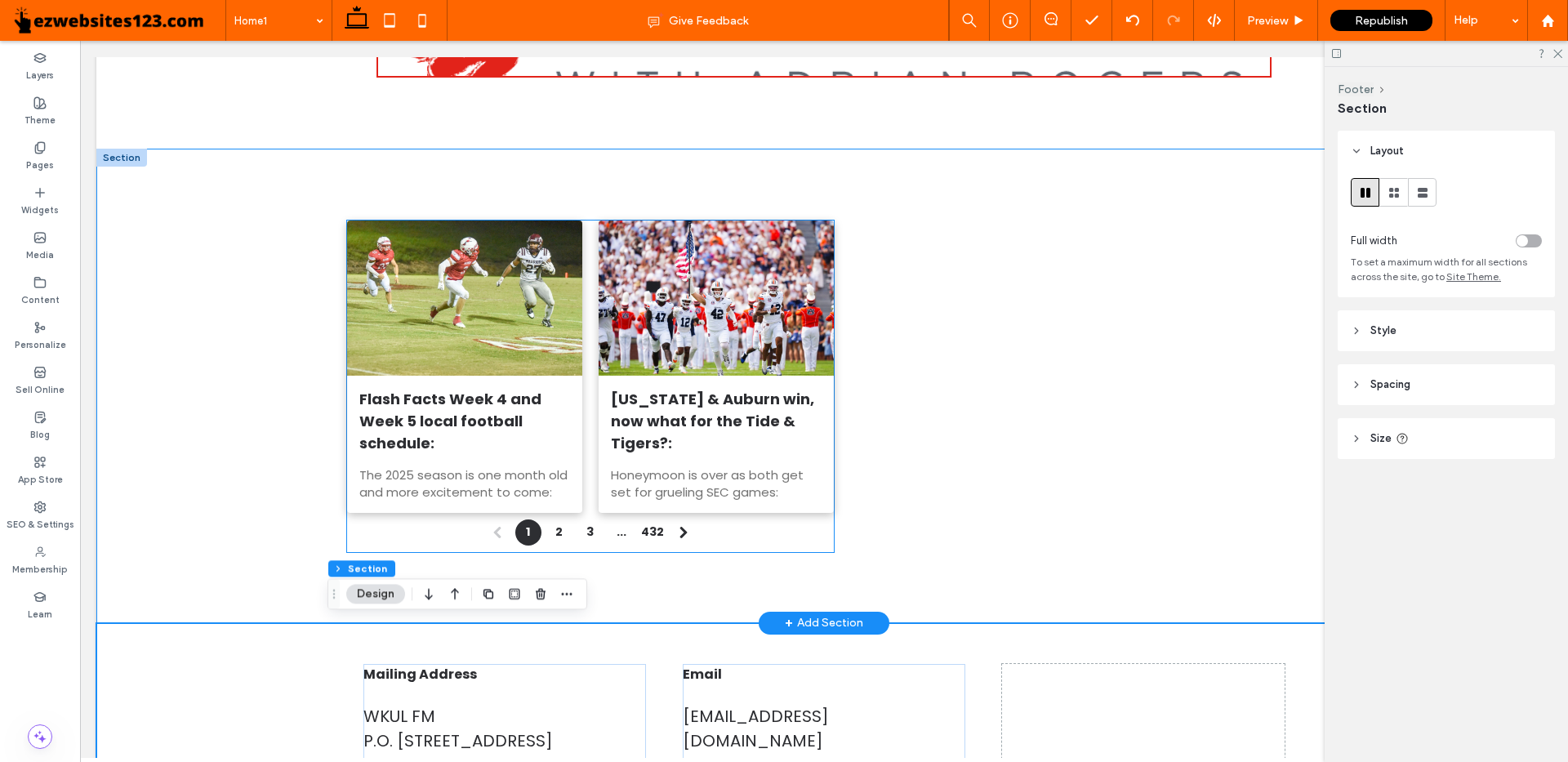
click at [611, 434] on link "[US_STATE] & Auburn win, now what for the Tide & Tigers?:" at bounding box center [716, 421] width 210 height 66
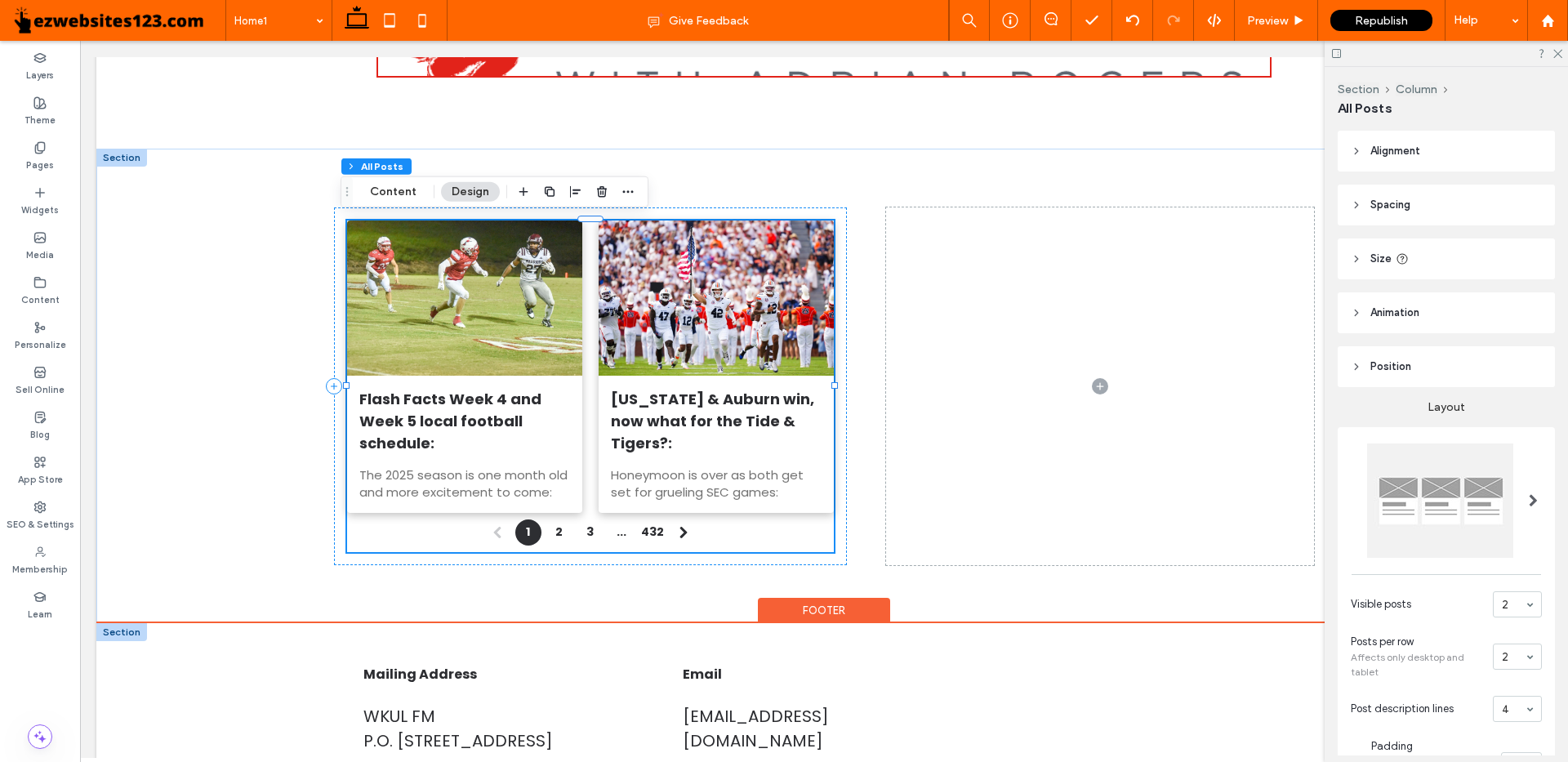
type input "**"
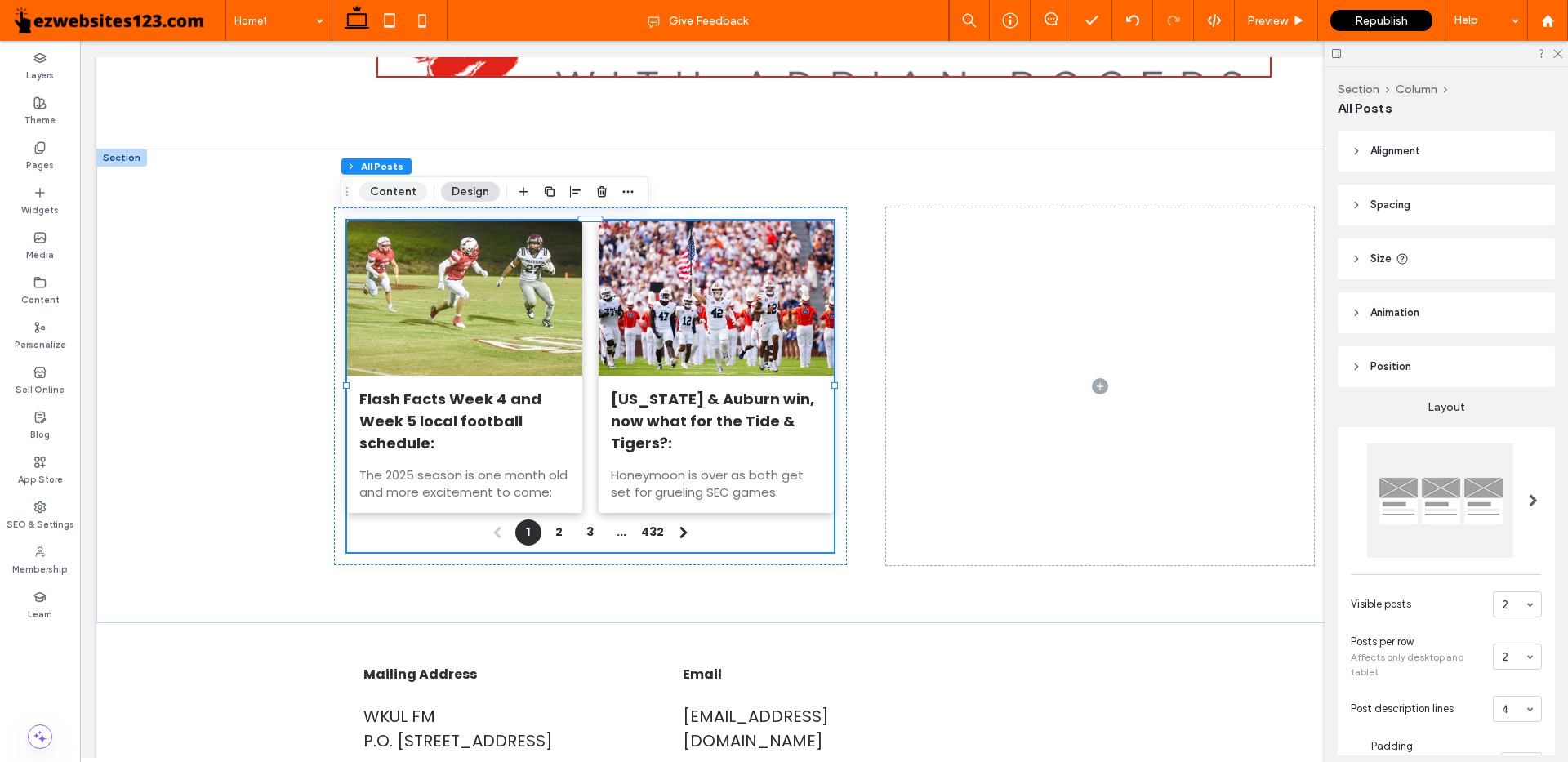
click at [396, 192] on button "Content" at bounding box center [393, 192] width 68 height 20
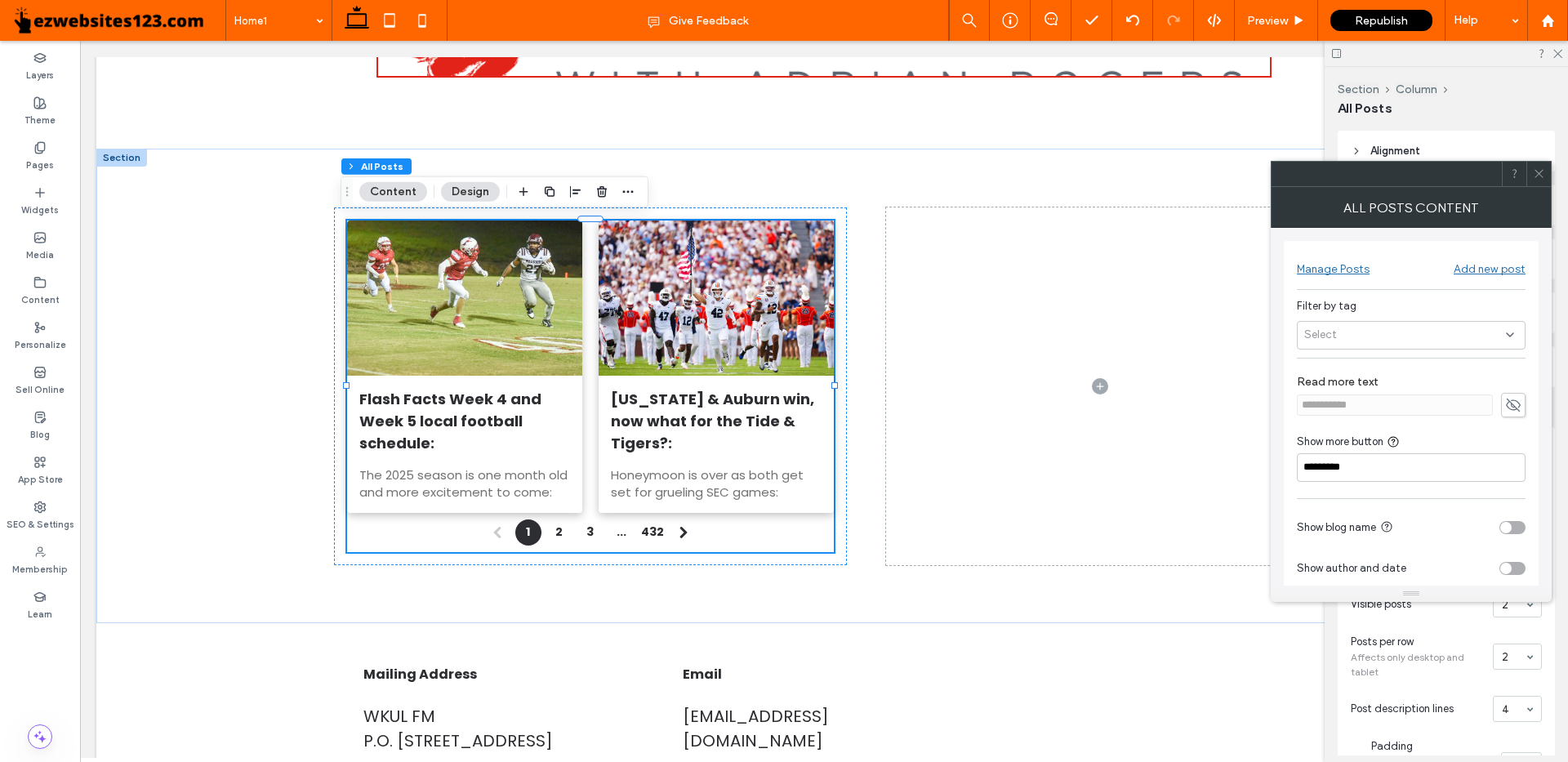
click at [1395, 341] on div "Select" at bounding box center [1410, 335] width 228 height 28
click at [1307, 483] on span at bounding box center [1310, 480] width 11 height 11
type input "**"
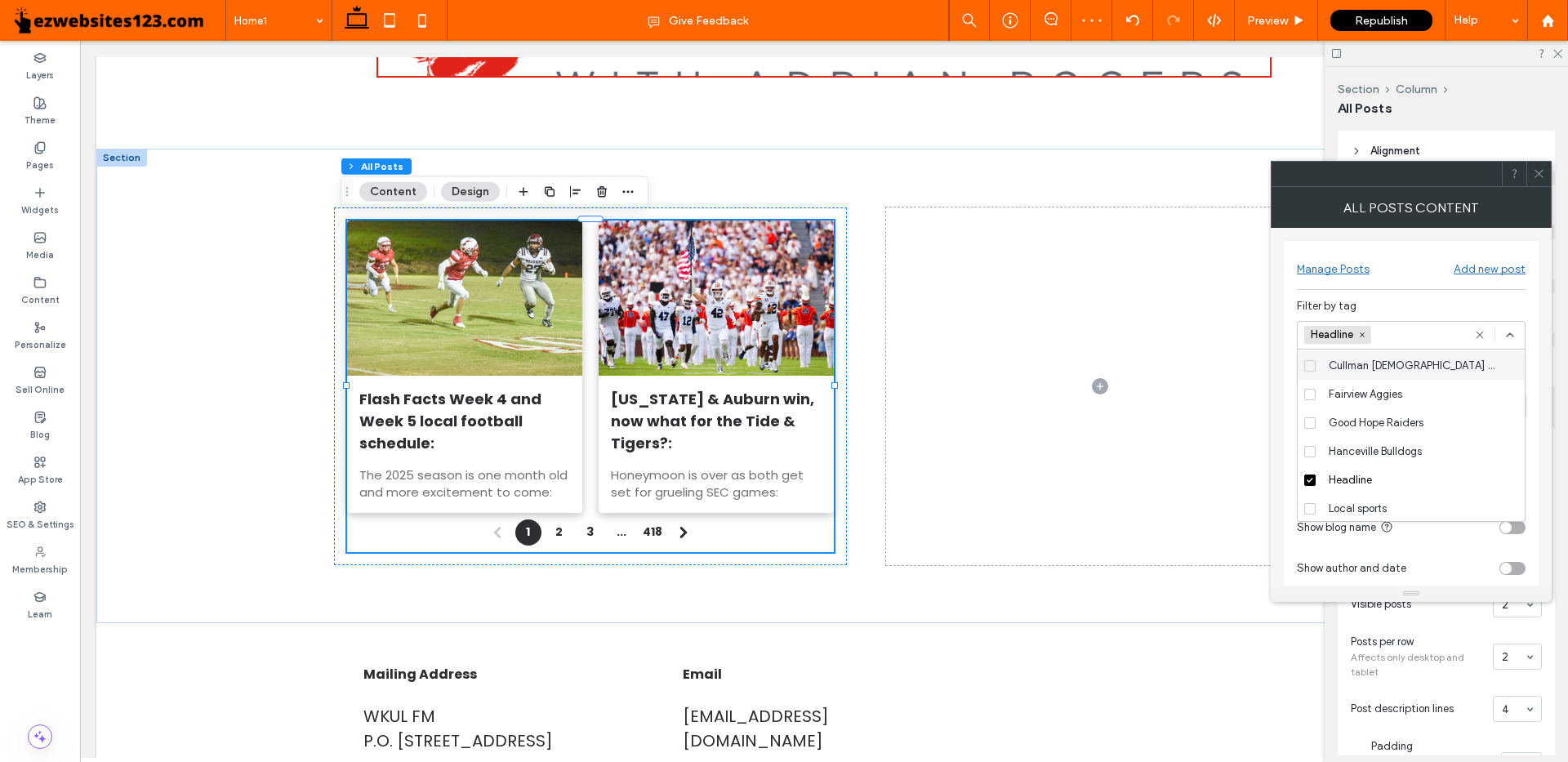
click at [1417, 301] on div "Filter by tag" at bounding box center [1410, 305] width 228 height 16
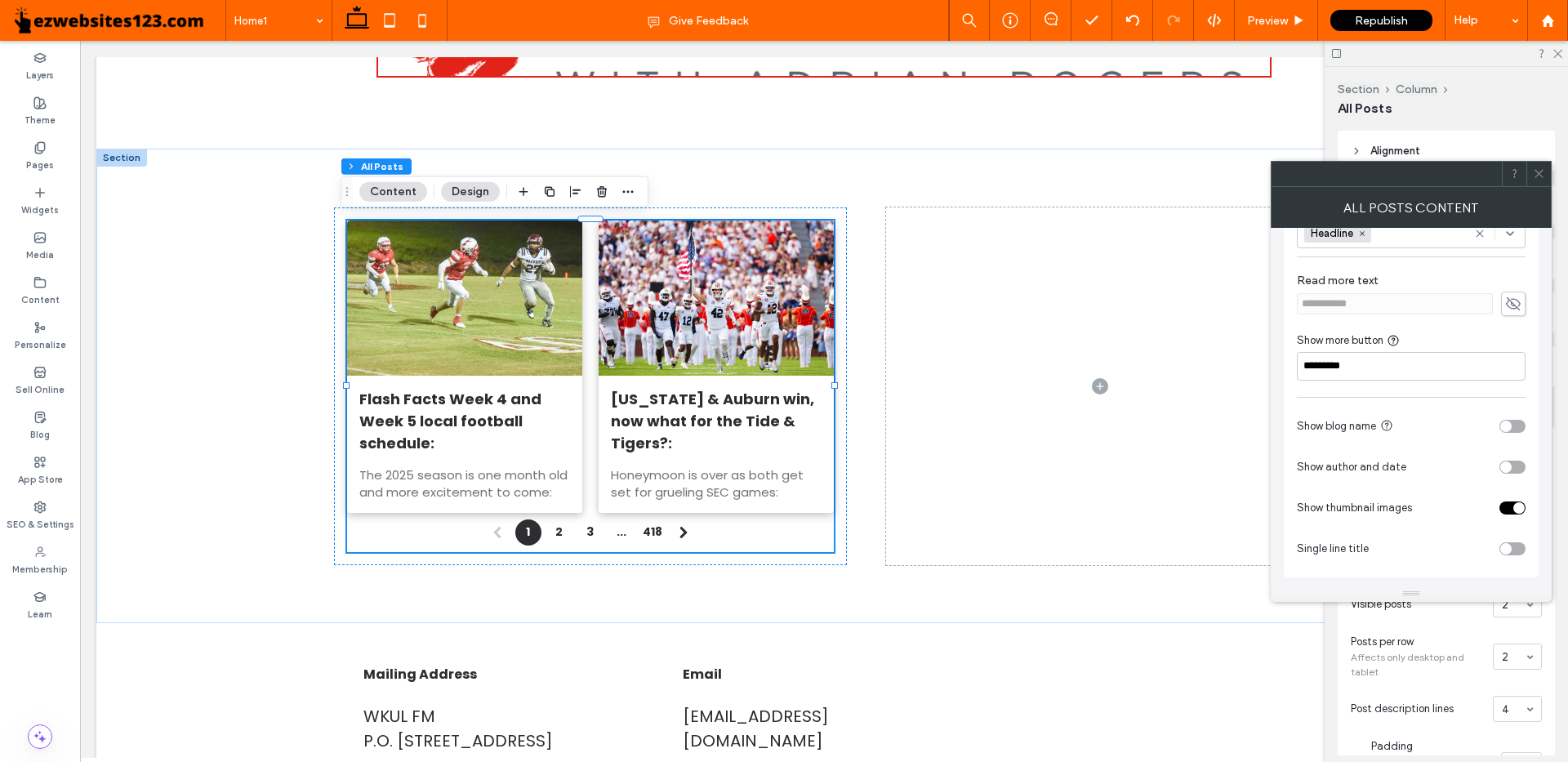
click at [1523, 427] on div "toggle" at bounding box center [1513, 427] width 26 height 13
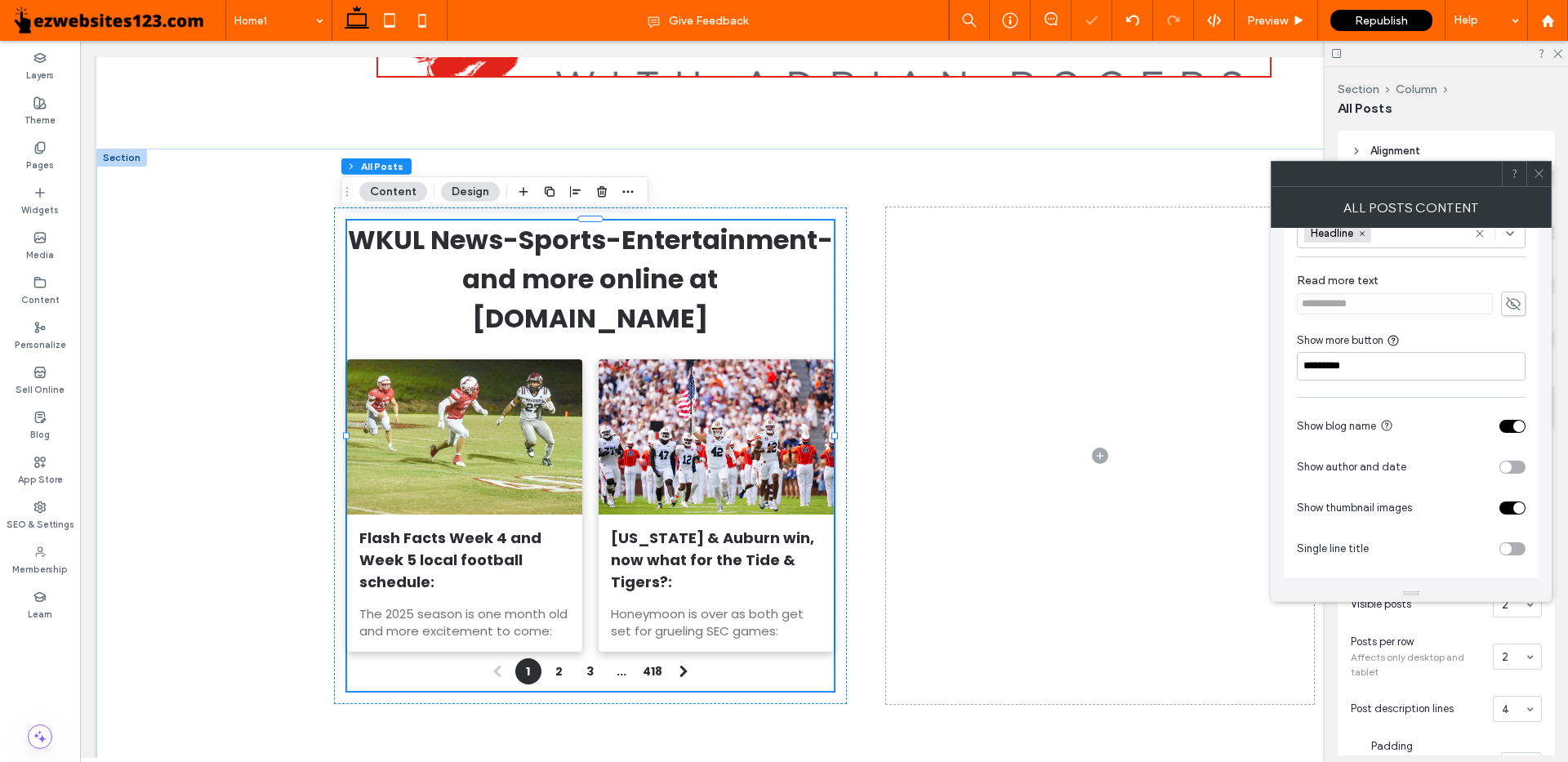
type input "**"
click at [1514, 552] on div "toggle" at bounding box center [1513, 549] width 26 height 13
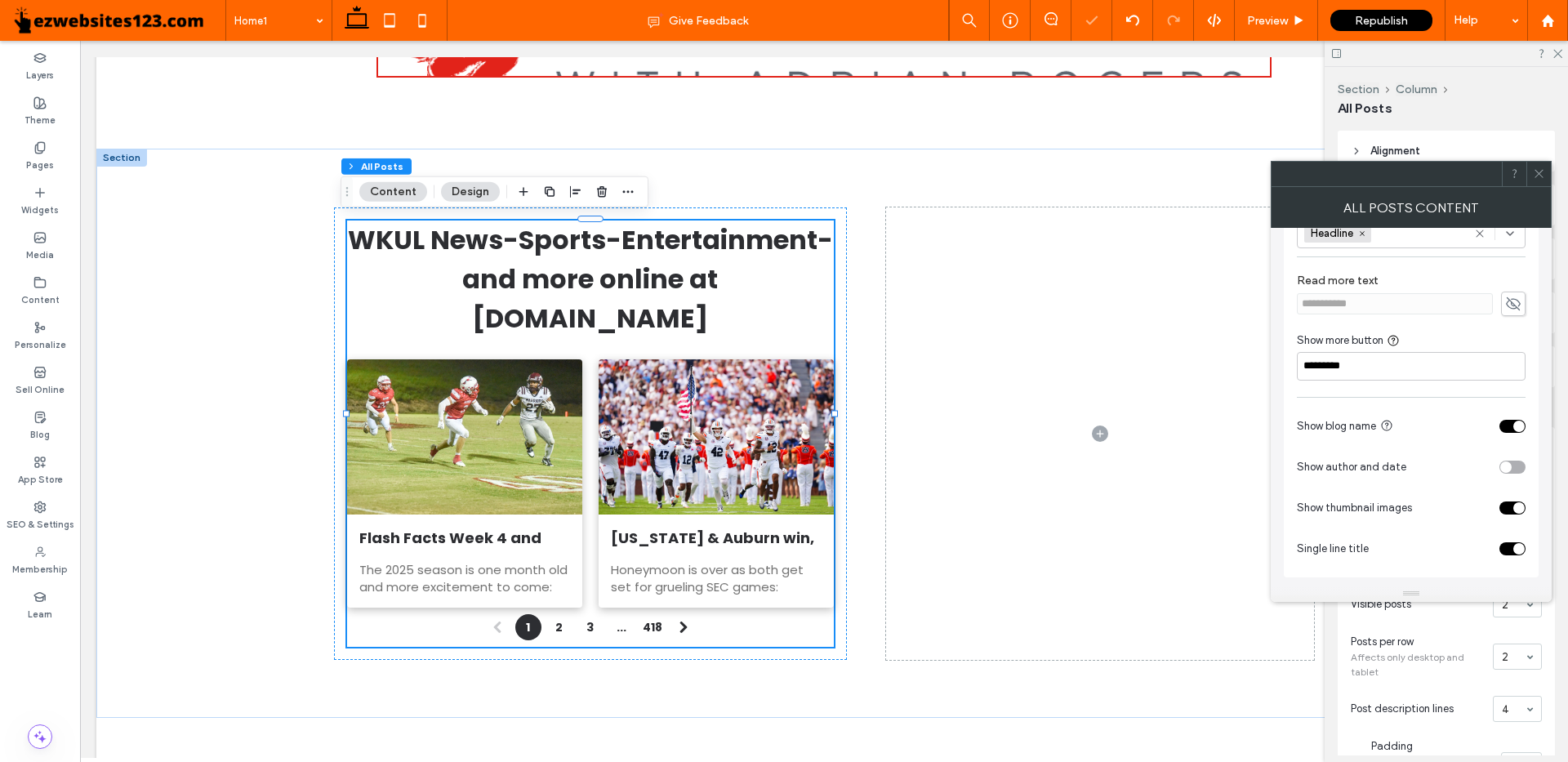
type input "**"
click at [1514, 552] on div "toggle" at bounding box center [1513, 549] width 26 height 13
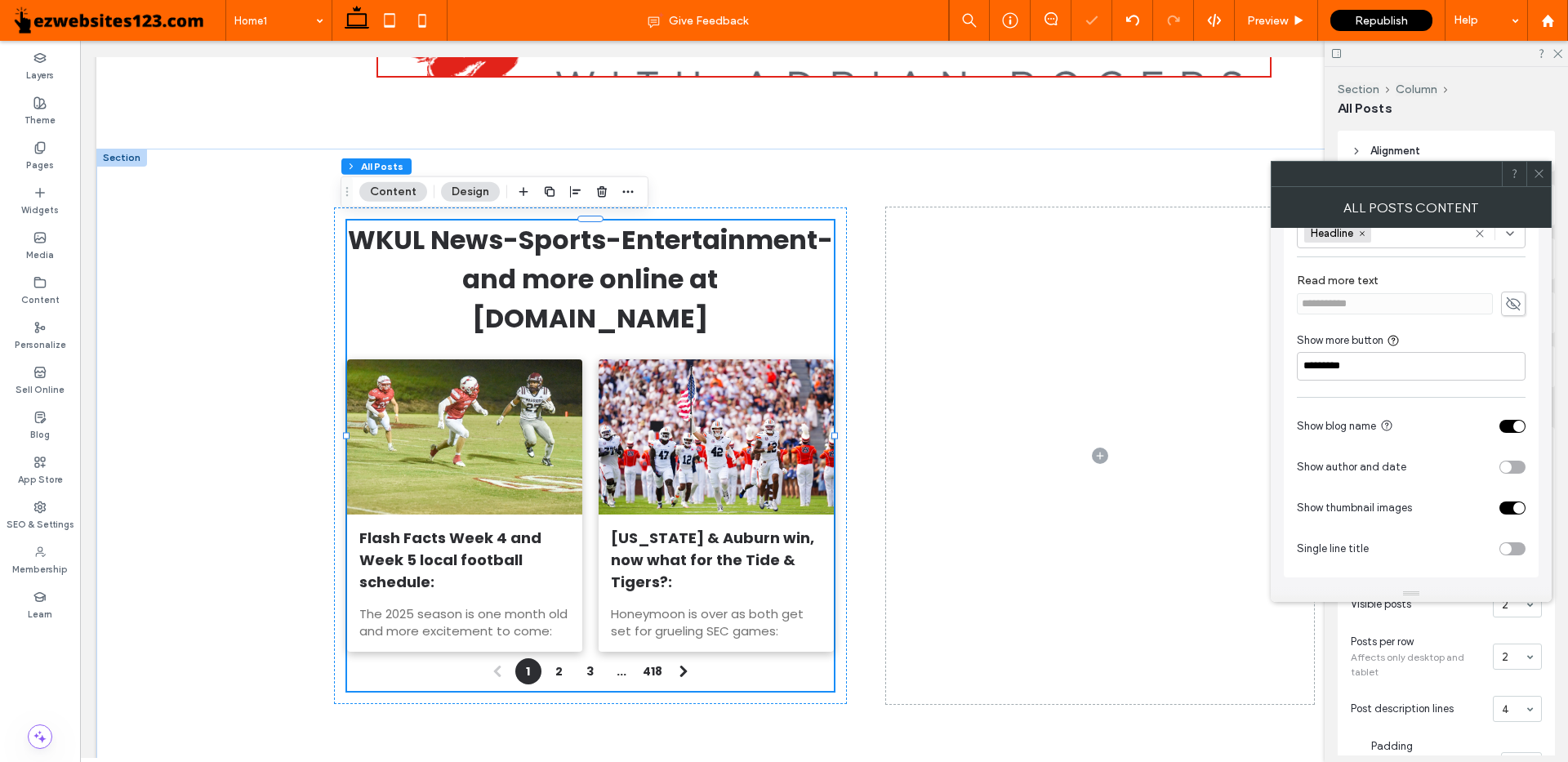
type input "**"
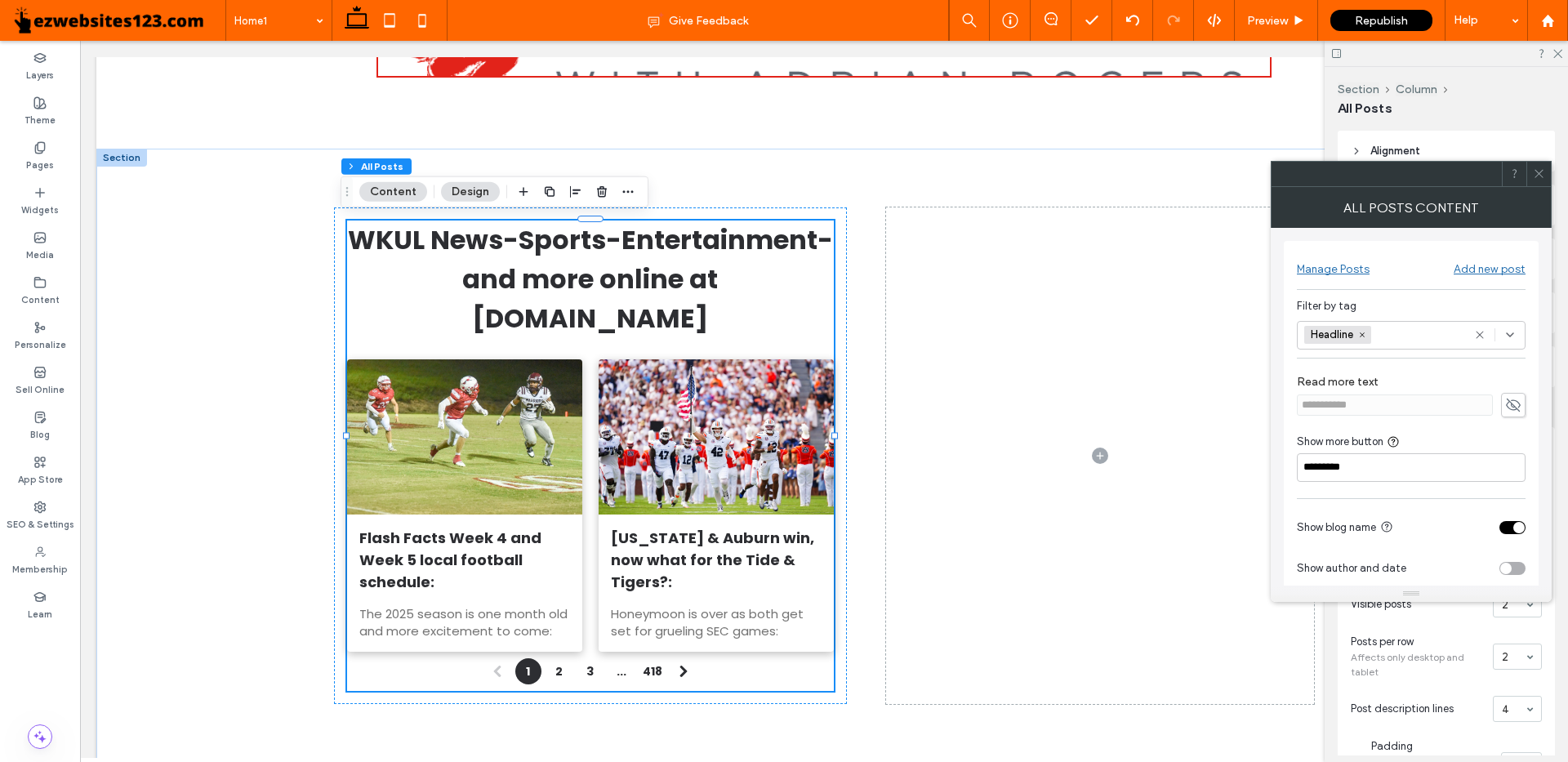
click at [1535, 184] on span at bounding box center [1539, 174] width 12 height 24
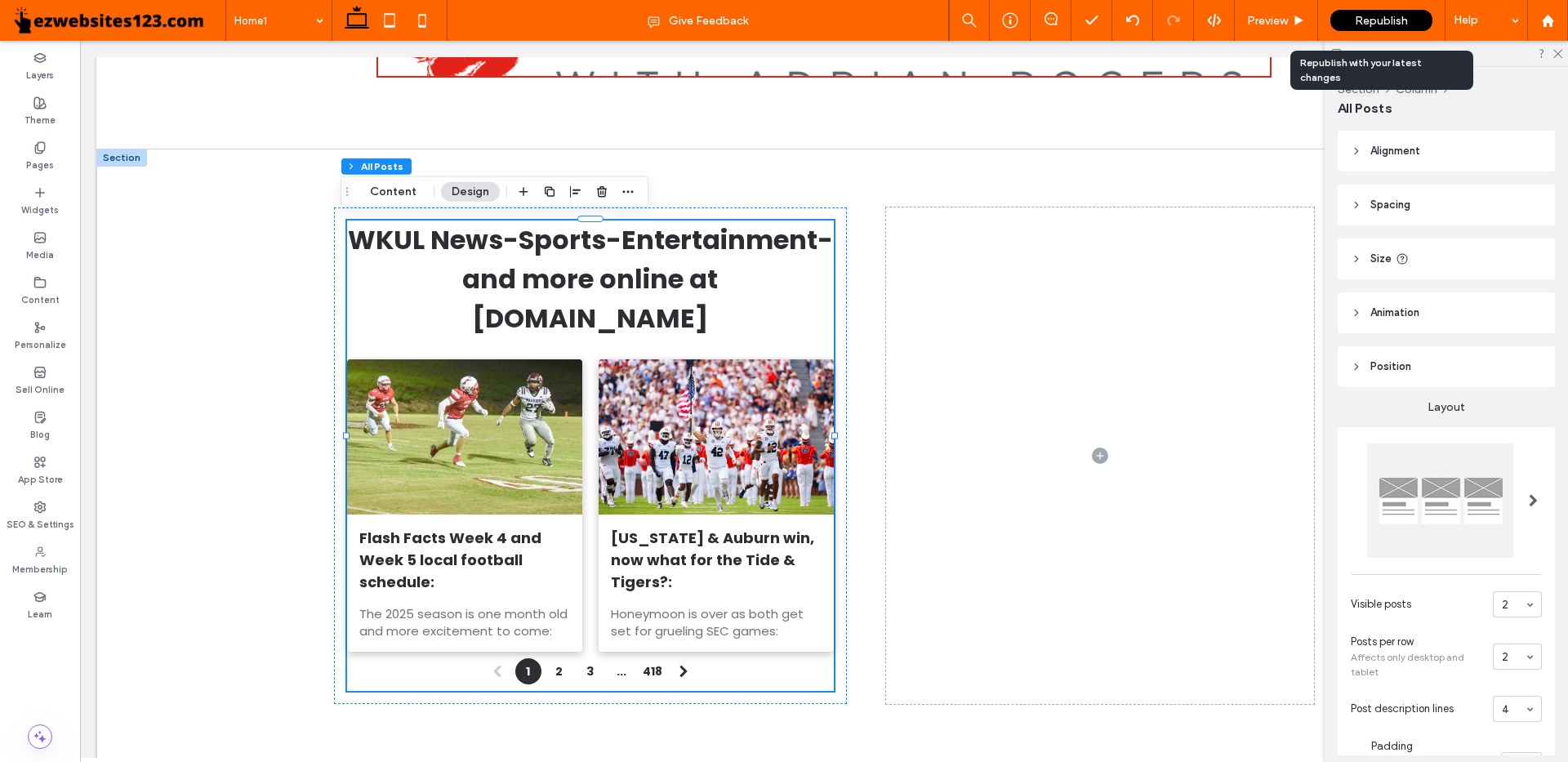
click at [1364, 20] on span "Republish" at bounding box center [1381, 21] width 54 height 14
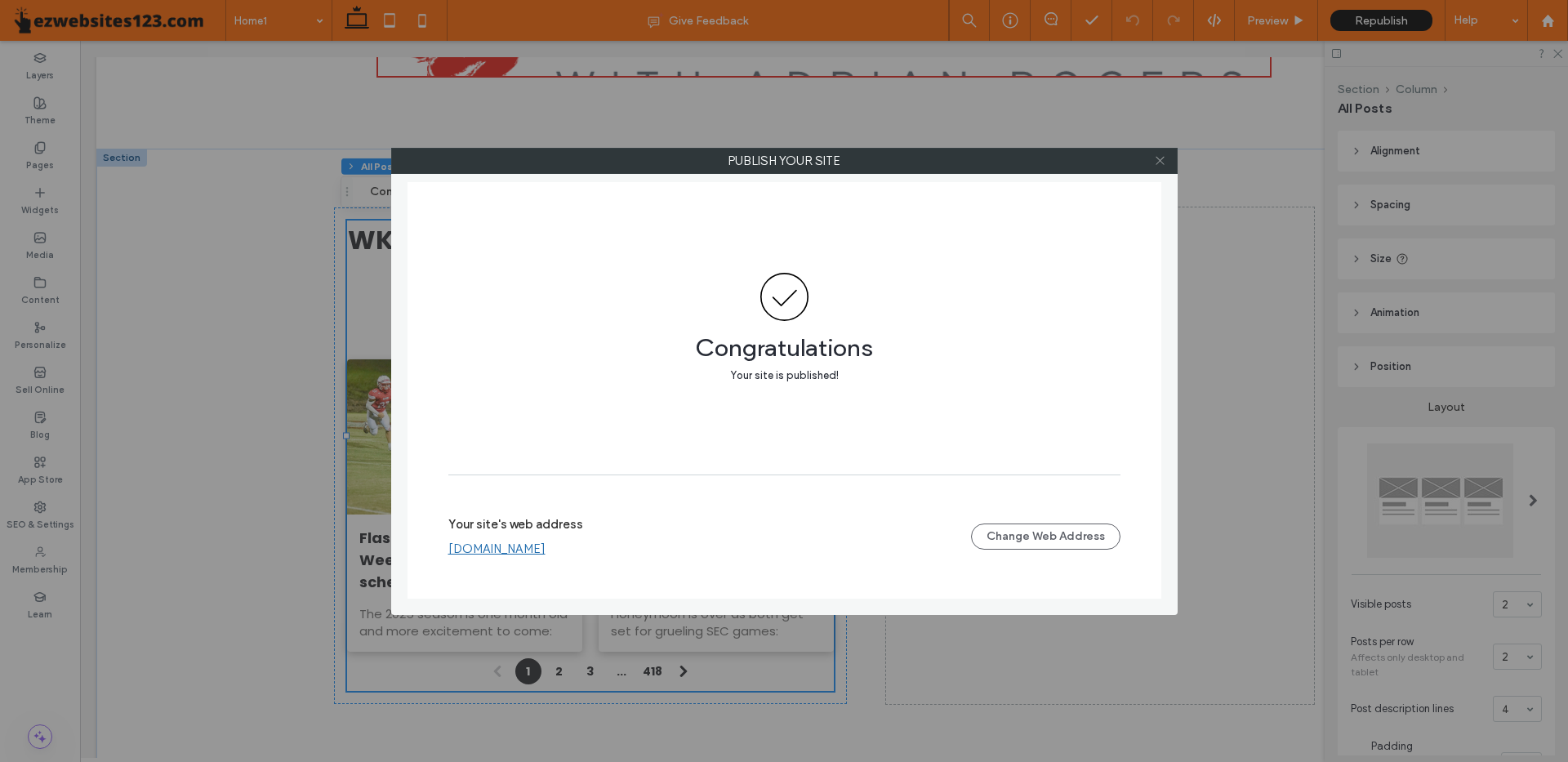
click at [1162, 156] on icon at bounding box center [1159, 160] width 12 height 12
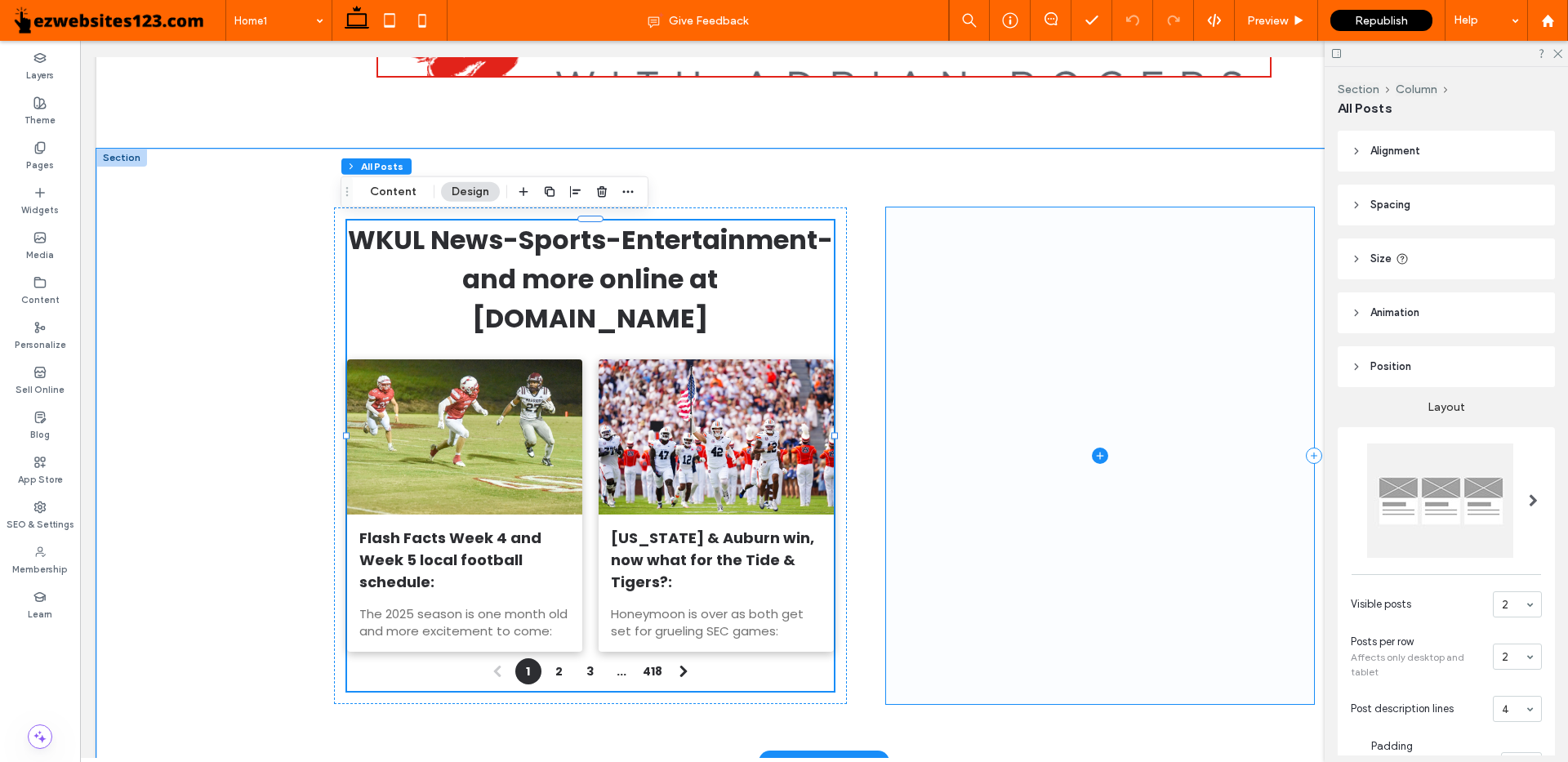
click at [1221, 237] on span at bounding box center [1099, 456] width 427 height 497
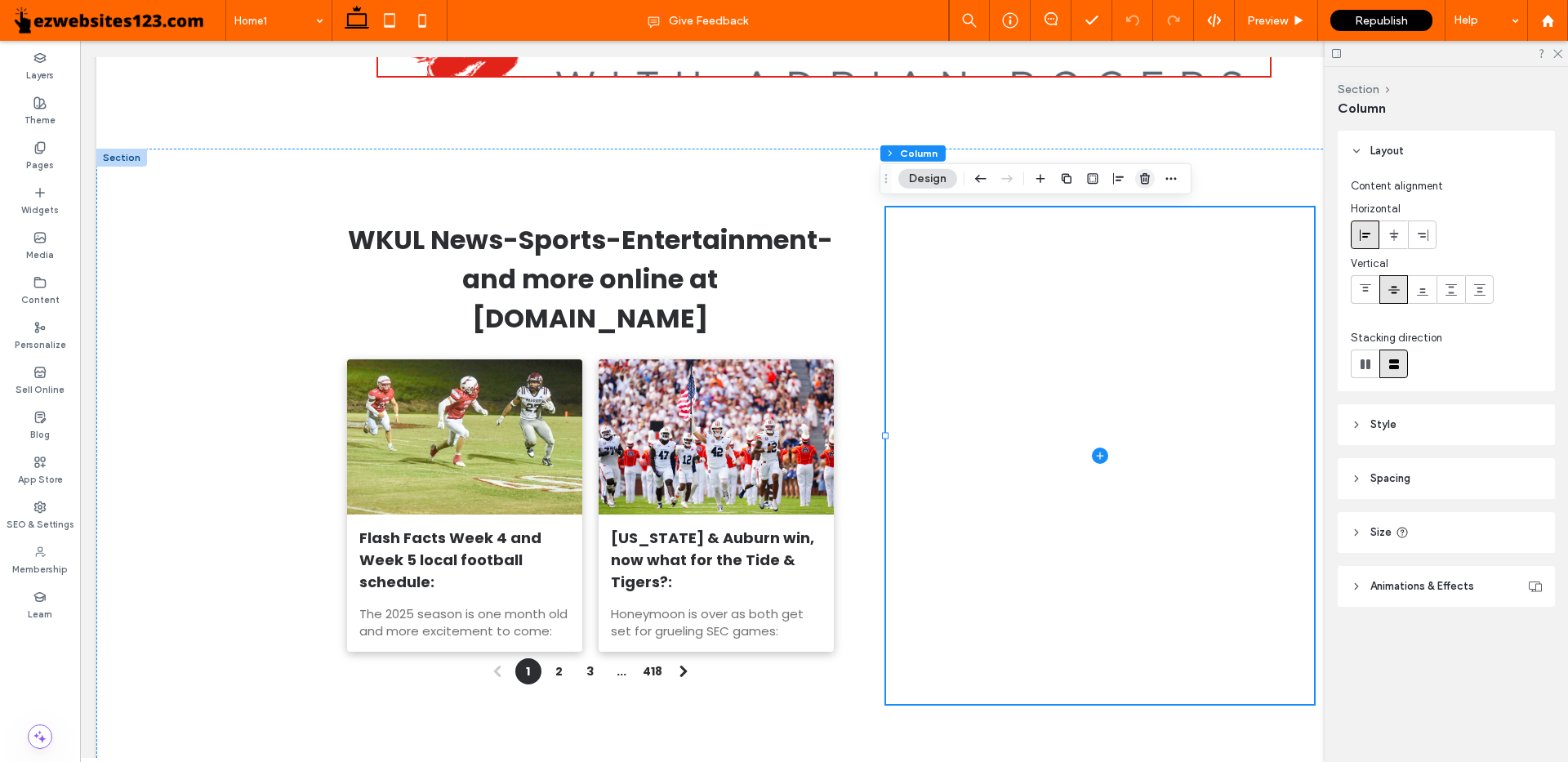
drag, startPoint x: 1141, startPoint y: 172, endPoint x: 1015, endPoint y: 215, distance: 133.1
click at [1141, 172] on icon "button" at bounding box center [1145, 179] width 13 height 13
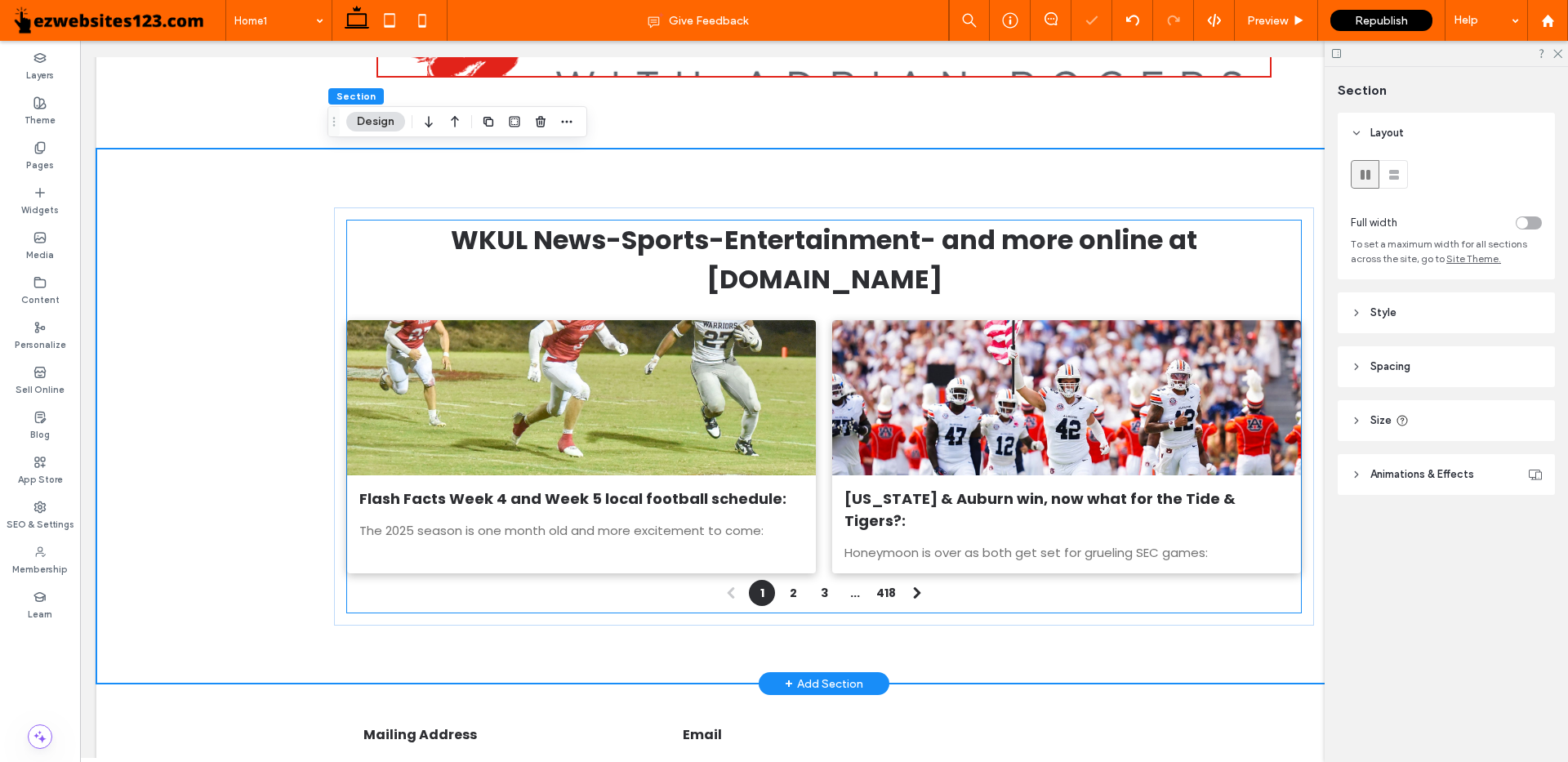
click at [1163, 353] on div at bounding box center [1066, 397] width 496 height 164
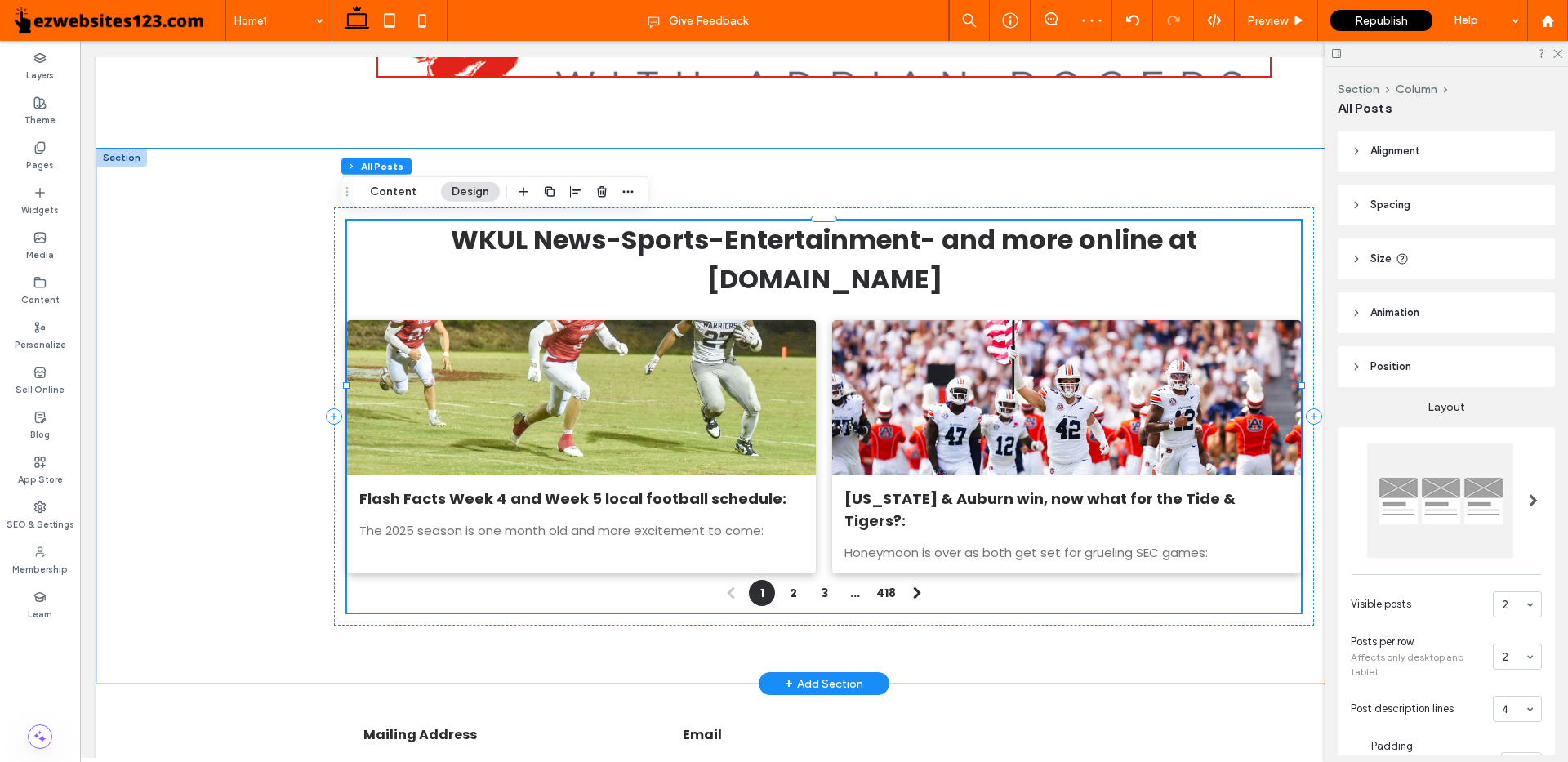
type input "**"
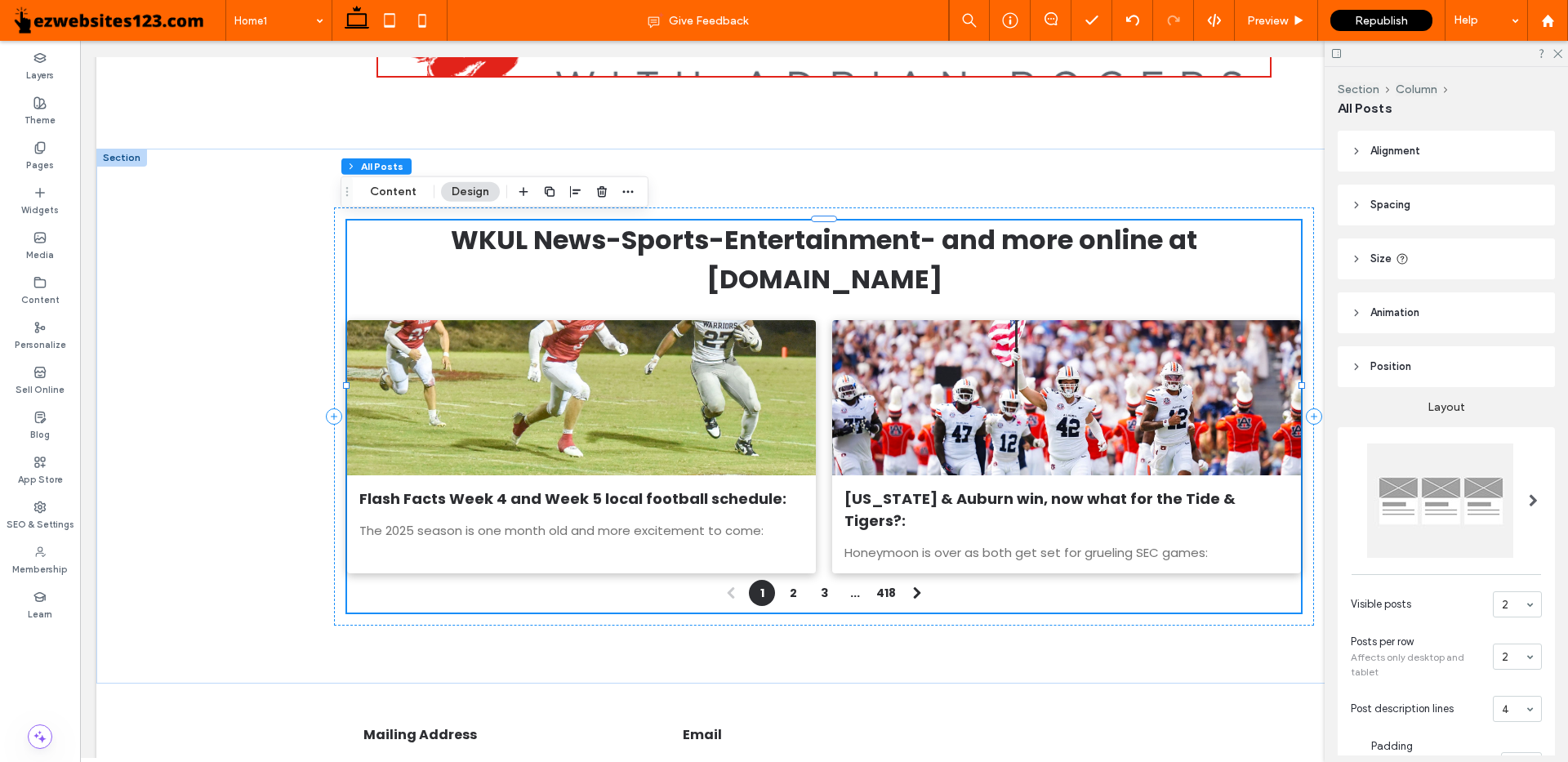
click at [463, 191] on button "Design" at bounding box center [470, 192] width 59 height 20
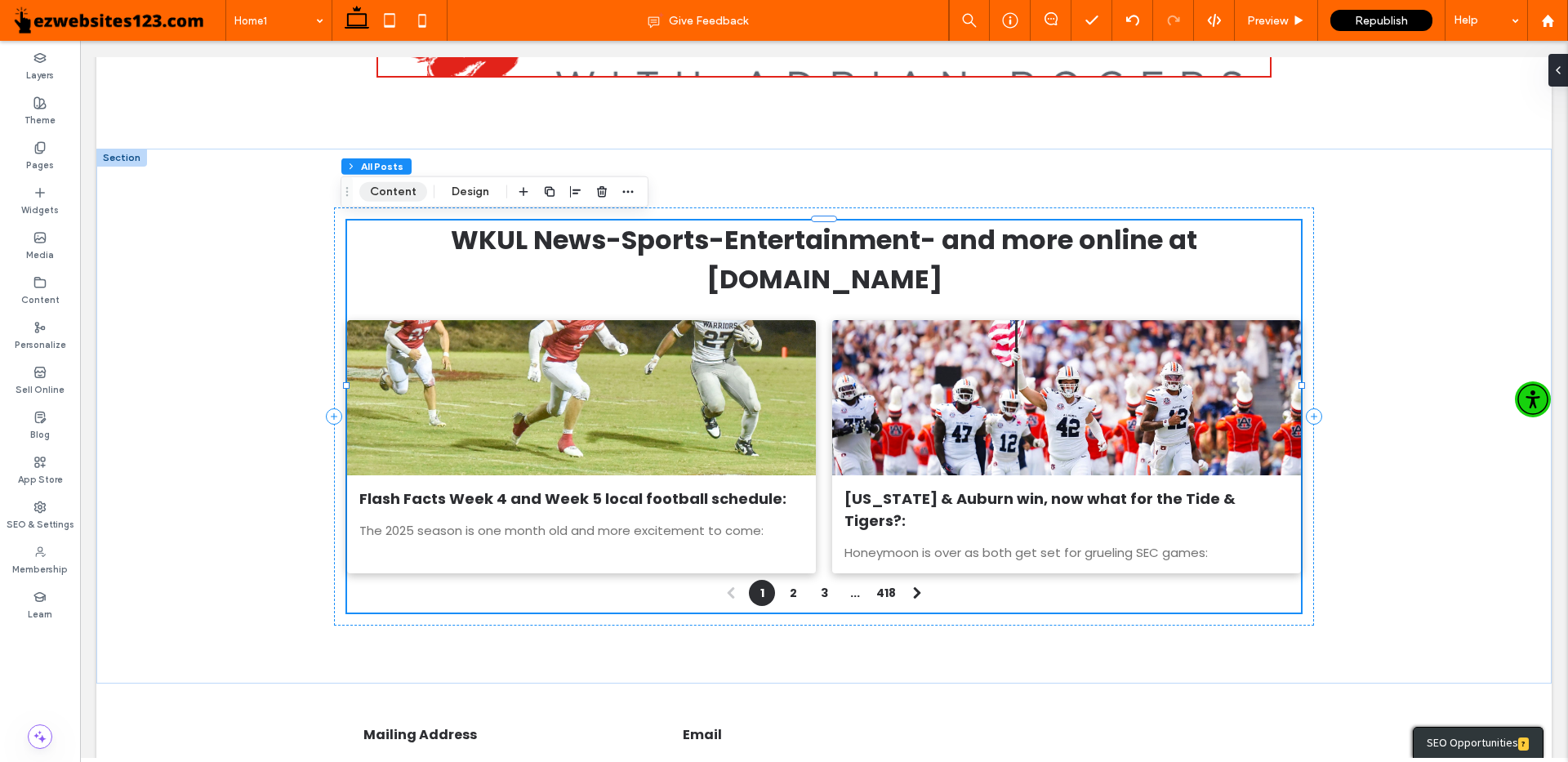
click at [404, 189] on button "Content" at bounding box center [393, 192] width 68 height 20
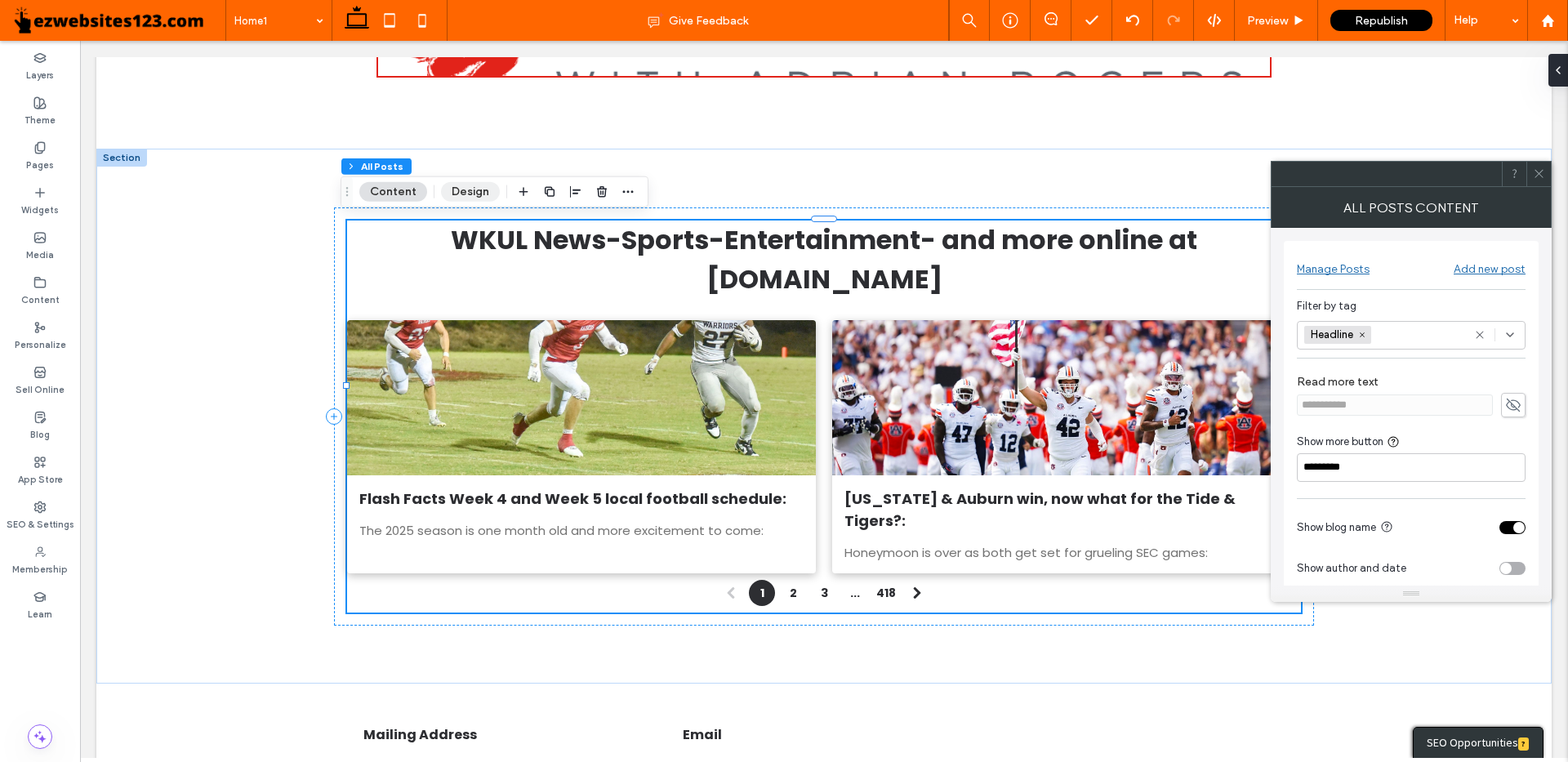
click at [462, 188] on button "Design" at bounding box center [470, 192] width 59 height 20
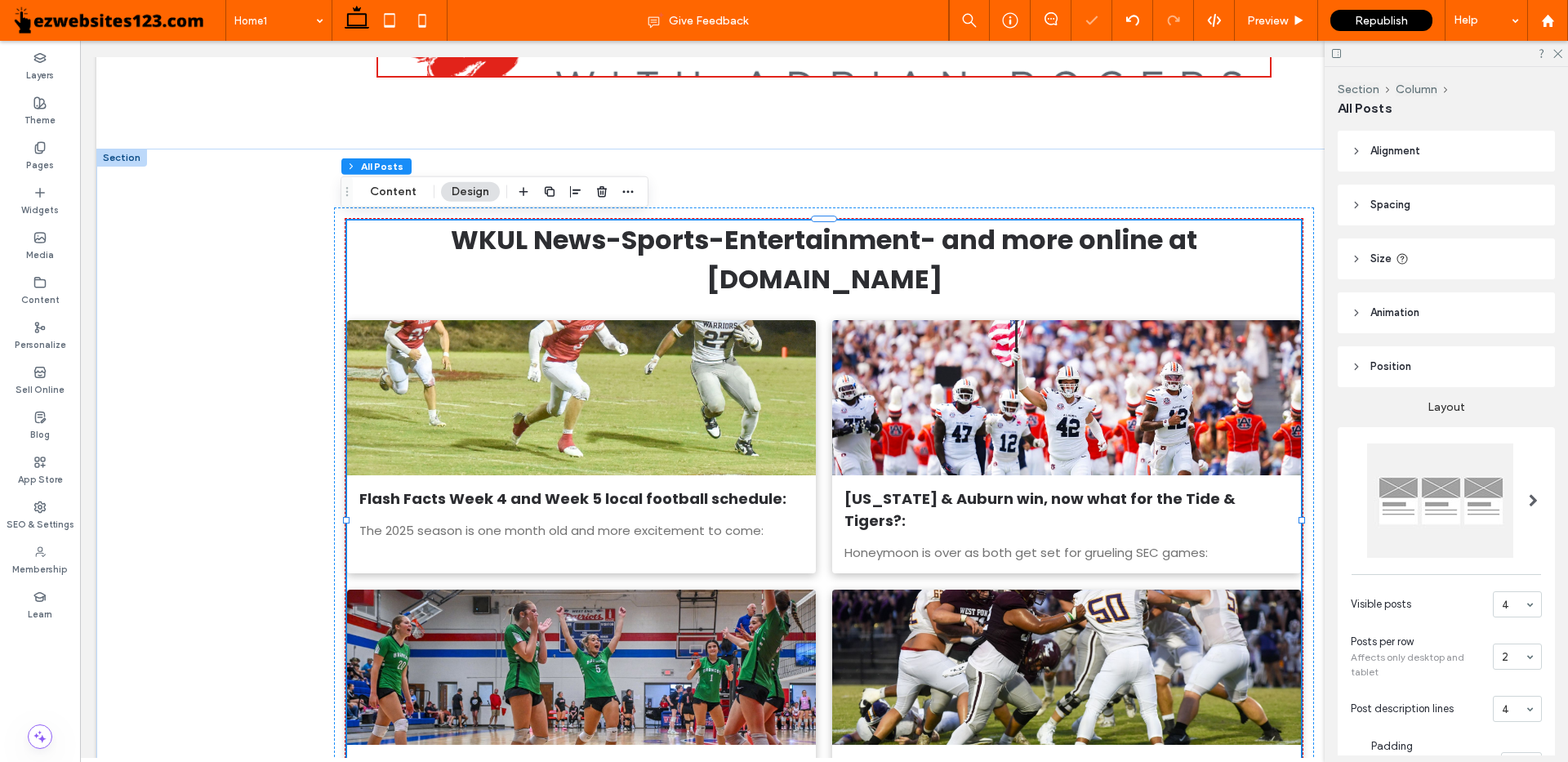
scroll to position [82, 0]
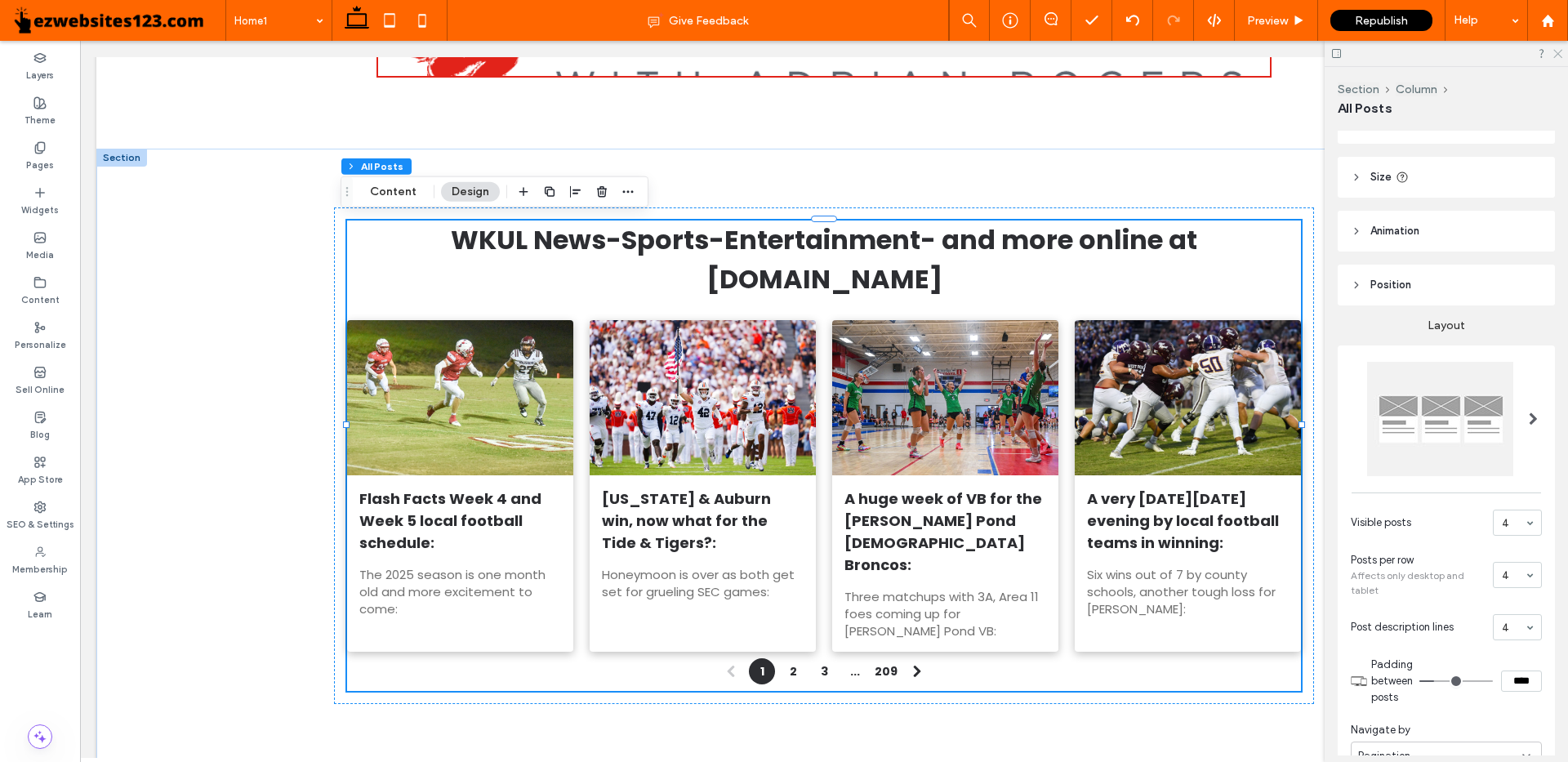
click at [1553, 49] on icon at bounding box center [1557, 52] width 10 height 10
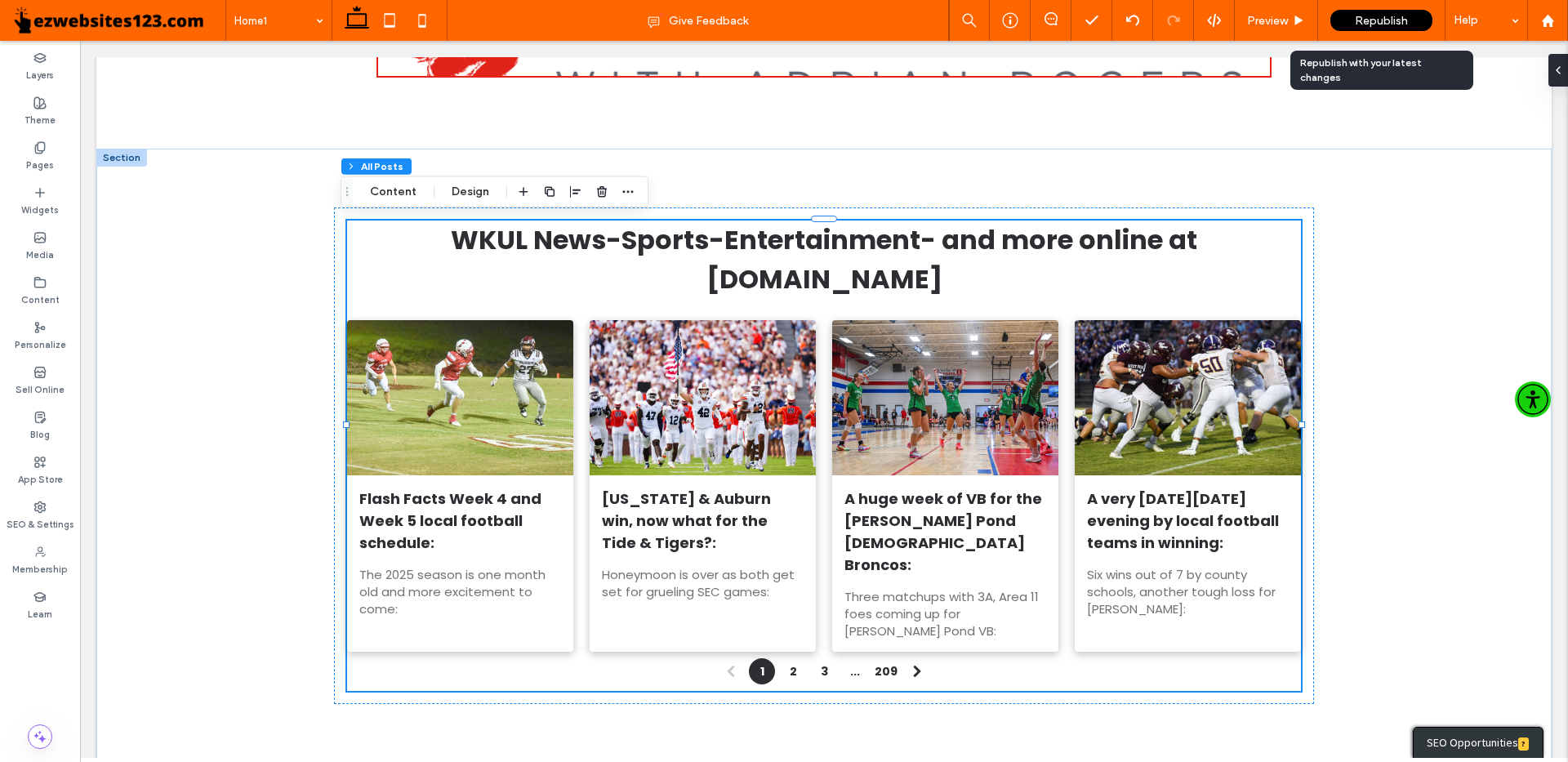
click at [1363, 17] on span "Republish" at bounding box center [1381, 21] width 54 height 14
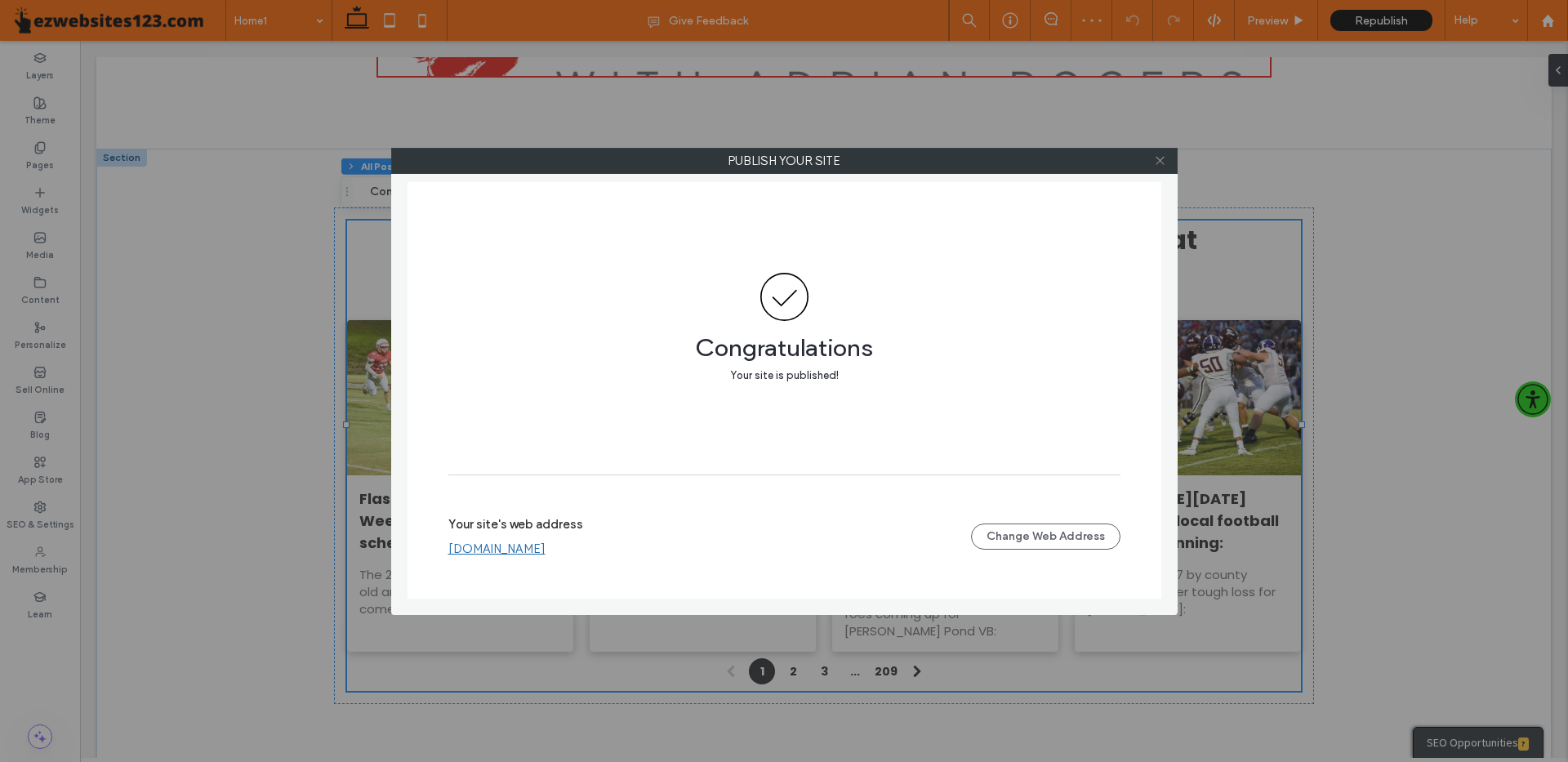
click at [1160, 161] on use at bounding box center [1159, 161] width 8 height 8
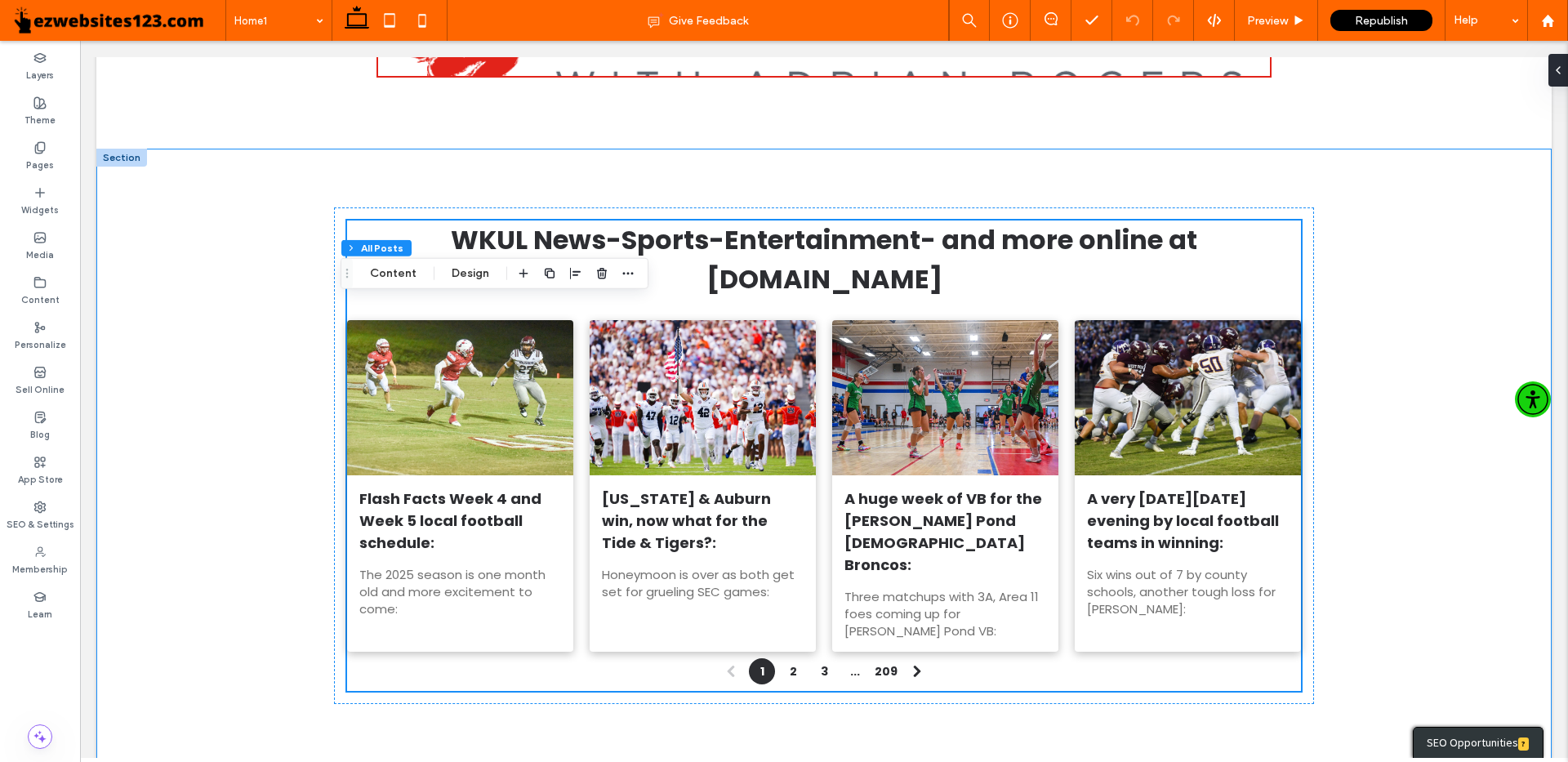
scroll to position [163, 0]
